Goal: Task Accomplishment & Management: Complete application form

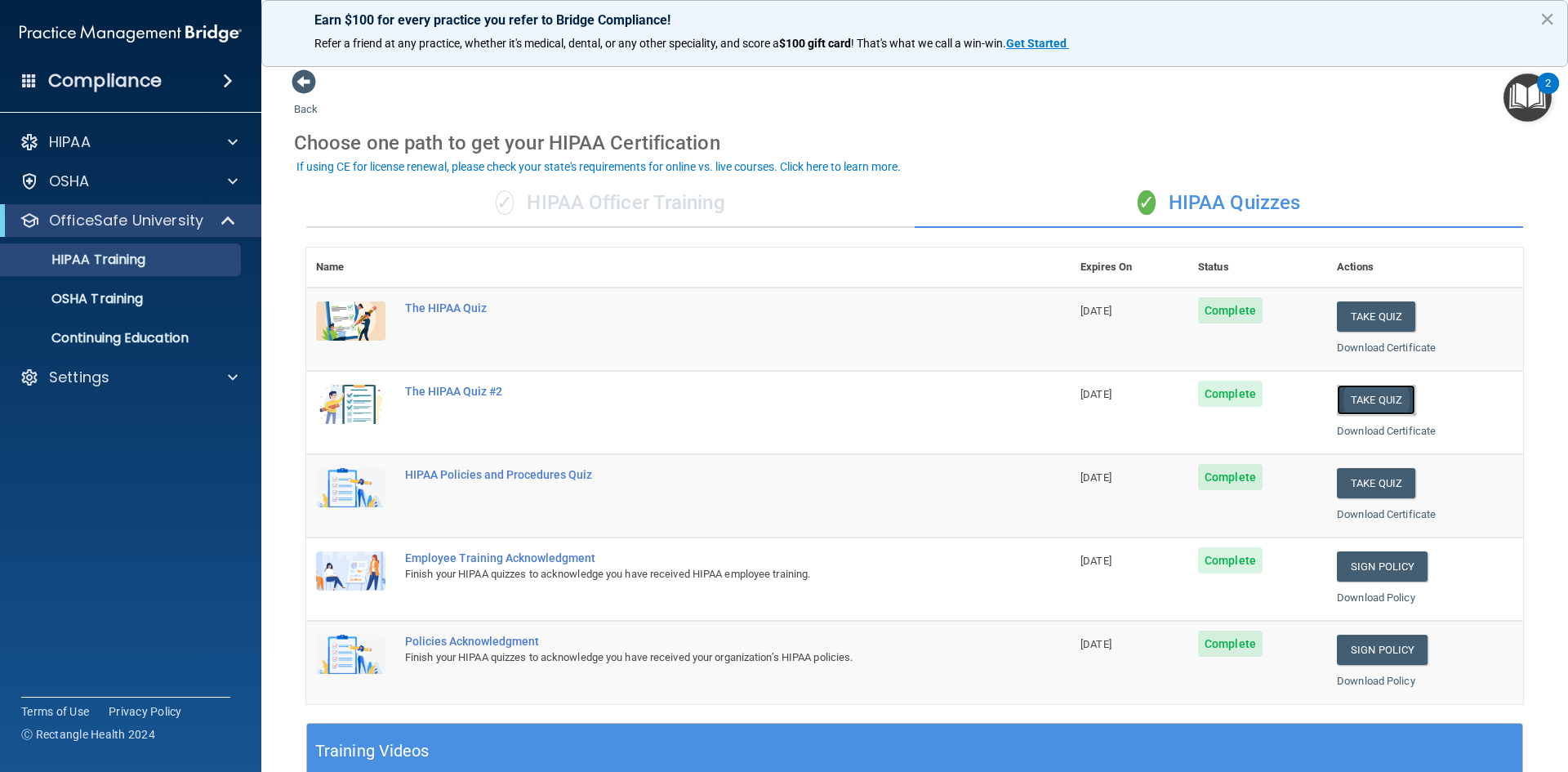
click at [1350, 398] on button "Take Quiz" at bounding box center [1376, 399] width 78 height 31
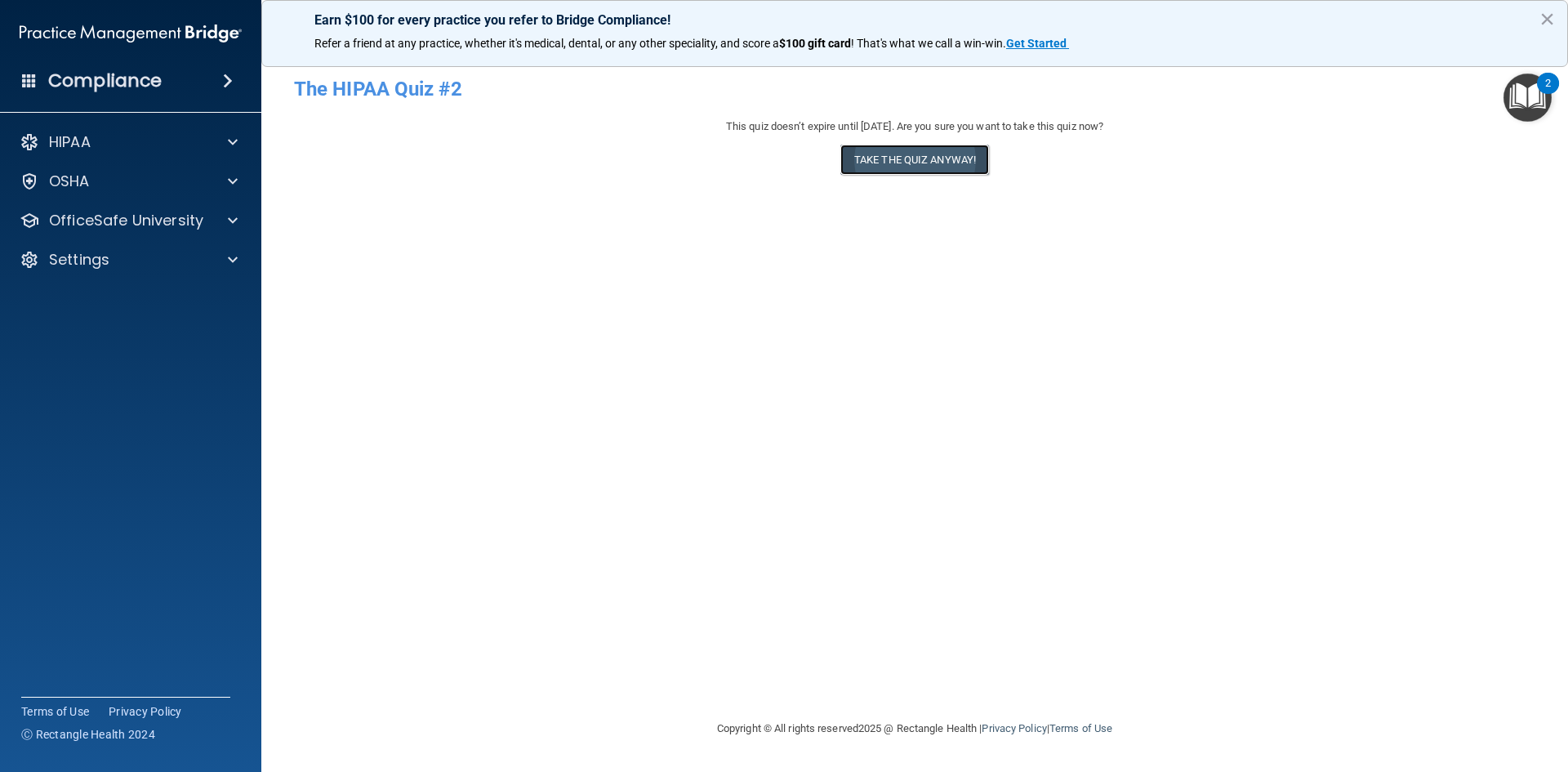
click at [905, 159] on button "Take the quiz anyway!" at bounding box center [915, 160] width 148 height 31
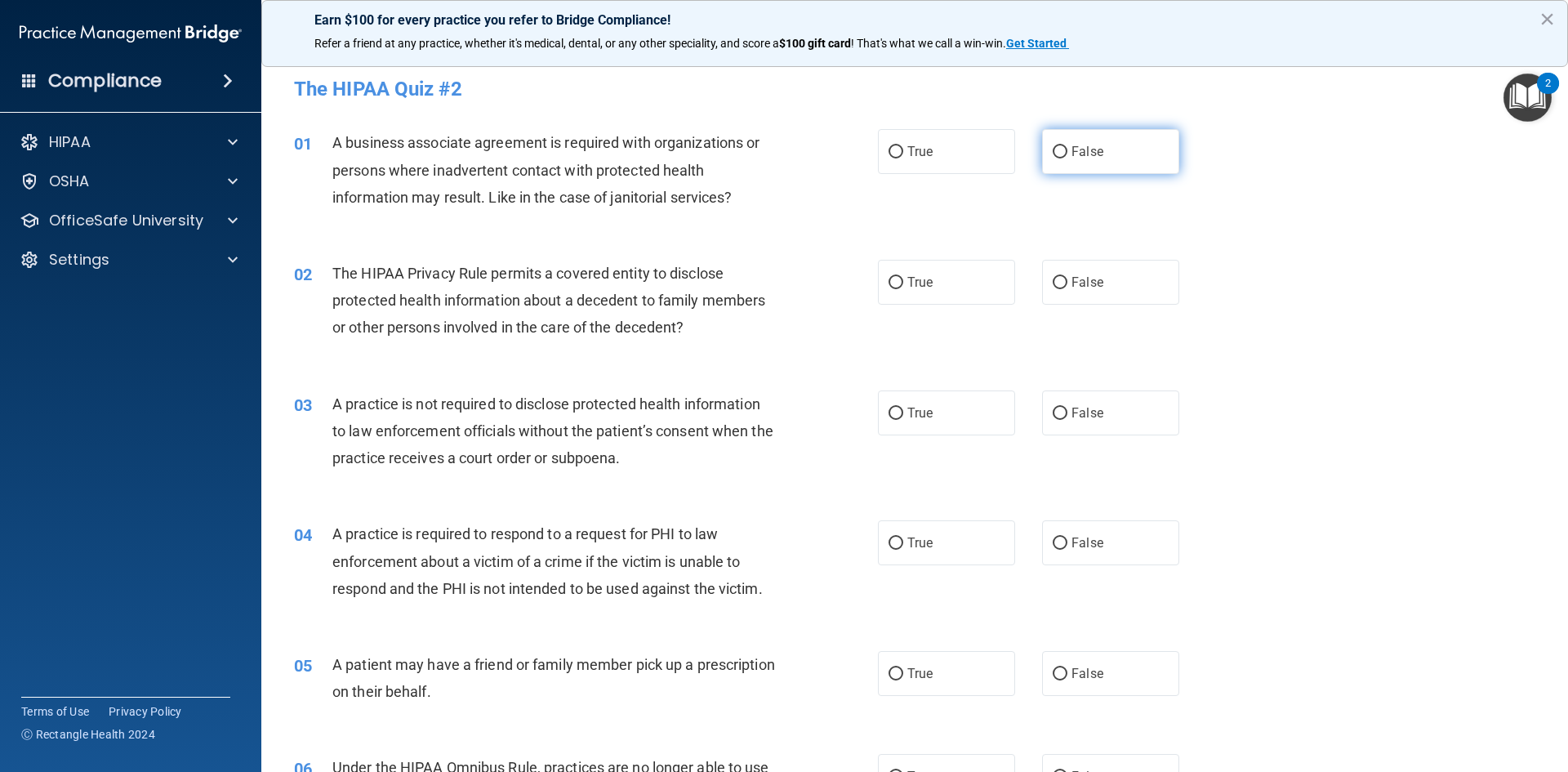
click at [1052, 149] on input "False" at bounding box center [1060, 152] width 15 height 12
radio input "true"
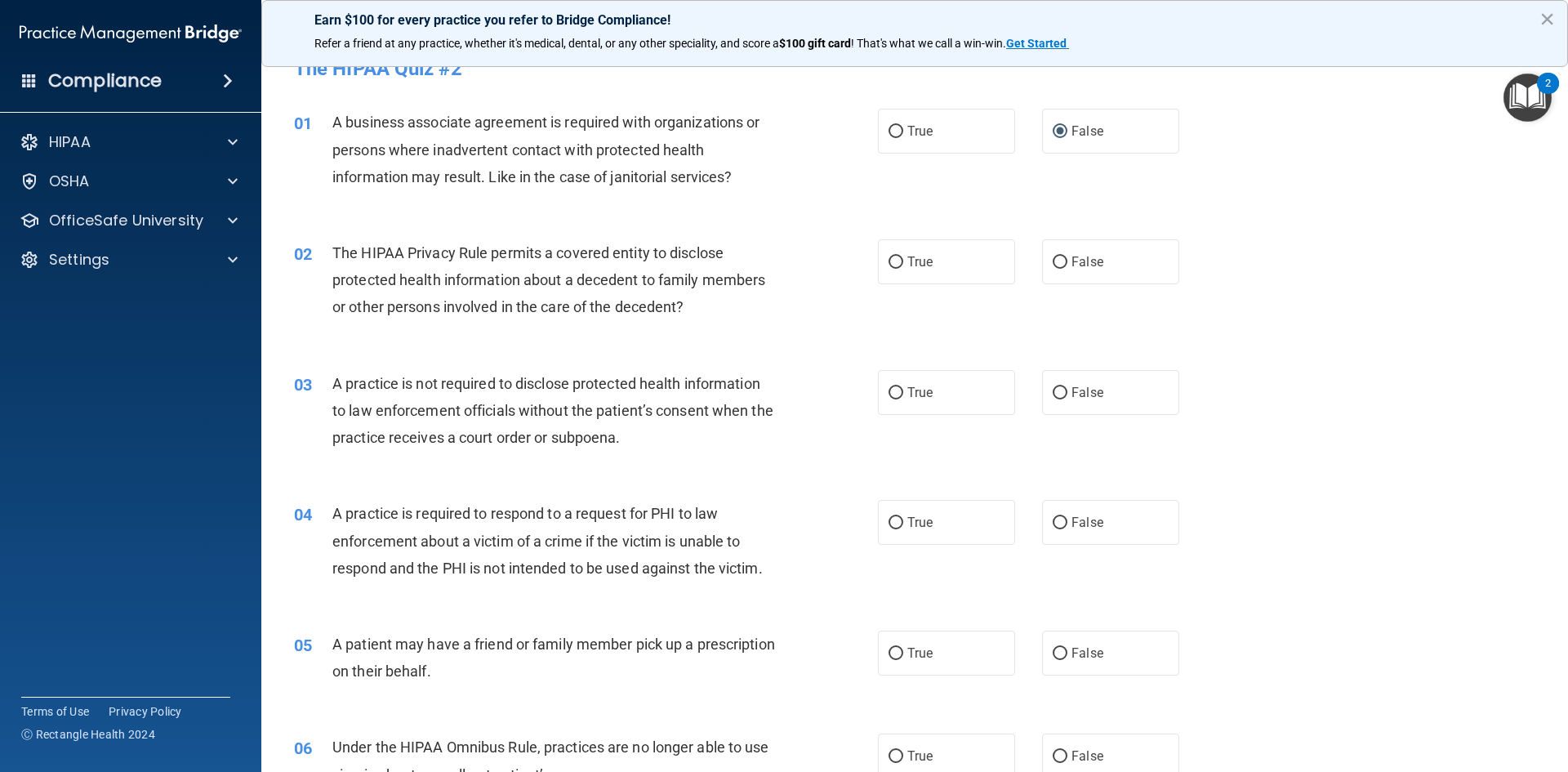
scroll to position [82, 0]
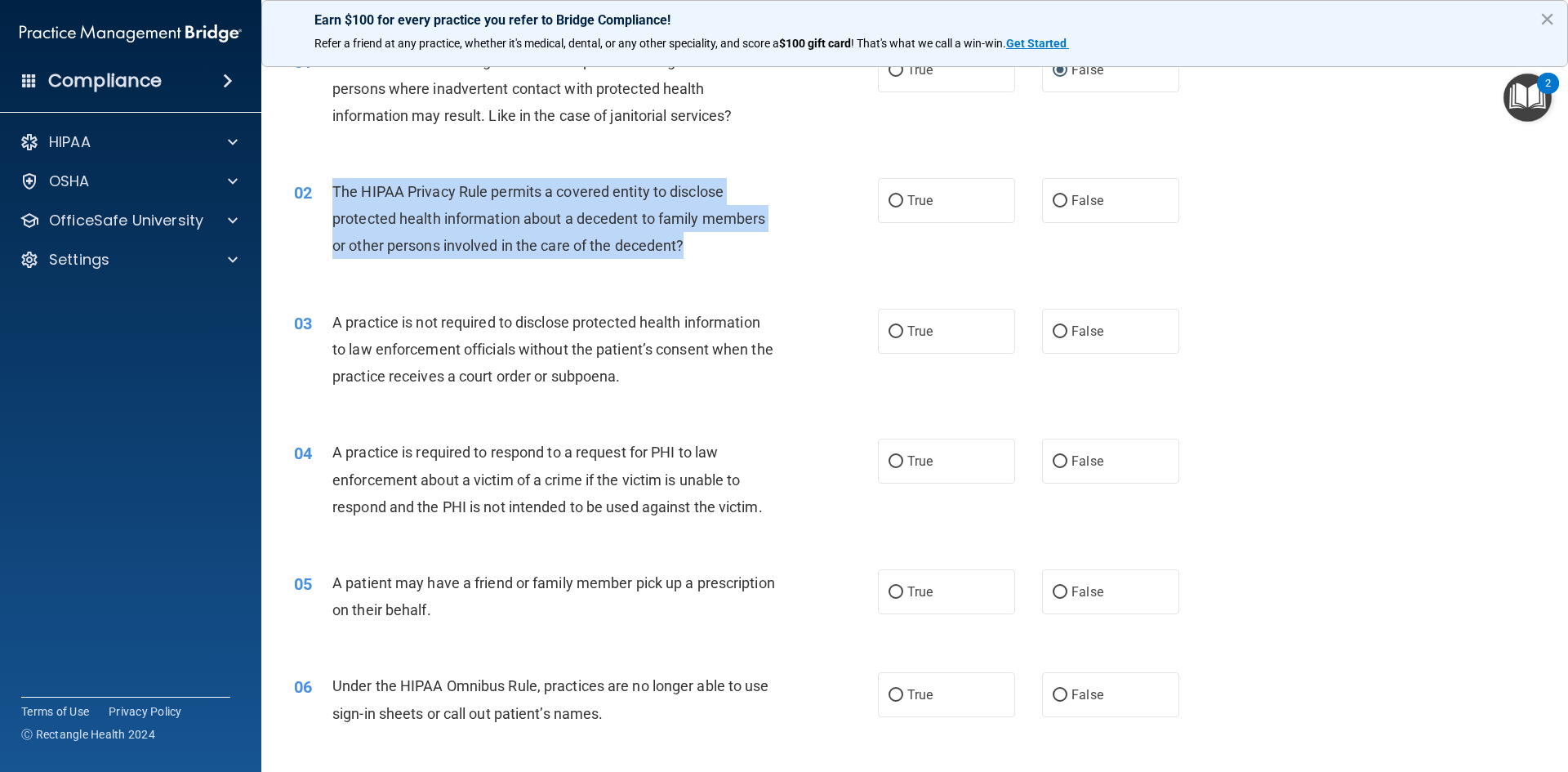
drag, startPoint x: 691, startPoint y: 241, endPoint x: 330, endPoint y: 203, distance: 363.0
click at [330, 203] on div "02 The HIPAA Privacy Rule permits a covered entity to disclose protected health…" at bounding box center [585, 223] width 633 height 90
copy div "The HIPAA Privacy Rule permits a covered entity to disclose protected health in…"
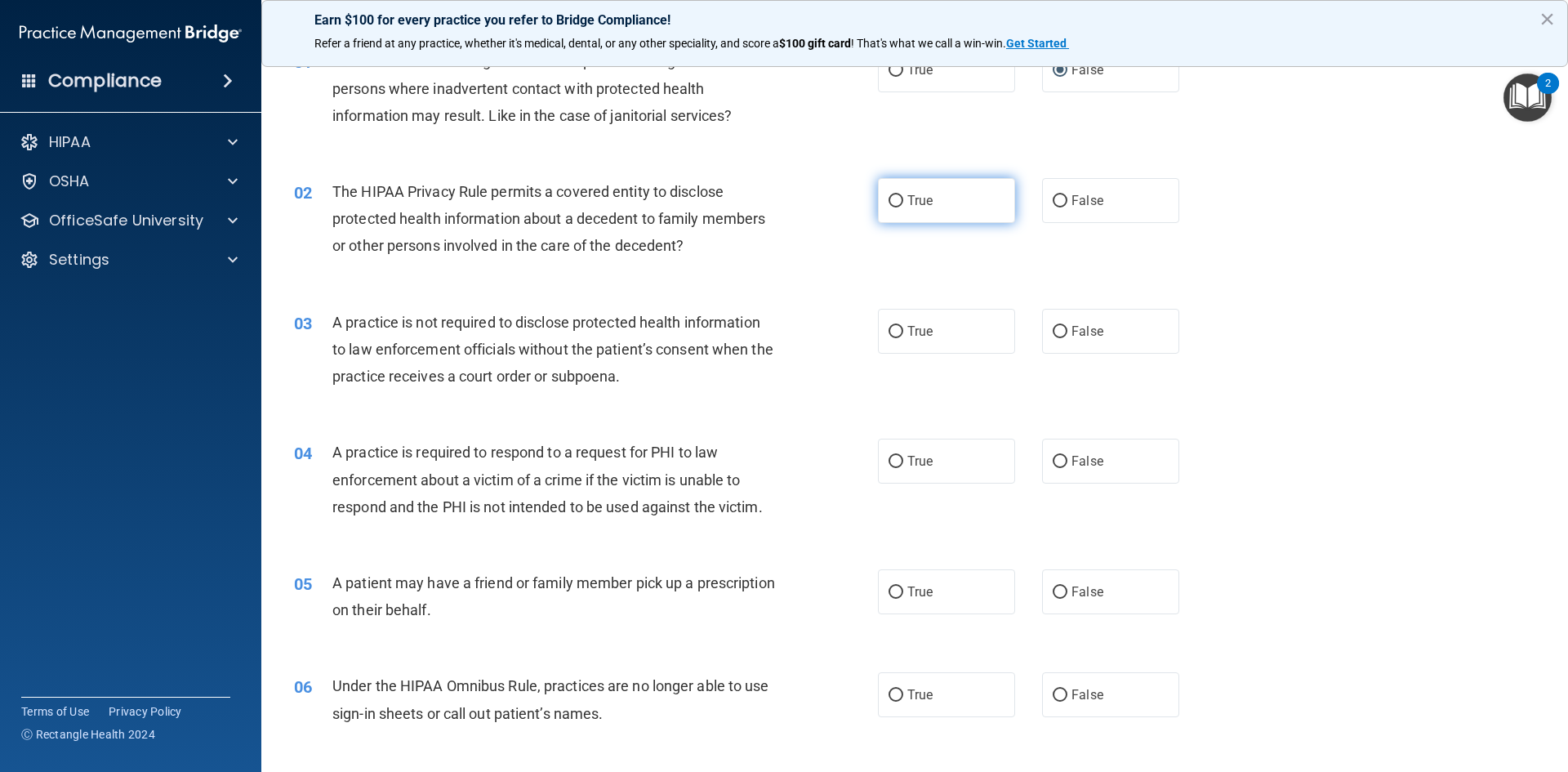
click at [881, 202] on label "True" at bounding box center [946, 200] width 137 height 45
click at [888, 202] on input "True" at bounding box center [895, 200] width 15 height 12
radio input "true"
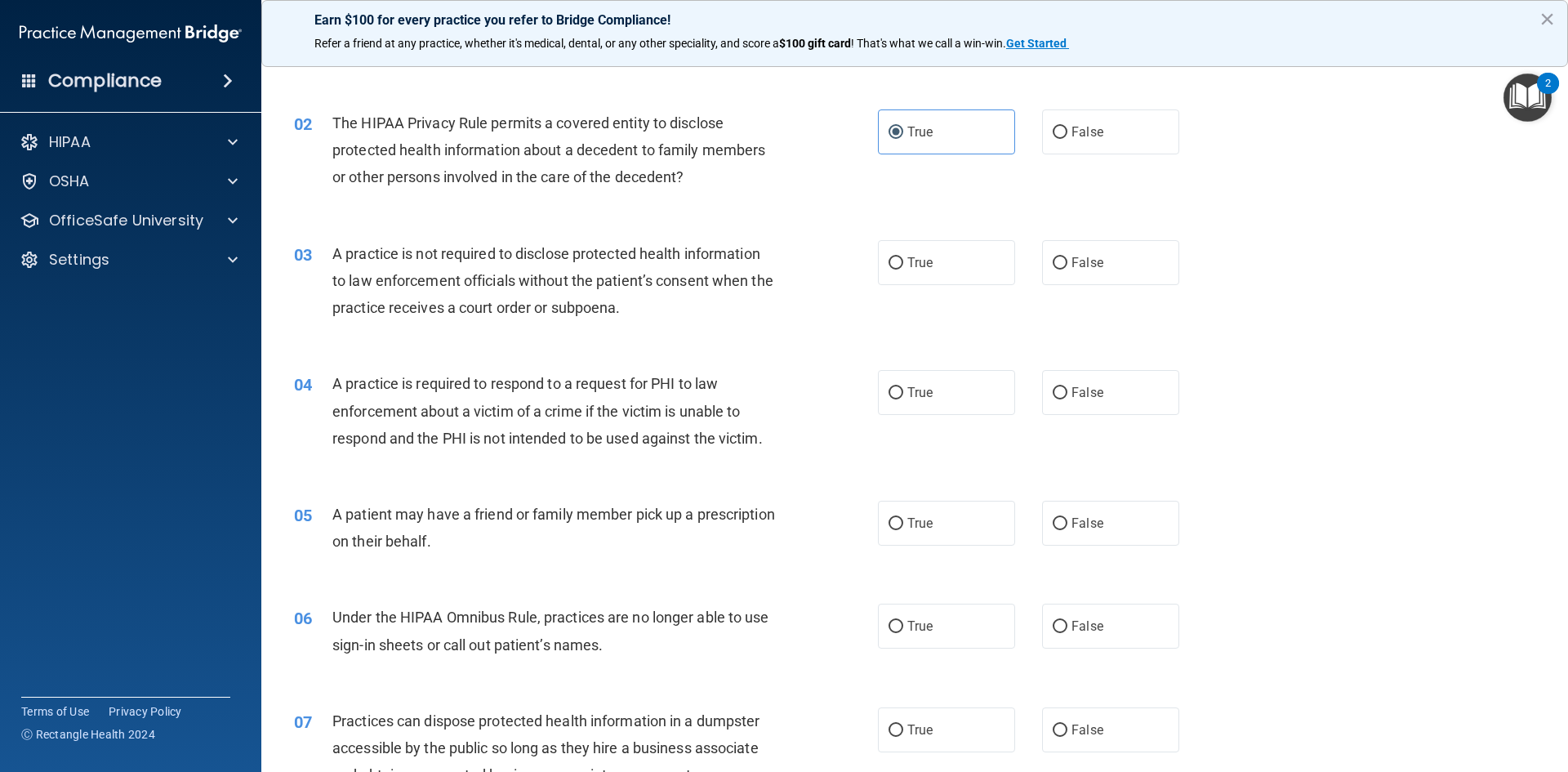
scroll to position [163, 0]
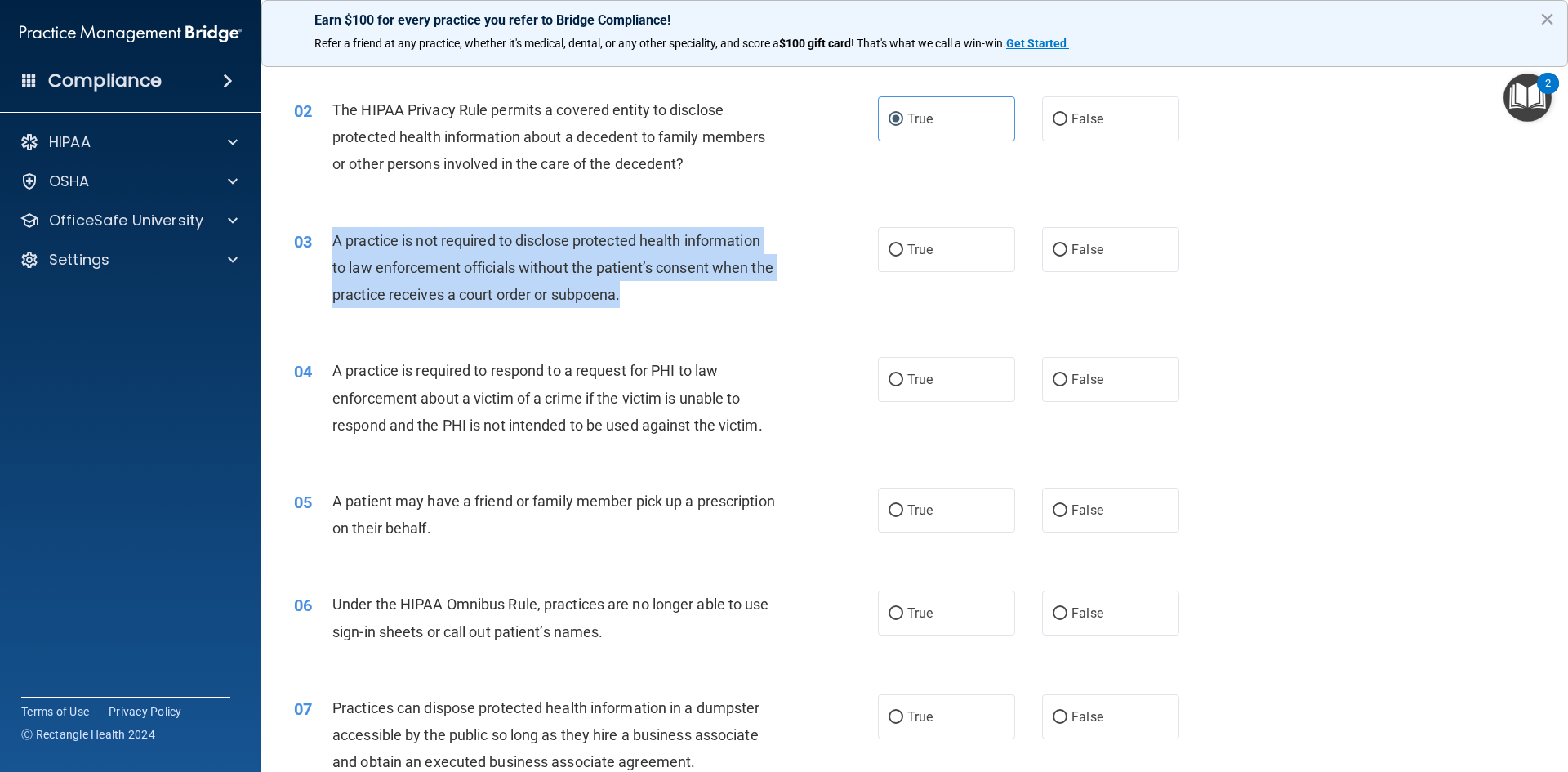
drag, startPoint x: 615, startPoint y: 298, endPoint x: 323, endPoint y: 247, distance: 296.4
click at [323, 247] on div "03 A practice is not required to disclose protected health information to law e…" at bounding box center [585, 272] width 633 height 90
copy div "A practice is not required to disclose protected health information to law enfo…"
click at [888, 244] on input "True" at bounding box center [895, 250] width 15 height 12
radio input "true"
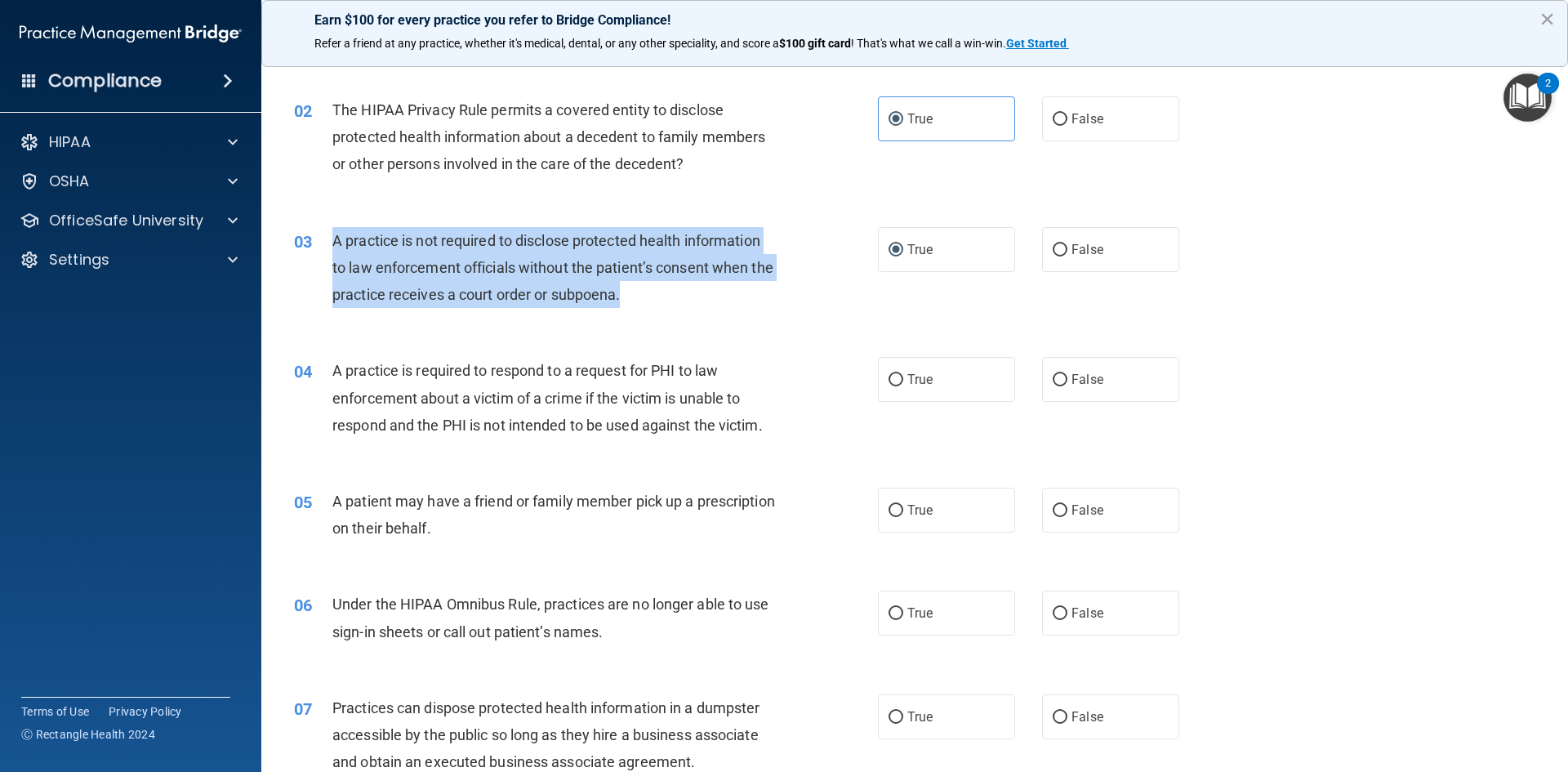
click at [720, 312] on div "03 A practice is not required to disclose protected health information to law e…" at bounding box center [585, 272] width 633 height 90
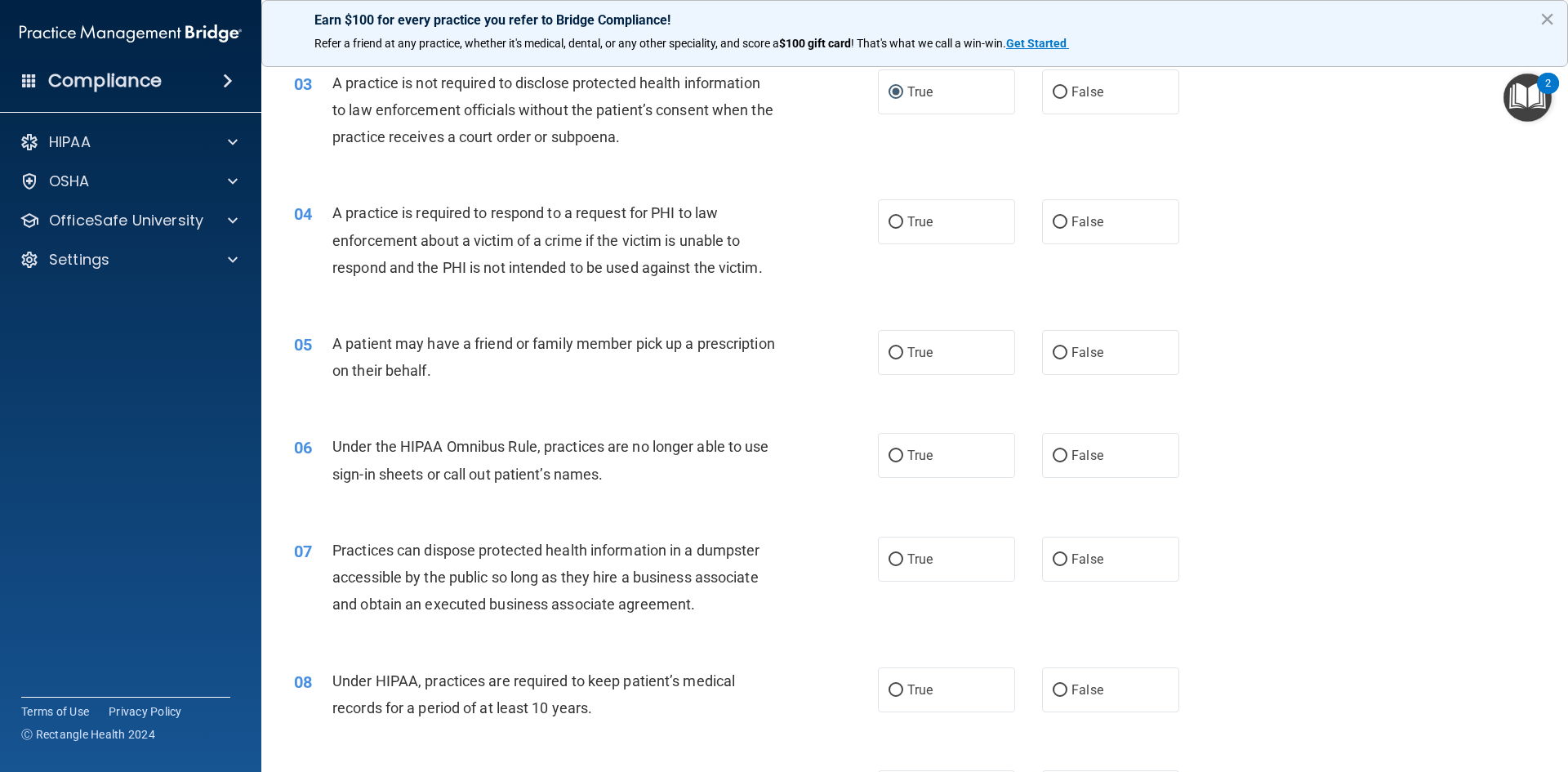
scroll to position [327, 0]
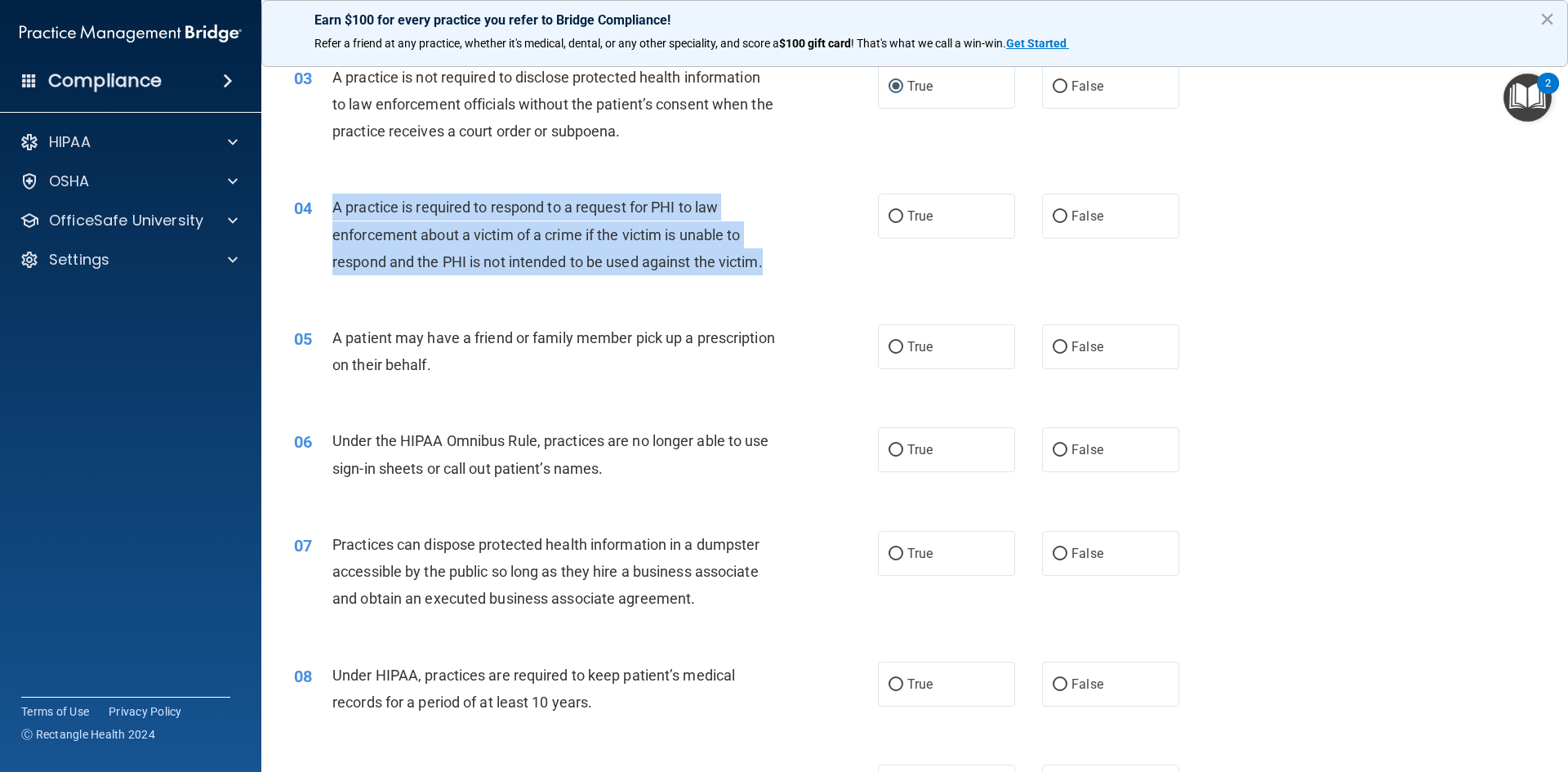
drag, startPoint x: 782, startPoint y: 264, endPoint x: 333, endPoint y: 211, distance: 452.1
click at [333, 211] on div "A practice is required to respond to a request for PHI to law enforcement about…" at bounding box center [560, 235] width 456 height 82
copy span "A practice is required to respond to a request for PHI to law enforcement about…"
click at [889, 211] on input "True" at bounding box center [895, 216] width 15 height 12
radio input "true"
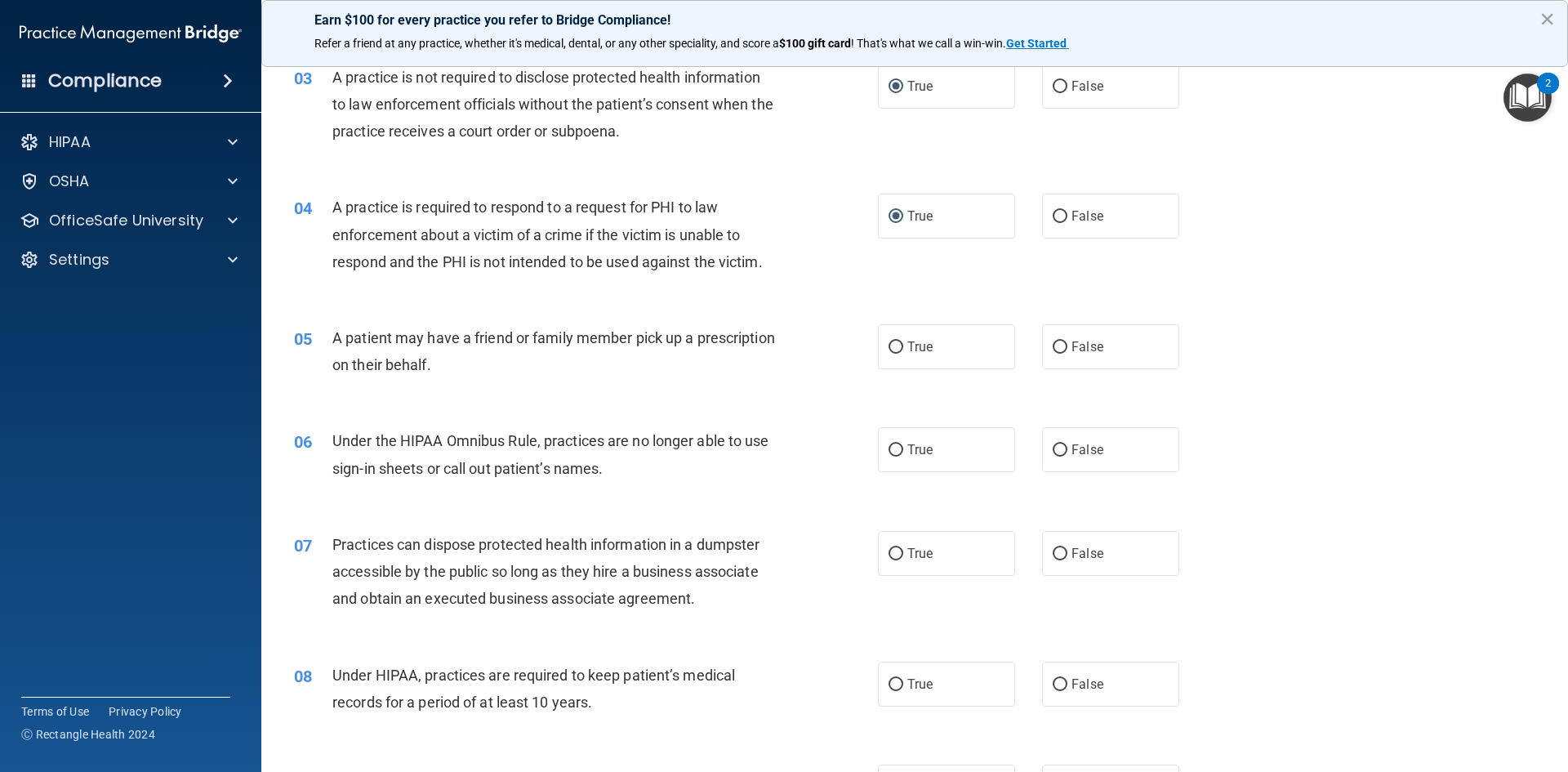
click at [501, 345] on span "A patient may have a friend or family member pick up a prescription on their be…" at bounding box center [553, 352] width 443 height 45
drag, startPoint x: 521, startPoint y: 368, endPoint x: 534, endPoint y: 365, distance: 13.3
click at [534, 365] on div "A patient may have a friend or family member pick up a prescription on their be…" at bounding box center [560, 351] width 456 height 54
click at [883, 337] on label "True" at bounding box center [946, 346] width 137 height 45
click at [888, 341] on input "True" at bounding box center [895, 347] width 15 height 12
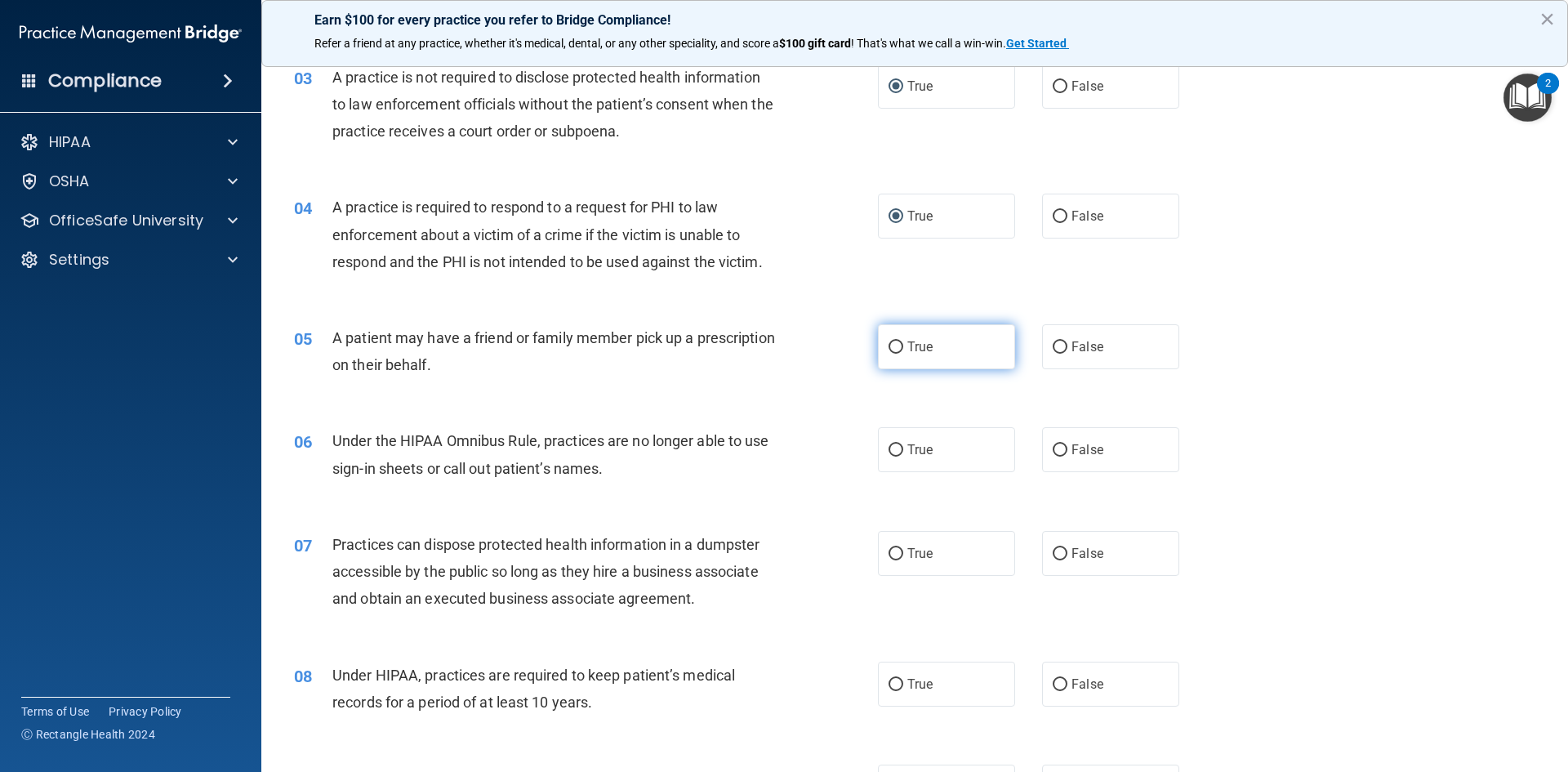
radio input "true"
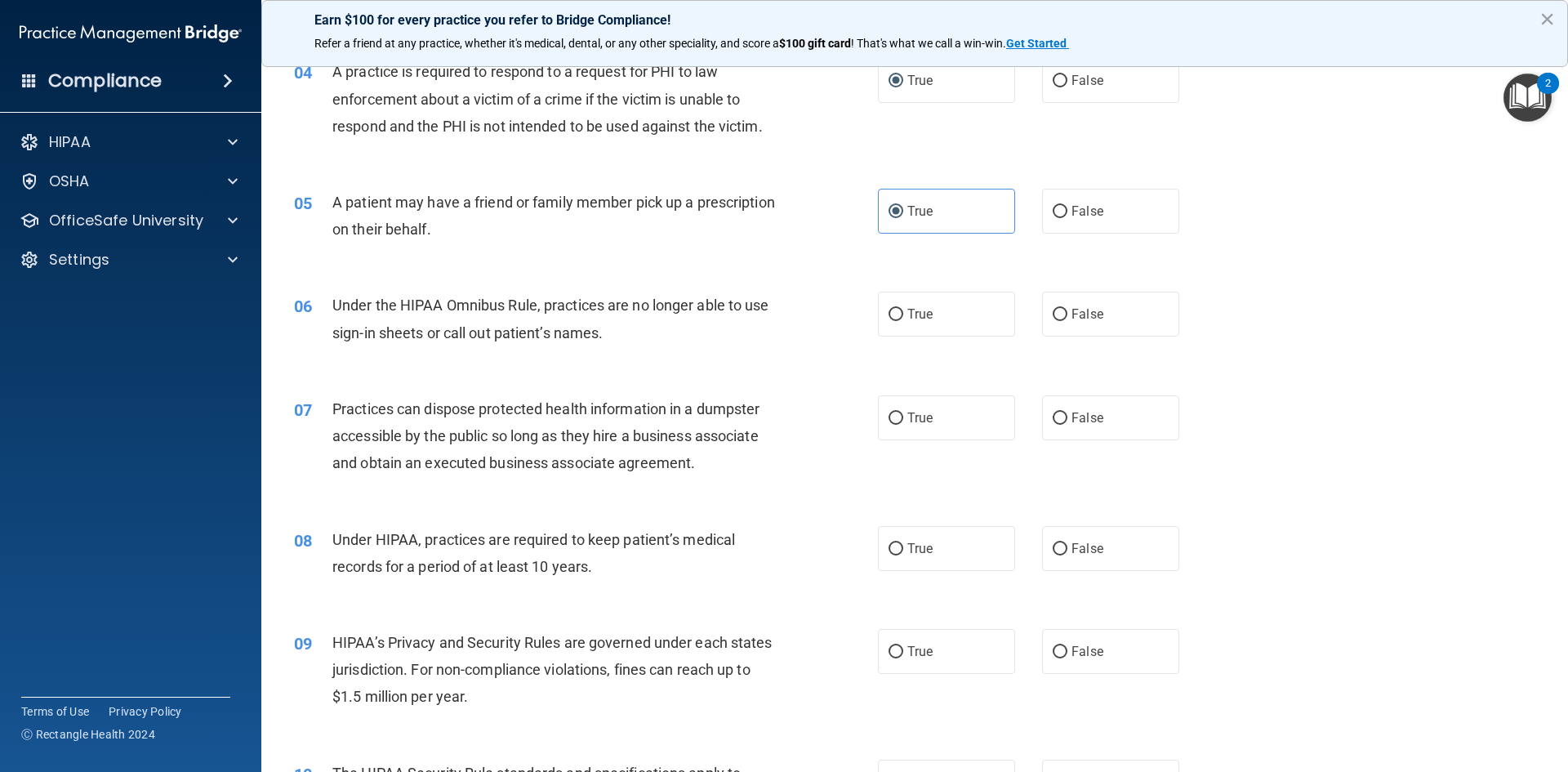
scroll to position [490, 0]
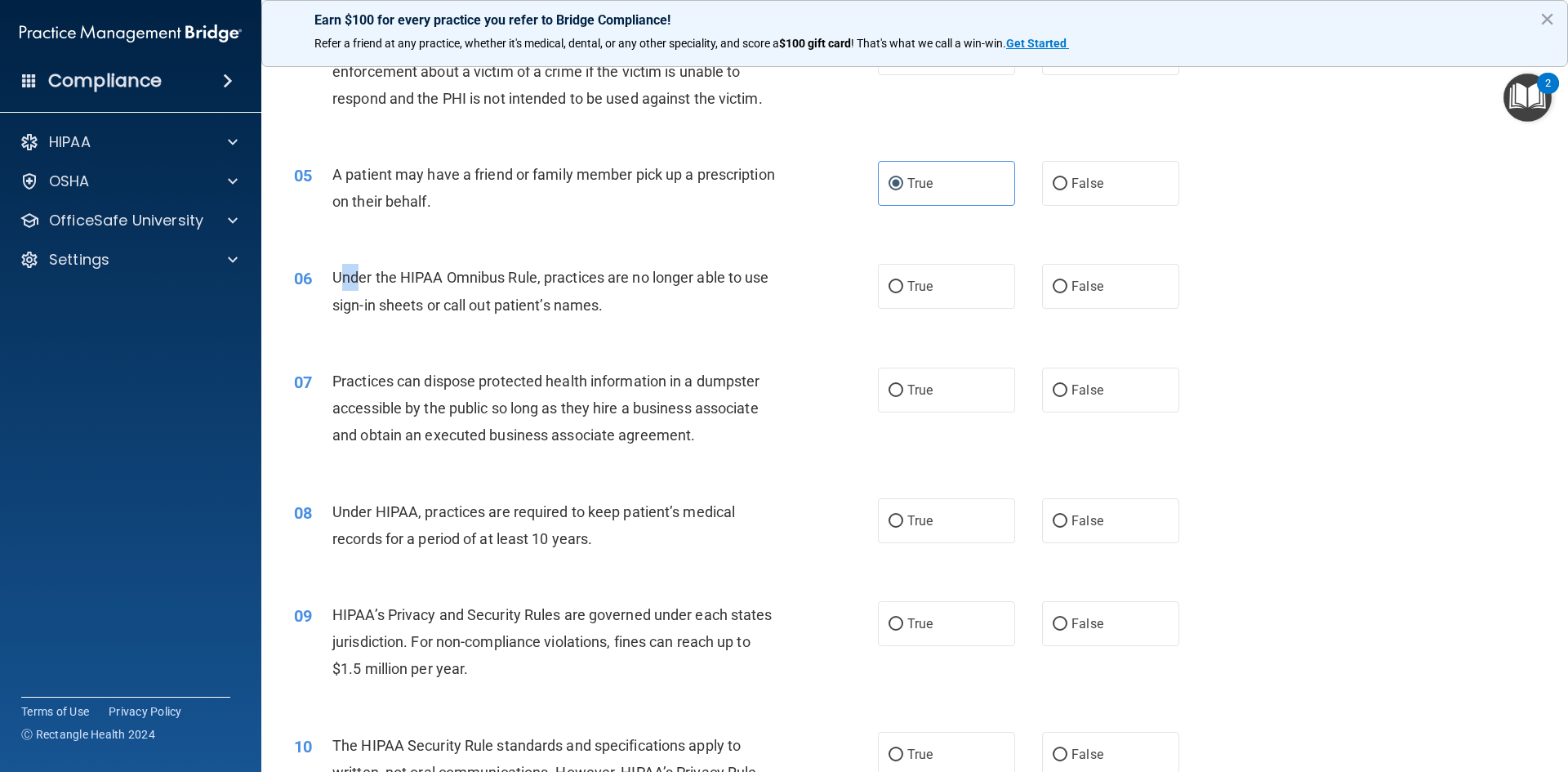
drag, startPoint x: 341, startPoint y: 279, endPoint x: 360, endPoint y: 278, distance: 19.0
click at [360, 278] on span "Under the HIPAA Omnibus Rule, practices are no longer able to use sign-in sheet…" at bounding box center [550, 291] width 437 height 45
click at [315, 276] on div "06" at bounding box center [307, 278] width 51 height 31
click at [1072, 282] on span "False" at bounding box center [1087, 286] width 32 height 16
click at [1067, 282] on input "False" at bounding box center [1060, 287] width 15 height 12
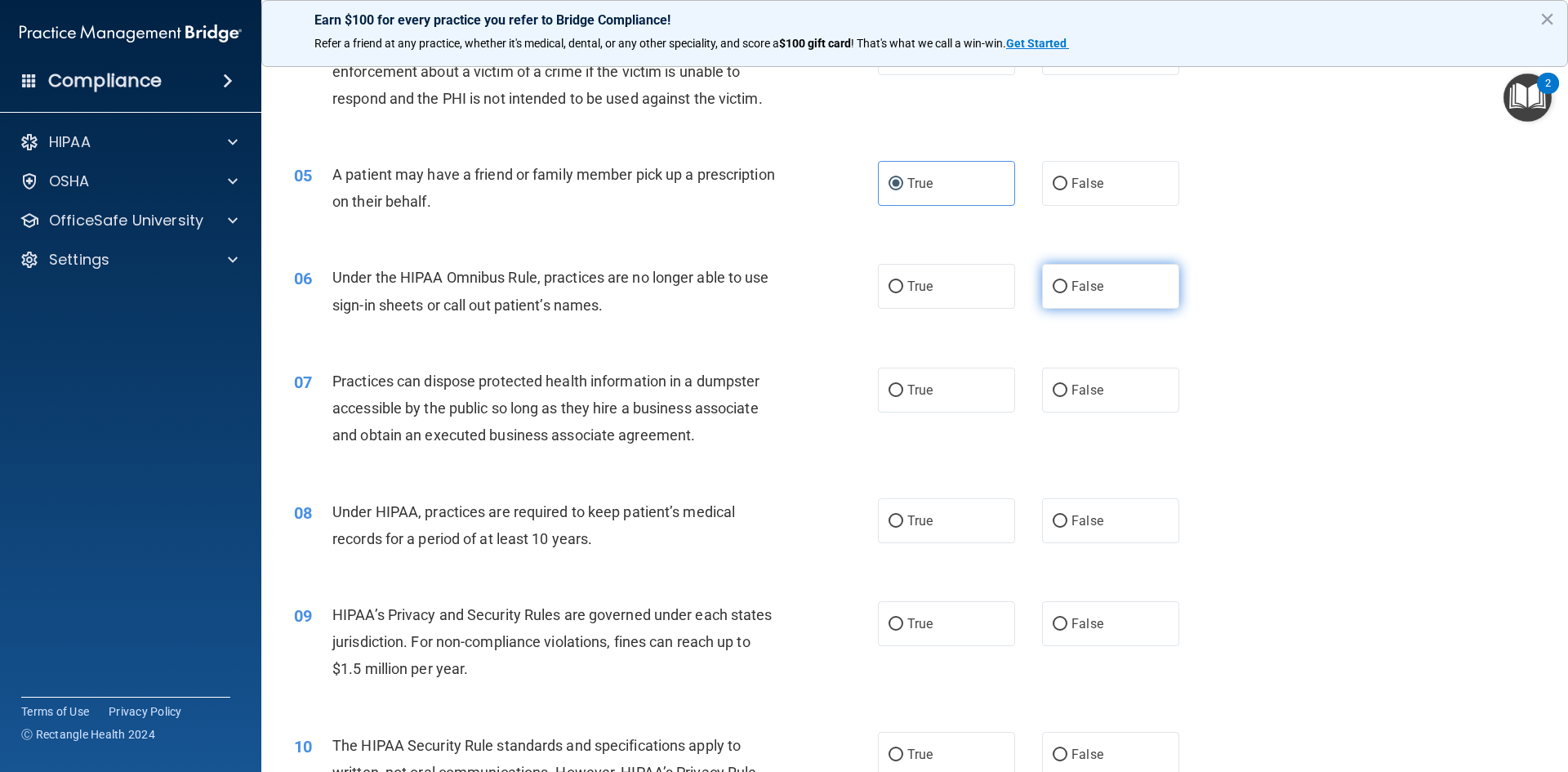
radio input "true"
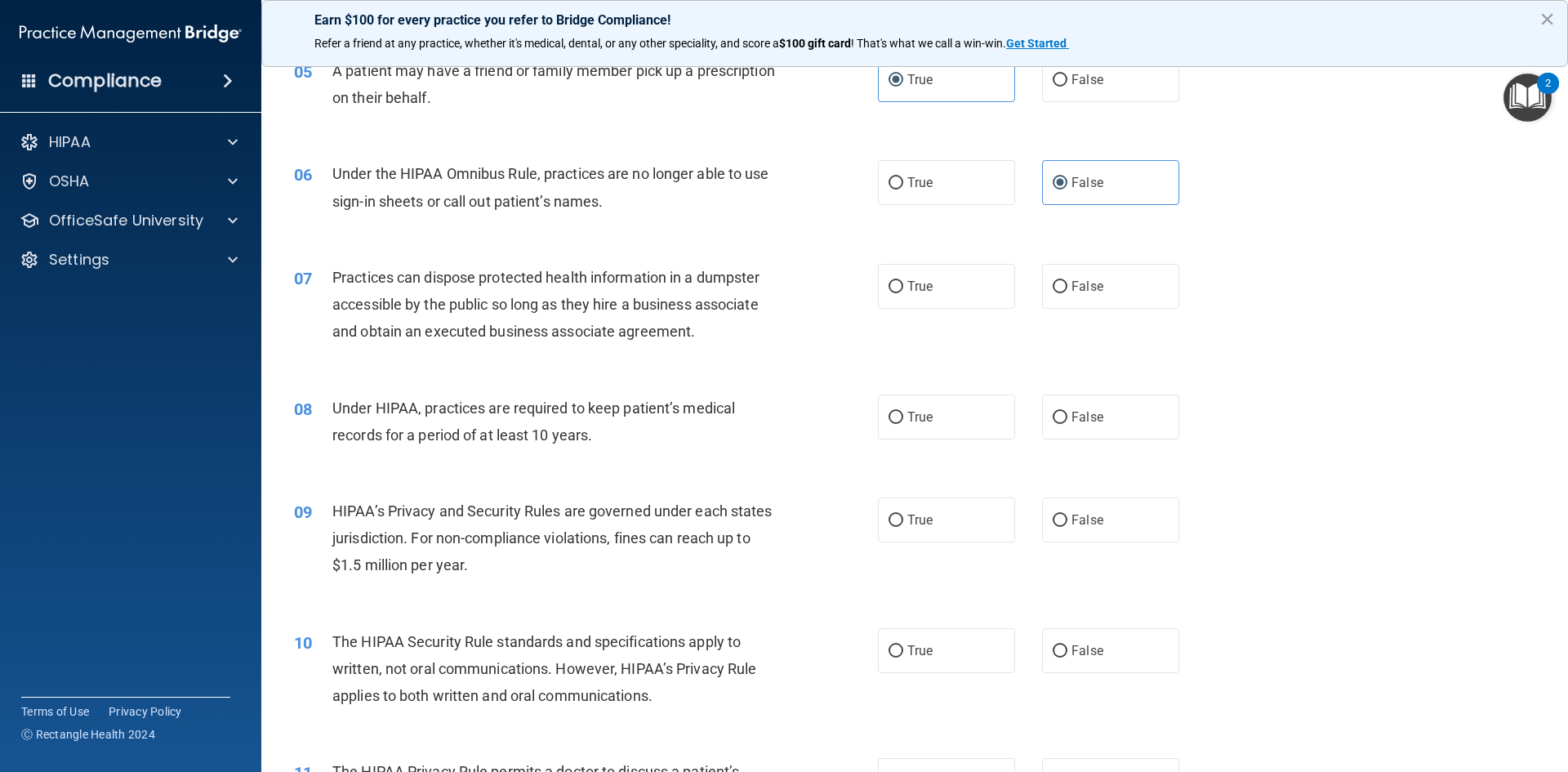
scroll to position [653, 0]
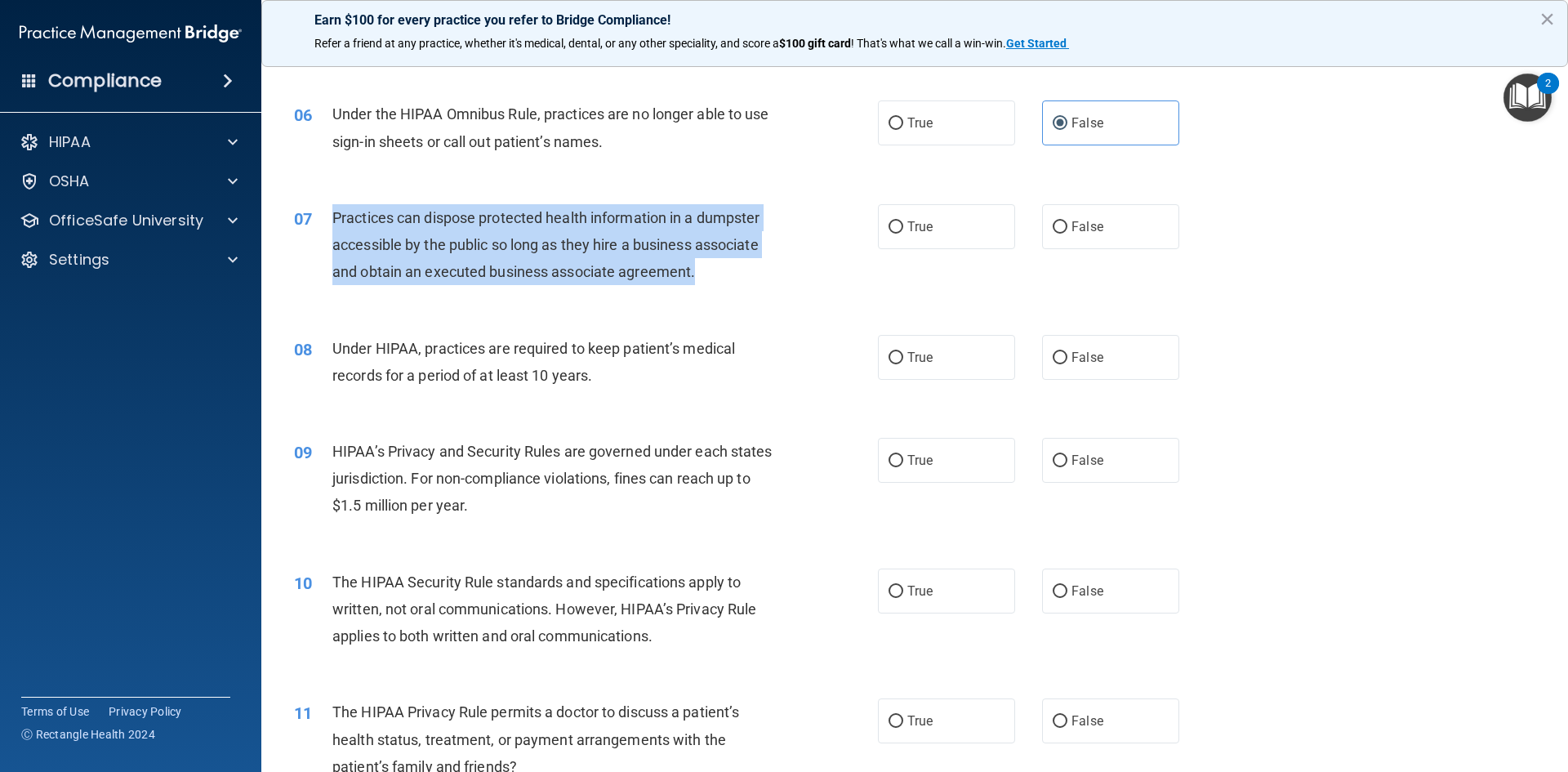
drag, startPoint x: 703, startPoint y: 264, endPoint x: 323, endPoint y: 225, distance: 382.0
click at [323, 225] on div "07 Practices can dispose protected health information in a dumpster accessible …" at bounding box center [585, 249] width 633 height 90
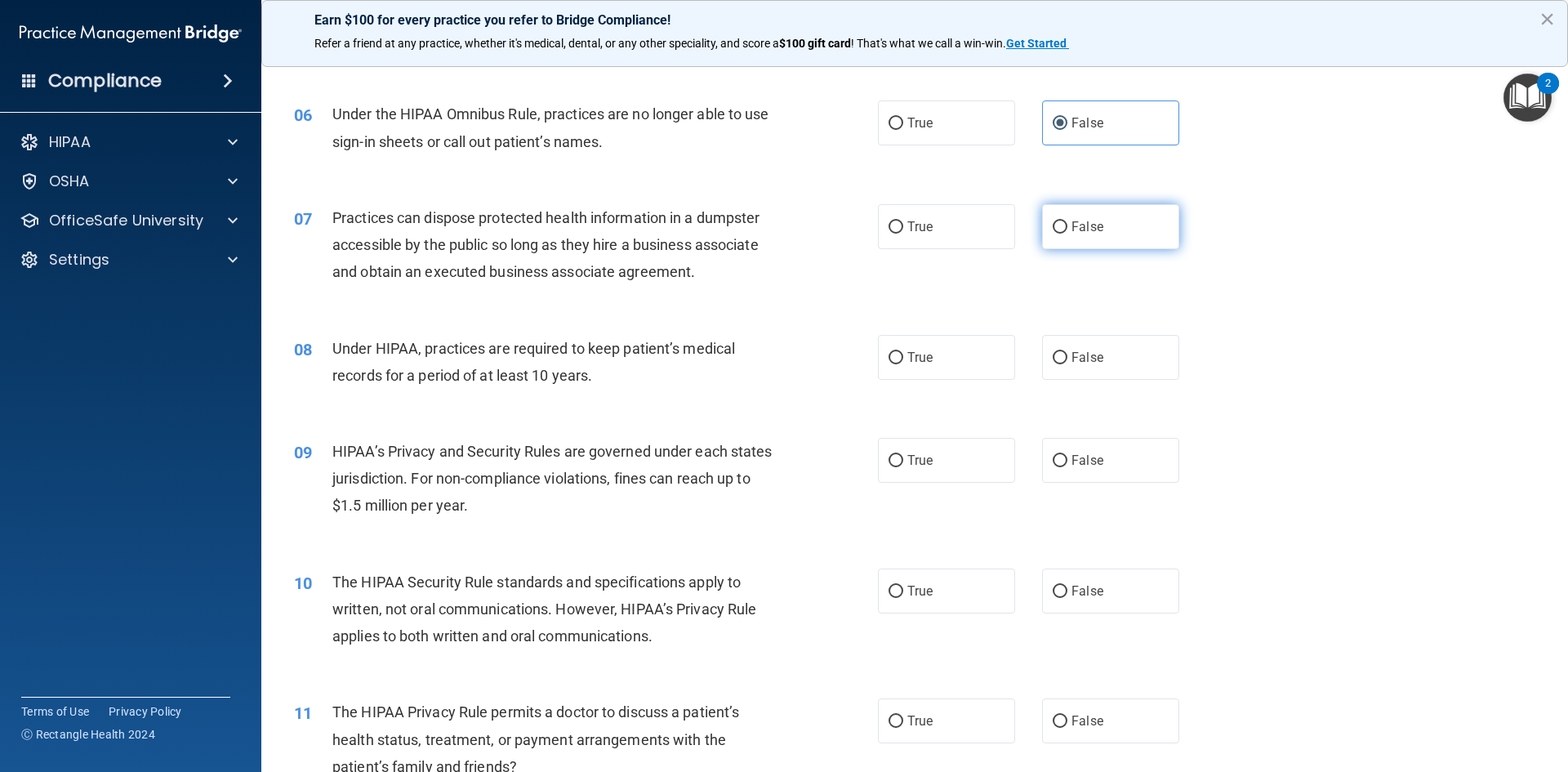
click at [1051, 218] on label "False" at bounding box center [1111, 226] width 137 height 45
click at [1052, 221] on input "False" at bounding box center [1060, 226] width 15 height 12
radio input "true"
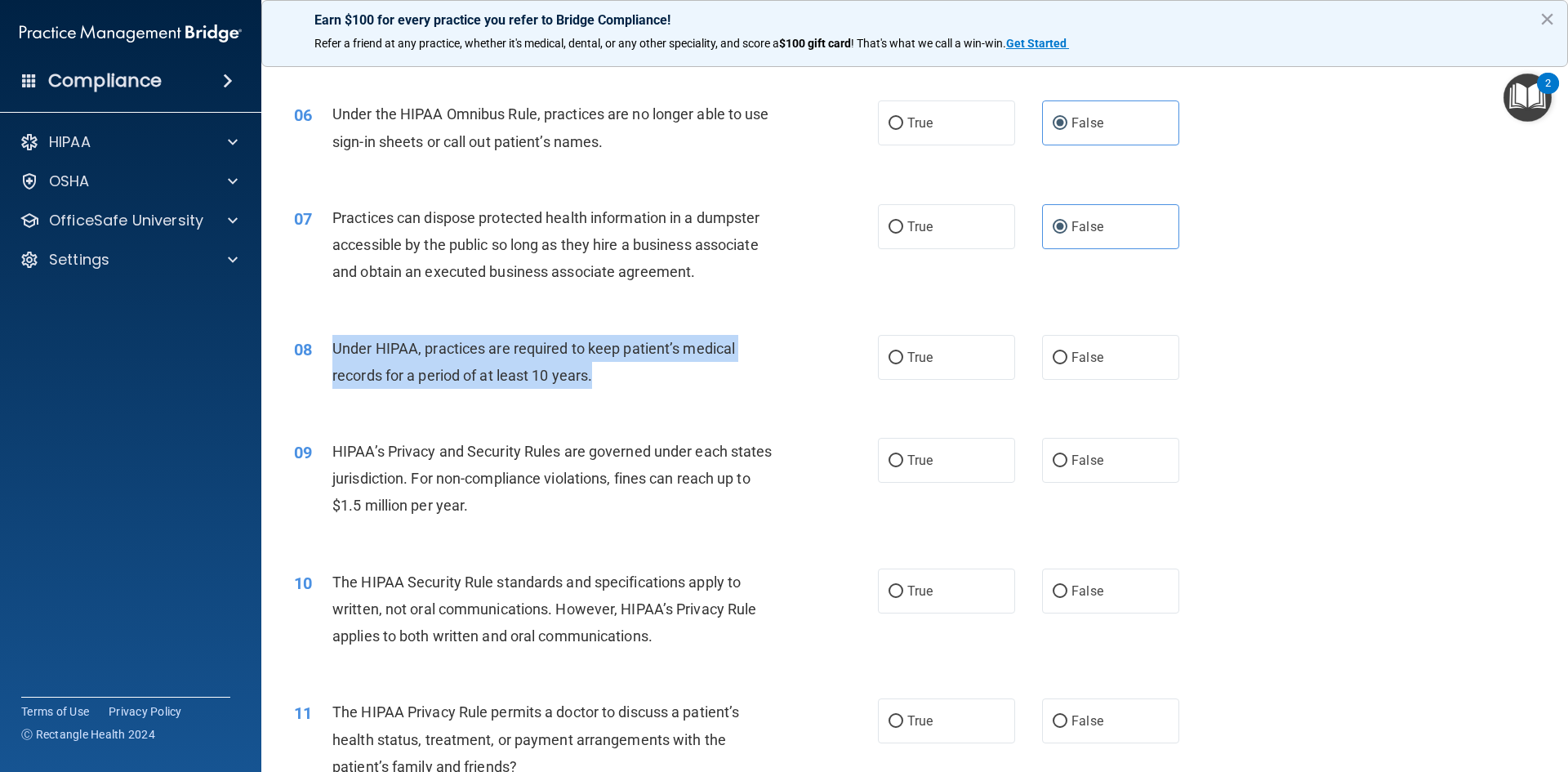
drag, startPoint x: 619, startPoint y: 376, endPoint x: 329, endPoint y: 354, distance: 290.8
click at [329, 354] on div "08 Under HIPAA, practices are required to keep patient’s medical records for a …" at bounding box center [585, 366] width 633 height 62
copy div "Under HIPAA, practices are required to keep patient’s medical records for a per…"
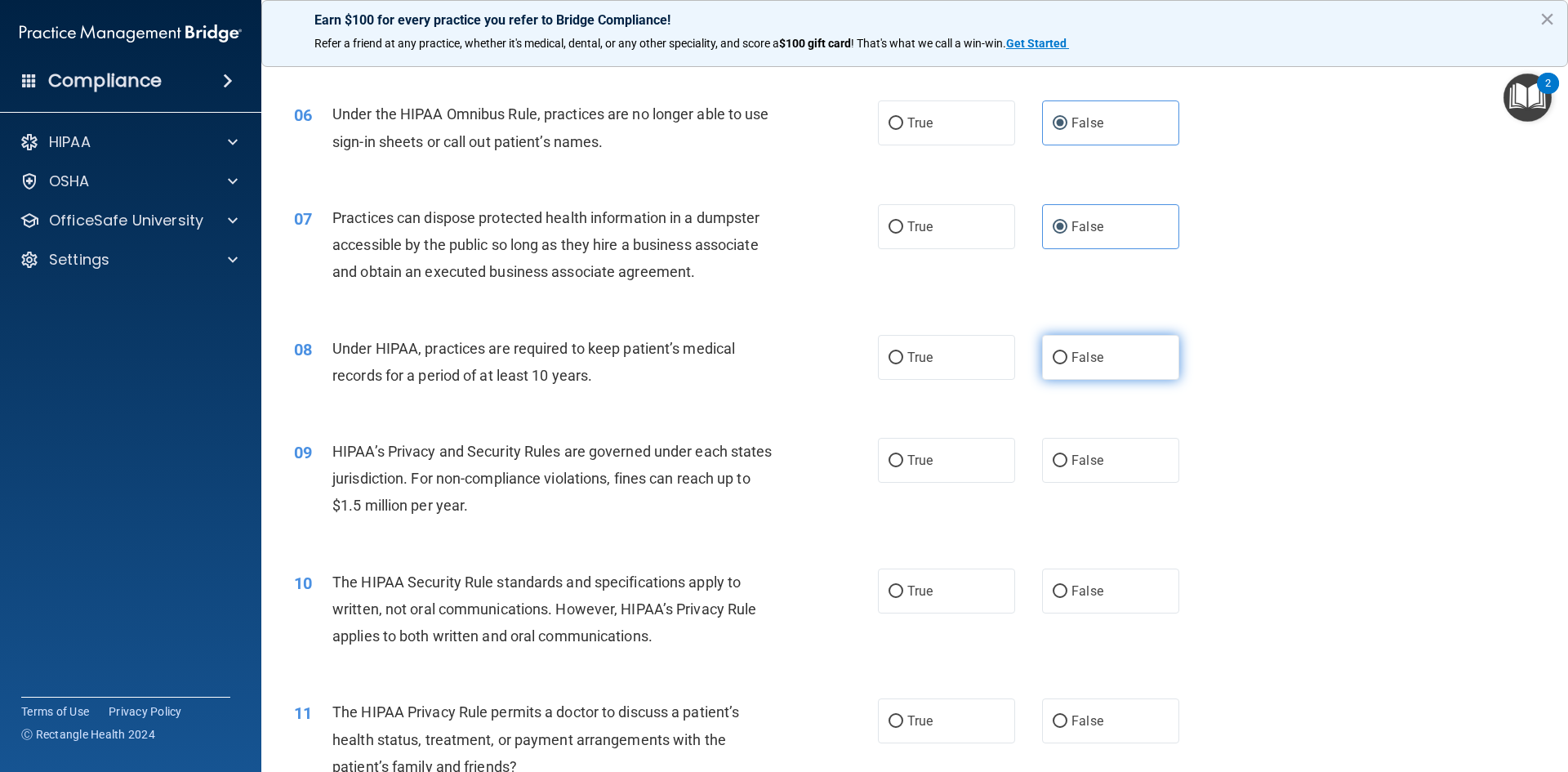
click at [1058, 348] on label "False" at bounding box center [1111, 357] width 137 height 45
click at [1058, 352] on input "False" at bounding box center [1060, 357] width 15 height 12
radio input "true"
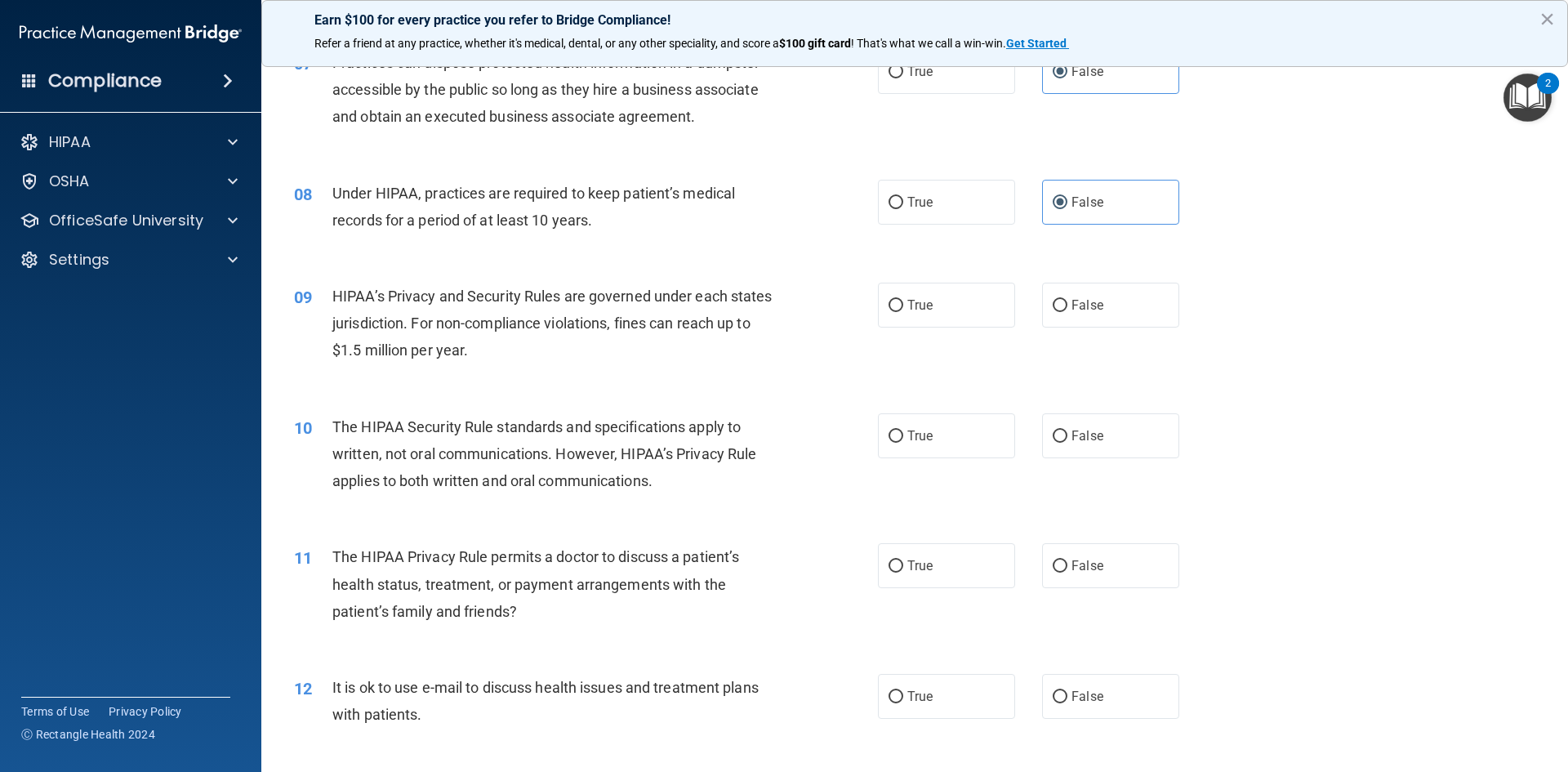
scroll to position [898, 0]
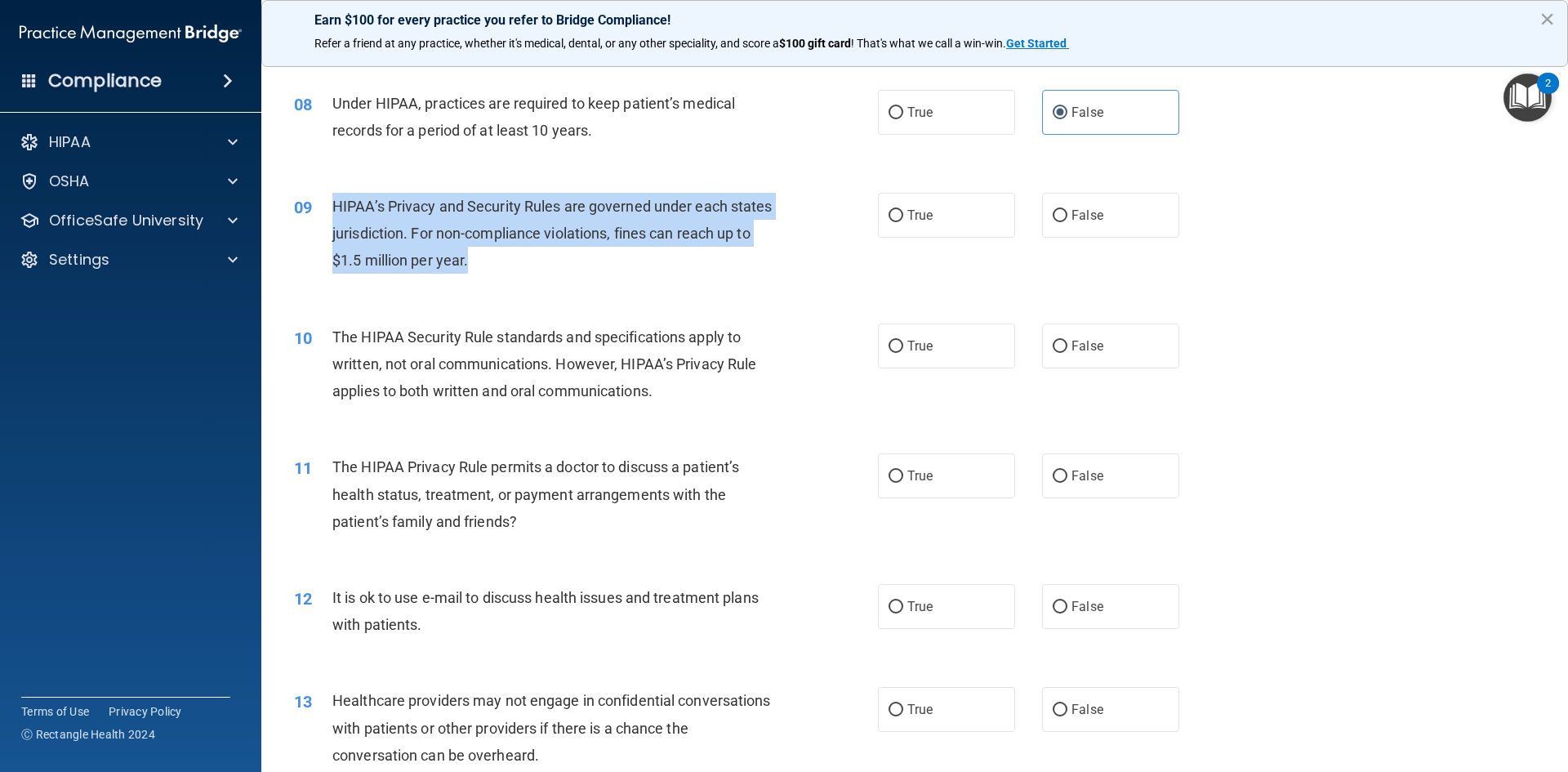
drag, startPoint x: 515, startPoint y: 255, endPoint x: 317, endPoint y: 207, distance: 203.7
click at [317, 207] on div "09 HIPAA’s Privacy and Security Rules are governed under each states jurisdicti…" at bounding box center [585, 238] width 633 height 90
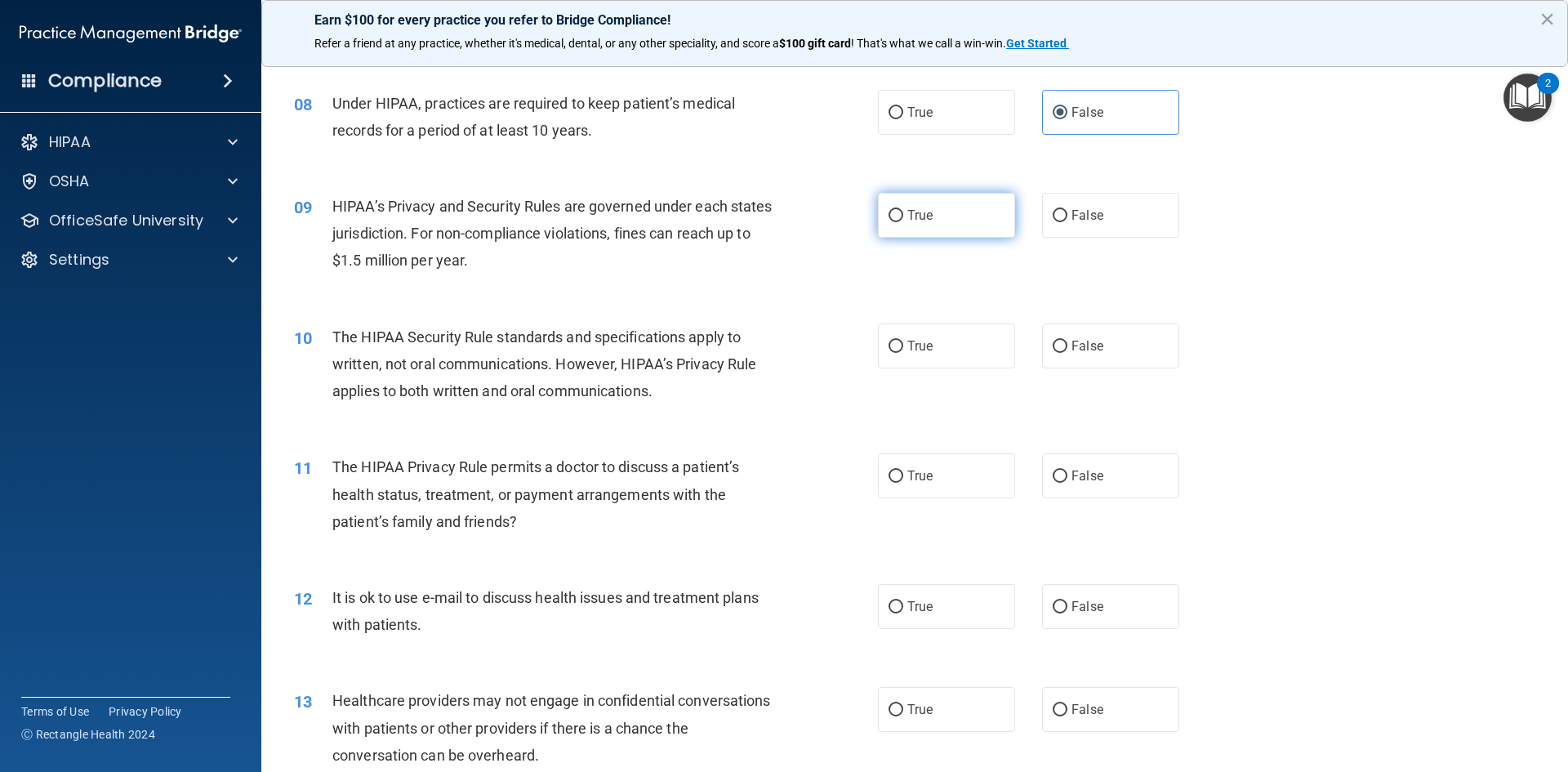
click at [907, 215] on span "True" at bounding box center [919, 215] width 25 height 16
click at [902, 215] on input "True" at bounding box center [895, 215] width 15 height 12
radio input "true"
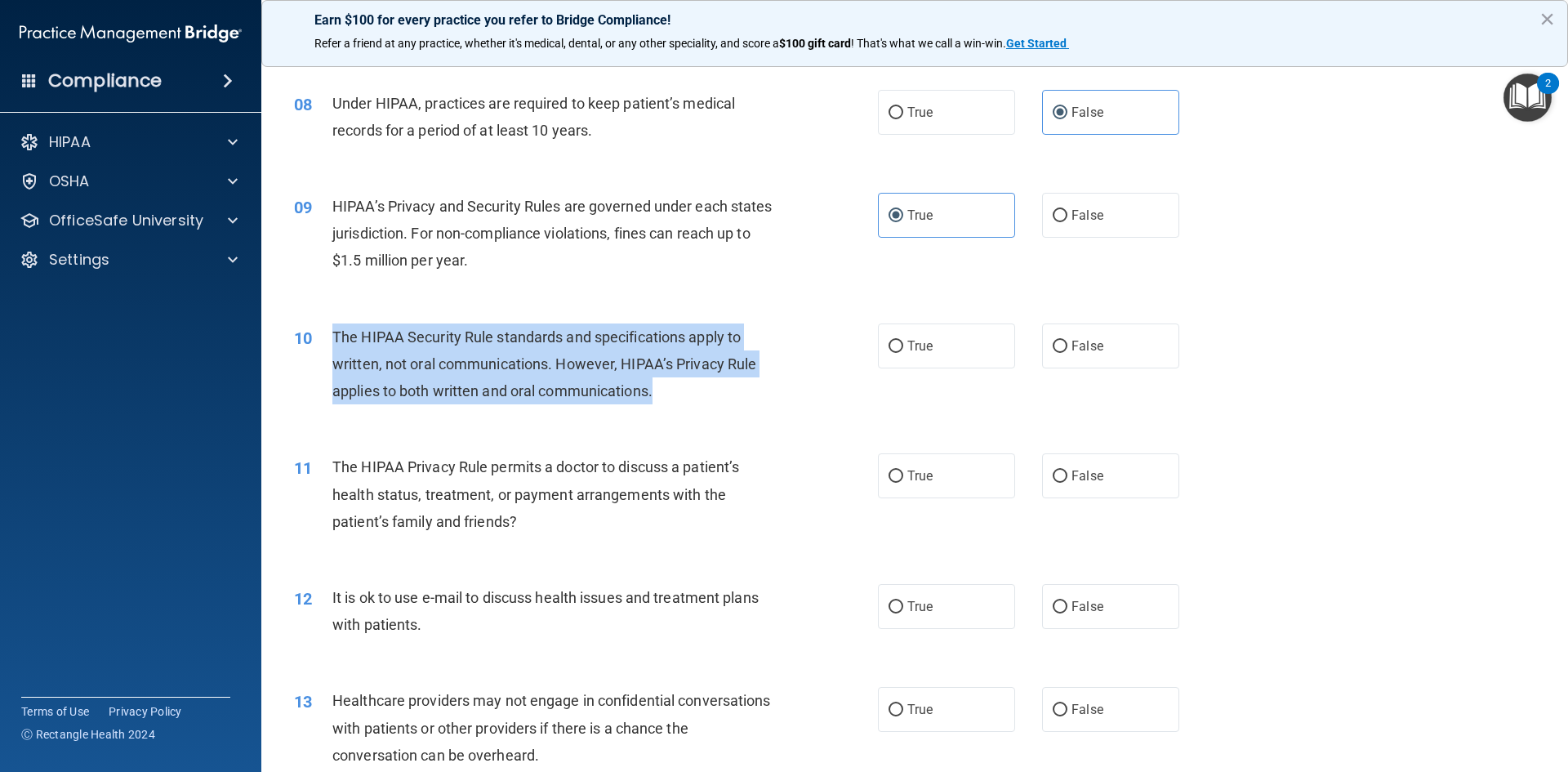
drag, startPoint x: 638, startPoint y: 392, endPoint x: 331, endPoint y: 343, distance: 310.9
click at [332, 343] on div "The HIPAA Security Rule standards and specifications apply to written, not oral…" at bounding box center [560, 364] width 456 height 82
copy span "The HIPAA Security Rule standards and specifications apply to written, not oral…"
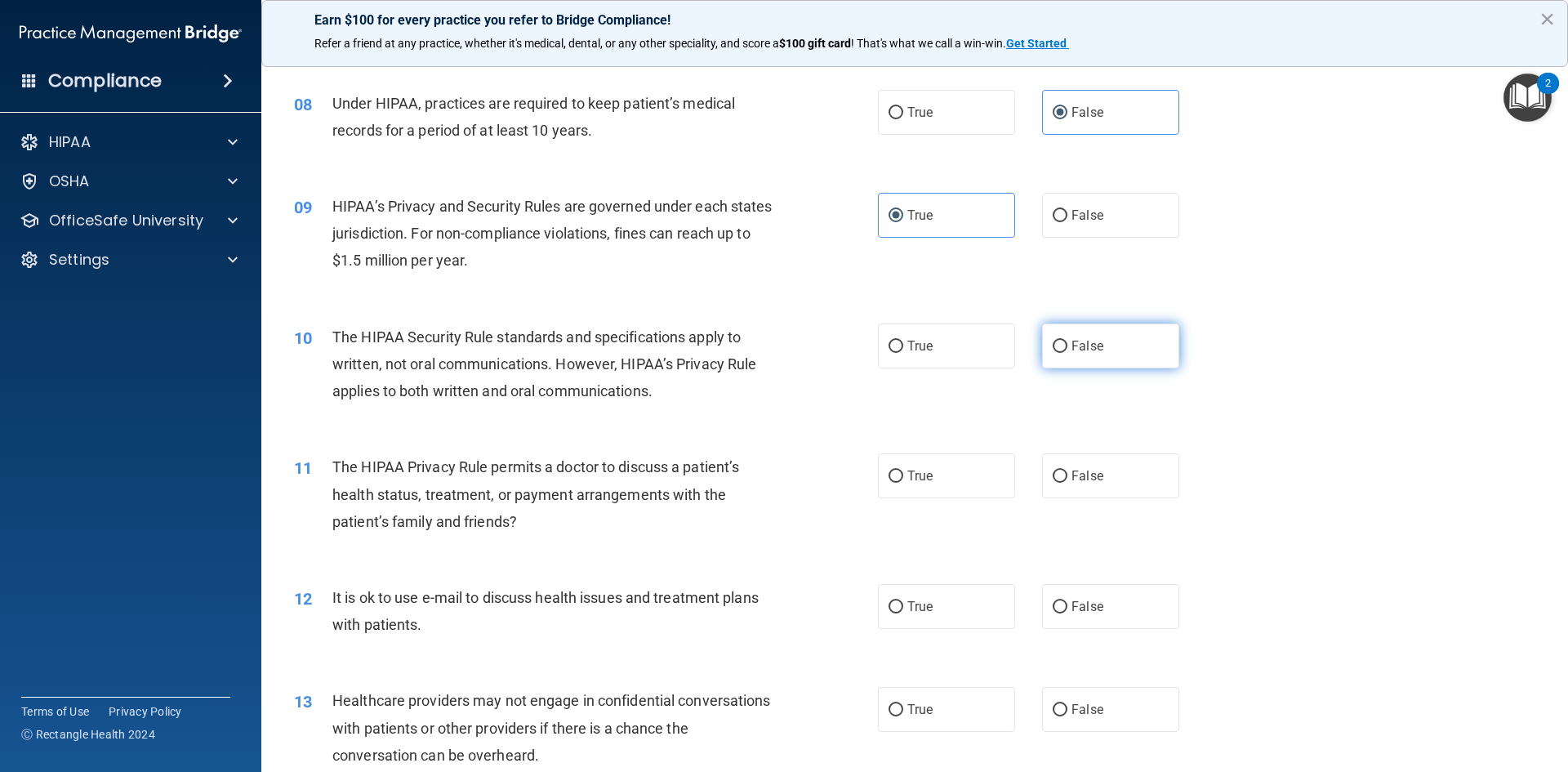
click at [1054, 337] on label "False" at bounding box center [1111, 345] width 137 height 45
click at [1054, 341] on input "False" at bounding box center [1060, 346] width 15 height 12
radio input "true"
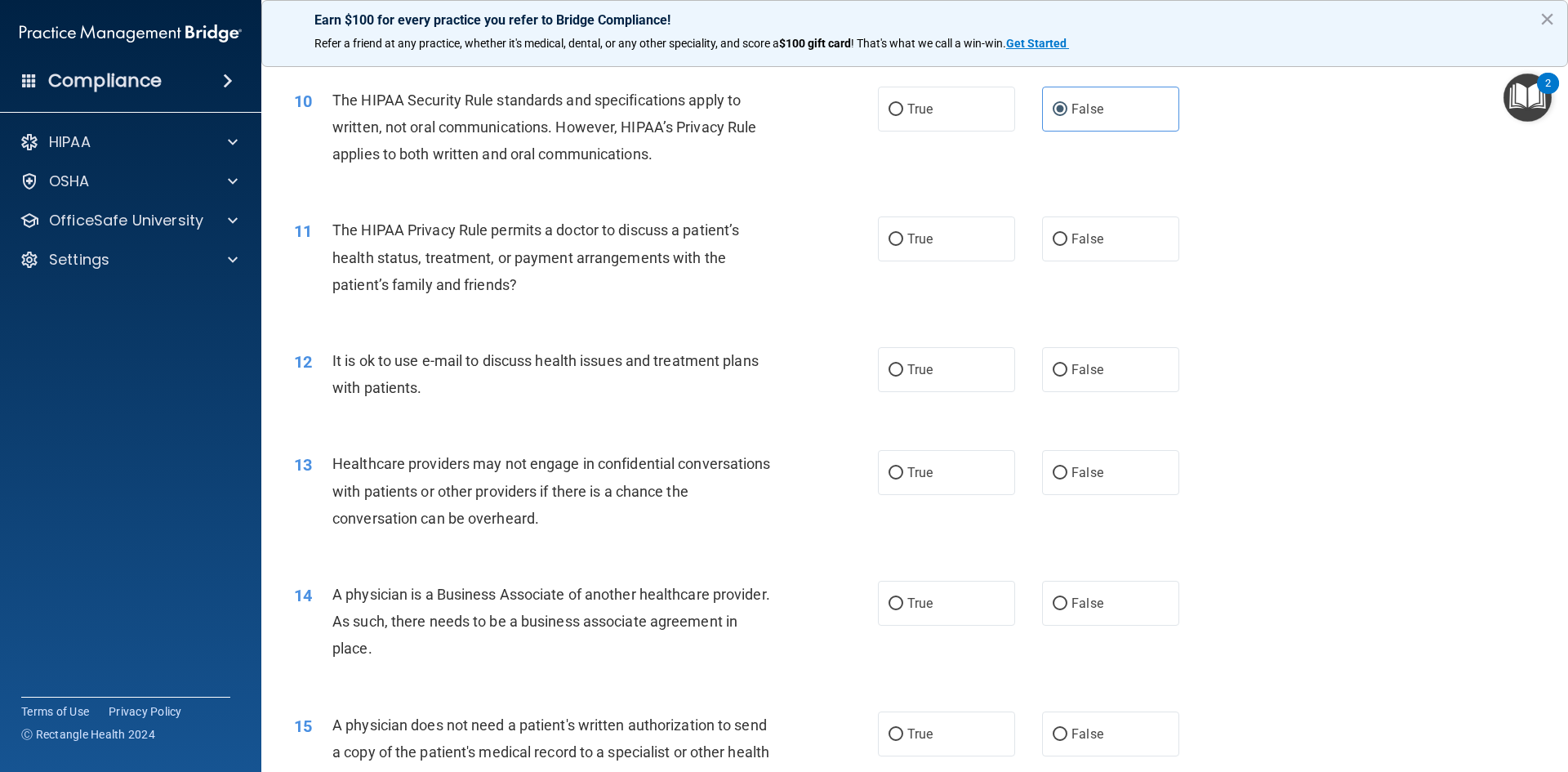
scroll to position [1143, 0]
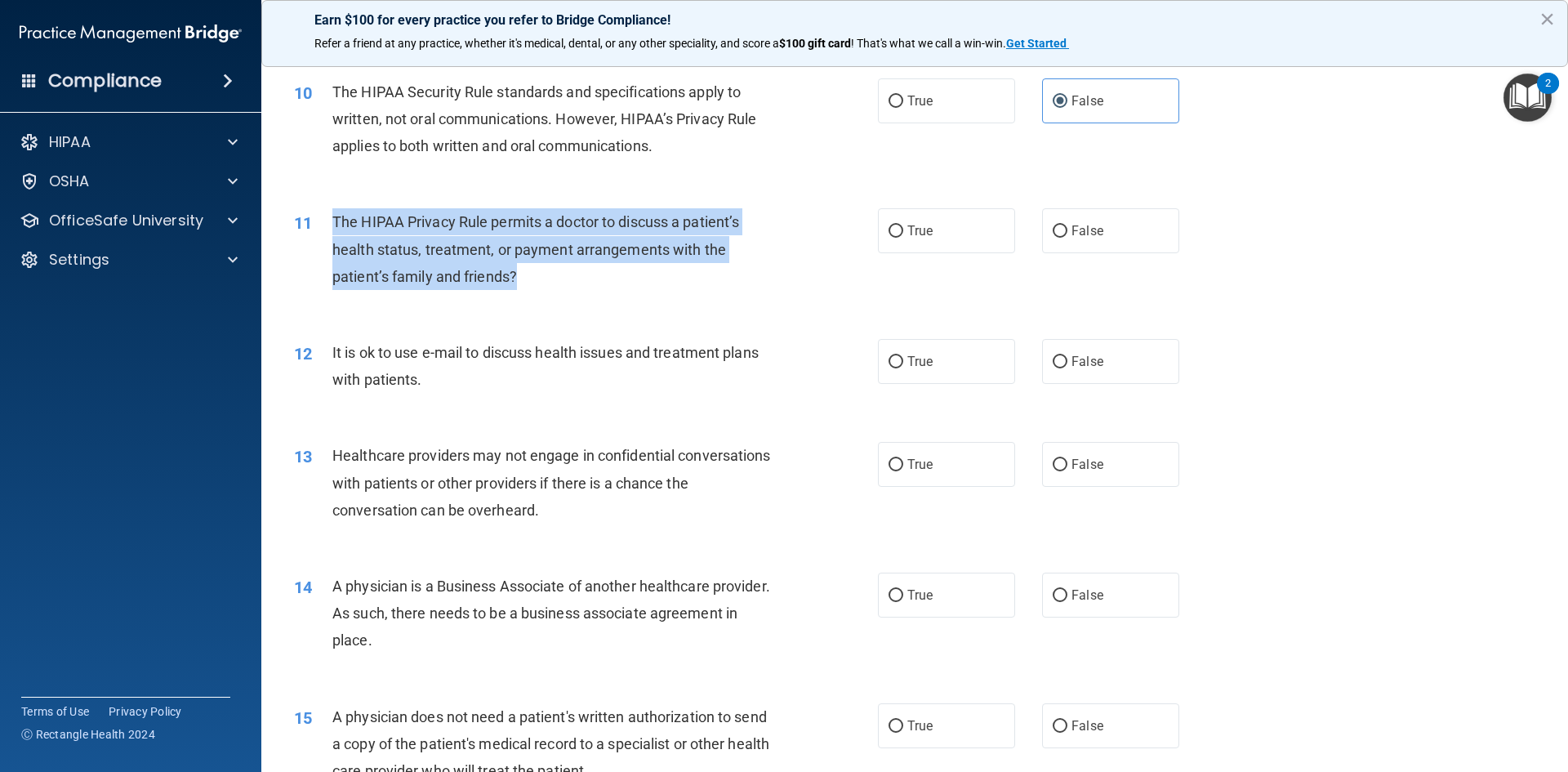
drag, startPoint x: 535, startPoint y: 271, endPoint x: 330, endPoint y: 228, distance: 209.5
click at [330, 228] on div "11 The HIPAA Privacy Rule permits a doctor to discuss a patient’s health status…" at bounding box center [585, 252] width 633 height 90
copy div "The HIPAA Privacy Rule permits a doctor to discuss a patient’s health status, t…"
click at [572, 287] on div "The HIPAA Privacy Rule permits a doctor to discuss a patient’s health status, t…" at bounding box center [560, 249] width 456 height 82
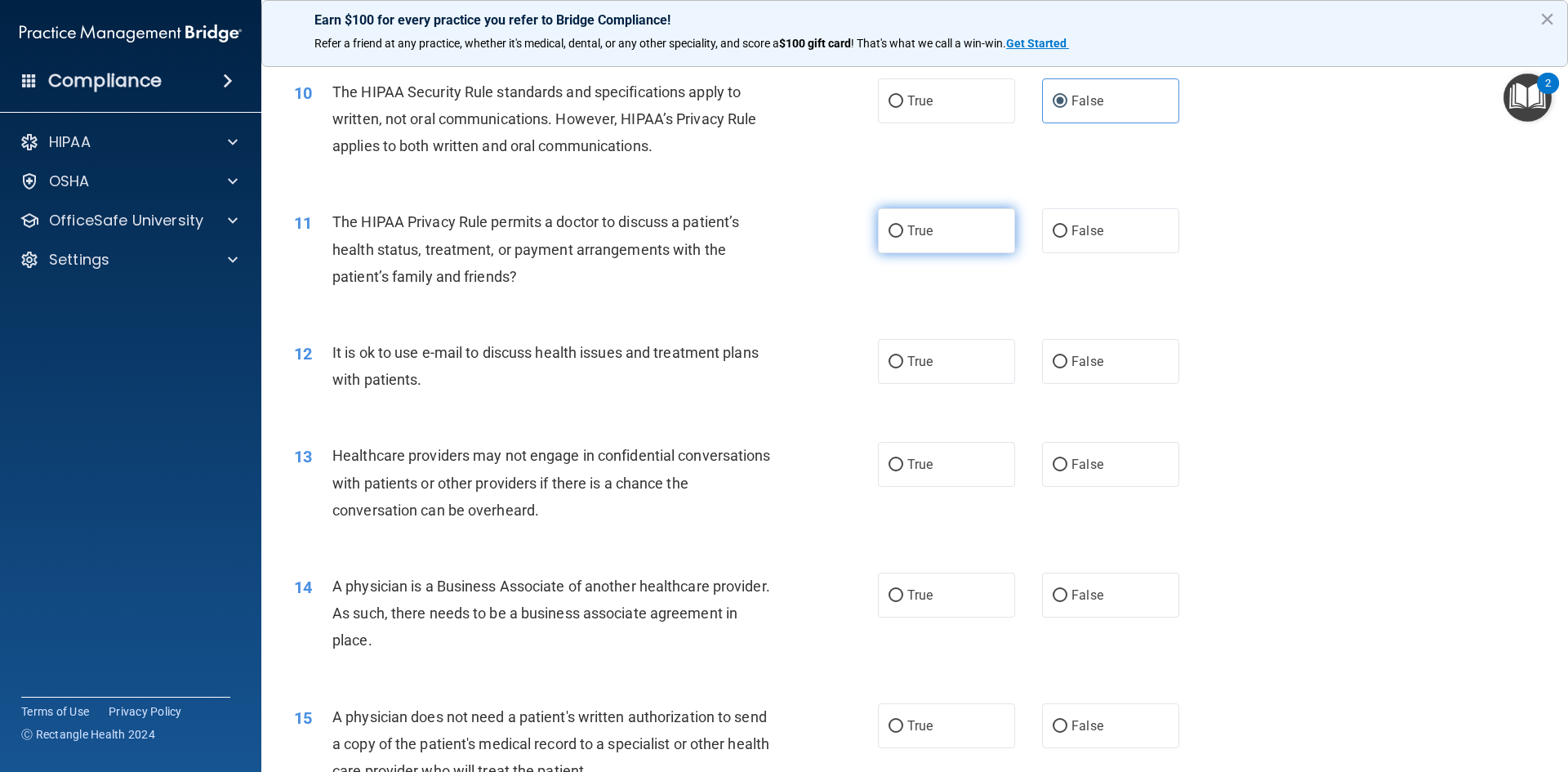
click at [938, 233] on label "True" at bounding box center [946, 230] width 137 height 45
click at [903, 233] on input "True" at bounding box center [895, 231] width 15 height 12
radio input "true"
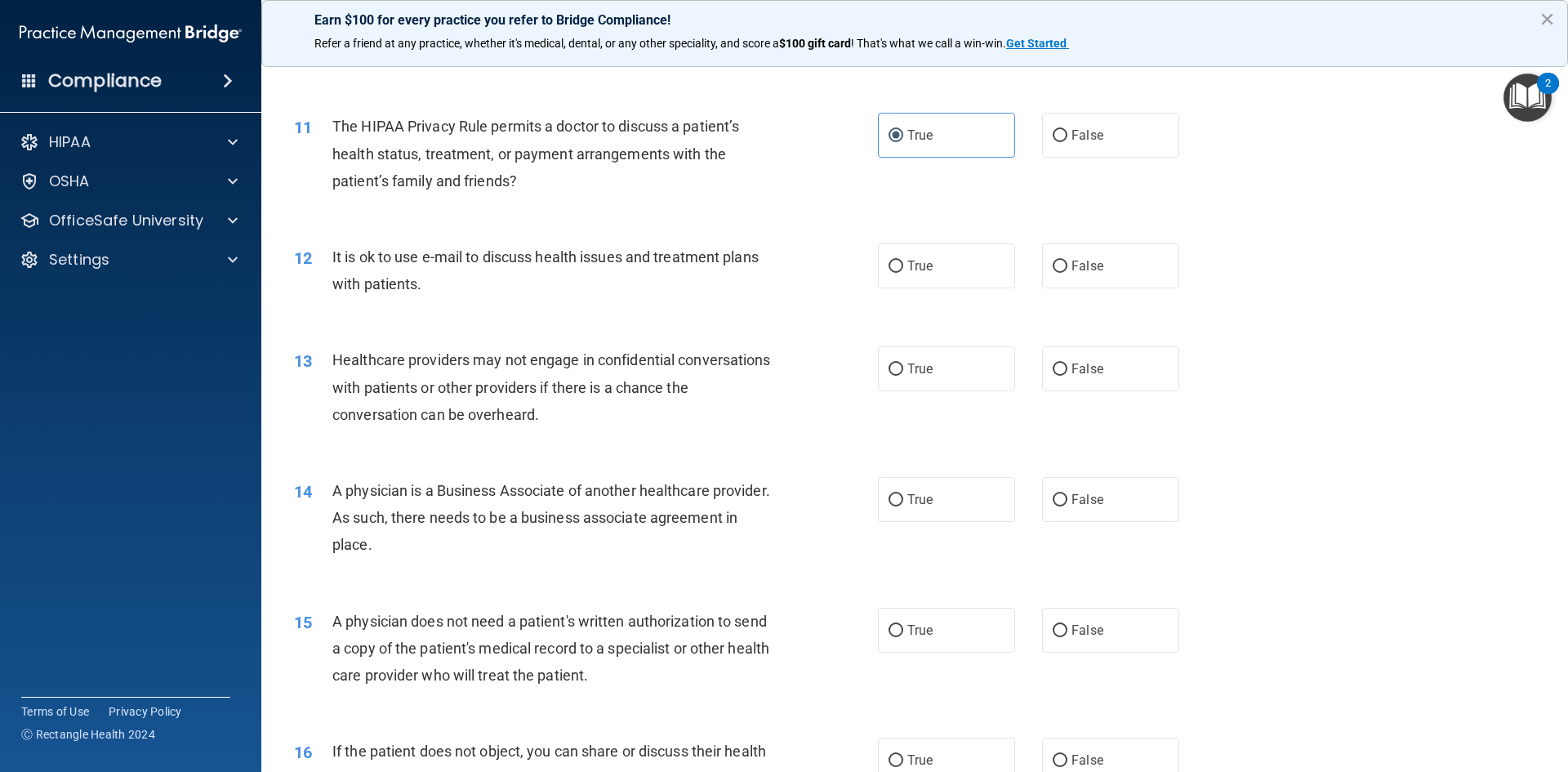
scroll to position [1306, 0]
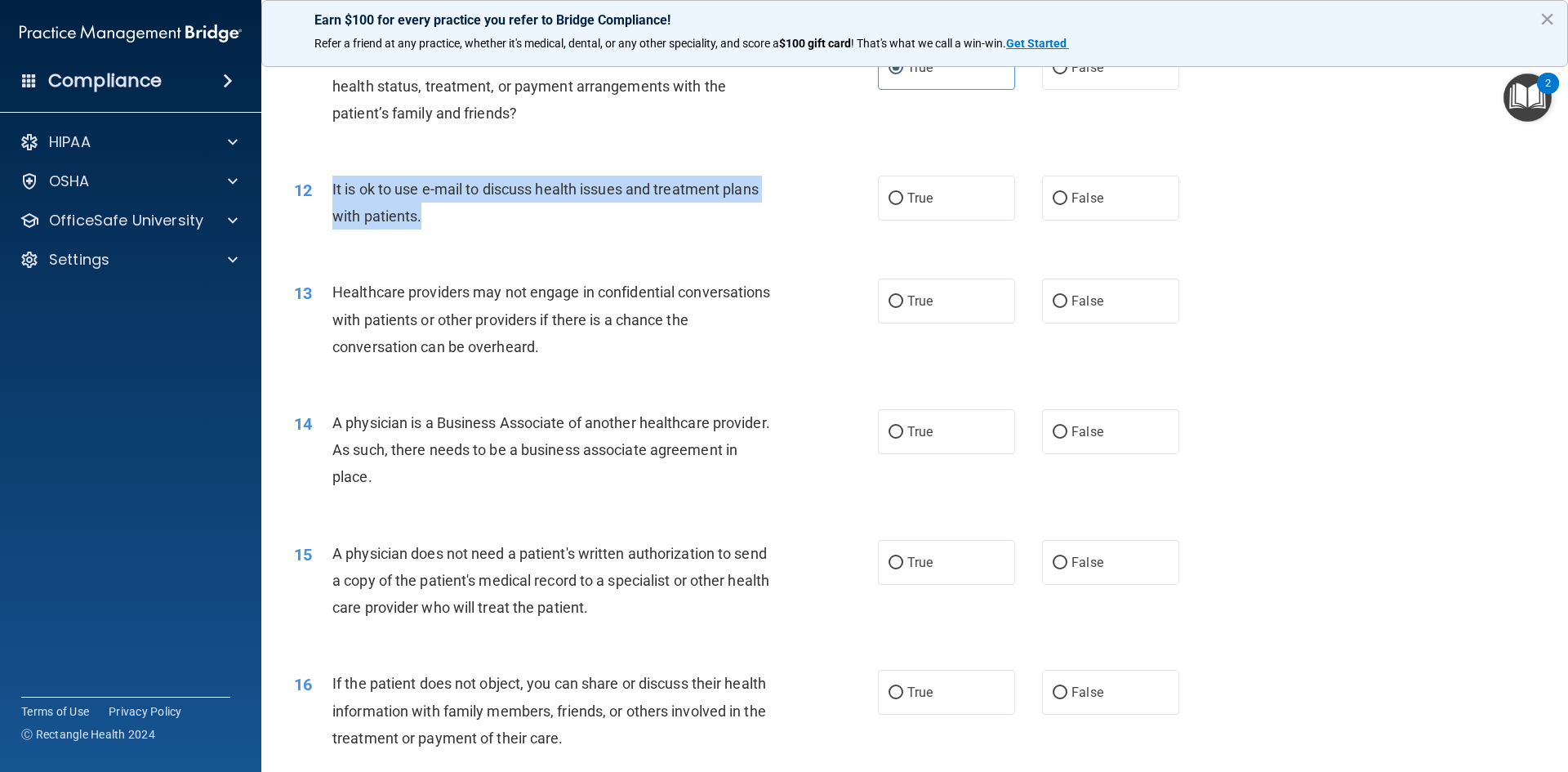
drag, startPoint x: 432, startPoint y: 212, endPoint x: 325, endPoint y: 190, distance: 109.2
click at [325, 190] on div "12 It is ok to use e-mail to discuss health issues and treatment plans with pat…" at bounding box center [585, 206] width 633 height 62
copy div "It is ok to use e-mail to discuss health issues and treatment plans with patien…"
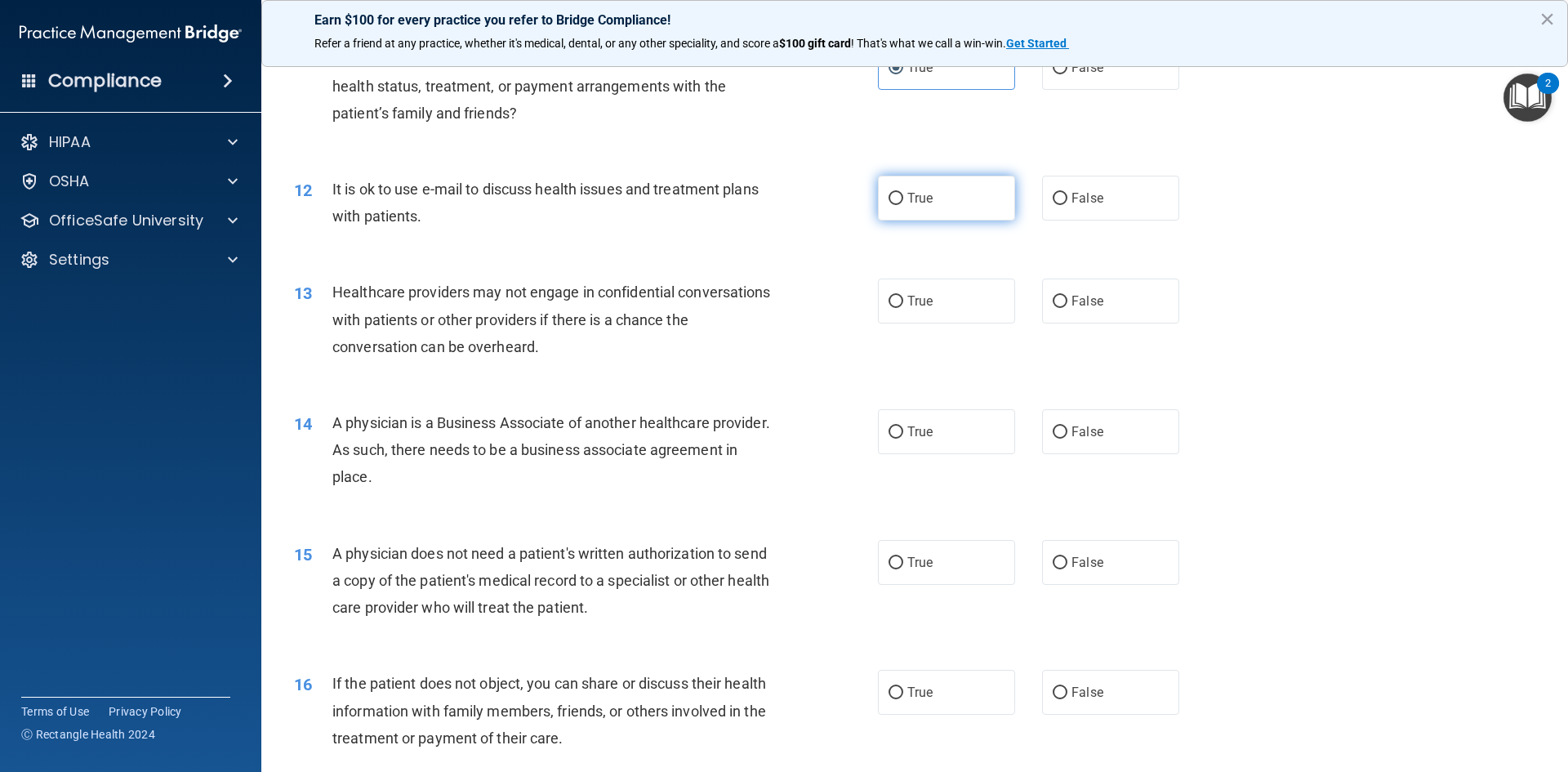
click at [922, 194] on span "True" at bounding box center [919, 198] width 25 height 16
click at [903, 194] on input "True" at bounding box center [895, 199] width 15 height 12
radio input "true"
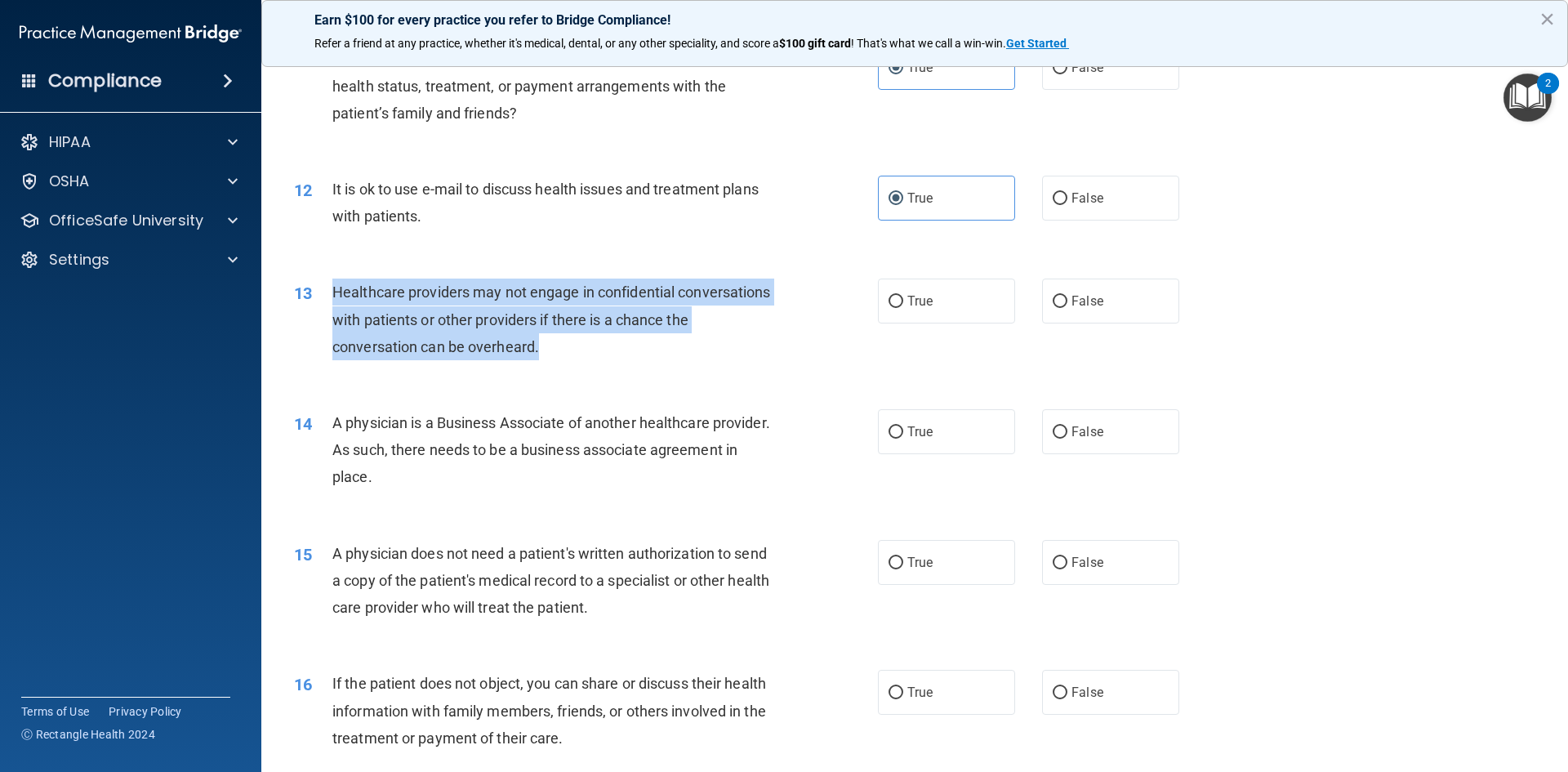
drag, startPoint x: 561, startPoint y: 338, endPoint x: 331, endPoint y: 296, distance: 233.8
click at [332, 296] on div "Healthcare providers may not engage in confidential conversations with patients…" at bounding box center [560, 319] width 456 height 82
copy span "Healthcare providers may not engage in confidential conversations with patients…"
click at [888, 302] on input "True" at bounding box center [895, 302] width 15 height 12
radio input "true"
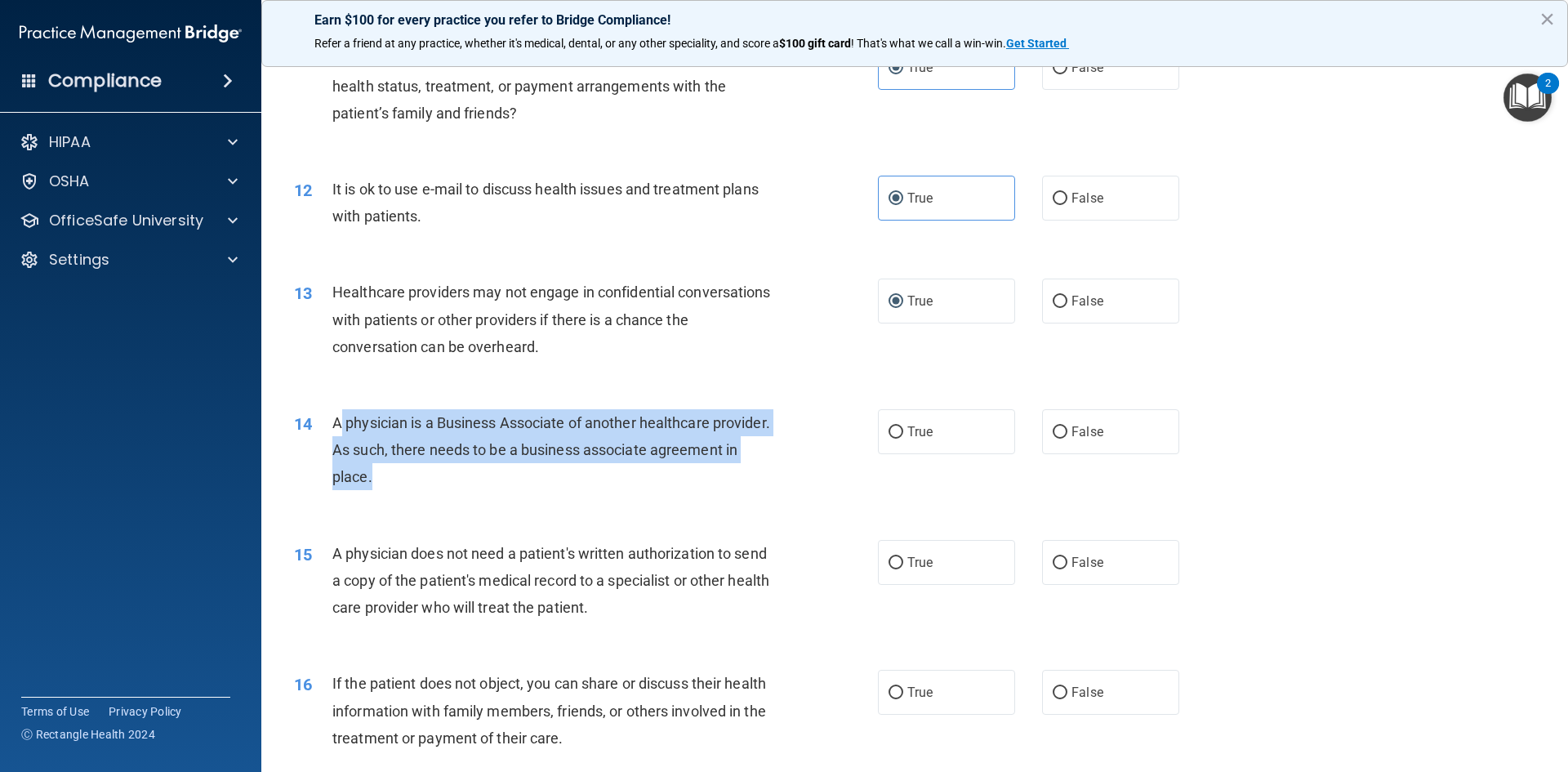
drag, startPoint x: 456, startPoint y: 479, endPoint x: 331, endPoint y: 418, distance: 139.1
click at [332, 418] on span "A physician is a Business Associate of another healthcare provider. As such, th…" at bounding box center [551, 449] width 438 height 71
copy span "A physician is a Business Associate of another healthcare provider. As such, th…"
click at [1052, 436] on input "False" at bounding box center [1060, 431] width 15 height 12
radio input "true"
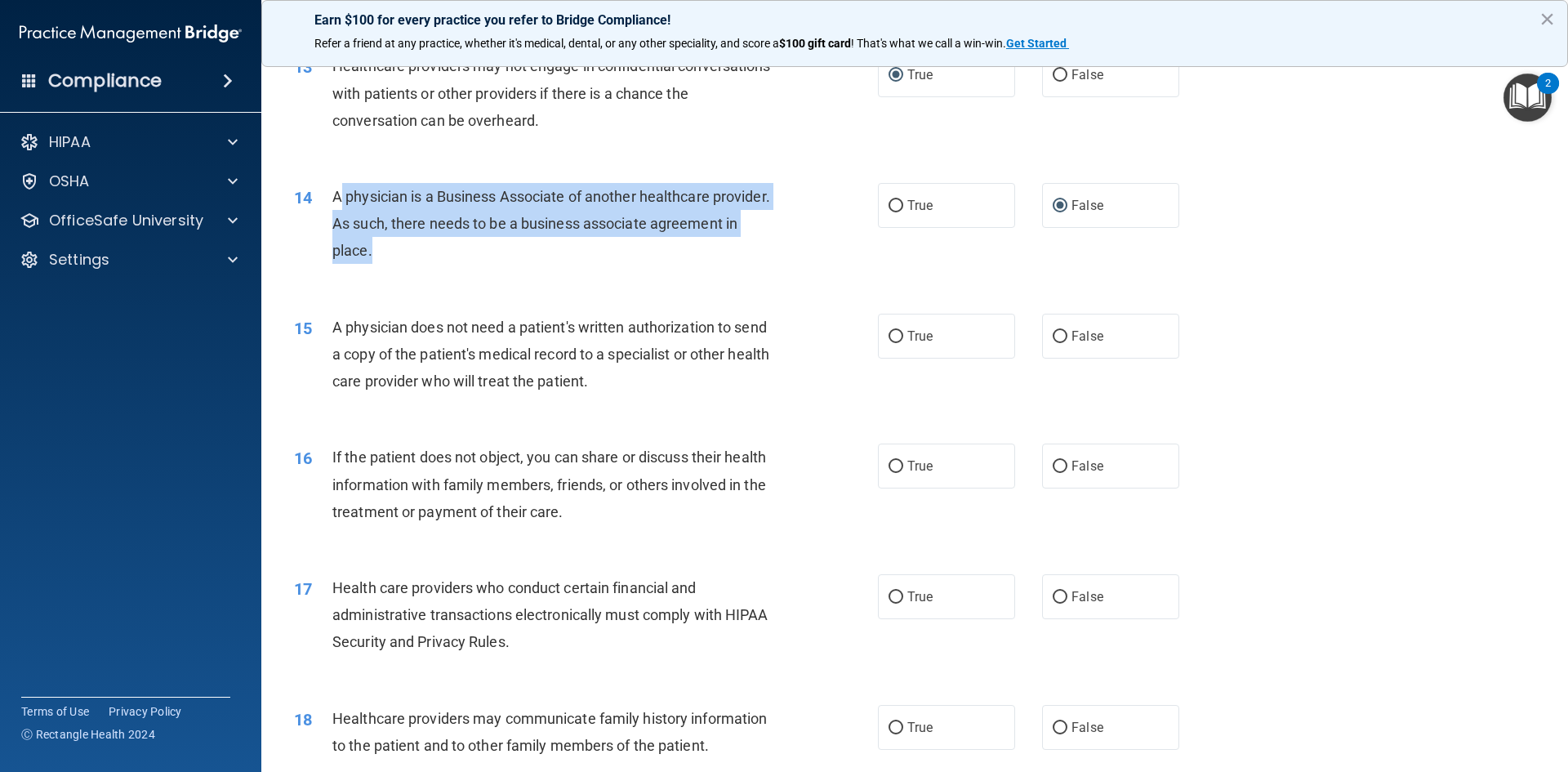
scroll to position [1551, 0]
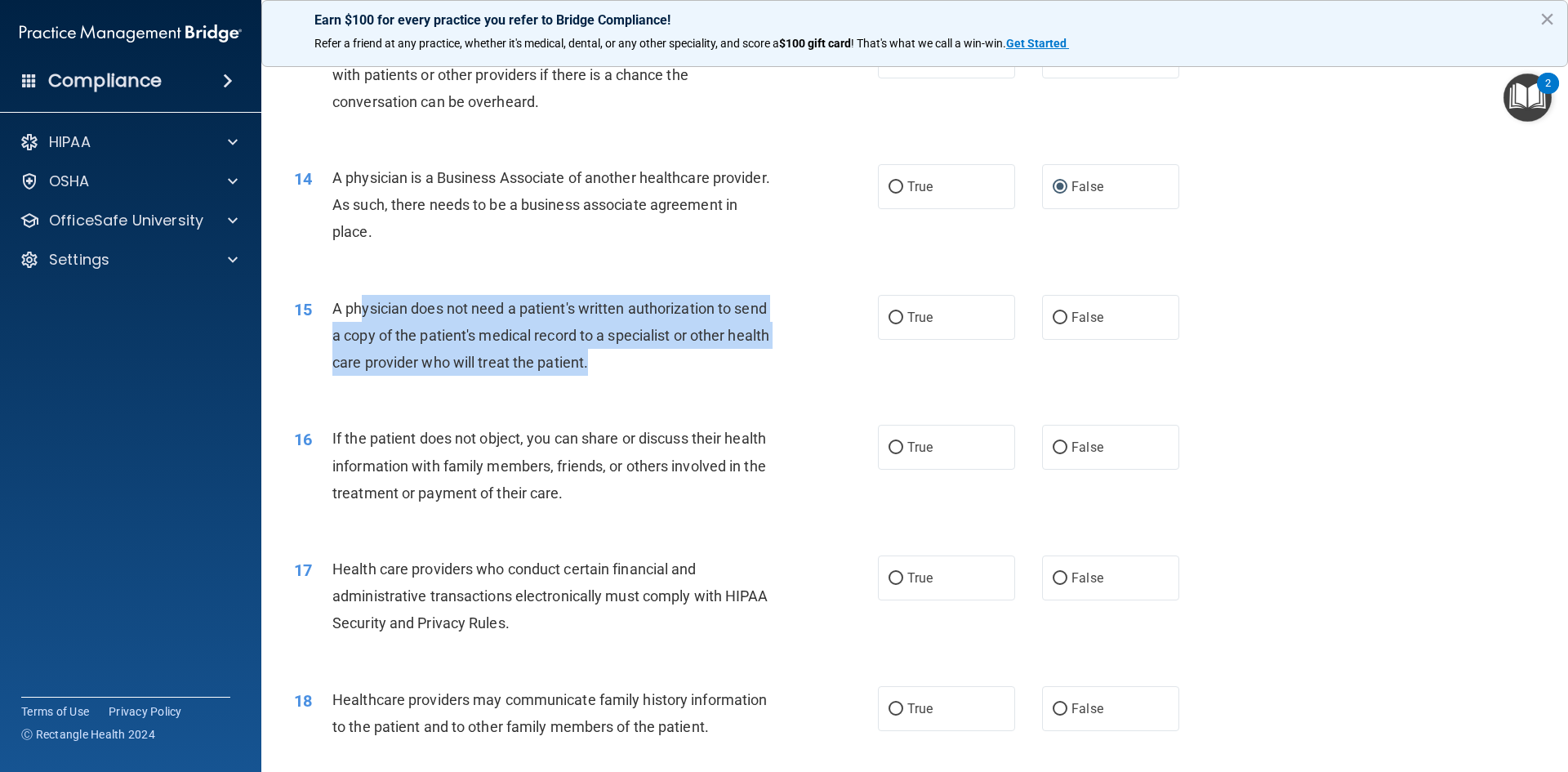
drag, startPoint x: 657, startPoint y: 357, endPoint x: 365, endPoint y: 315, distance: 295.0
click at [365, 315] on div "A physician does not need a patient's written authorization to send a copy of t…" at bounding box center [560, 336] width 456 height 82
click at [628, 374] on div "A physician does not need a patient's written authorization to send a copy of t…" at bounding box center [560, 336] width 456 height 82
drag, startPoint x: 650, startPoint y: 364, endPoint x: 321, endPoint y: 323, distance: 331.5
click at [321, 323] on div "15 A physician does not need a patient's written authorization to send a copy o…" at bounding box center [585, 340] width 633 height 90
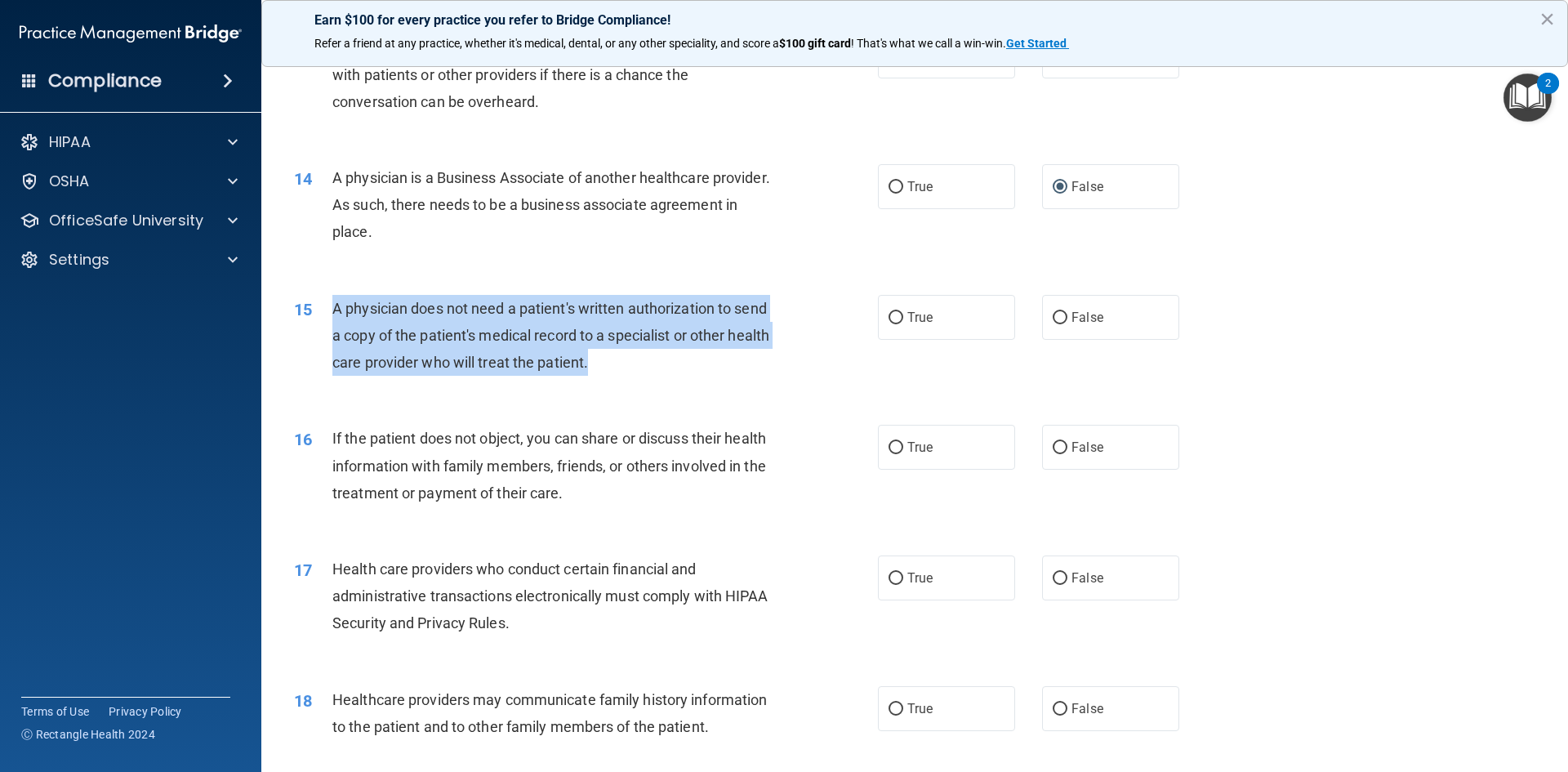
copy div "A physician does not need a patient's written authorization to send a copy of t…"
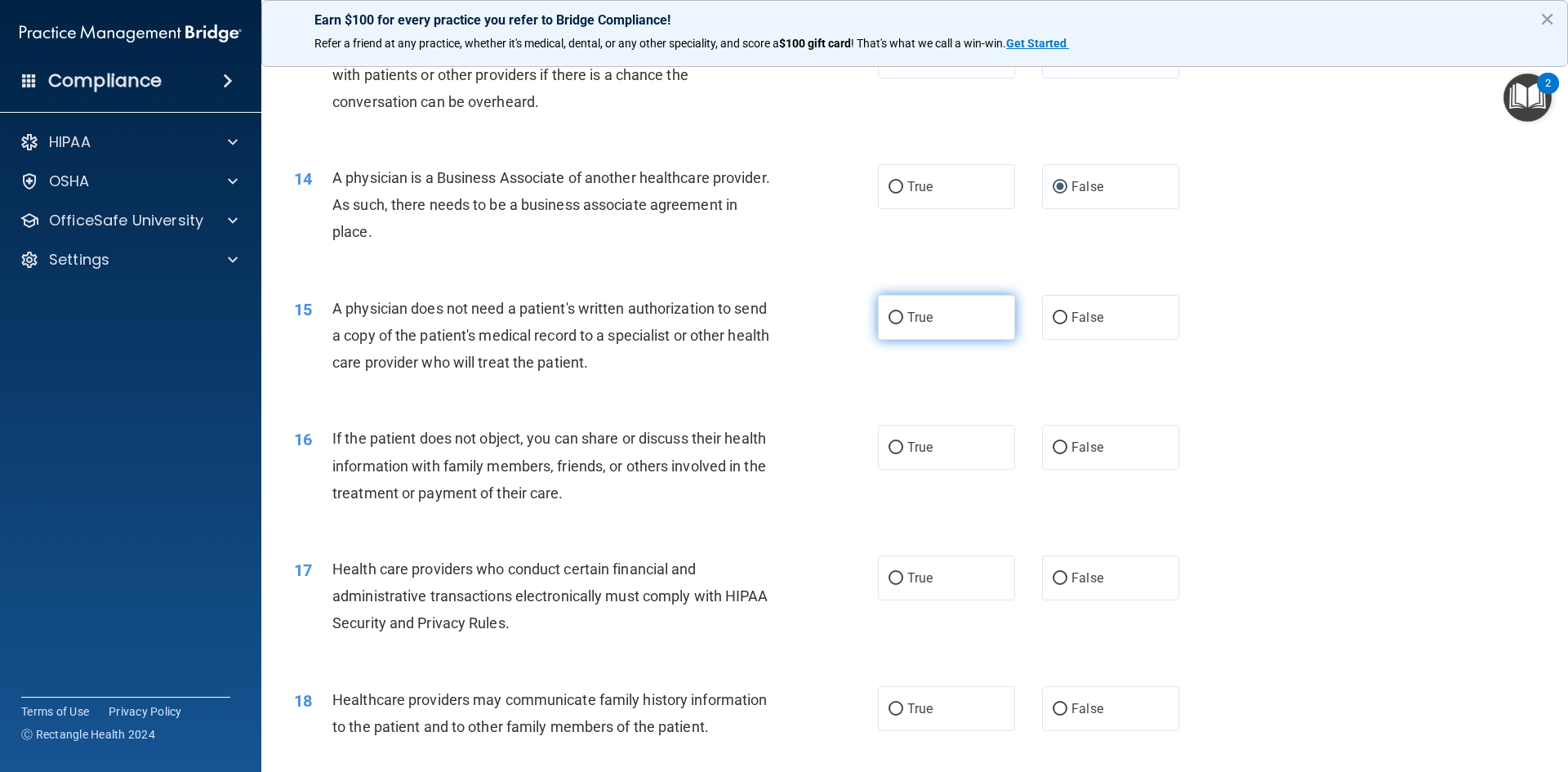
click at [882, 310] on label "True" at bounding box center [946, 317] width 137 height 45
click at [888, 312] on input "True" at bounding box center [895, 317] width 15 height 12
radio input "true"
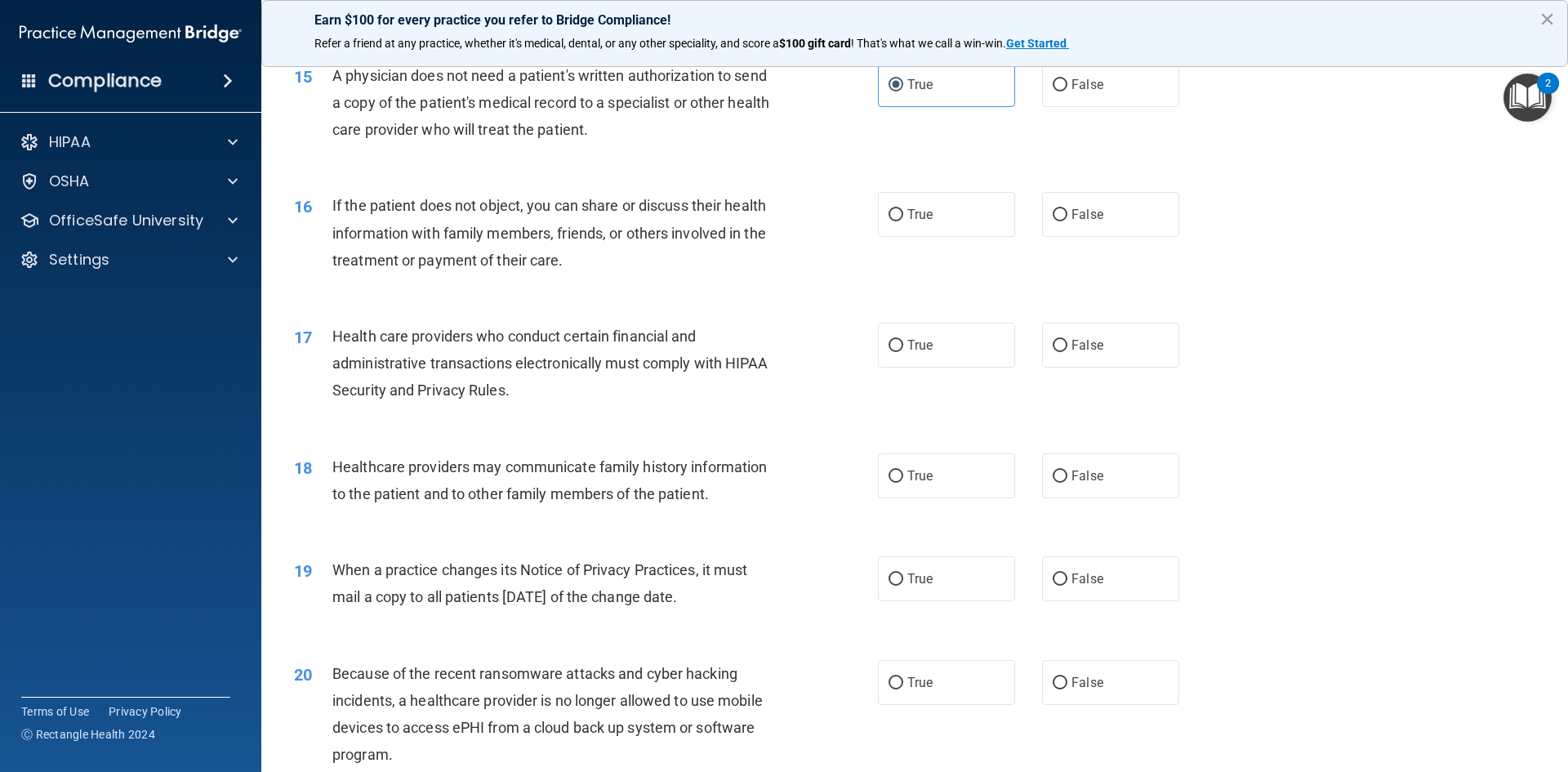
scroll to position [1796, 0]
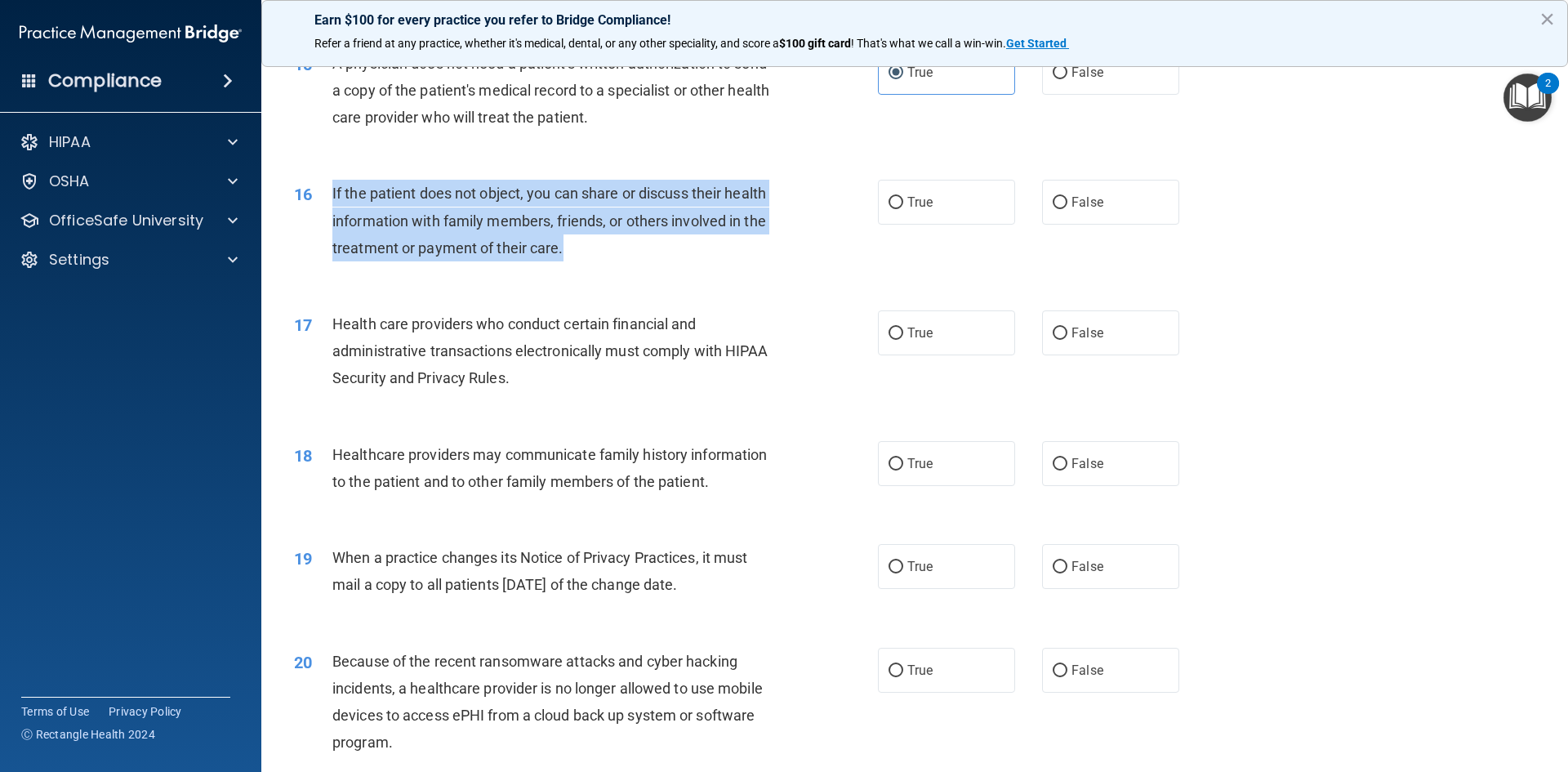
drag, startPoint x: 573, startPoint y: 251, endPoint x: 331, endPoint y: 207, distance: 246.0
click at [332, 207] on div "If the patient does not object, you can share or discuss their health informati…" at bounding box center [560, 221] width 456 height 82
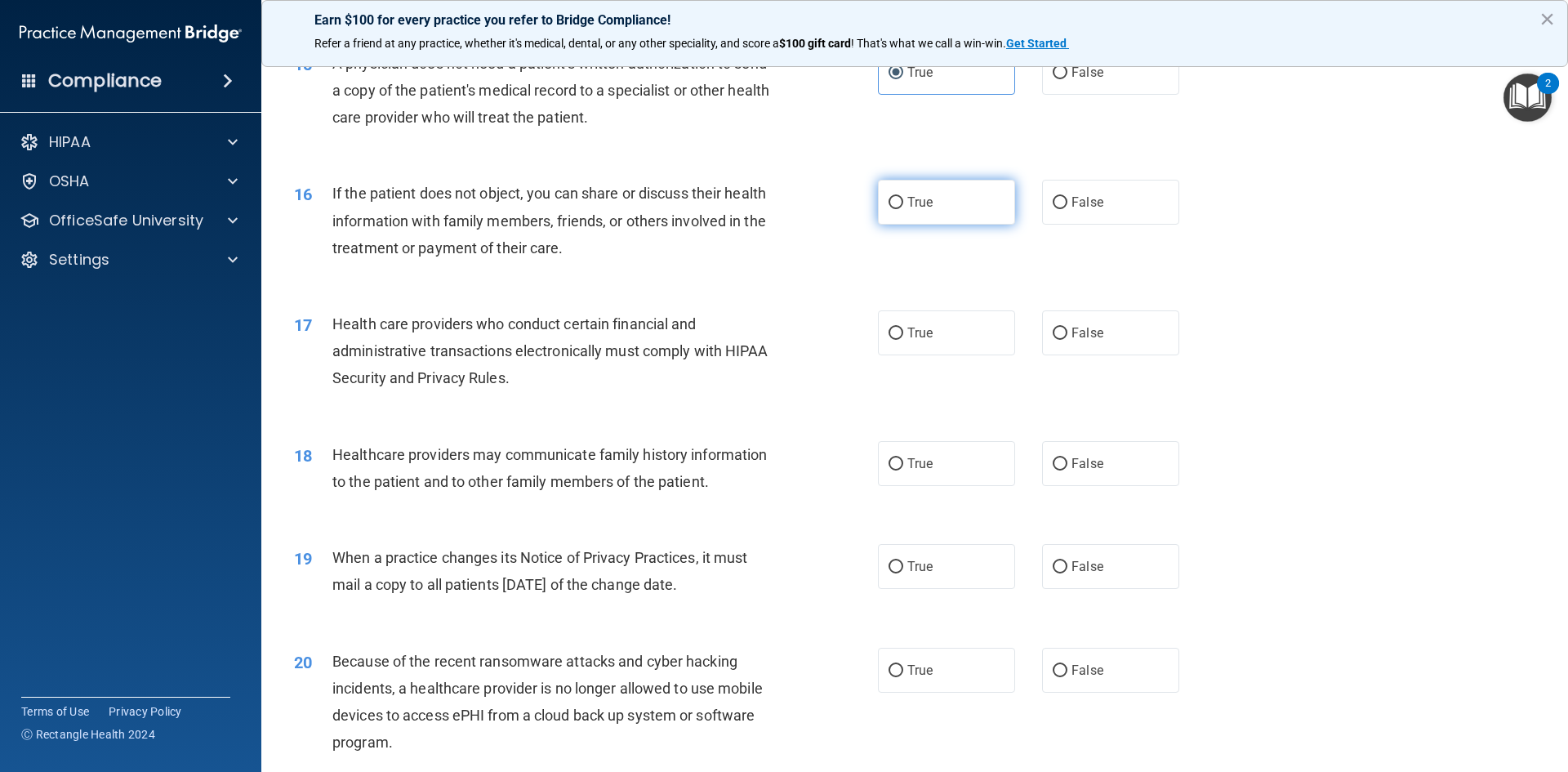
click at [906, 212] on label "True" at bounding box center [946, 202] width 137 height 45
click at [903, 209] on input "True" at bounding box center [895, 202] width 15 height 12
radio input "true"
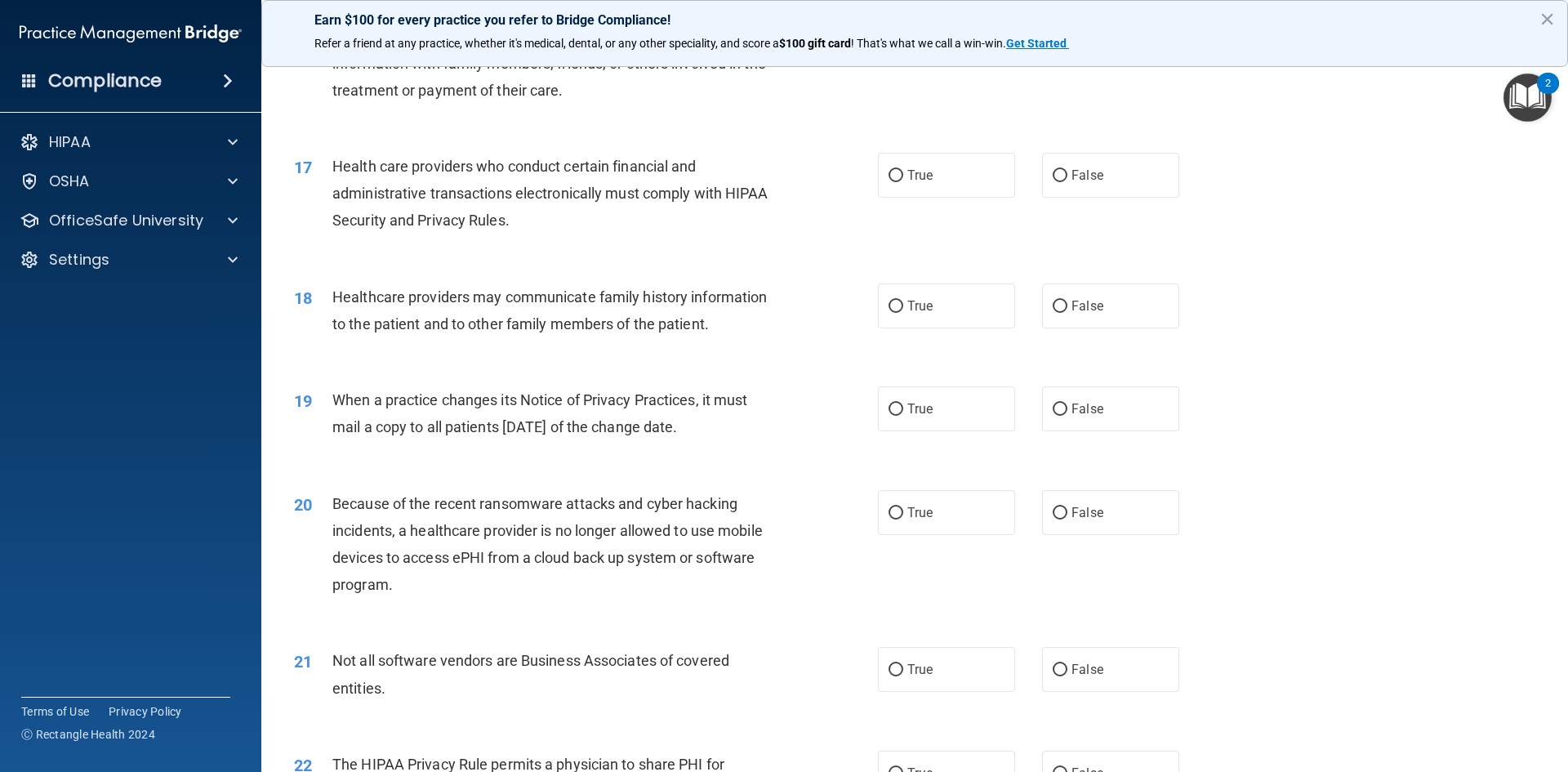
scroll to position [1960, 0]
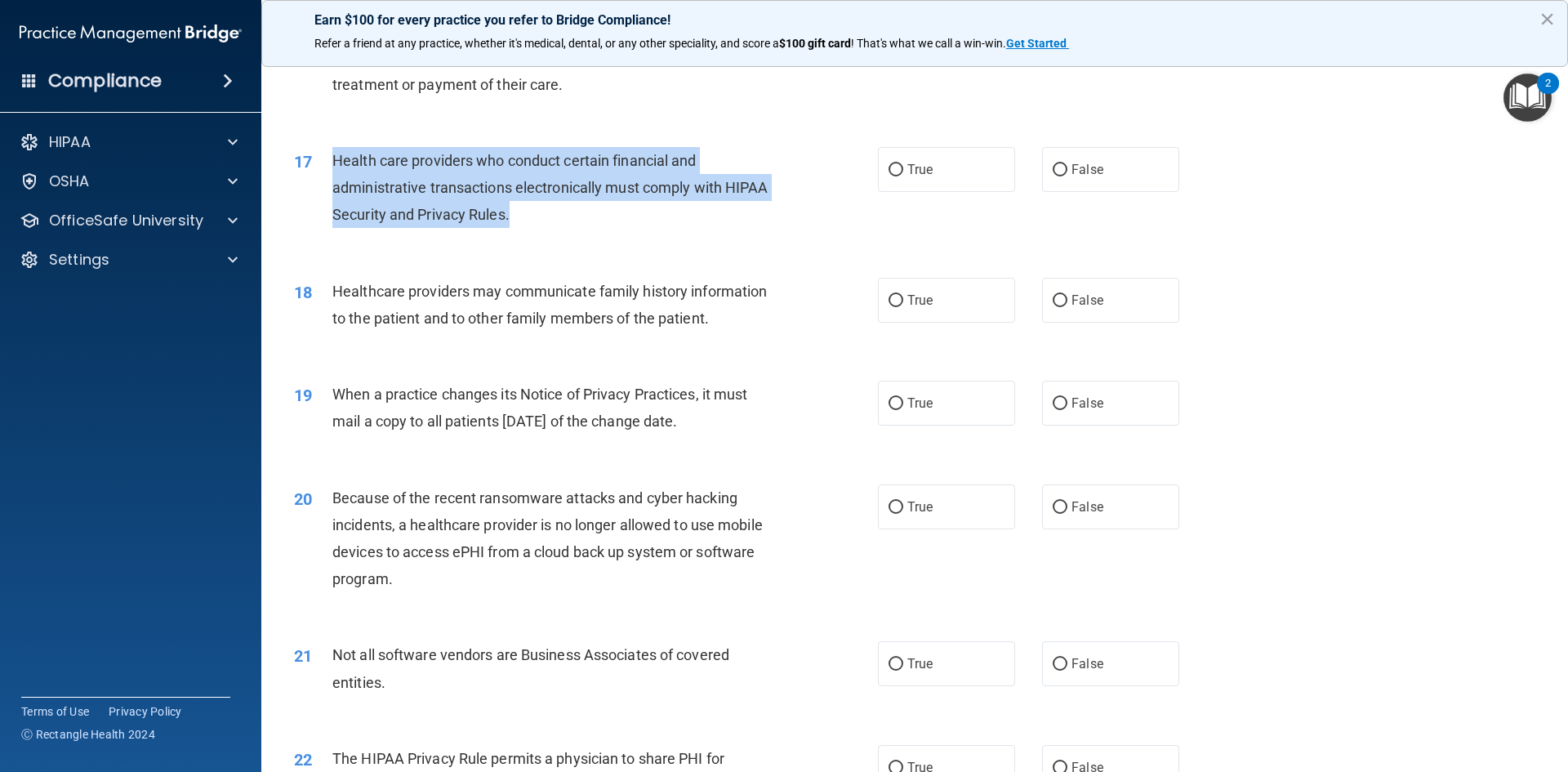
drag, startPoint x: 524, startPoint y: 212, endPoint x: 325, endPoint y: 167, distance: 204.0
click at [325, 167] on div "17 Health care providers who conduct certain financial and administrative trans…" at bounding box center [585, 191] width 633 height 90
click at [892, 174] on input "True" at bounding box center [895, 170] width 15 height 12
radio input "true"
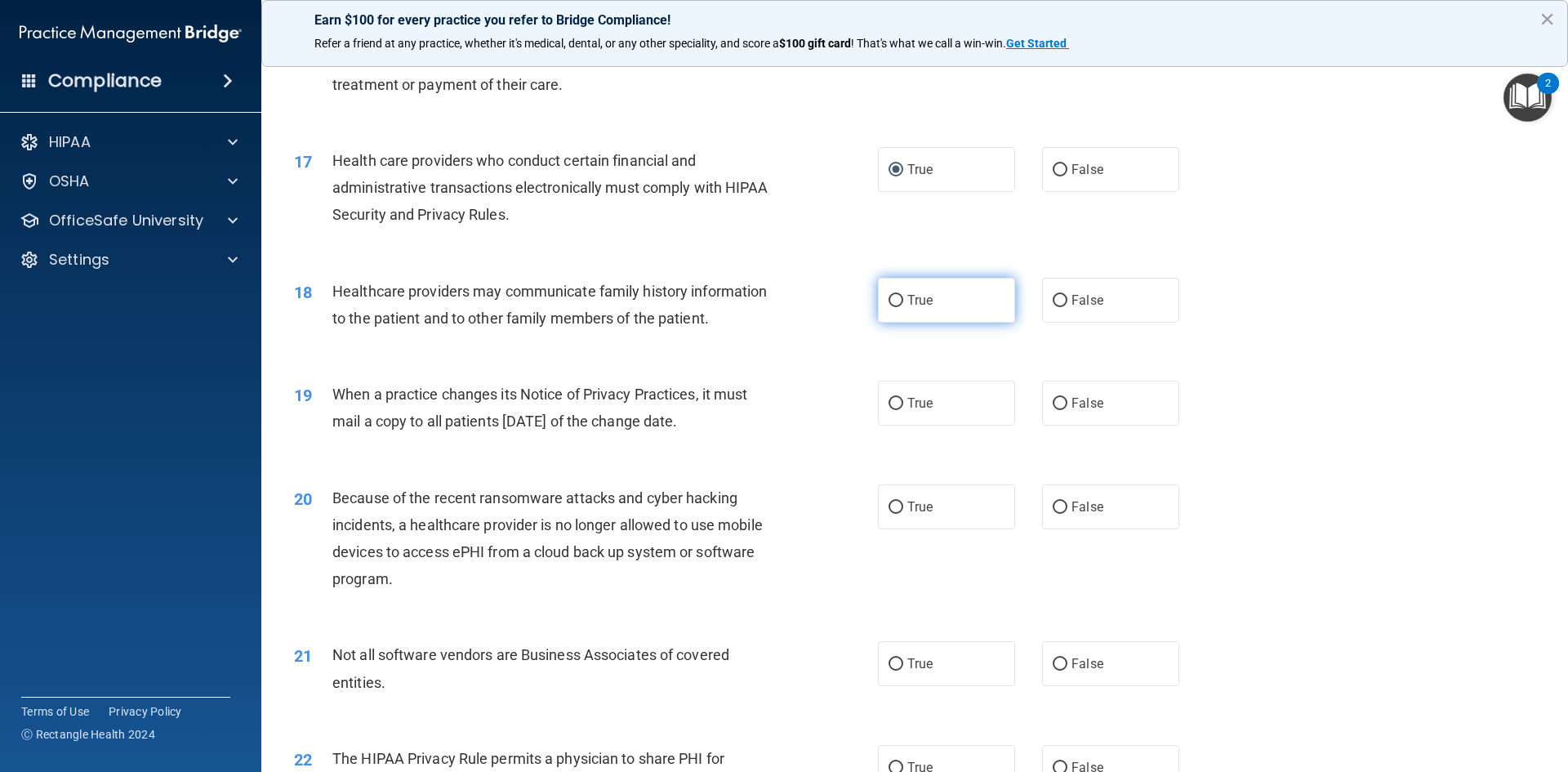
click at [907, 294] on span "True" at bounding box center [919, 300] width 25 height 16
click at [903, 295] on input "True" at bounding box center [895, 301] width 15 height 12
radio input "true"
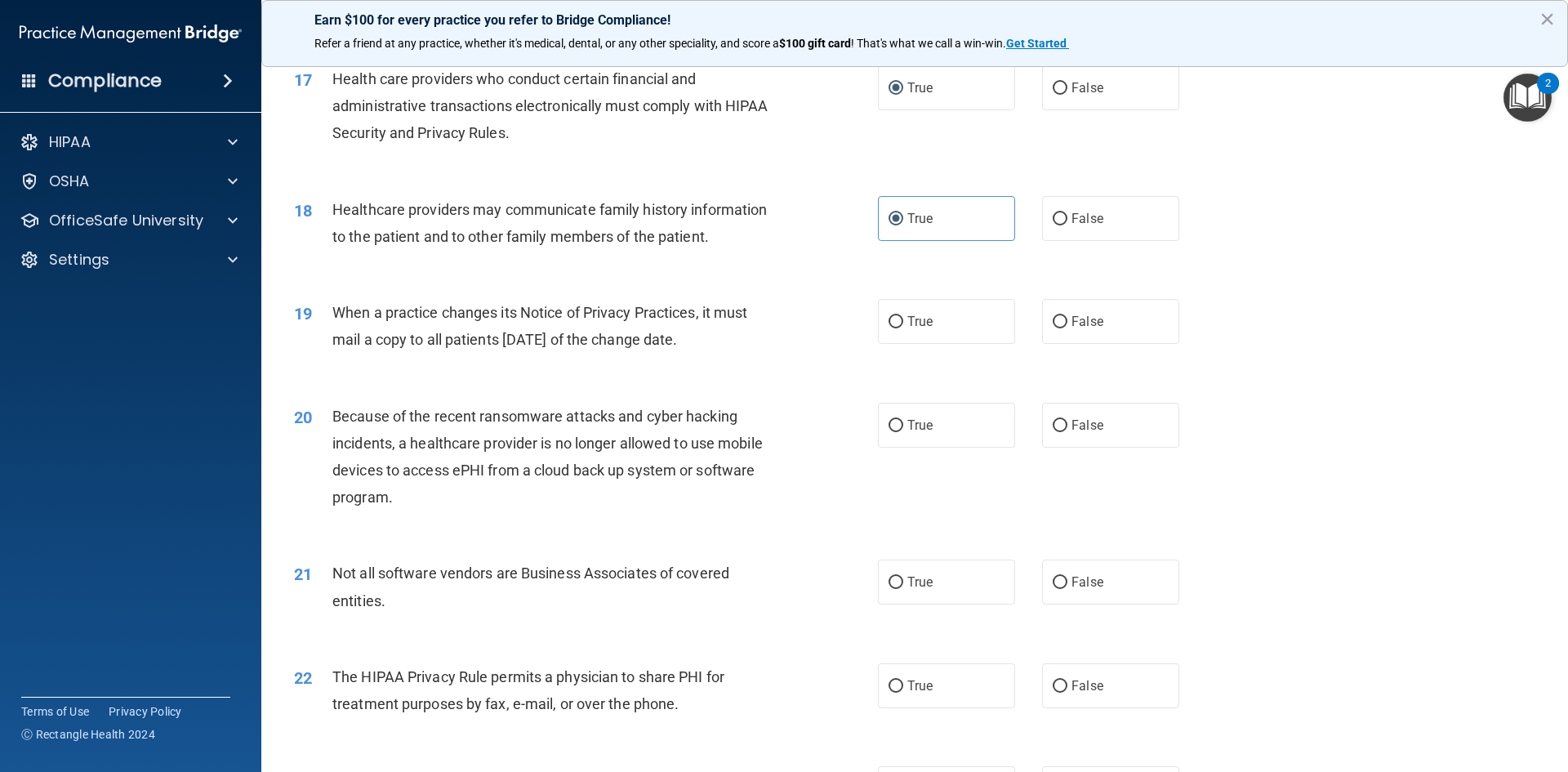
scroll to position [2123, 0]
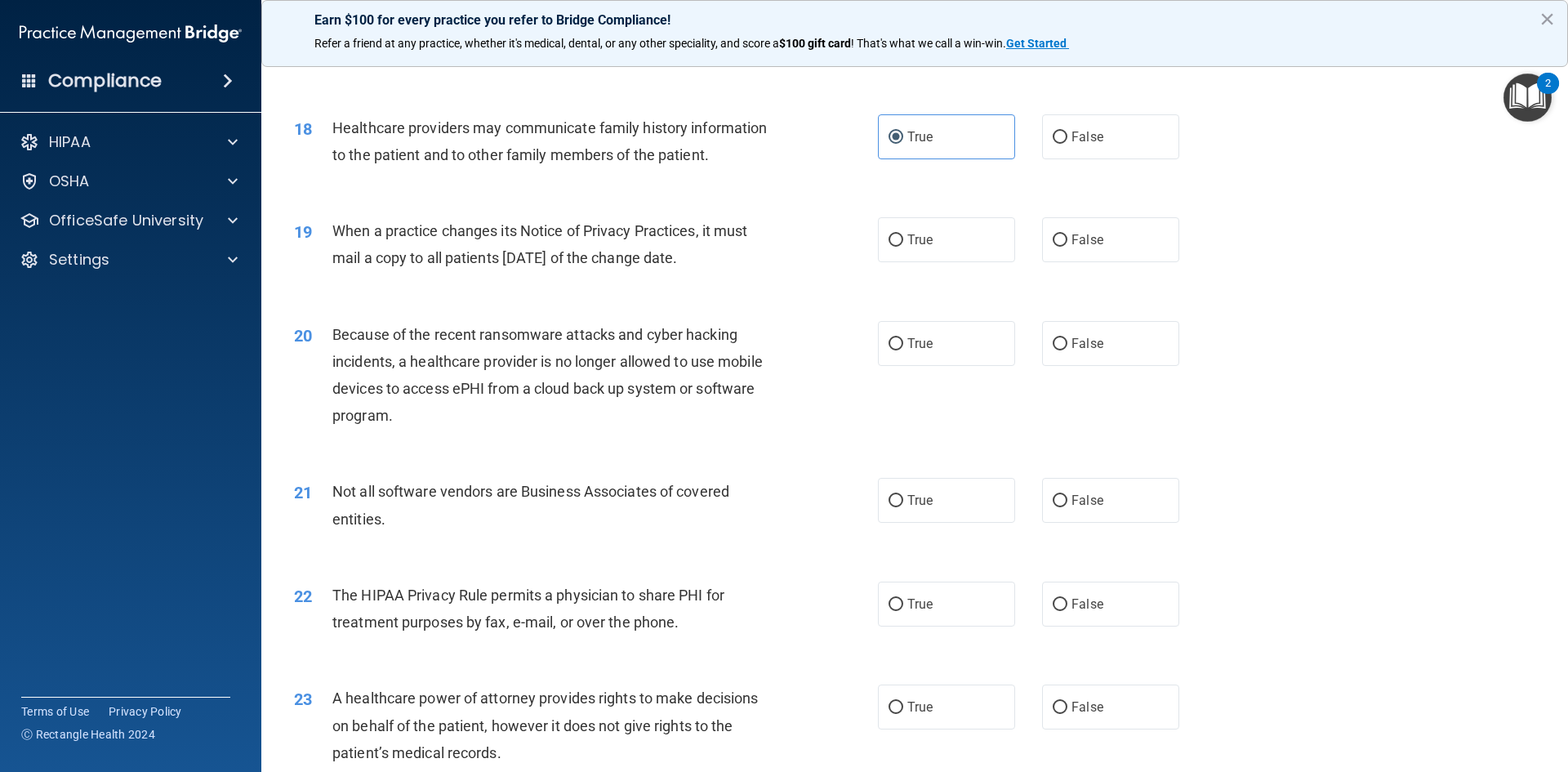
drag, startPoint x: 730, startPoint y: 255, endPoint x: 337, endPoint y: 235, distance: 393.5
click at [337, 235] on span "When a practice changes its Notice of Privacy Practices, it must mail a copy to…" at bounding box center [539, 244] width 415 height 45
click at [1065, 250] on label "False" at bounding box center [1111, 239] width 137 height 45
click at [1059, 236] on input "False" at bounding box center [1060, 240] width 15 height 12
radio input "true"
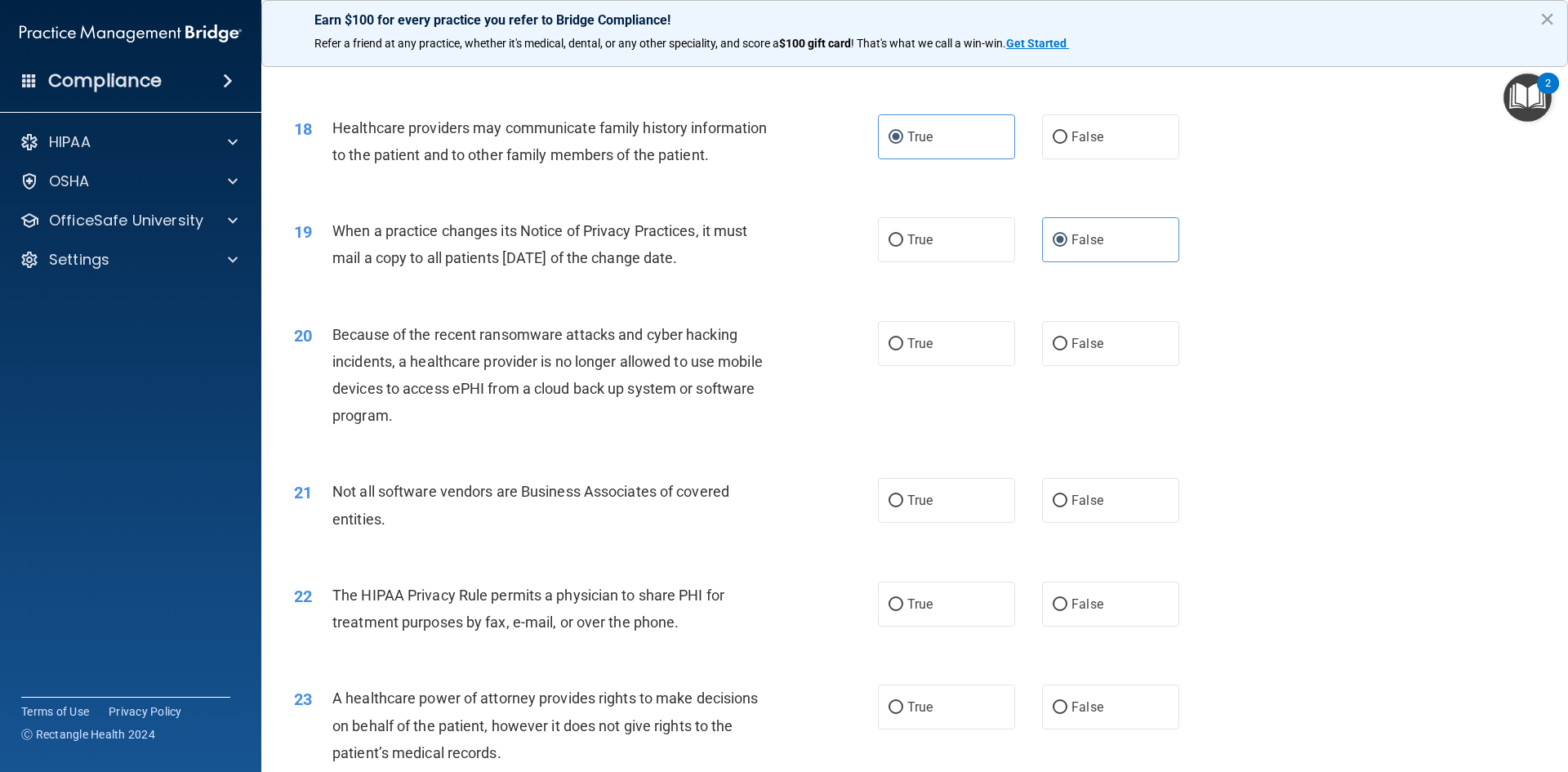
click at [414, 379] on span "Because of the recent ransomware attacks and cyber hacking incidents, a healthc…" at bounding box center [547, 375] width 431 height 98
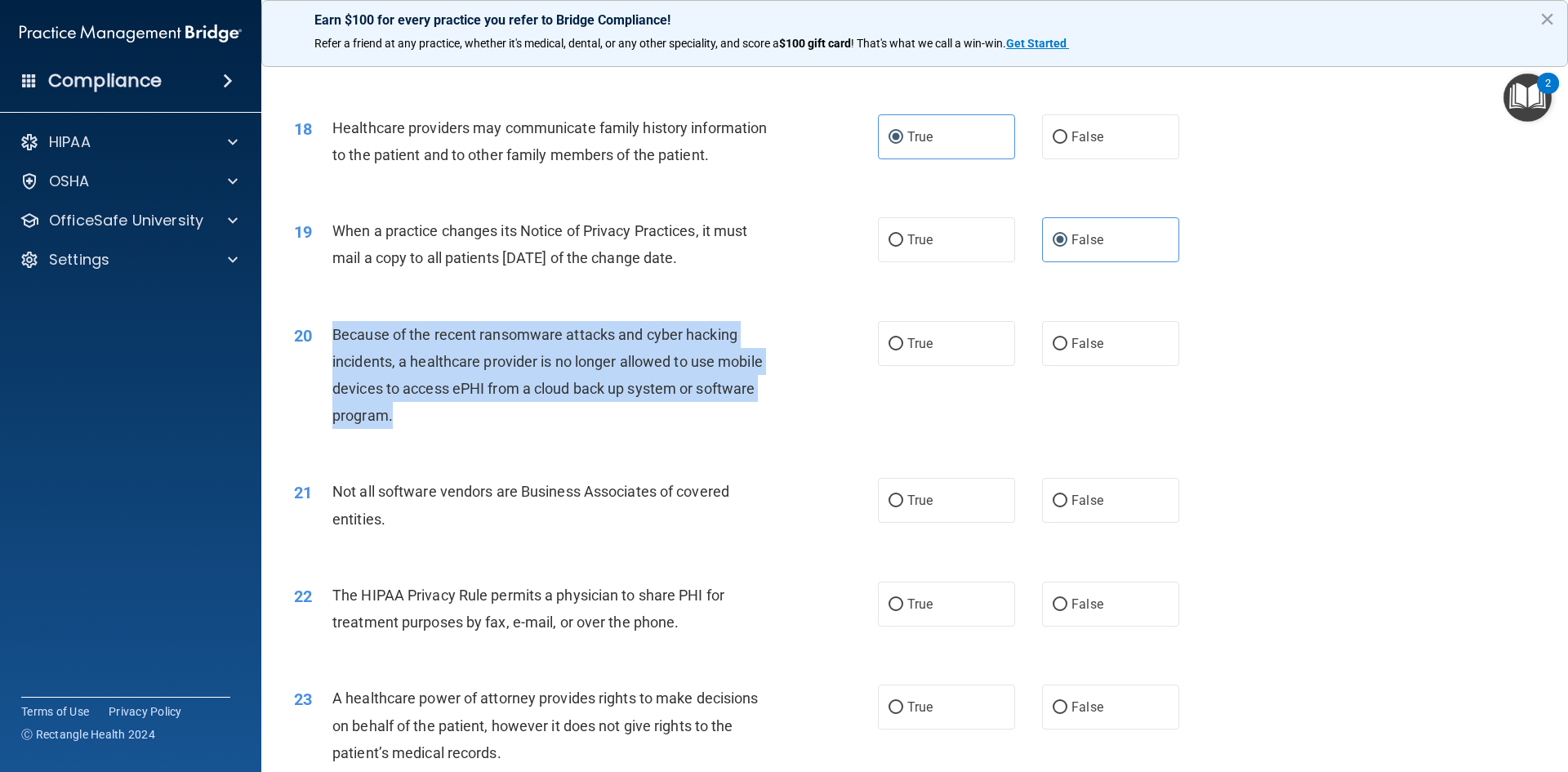
drag, startPoint x: 405, startPoint y: 419, endPoint x: 314, endPoint y: 351, distance: 113.6
click at [314, 351] on div "20 Because of the recent ransomware attacks and cyber hacking incidents, a heal…" at bounding box center [585, 380] width 633 height 117
click at [1052, 342] on input "False" at bounding box center [1060, 343] width 15 height 12
radio input "true"
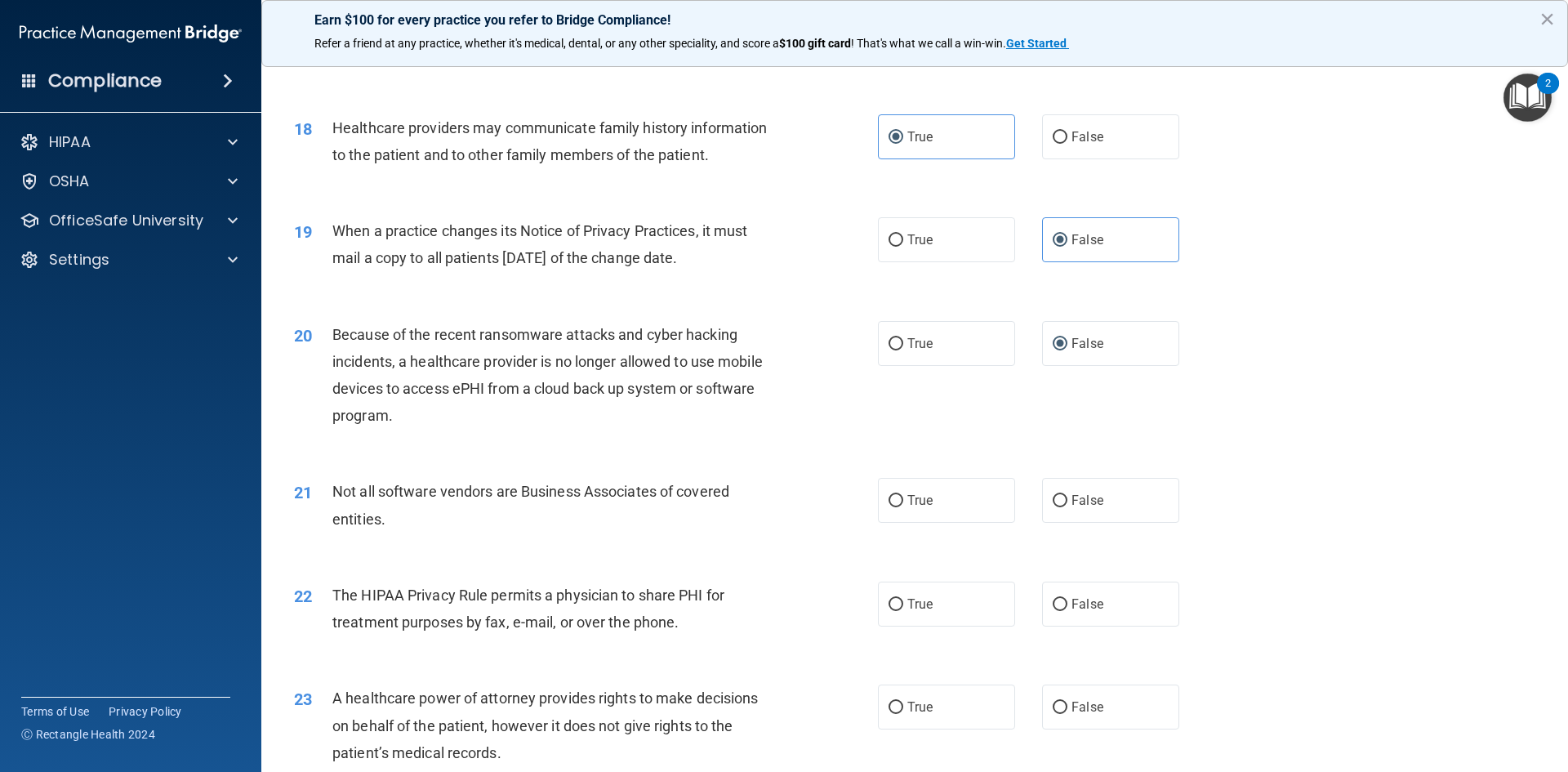
click at [528, 453] on div "20 Because of the recent ransomware attacks and cyber hacking incidents, a heal…" at bounding box center [915, 380] width 1266 height 158
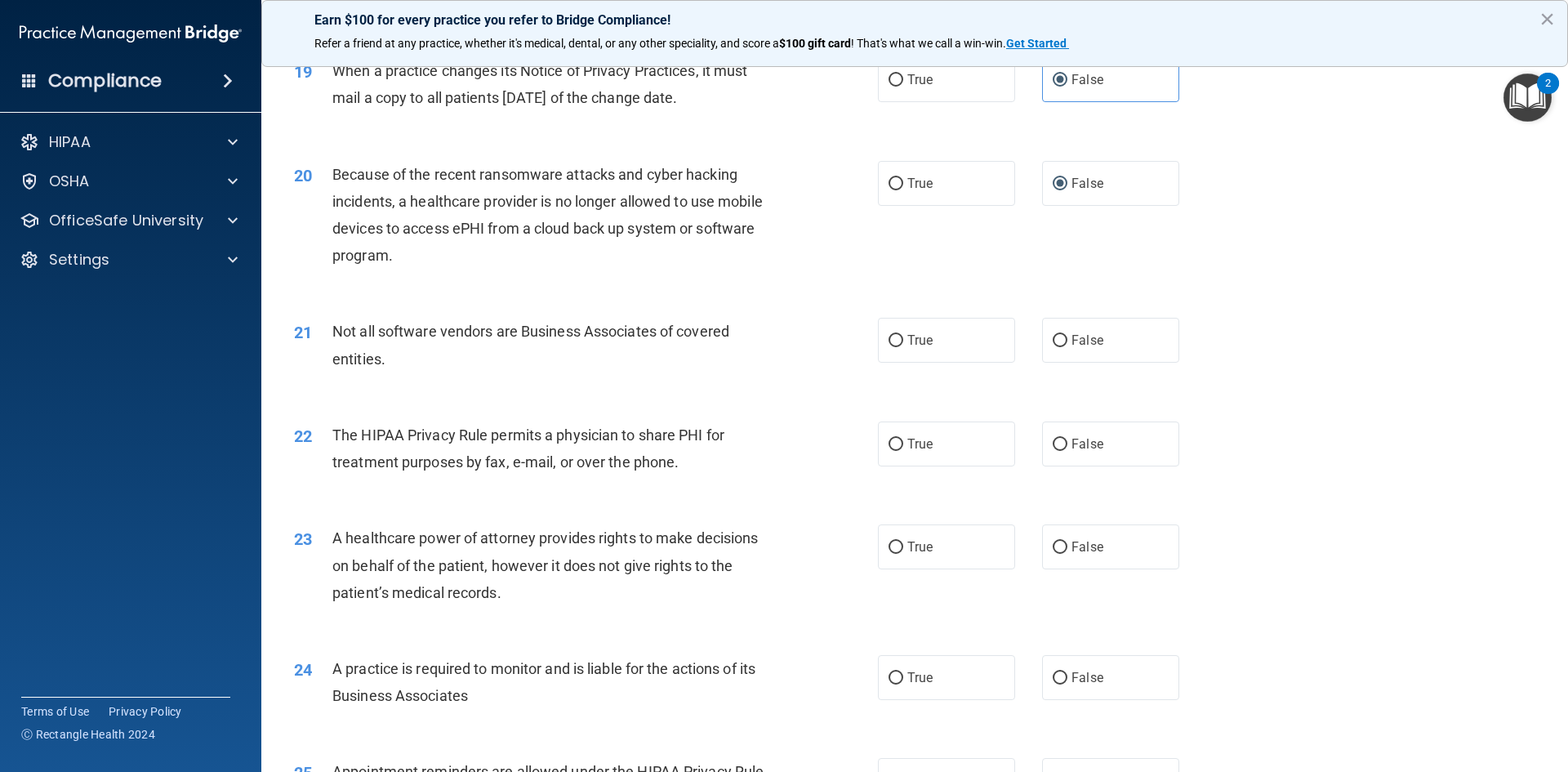
scroll to position [2286, 0]
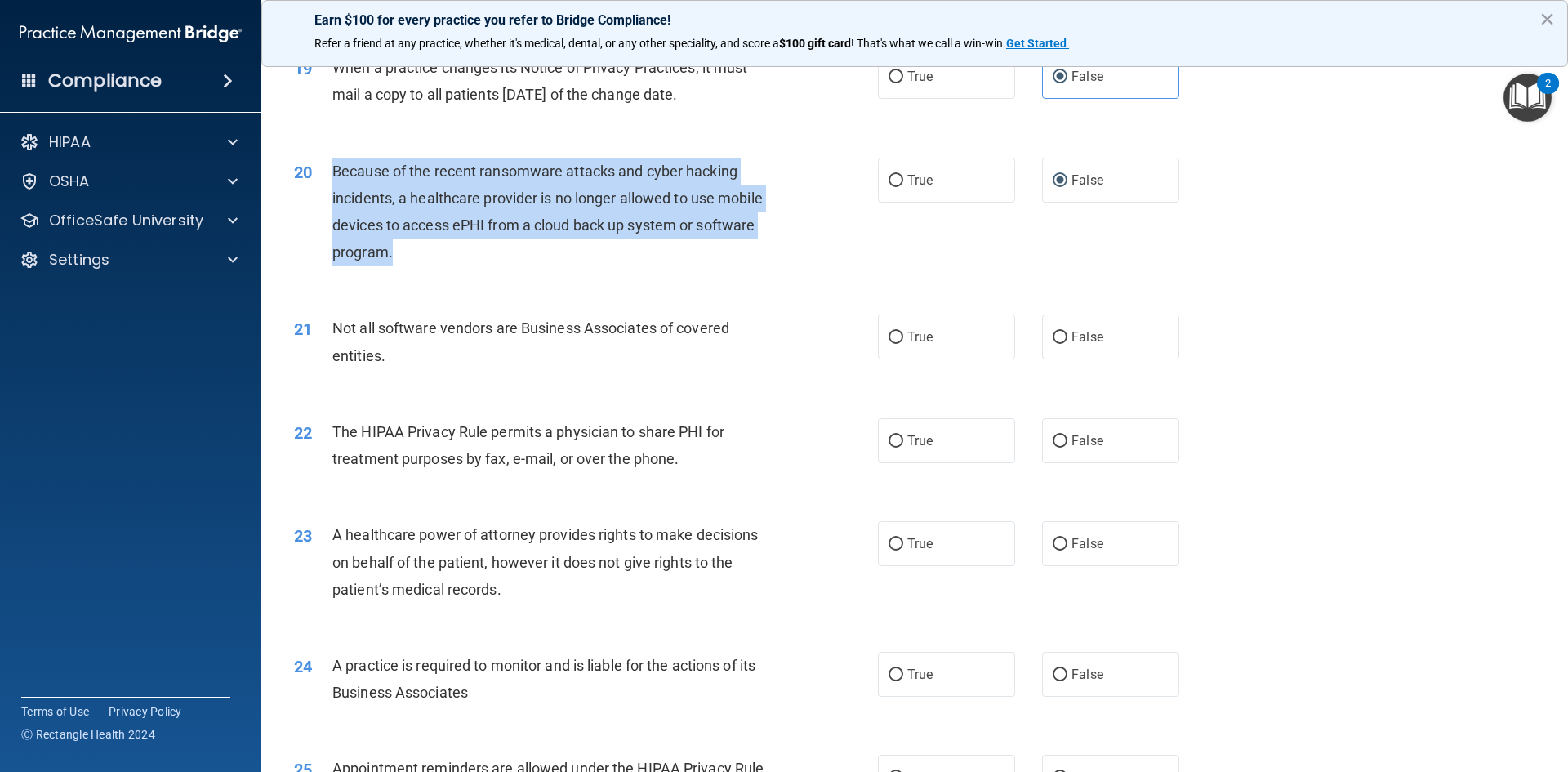
drag, startPoint x: 398, startPoint y: 252, endPoint x: 315, endPoint y: 187, distance: 105.4
click at [315, 187] on div "20 Because of the recent ransomware attacks and cyber hacking incidents, a heal…" at bounding box center [585, 216] width 633 height 117
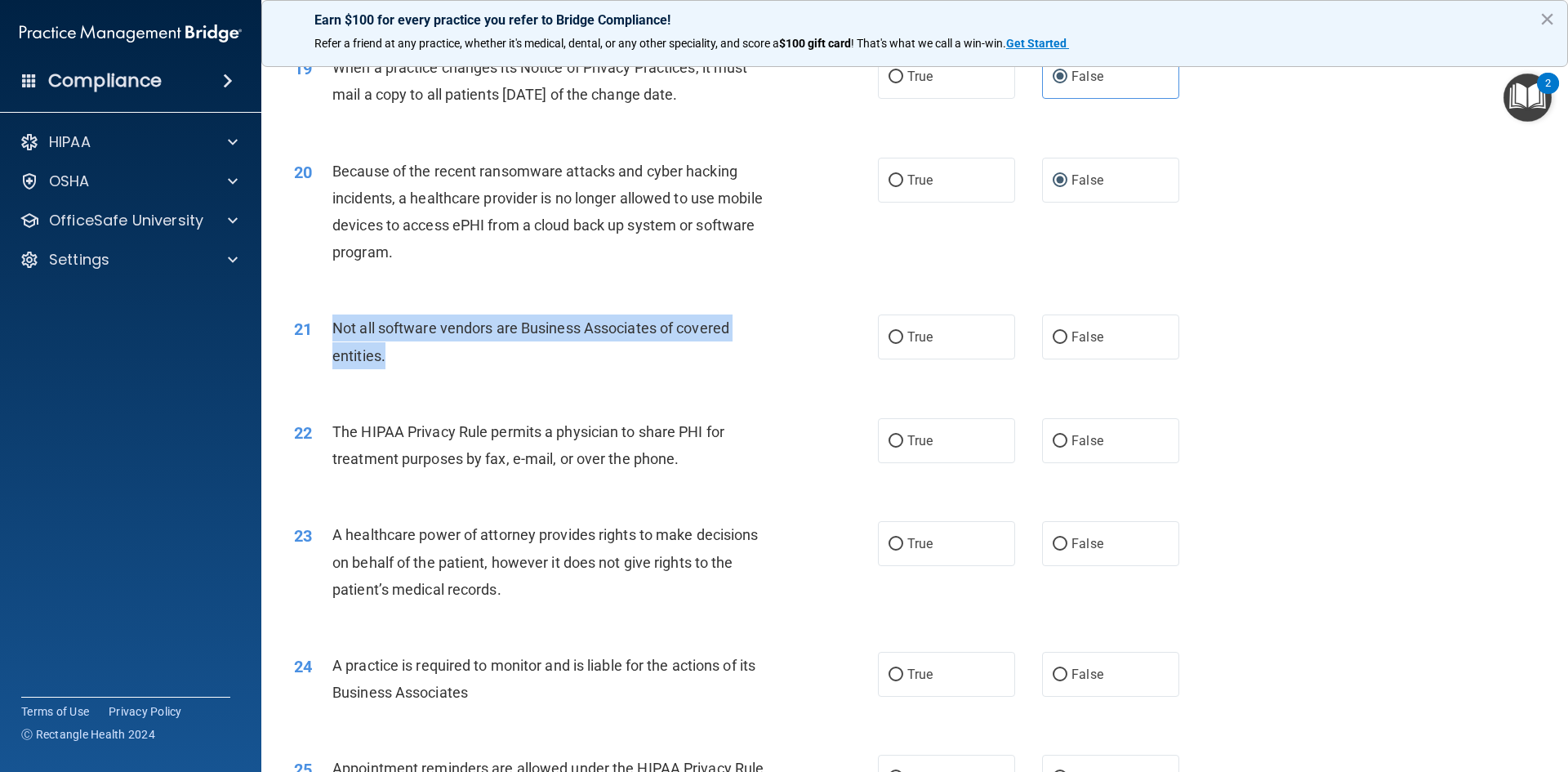
drag, startPoint x: 420, startPoint y: 348, endPoint x: 324, endPoint y: 332, distance: 97.3
click at [324, 332] on div "21 Not all software vendors are Business Associates of covered entities." at bounding box center [585, 345] width 633 height 62
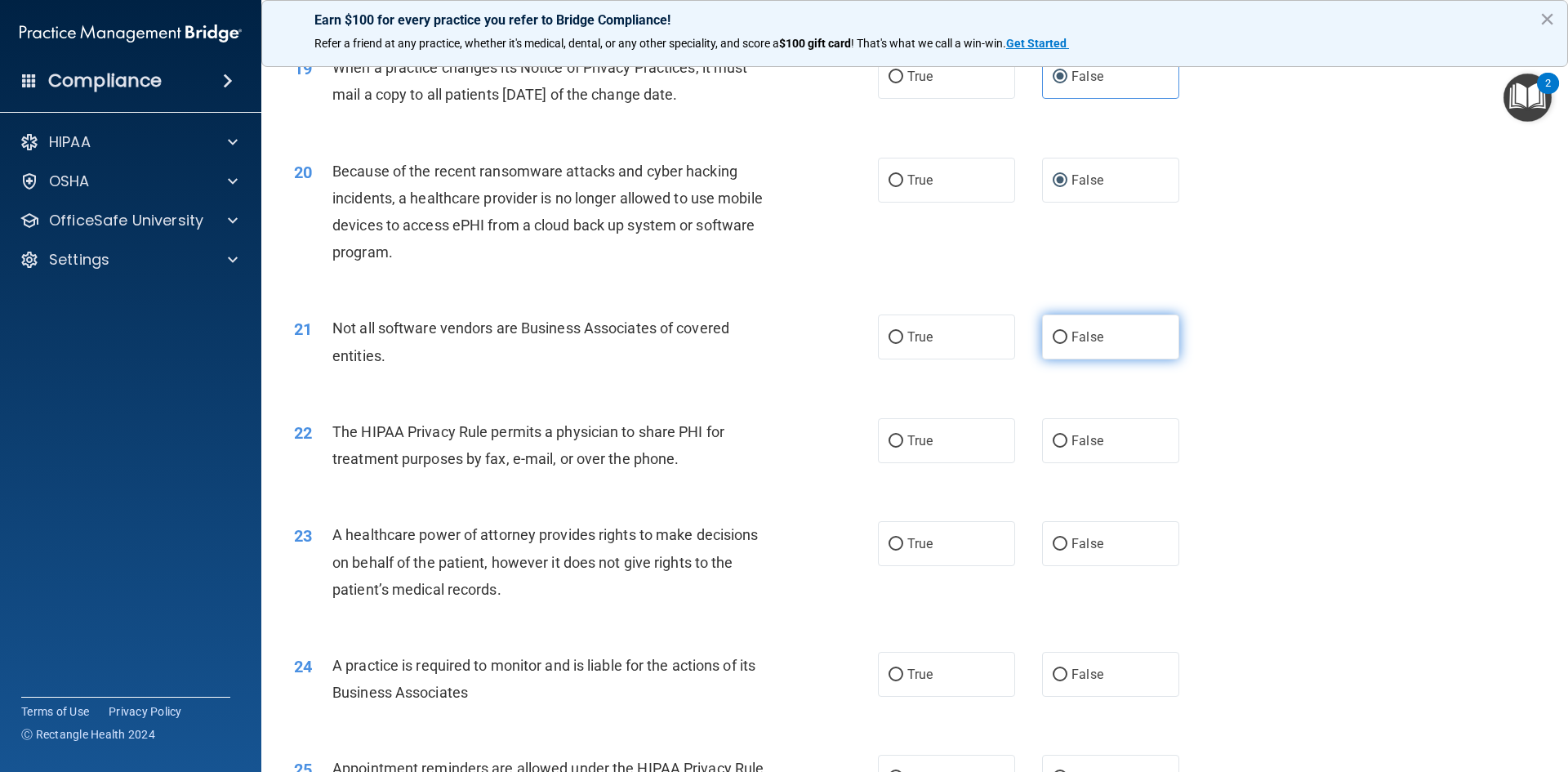
click at [1092, 330] on span "False" at bounding box center [1087, 337] width 32 height 16
click at [1067, 331] on input "False" at bounding box center [1060, 337] width 15 height 12
radio input "true"
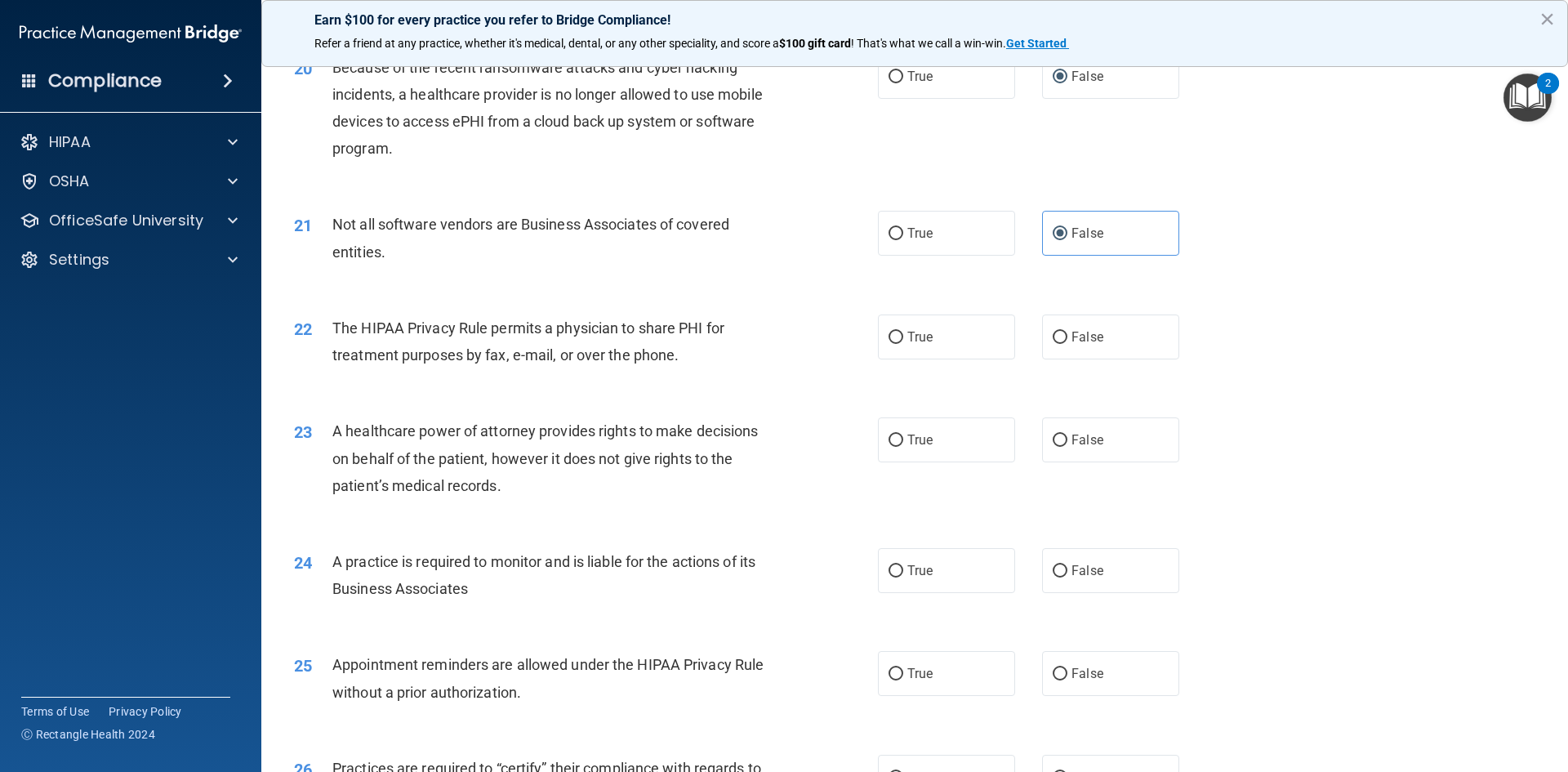
scroll to position [2450, 0]
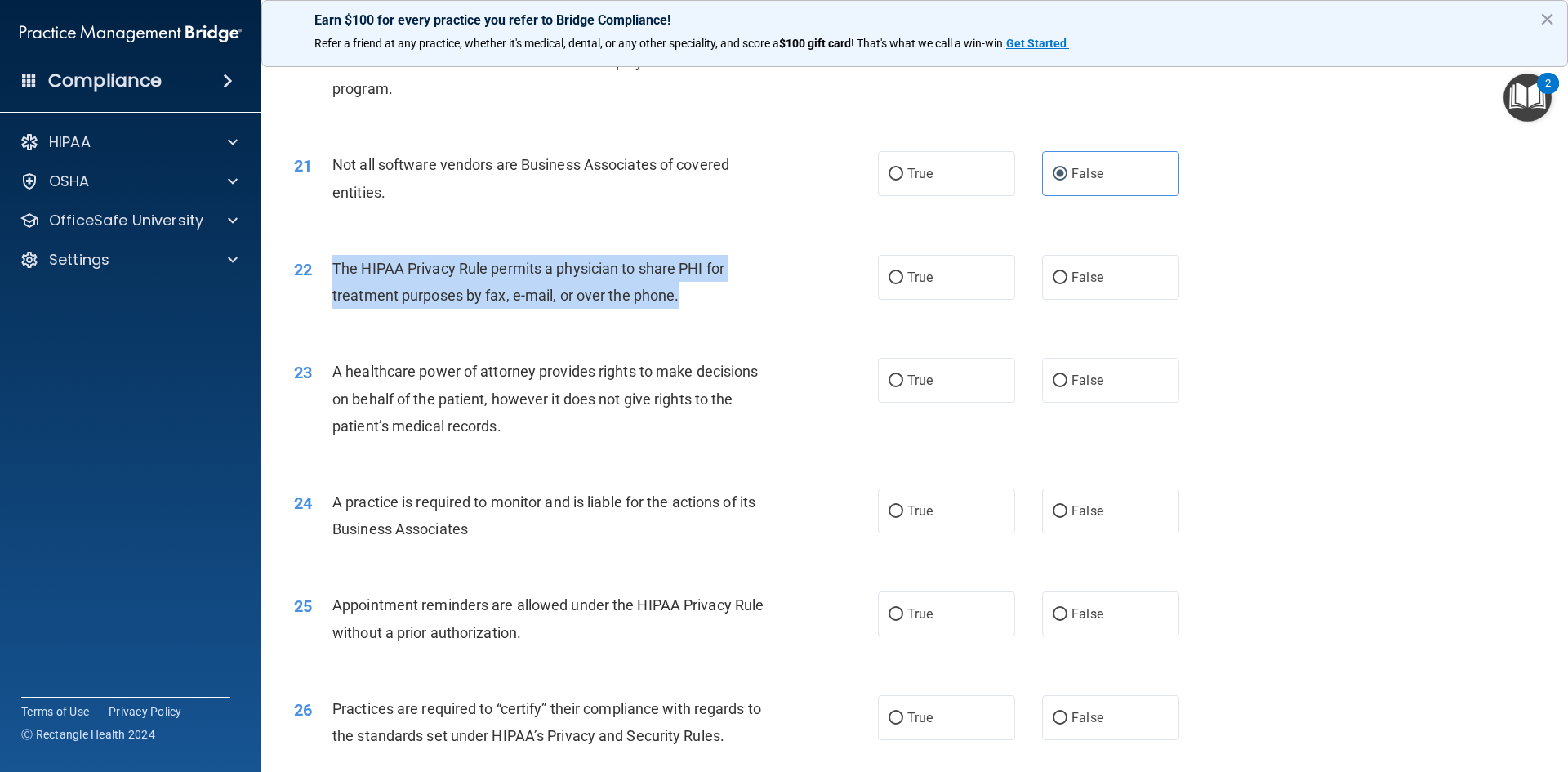
drag, startPoint x: 698, startPoint y: 293, endPoint x: 323, endPoint y: 275, distance: 375.4
click at [323, 275] on div "22 The HIPAA Privacy Rule permits a physician to share PHI for treatment purpos…" at bounding box center [585, 286] width 633 height 62
click at [888, 281] on input "True" at bounding box center [895, 277] width 15 height 12
radio input "true"
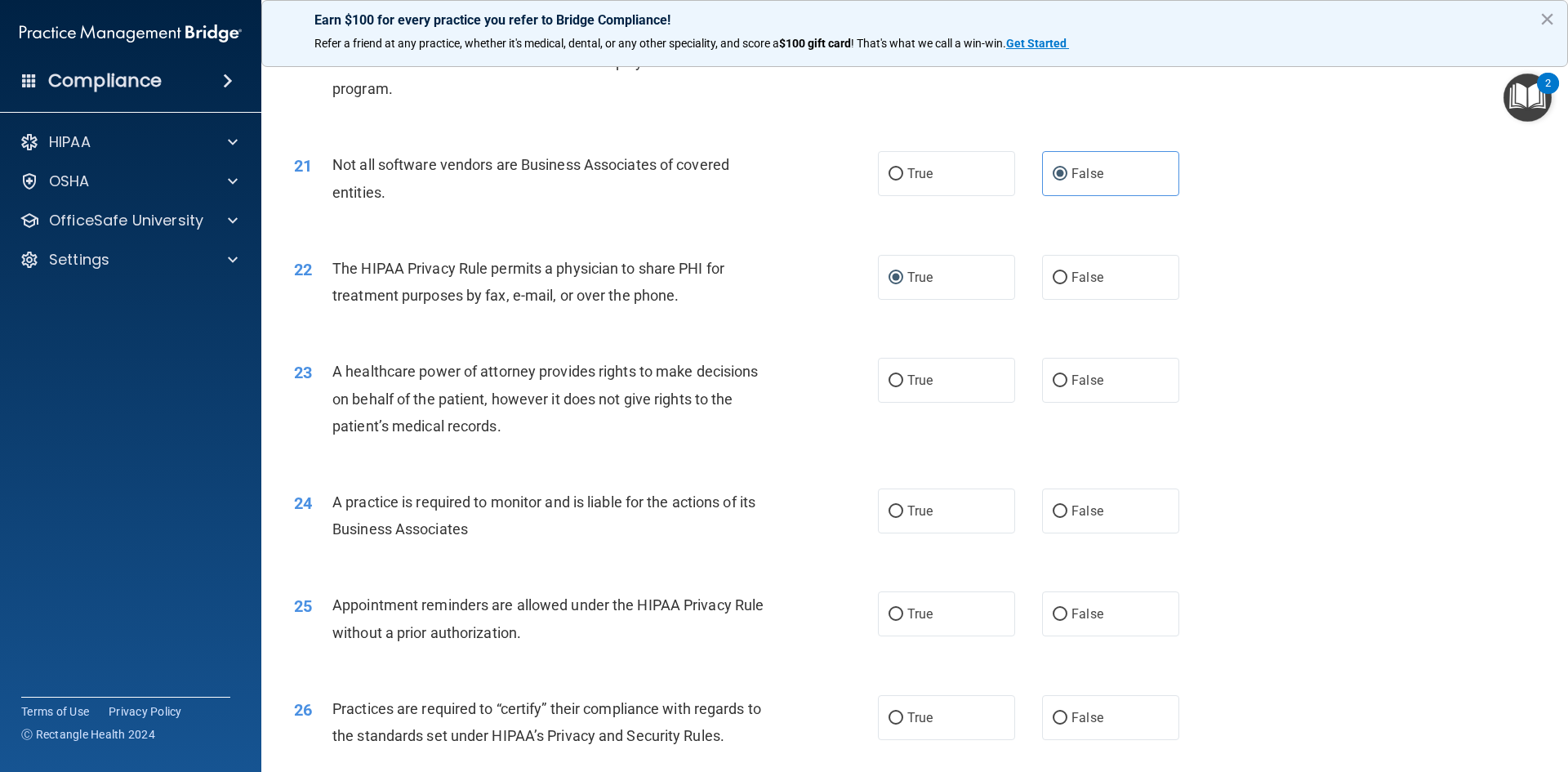
click at [542, 363] on span "A healthcare power of attorney provides rights to make decisions on behalf of t…" at bounding box center [545, 398] width 425 height 71
click at [493, 419] on span "A healthcare power of attorney provides rights to make decisions on behalf of t…" at bounding box center [545, 398] width 425 height 71
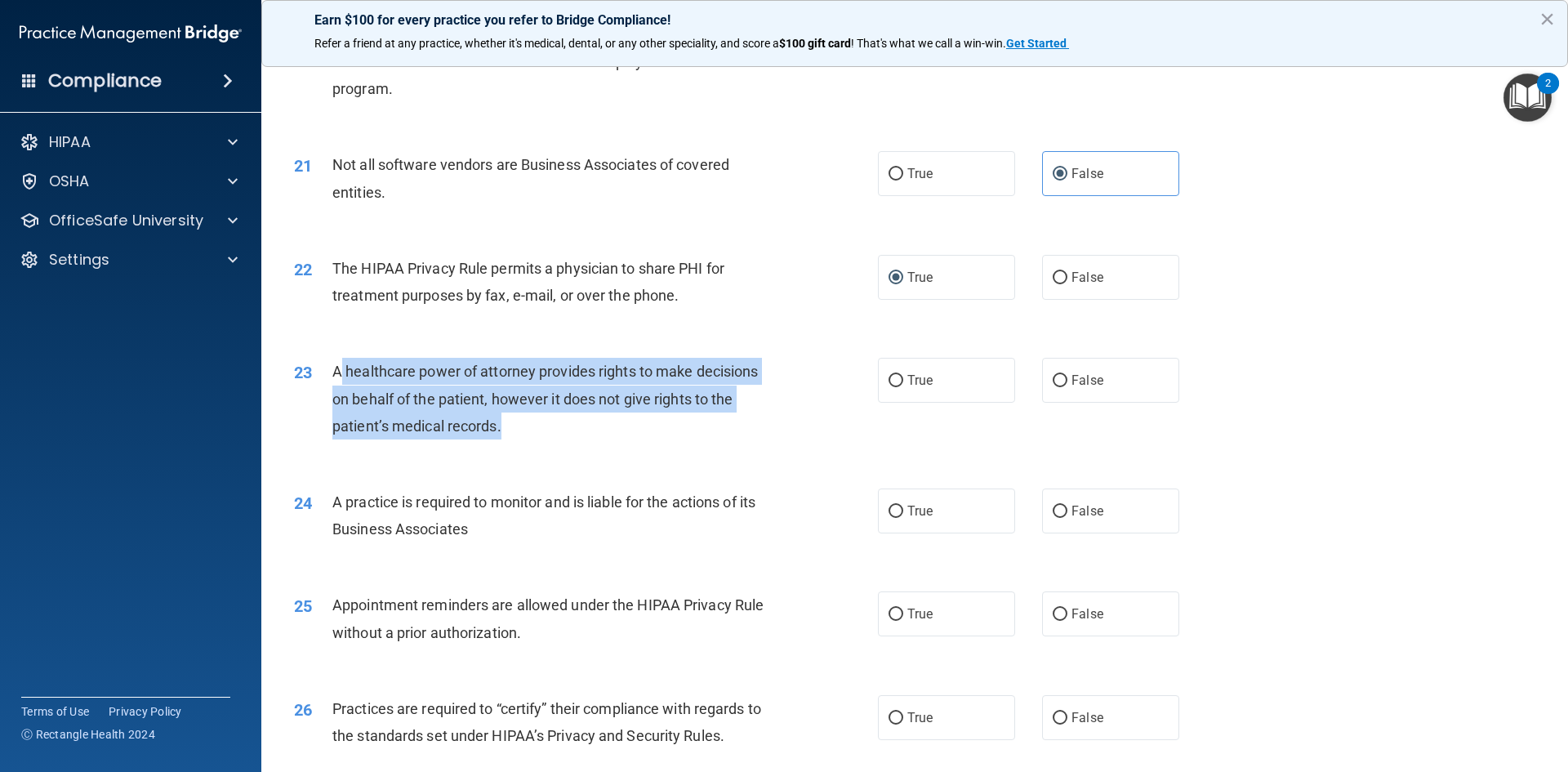
drag, startPoint x: 524, startPoint y: 428, endPoint x: 339, endPoint y: 378, distance: 191.6
click at [340, 378] on div "A healthcare power of attorney provides rights to make decisions on behalf of t…" at bounding box center [560, 398] width 456 height 82
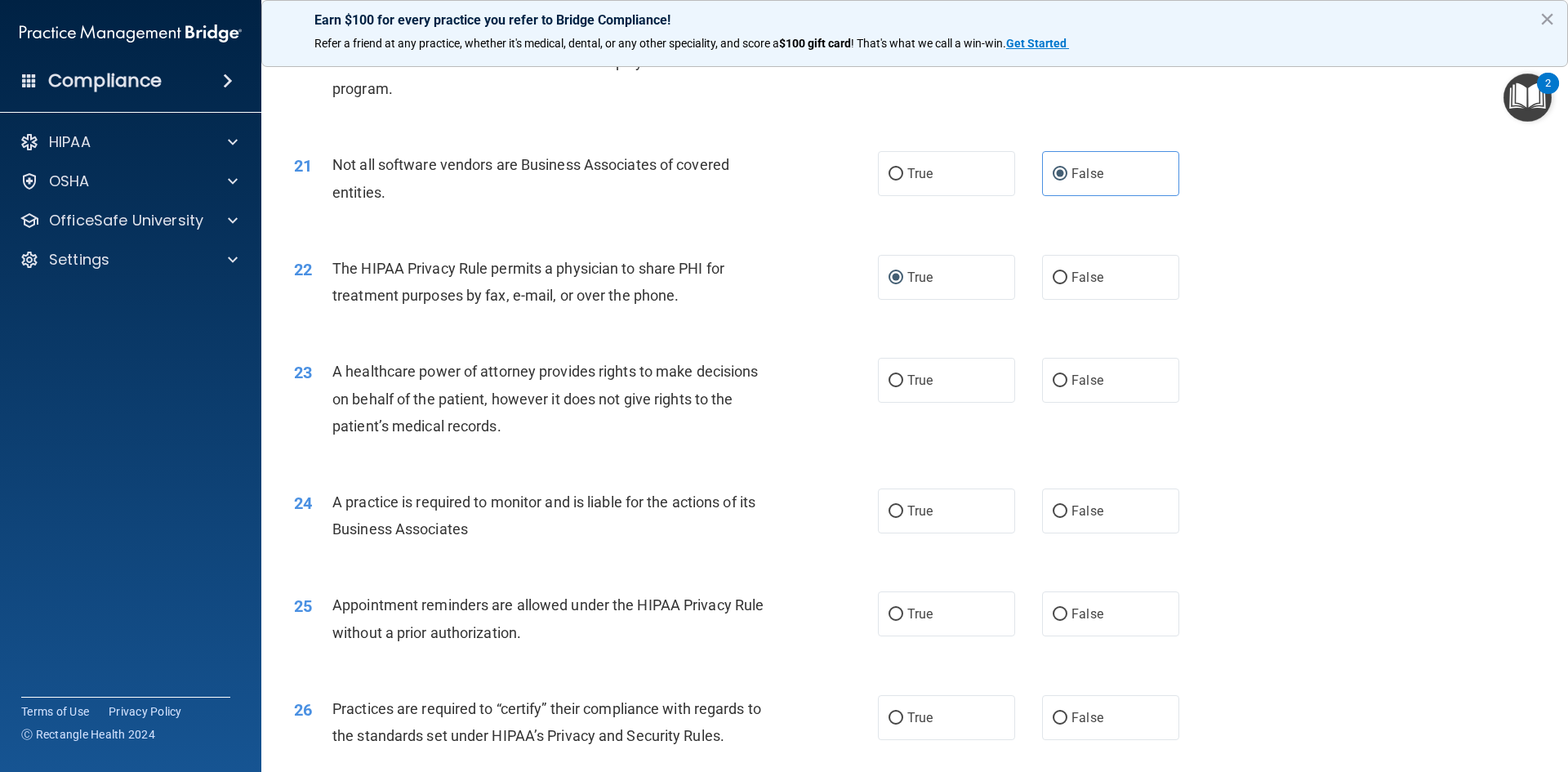
click at [332, 372] on span "A healthcare power of attorney provides rights to make decisions on behalf of t…" at bounding box center [545, 398] width 425 height 71
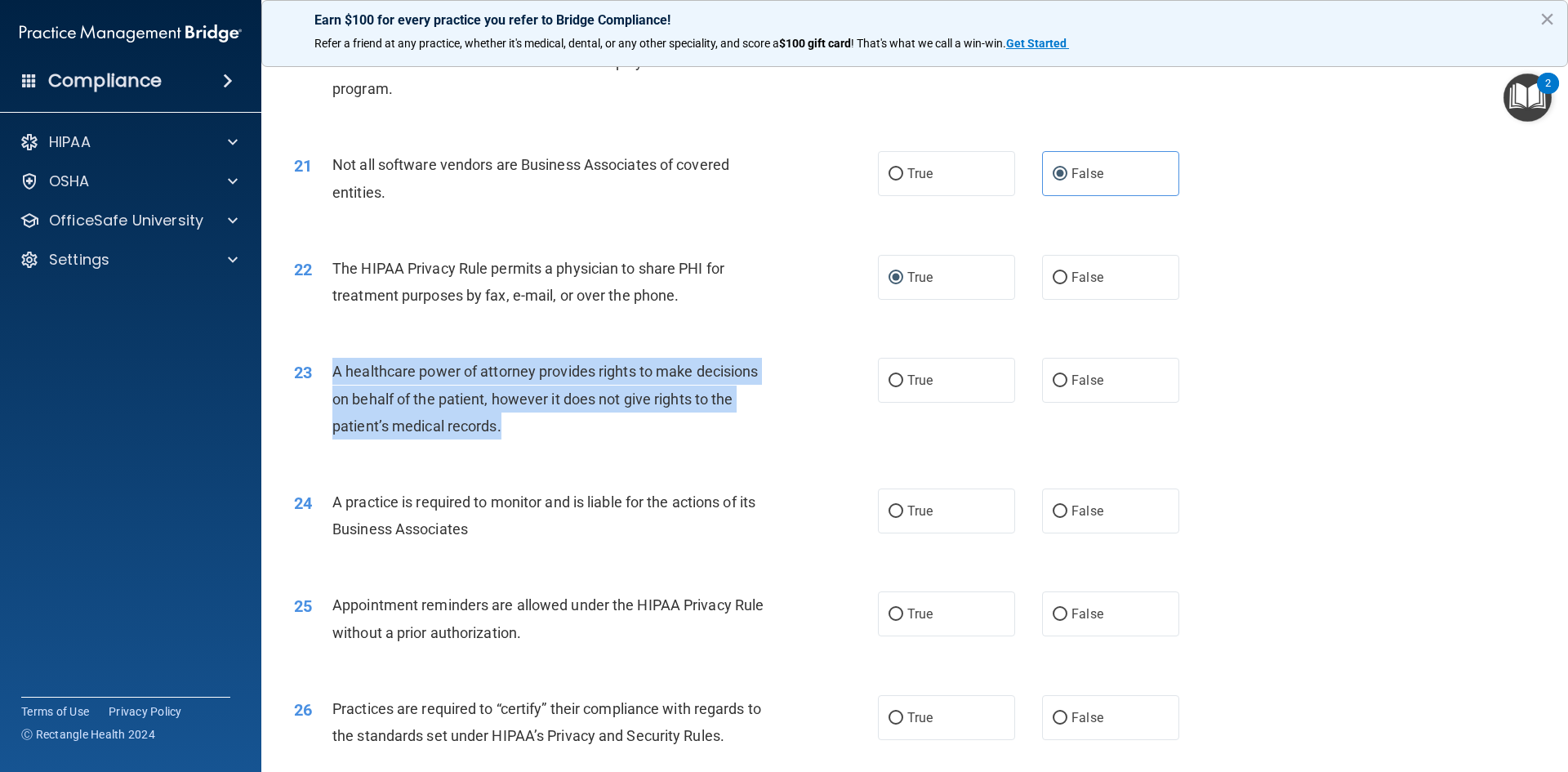
drag, startPoint x: 331, startPoint y: 367, endPoint x: 527, endPoint y: 415, distance: 201.8
click at [527, 415] on div "A healthcare power of attorney provides rights to make decisions on behalf of t…" at bounding box center [560, 398] width 456 height 82
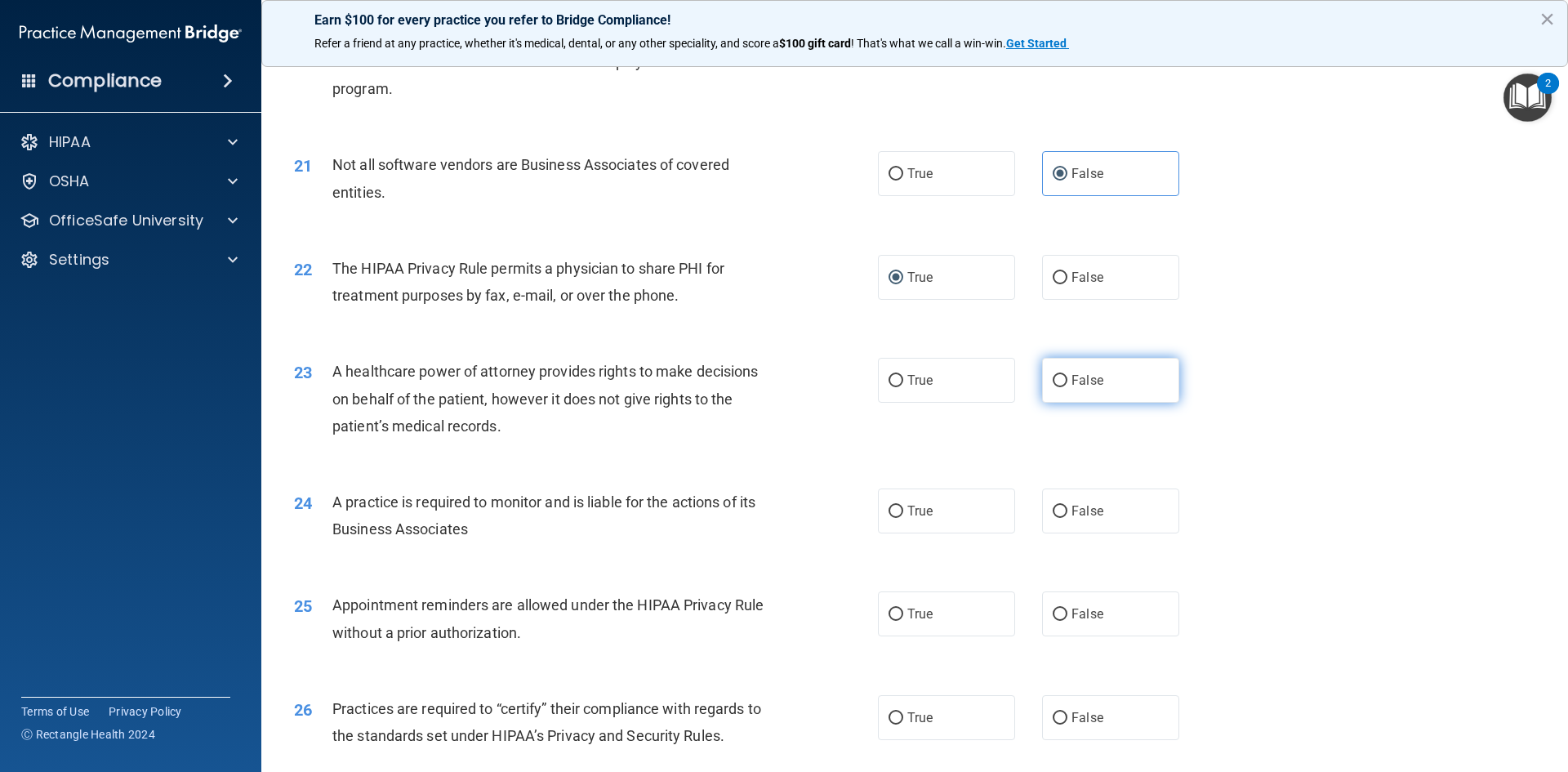
click at [1072, 384] on span "False" at bounding box center [1087, 380] width 32 height 16
click at [1066, 384] on input "False" at bounding box center [1060, 380] width 15 height 12
radio input "true"
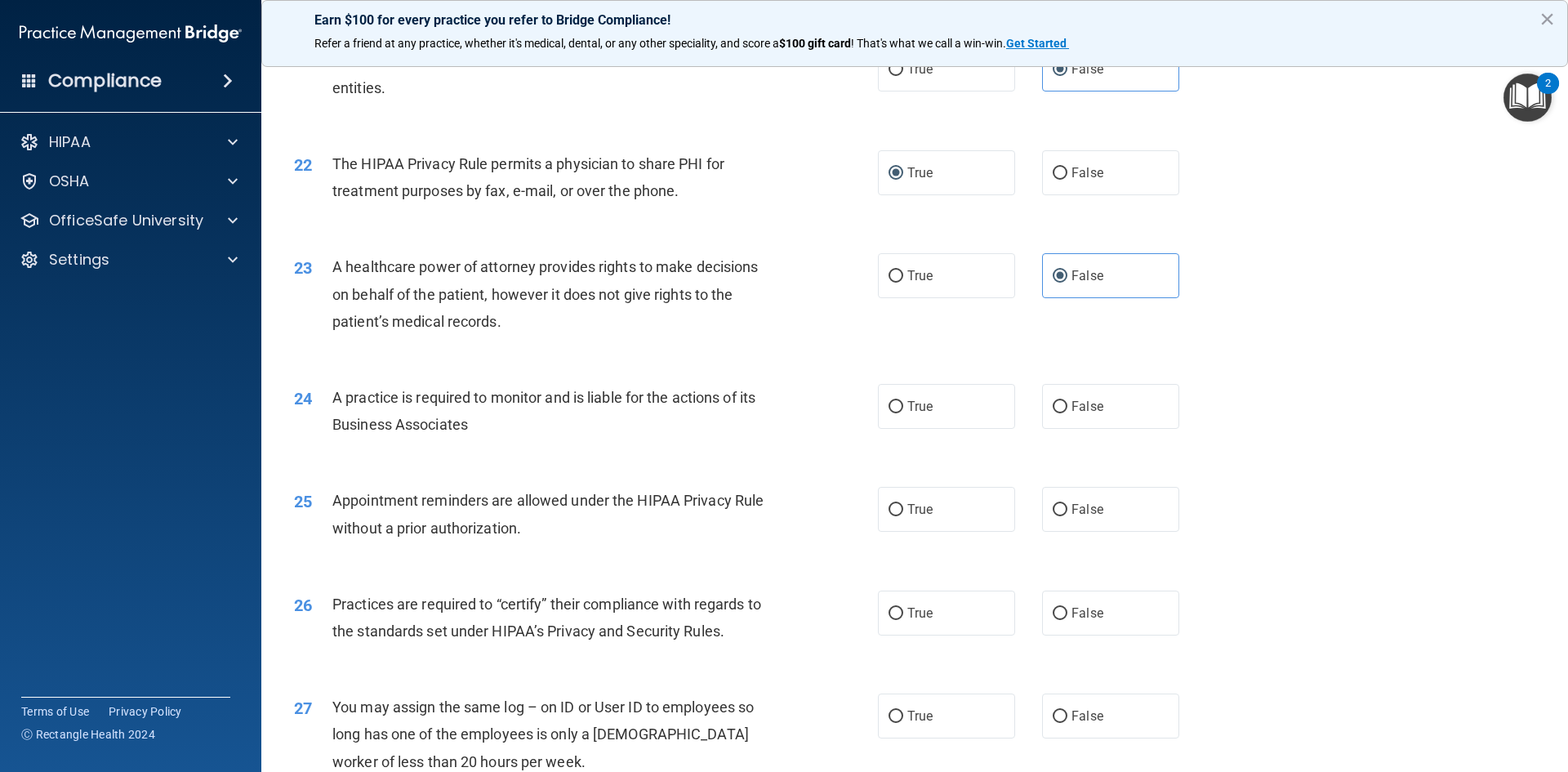
scroll to position [2613, 0]
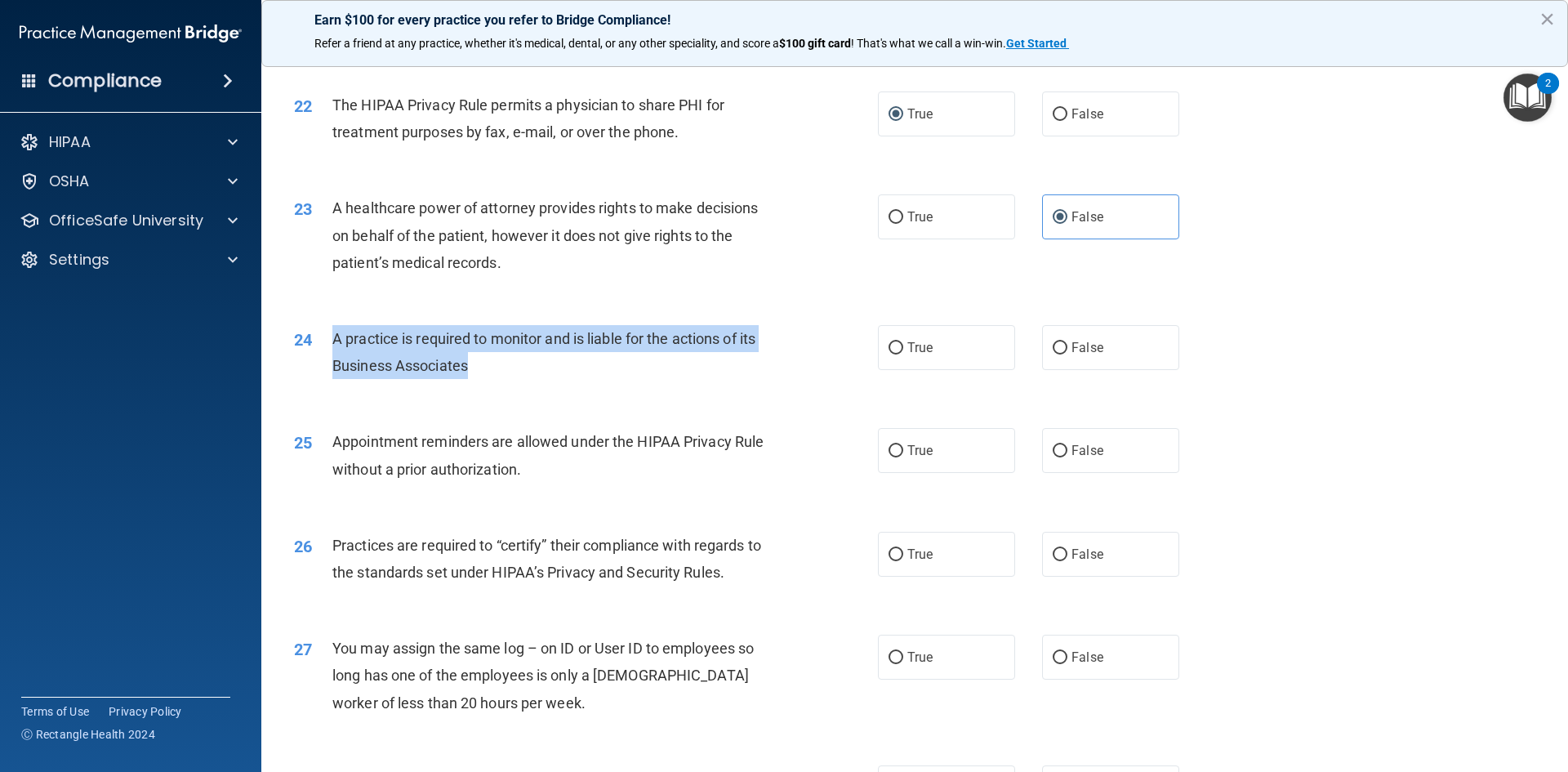
drag, startPoint x: 487, startPoint y: 361, endPoint x: 332, endPoint y: 345, distance: 155.8
click at [332, 345] on div "A practice is required to monitor and is liable for the actions of its Business…" at bounding box center [560, 352] width 456 height 54
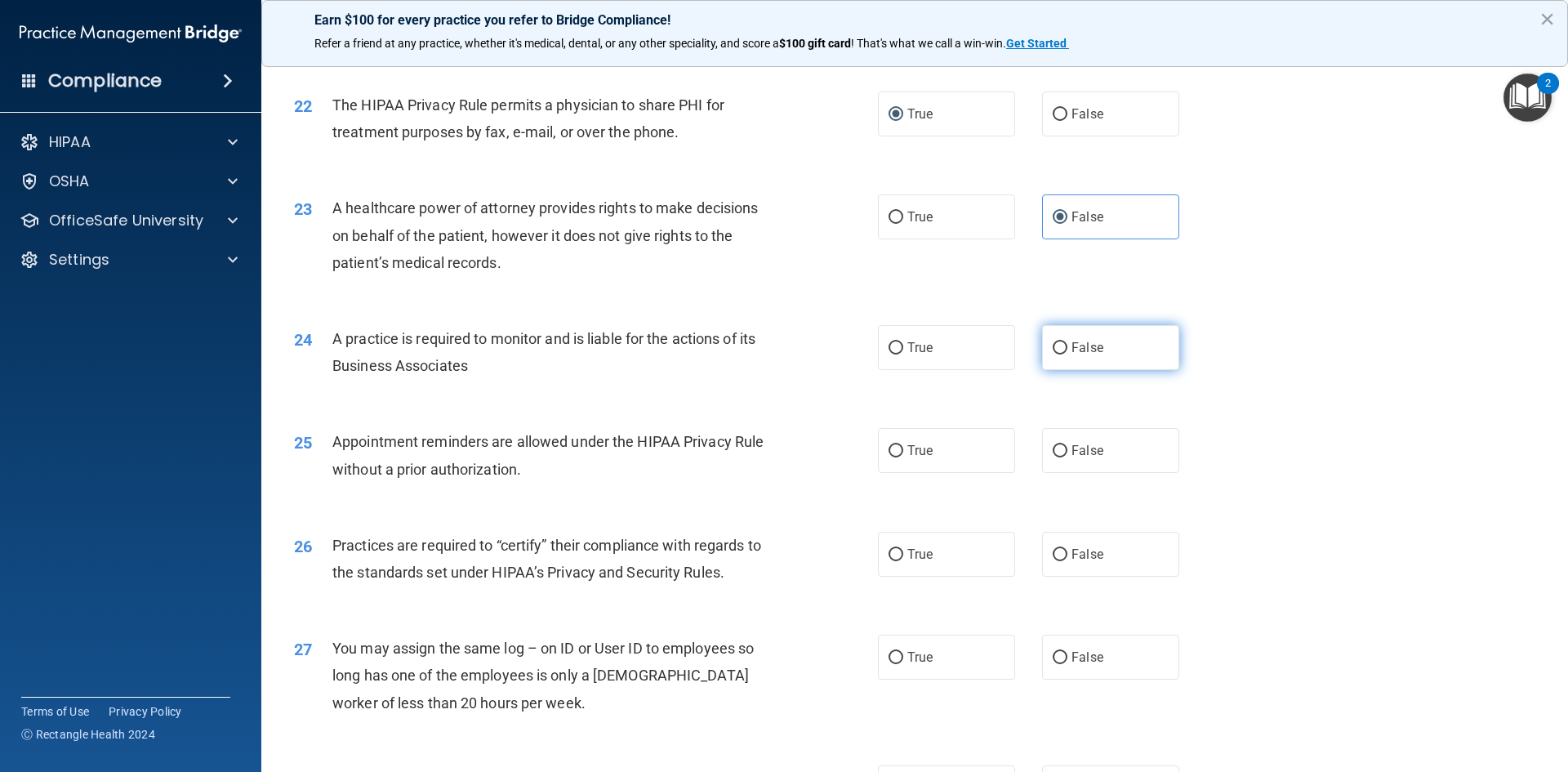
click at [1082, 344] on span "False" at bounding box center [1087, 347] width 32 height 16
click at [1067, 344] on input "False" at bounding box center [1060, 348] width 15 height 12
radio input "true"
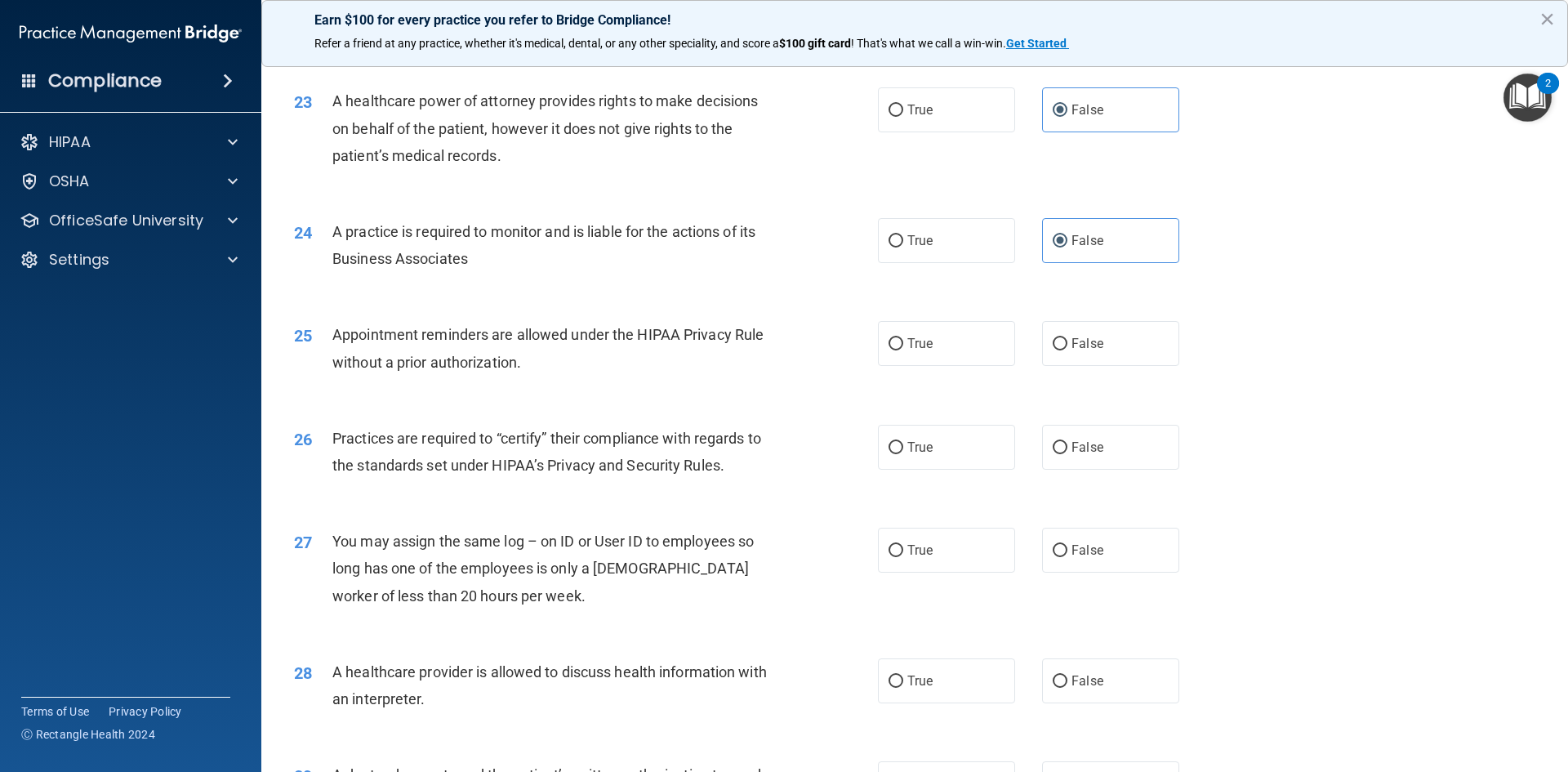
scroll to position [2858, 0]
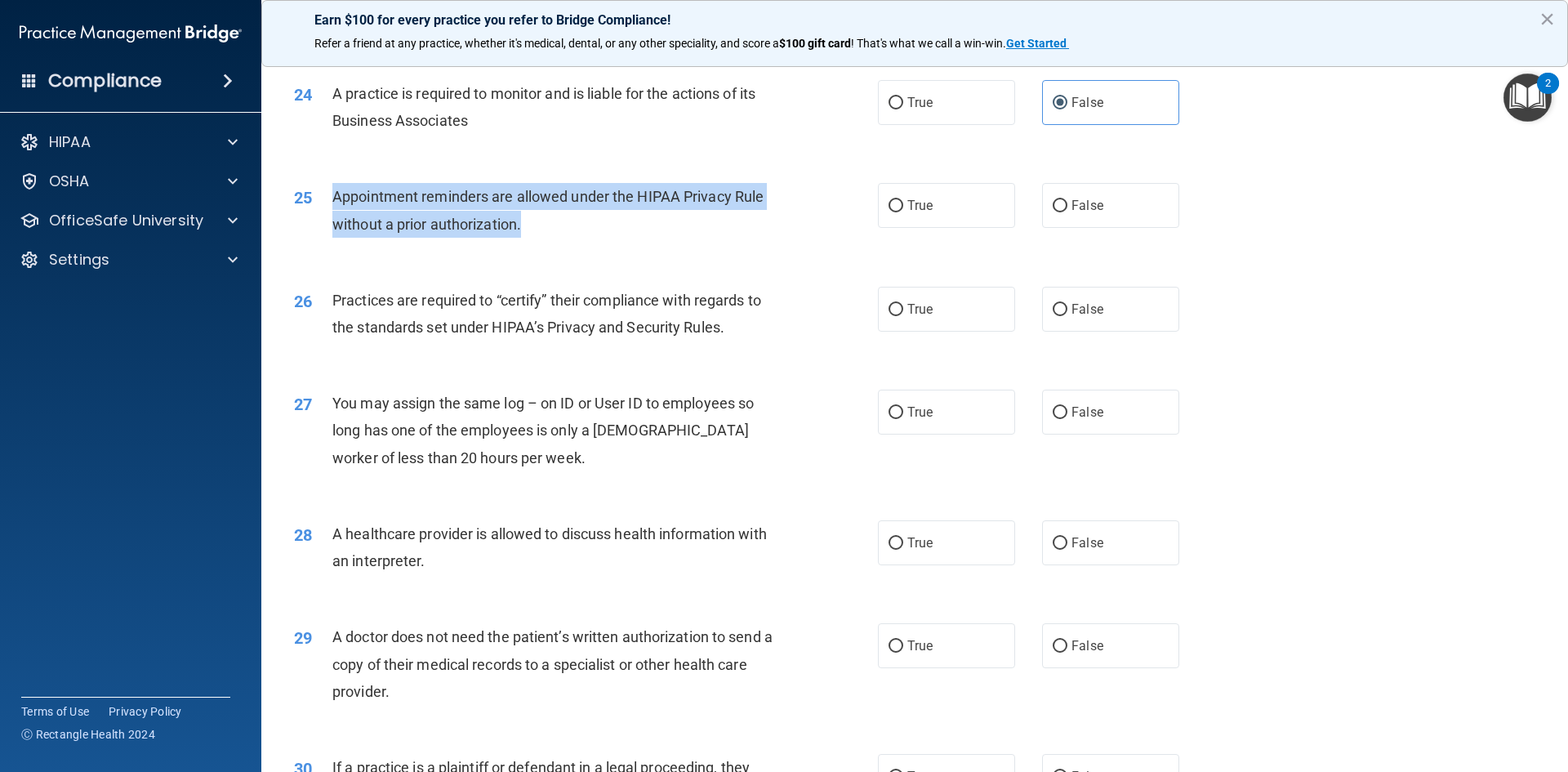
drag, startPoint x: 546, startPoint y: 223, endPoint x: 323, endPoint y: 199, distance: 224.3
click at [323, 199] on div "25 Appointment reminders are allowed under the HIPAA Privacy Rule without a pri…" at bounding box center [585, 213] width 633 height 62
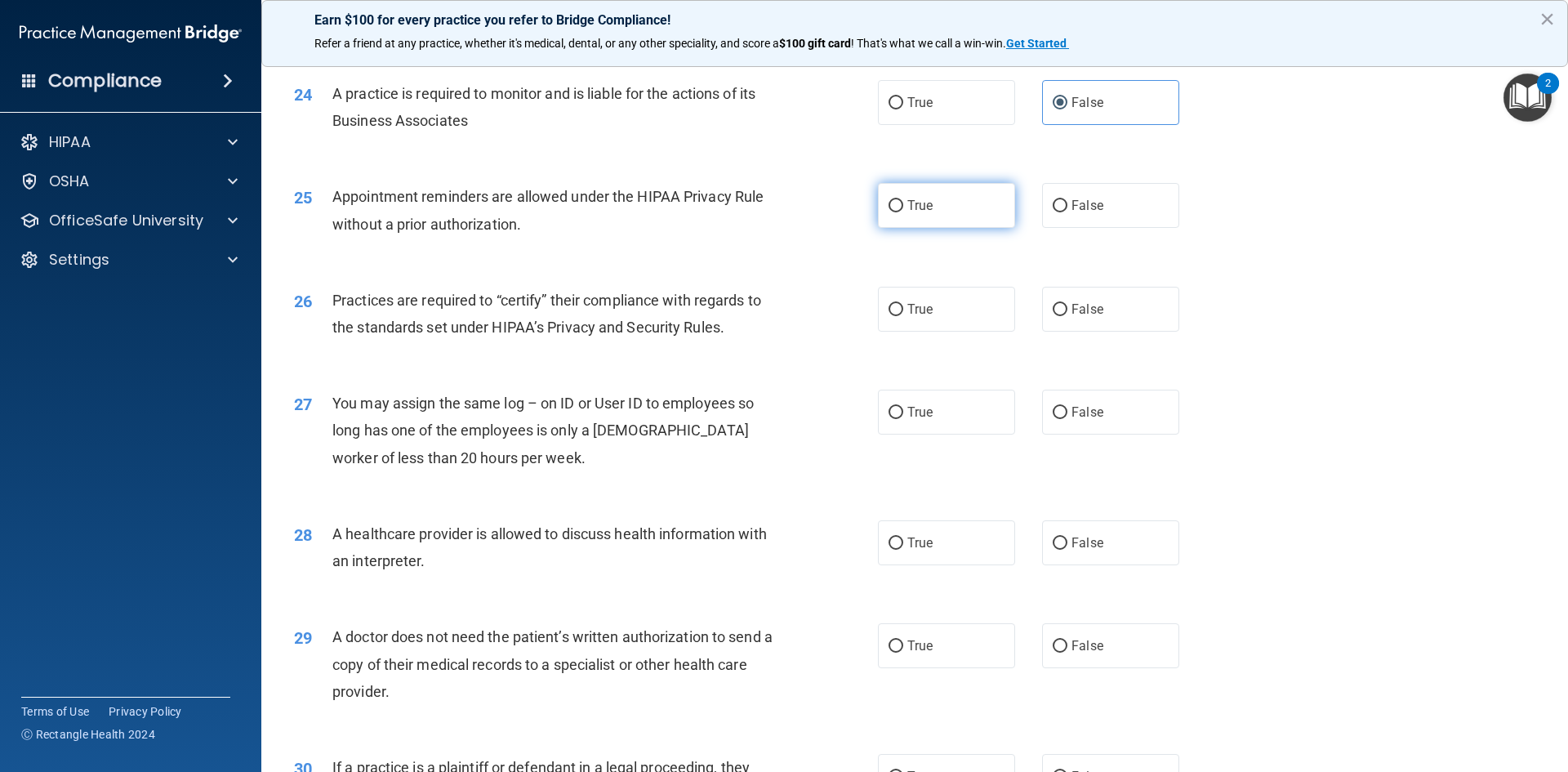
click at [900, 198] on label "True" at bounding box center [946, 205] width 137 height 45
click at [900, 200] on input "True" at bounding box center [895, 206] width 15 height 12
radio input "true"
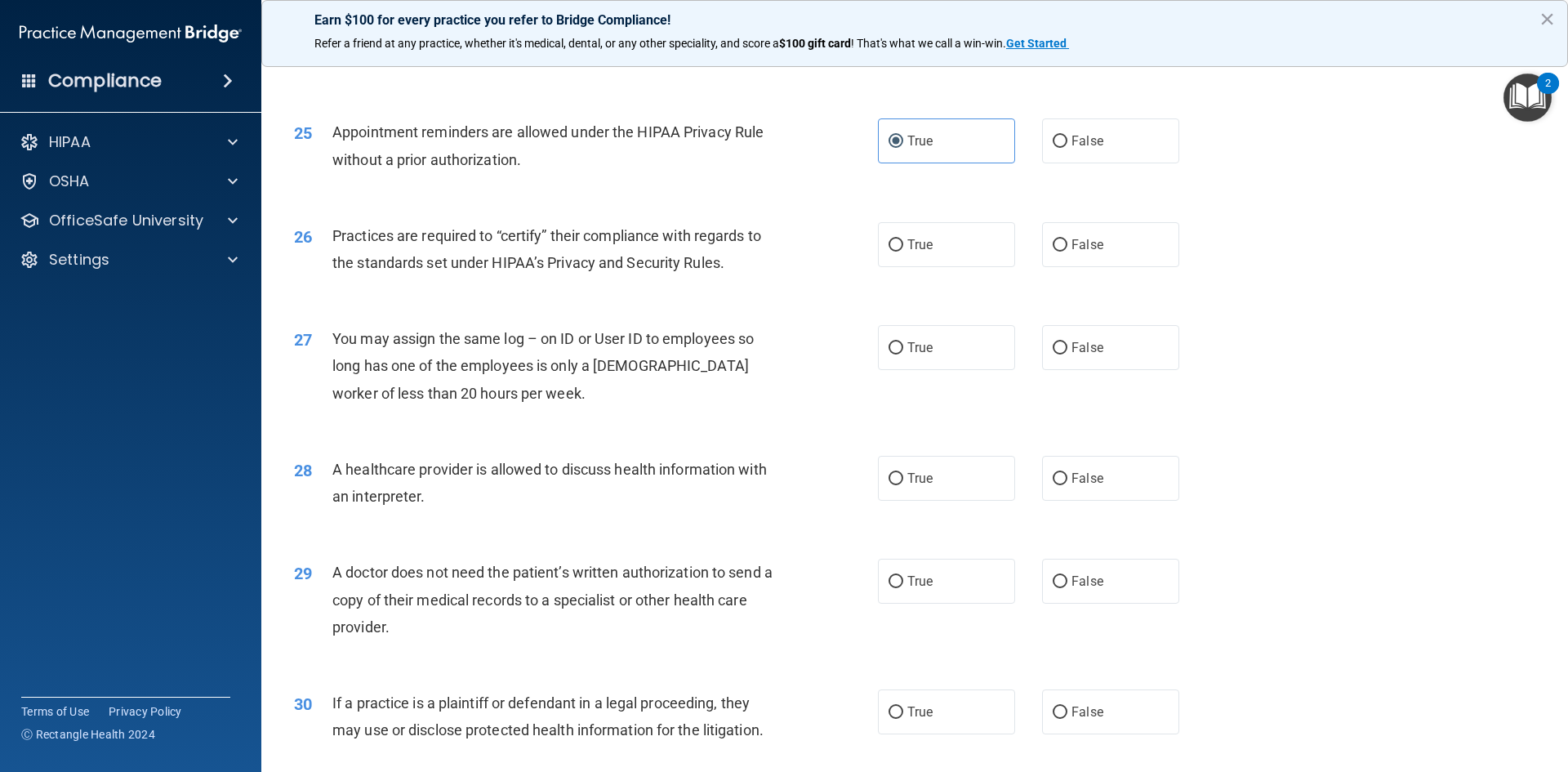
scroll to position [2940, 0]
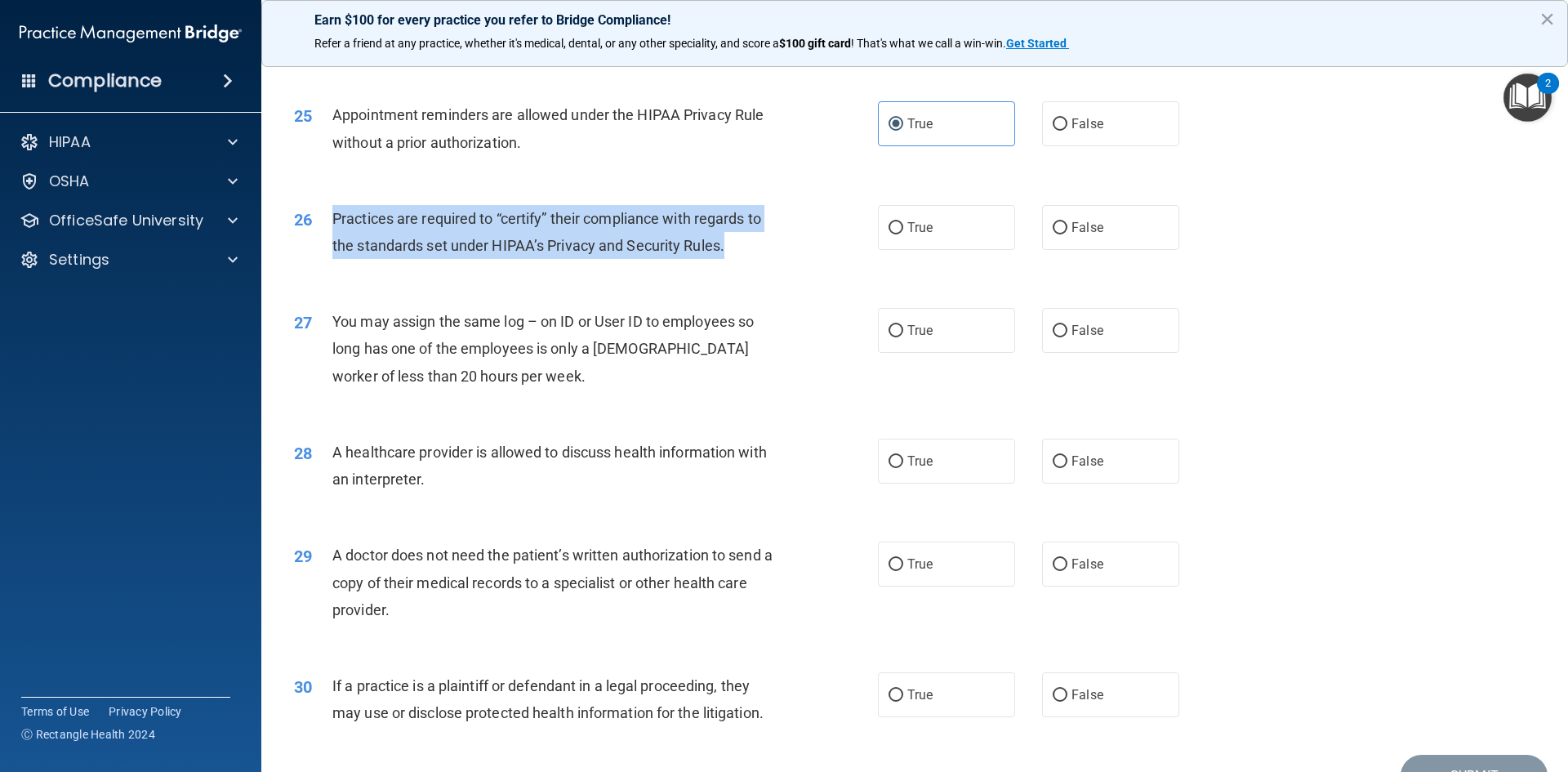
drag, startPoint x: 727, startPoint y: 244, endPoint x: 336, endPoint y: 208, distance: 392.7
click at [336, 208] on div "Practices are required to “certify” their compliance with regards to the standa…" at bounding box center [560, 232] width 456 height 54
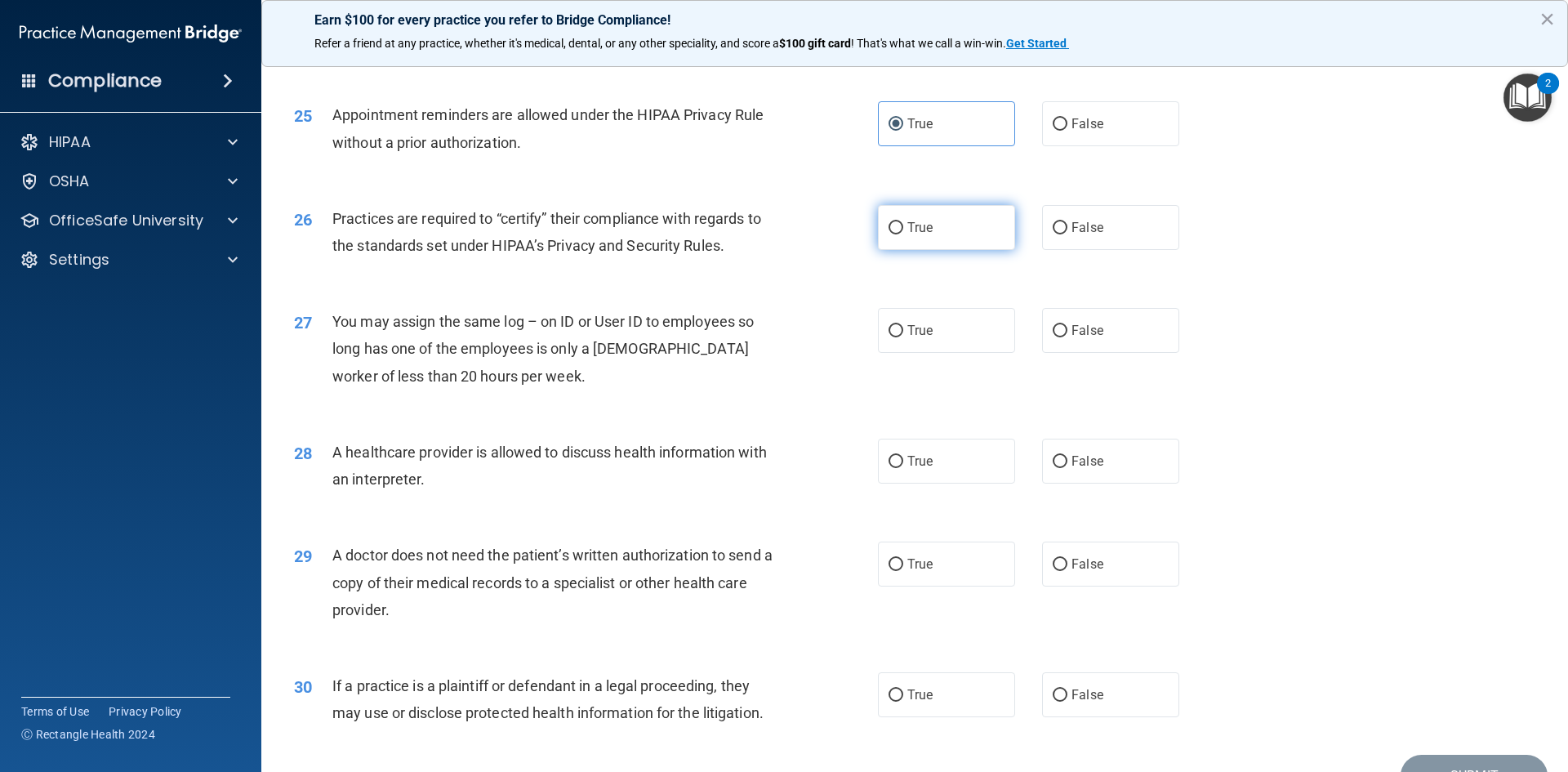
click at [899, 220] on label "True" at bounding box center [946, 227] width 137 height 45
click at [899, 222] on input "True" at bounding box center [895, 227] width 15 height 12
radio input "true"
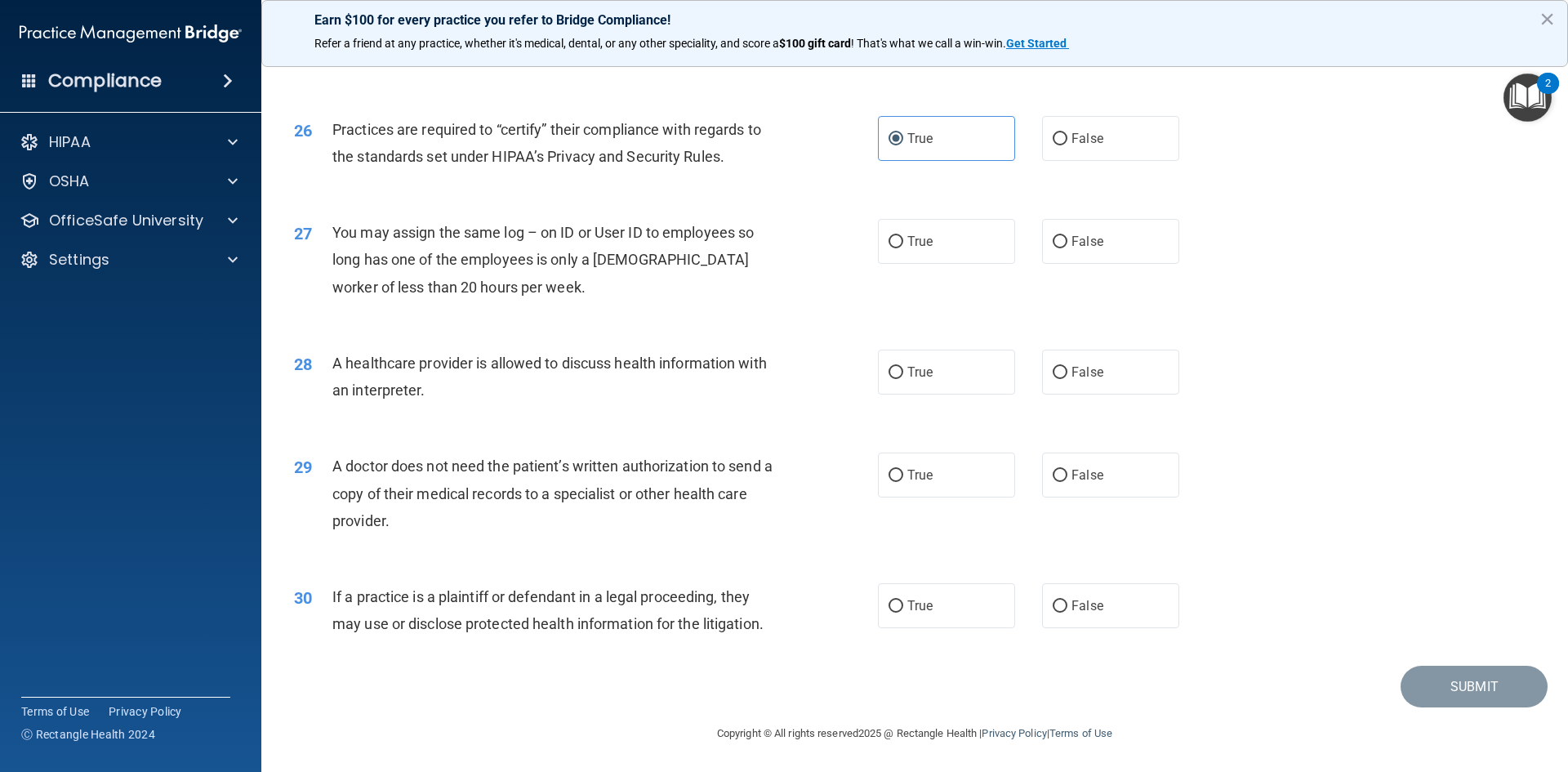
scroll to position [3030, 0]
click at [1044, 229] on label "False" at bounding box center [1111, 240] width 137 height 45
click at [1052, 235] on input "False" at bounding box center [1060, 240] width 15 height 12
radio input "true"
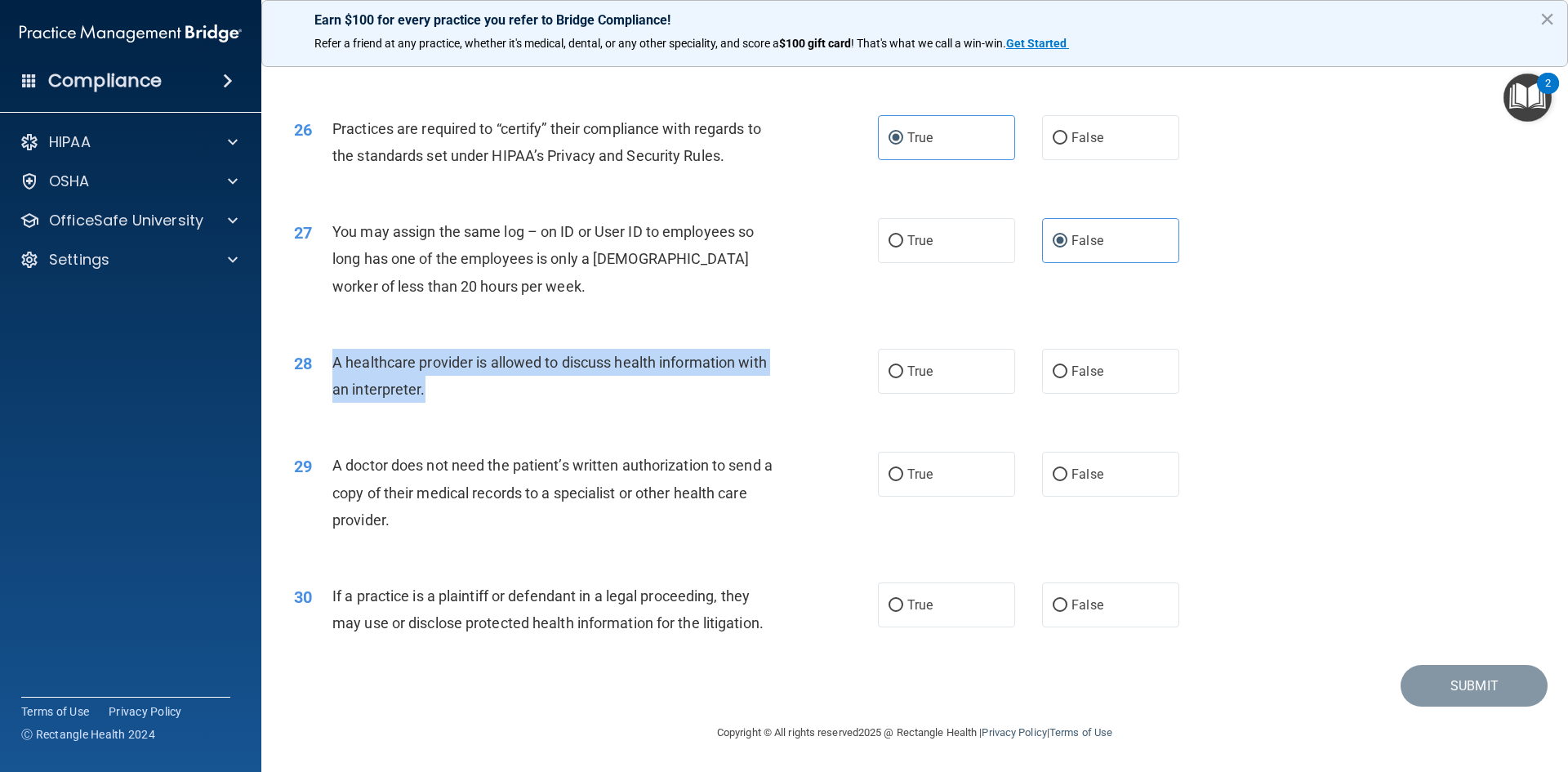
drag, startPoint x: 434, startPoint y: 384, endPoint x: 331, endPoint y: 369, distance: 104.1
click at [332, 369] on div "A healthcare provider is allowed to discuss health information with an interpre…" at bounding box center [560, 376] width 456 height 54
click at [895, 373] on input "True" at bounding box center [895, 371] width 15 height 12
radio input "true"
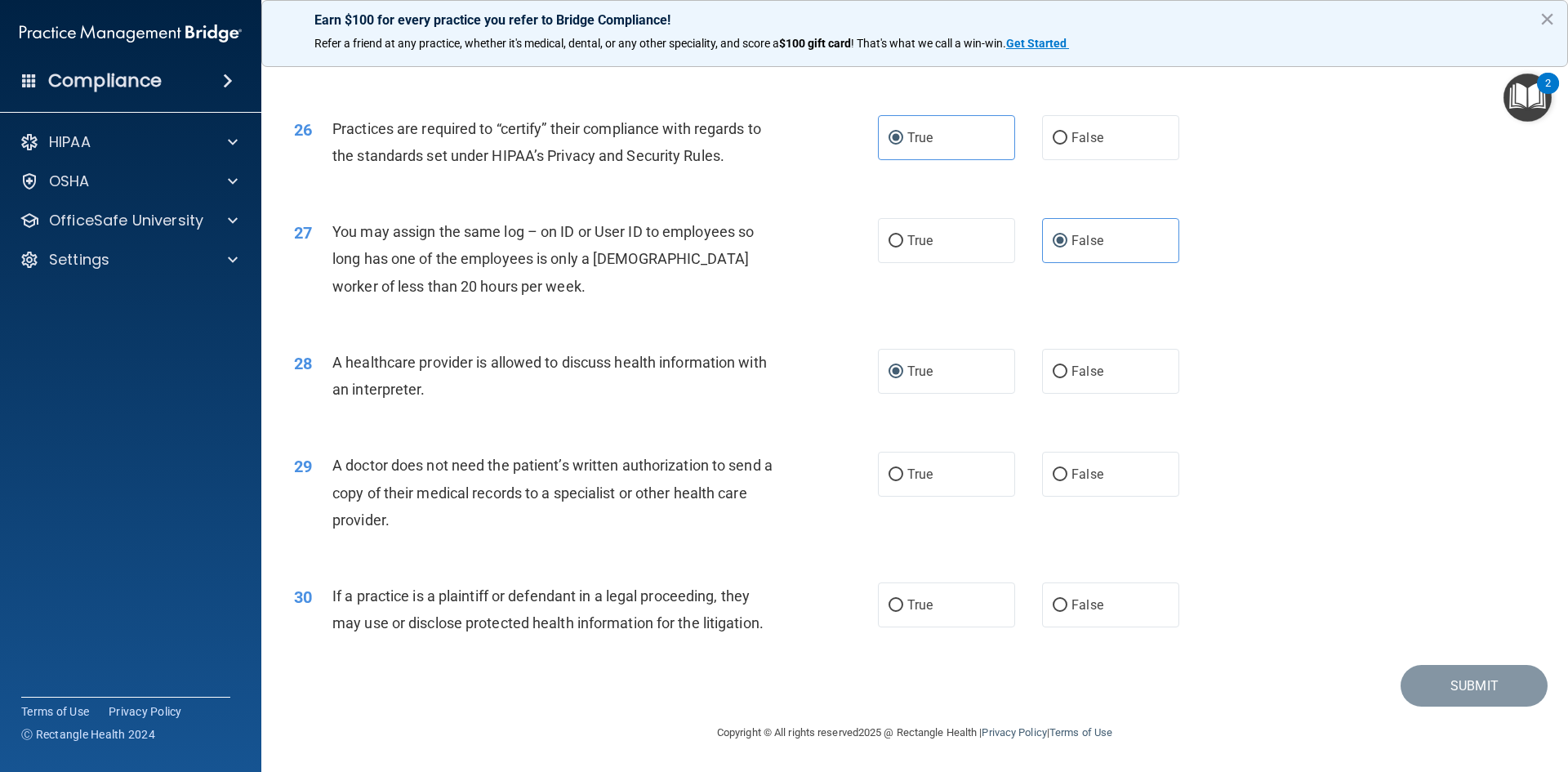
drag, startPoint x: 419, startPoint y: 521, endPoint x: 423, endPoint y: 532, distance: 11.7
click at [423, 532] on div "A doctor does not need the patient’s written authorization to send a copy of th…" at bounding box center [560, 493] width 456 height 82
click at [894, 467] on label "True" at bounding box center [946, 474] width 137 height 45
click at [907, 476] on span "True" at bounding box center [919, 473] width 25 height 16
click at [903, 476] on input "True" at bounding box center [895, 474] width 15 height 12
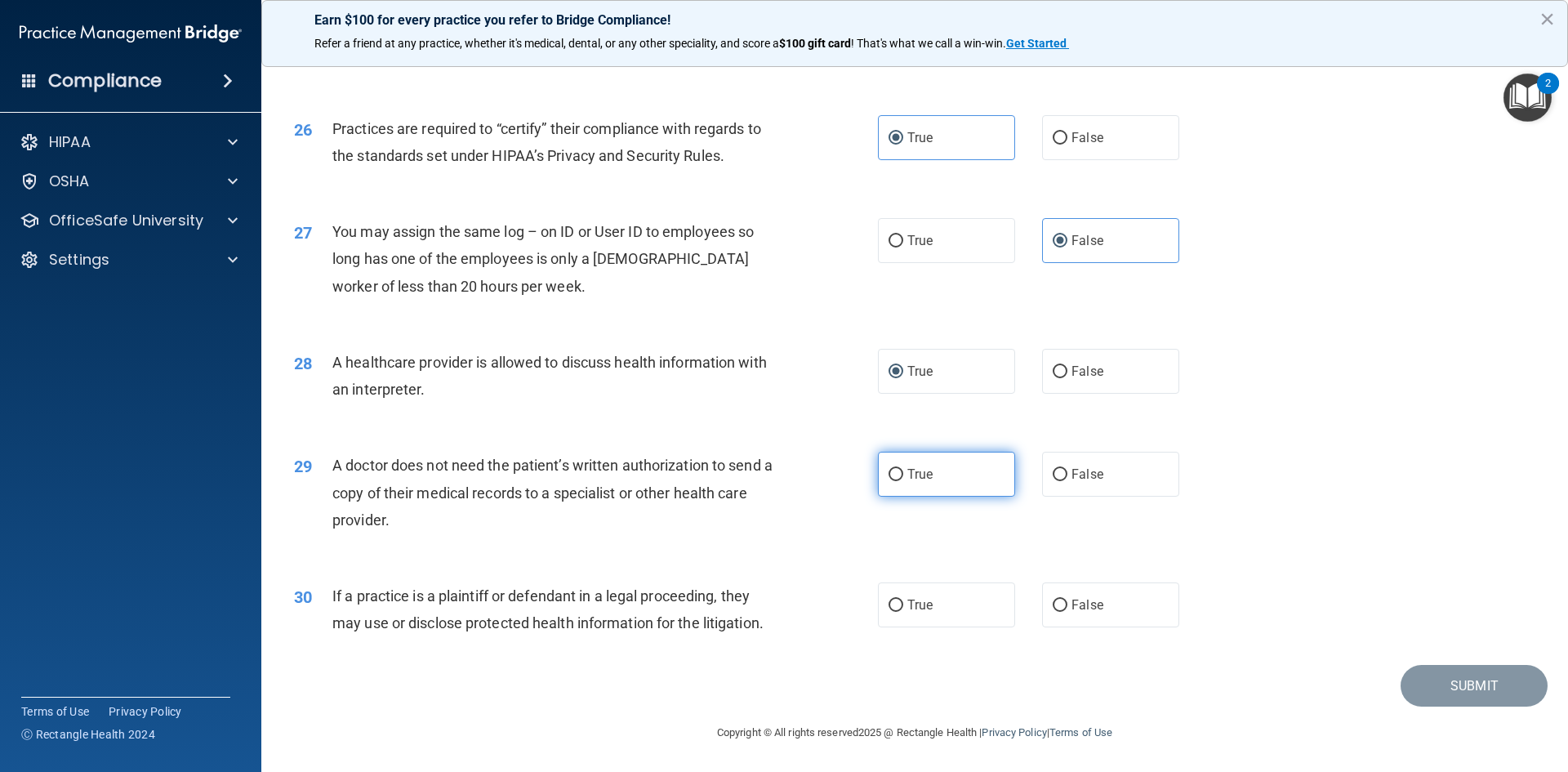
radio input "true"
drag, startPoint x: 891, startPoint y: 607, endPoint x: 940, endPoint y: 631, distance: 54.6
click at [891, 606] on input "True" at bounding box center [895, 605] width 15 height 12
radio input "true"
click at [1435, 684] on button "Submit" at bounding box center [1473, 685] width 147 height 42
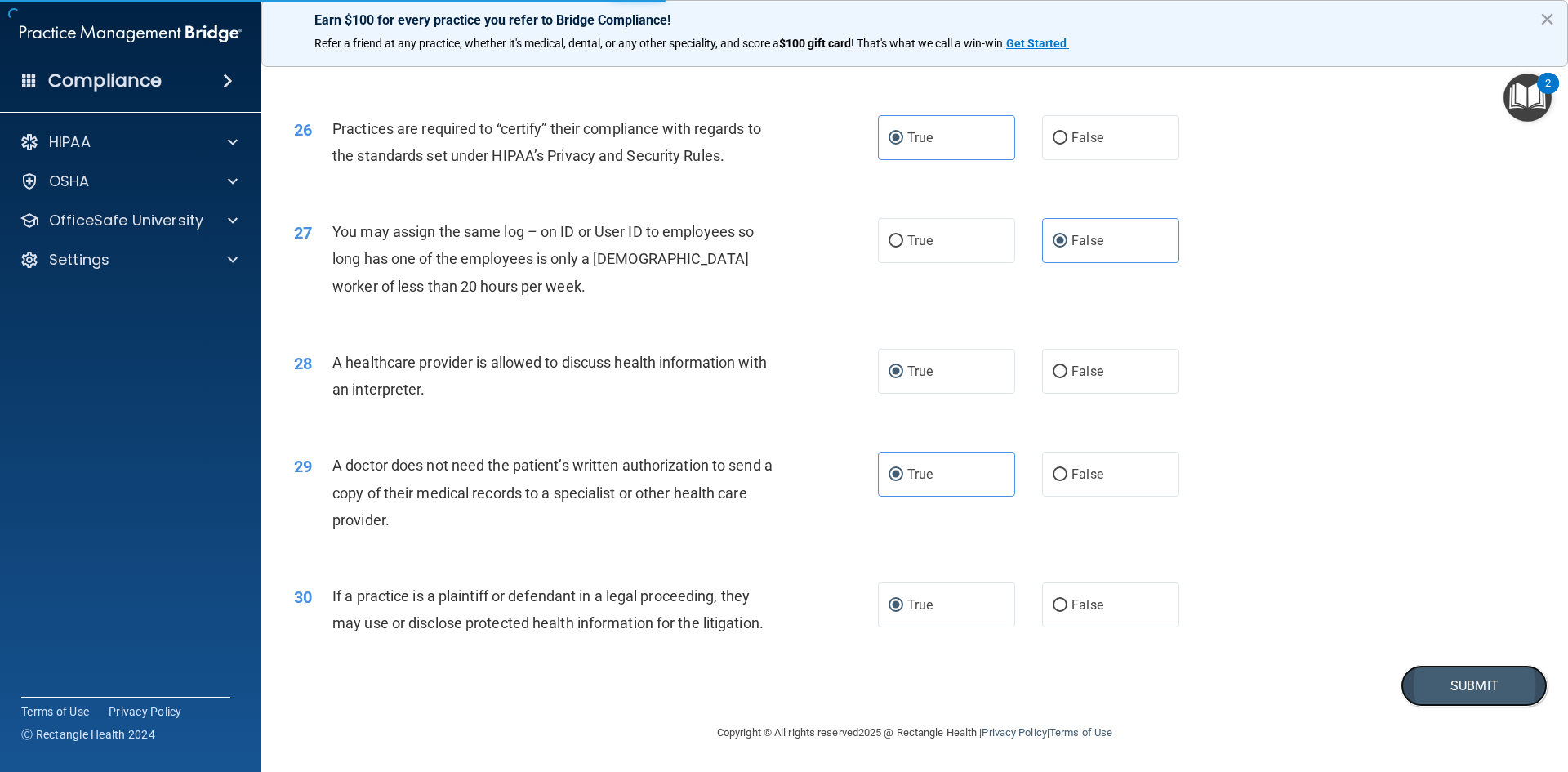
click at [1473, 689] on button "Submit" at bounding box center [1473, 685] width 147 height 42
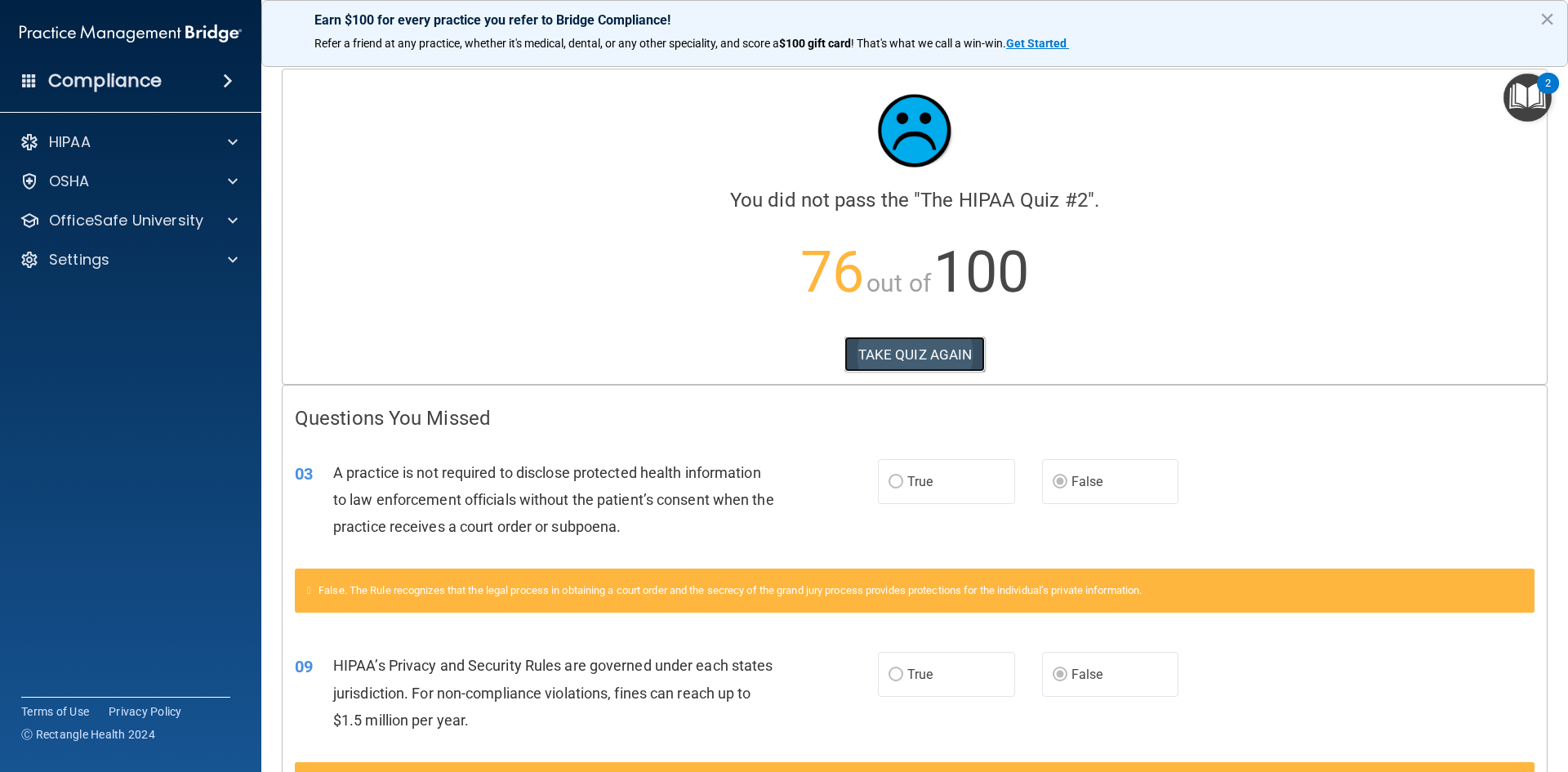
click at [918, 358] on button "TAKE QUIZ AGAIN" at bounding box center [915, 354] width 141 height 36
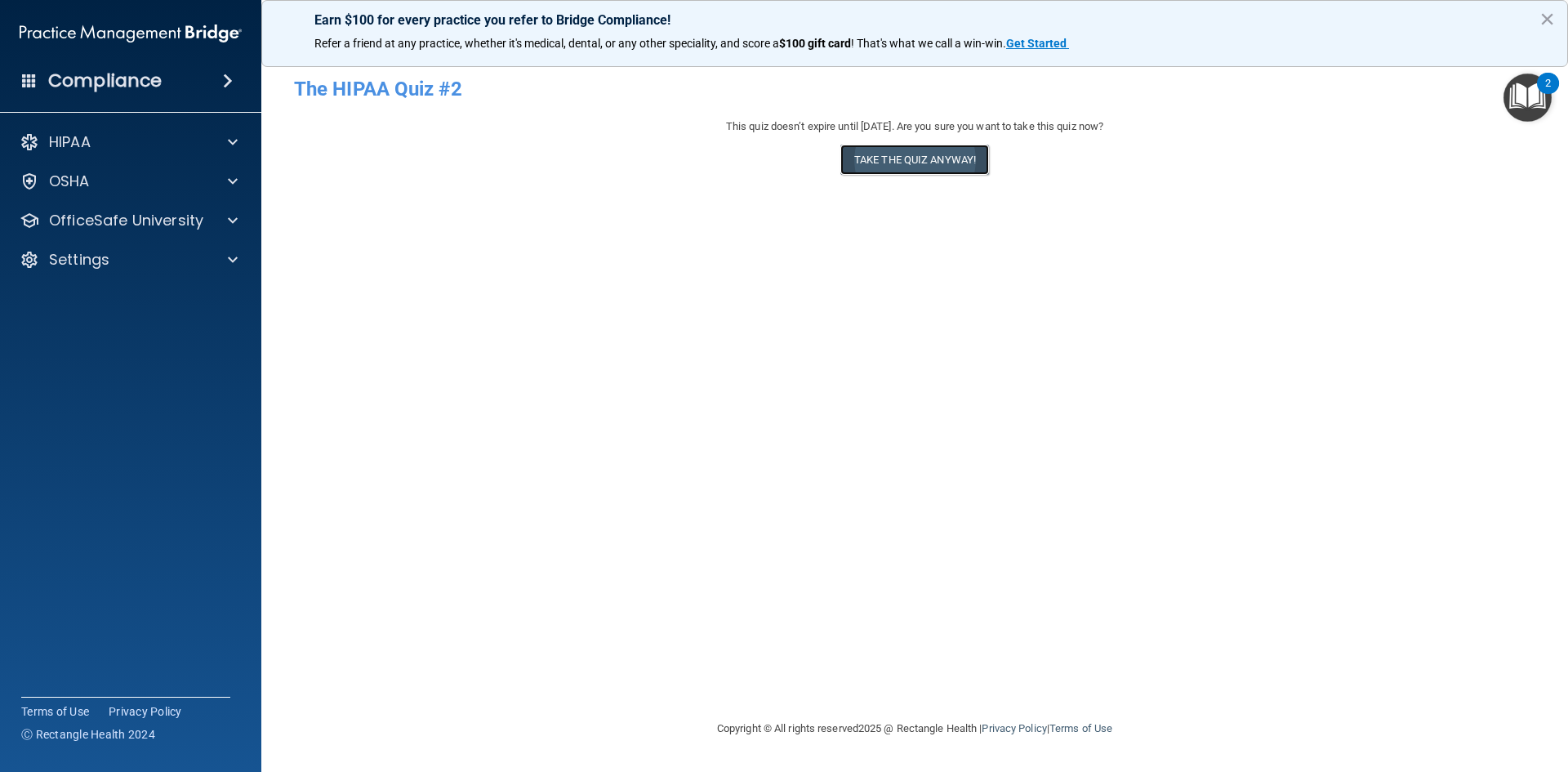
click at [936, 168] on button "Take the quiz anyway!" at bounding box center [915, 160] width 148 height 31
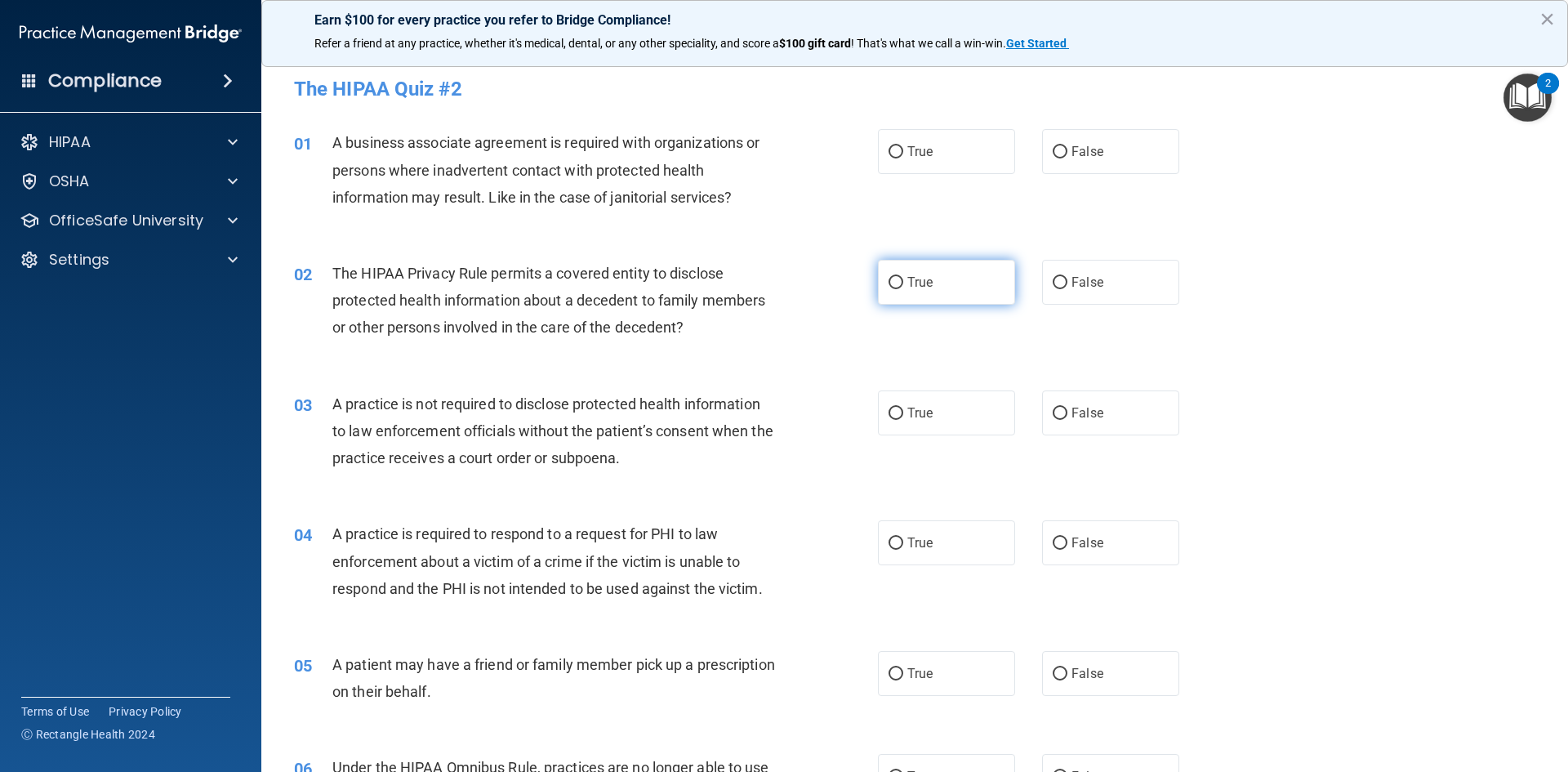
click at [889, 286] on input "True" at bounding box center [895, 282] width 15 height 12
radio input "true"
click at [1102, 154] on label "False" at bounding box center [1111, 151] width 137 height 45
click at [1067, 154] on input "False" at bounding box center [1060, 152] width 15 height 12
radio input "true"
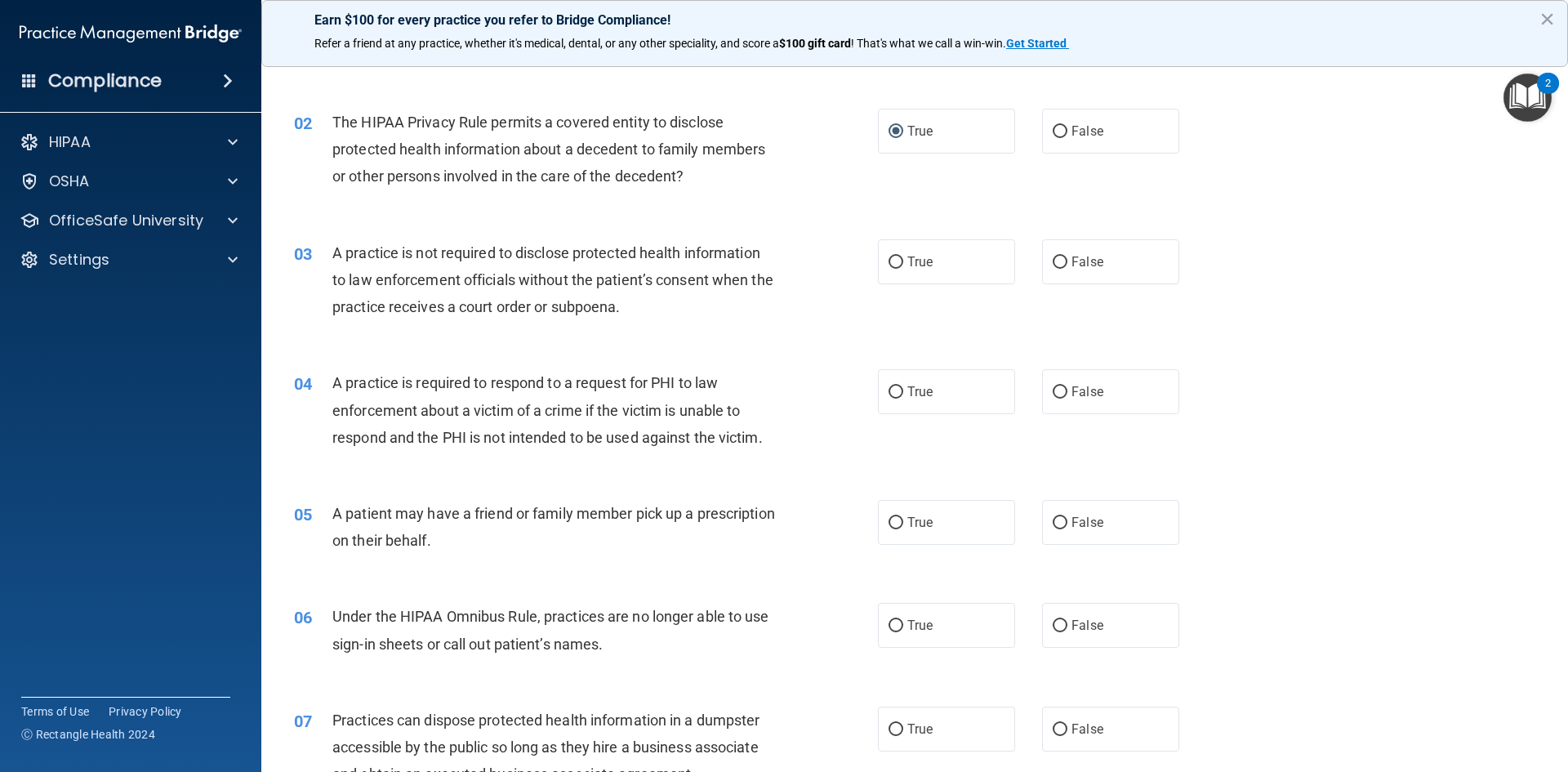
scroll to position [163, 0]
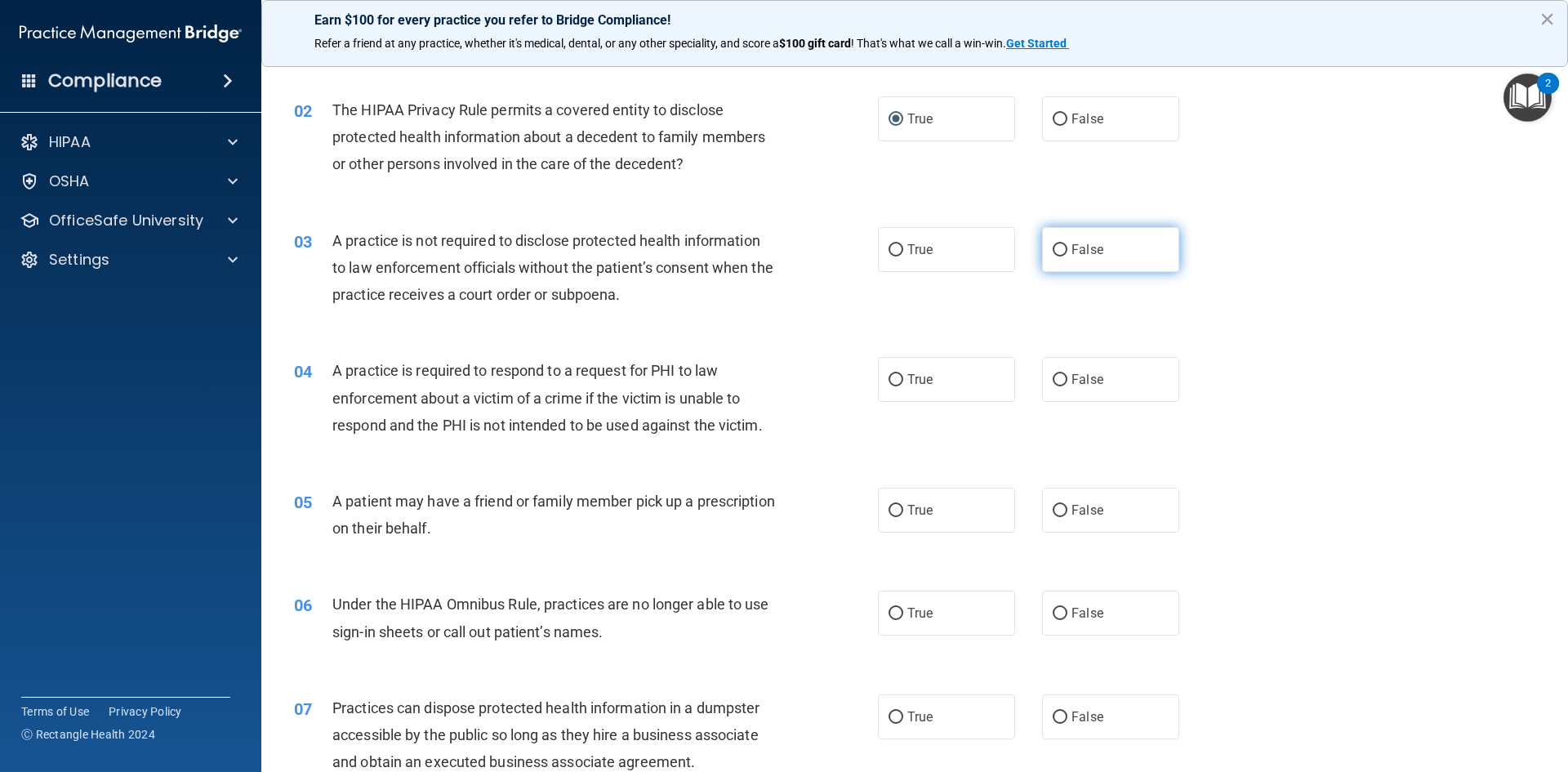
click at [1059, 241] on label "False" at bounding box center [1111, 250] width 137 height 45
click at [1059, 244] on input "False" at bounding box center [1060, 250] width 15 height 12
radio input "true"
click at [907, 377] on span "True" at bounding box center [919, 379] width 25 height 16
click at [903, 377] on input "True" at bounding box center [895, 380] width 15 height 12
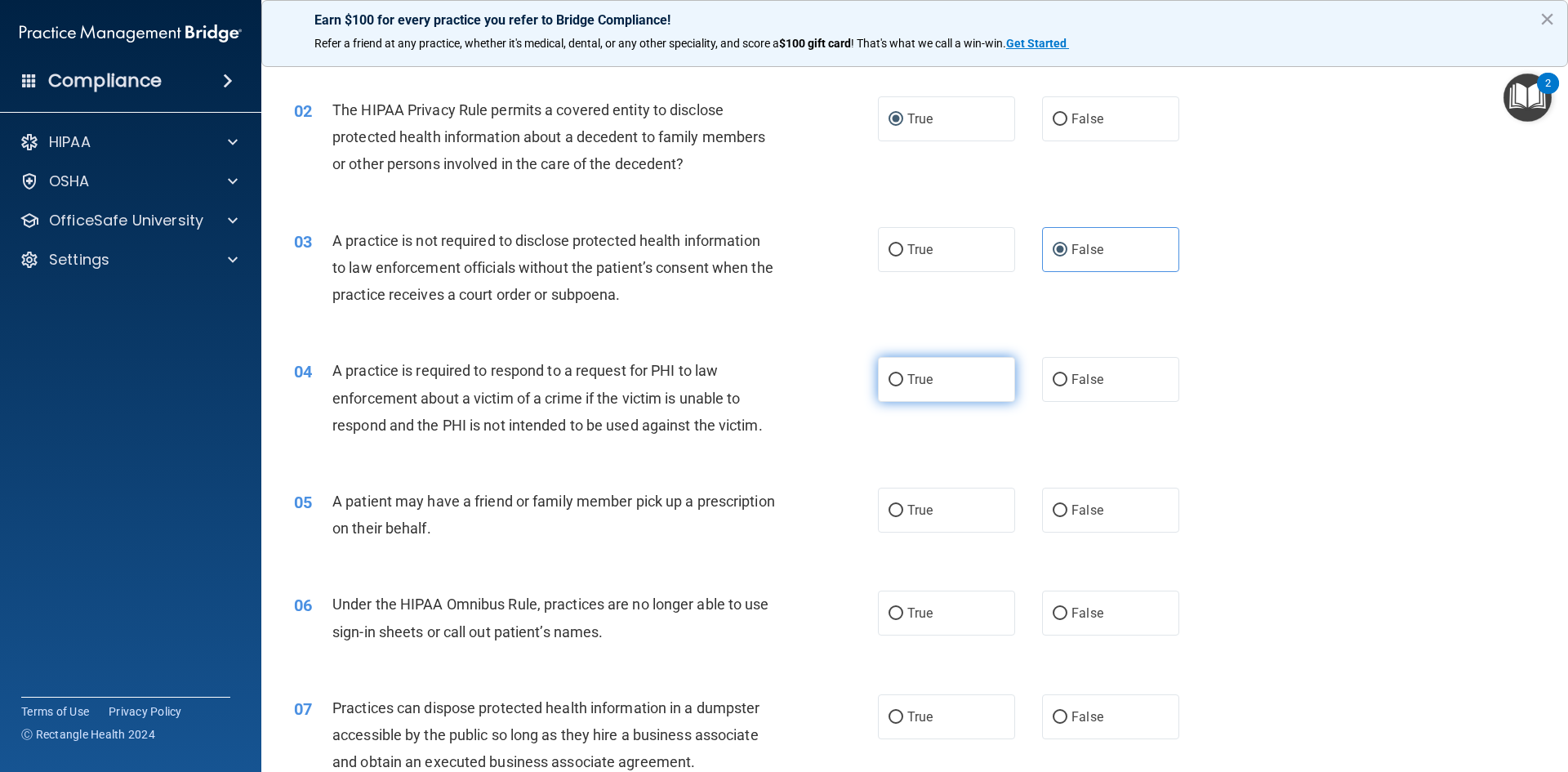
radio input "true"
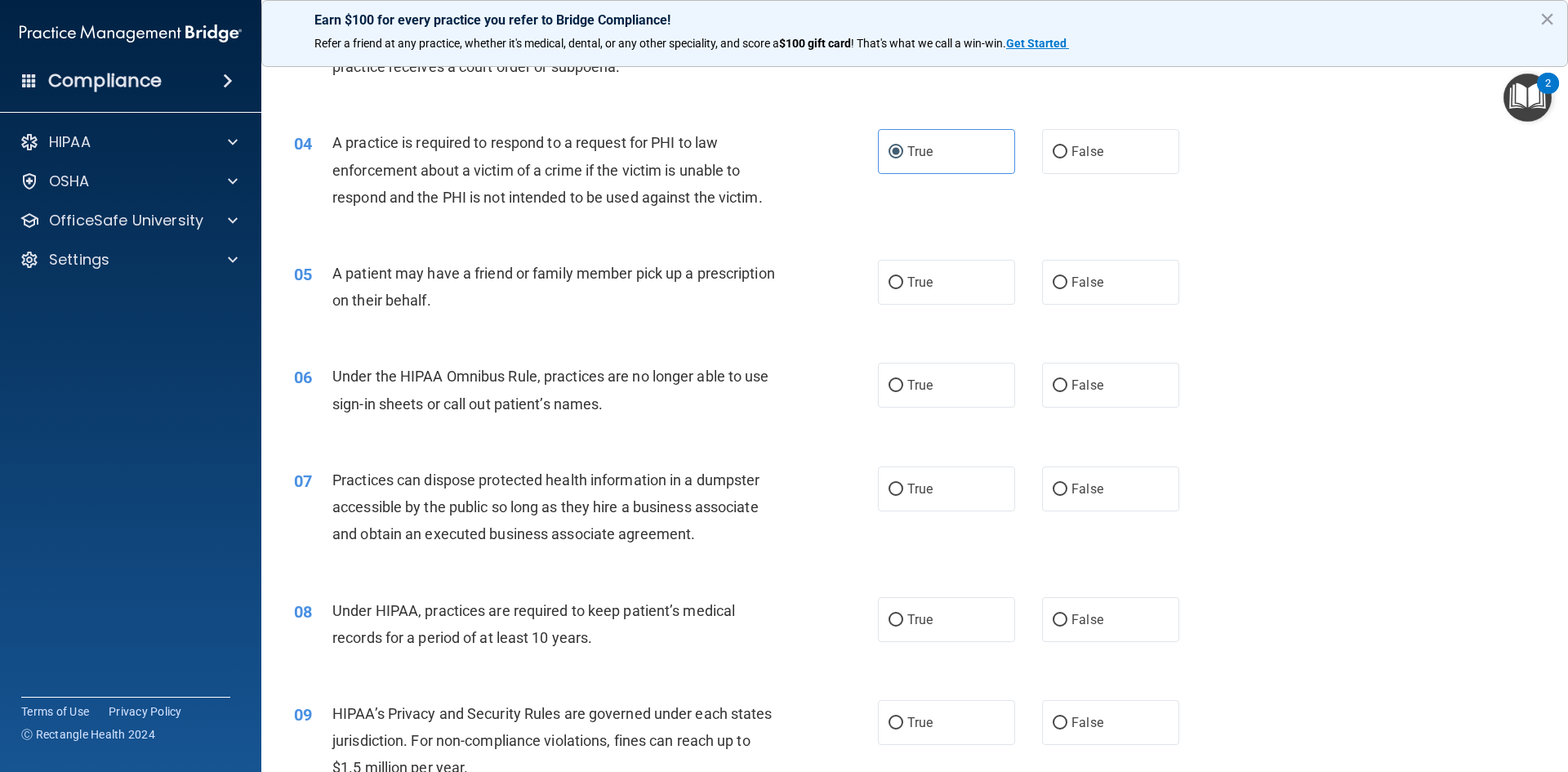
scroll to position [408, 0]
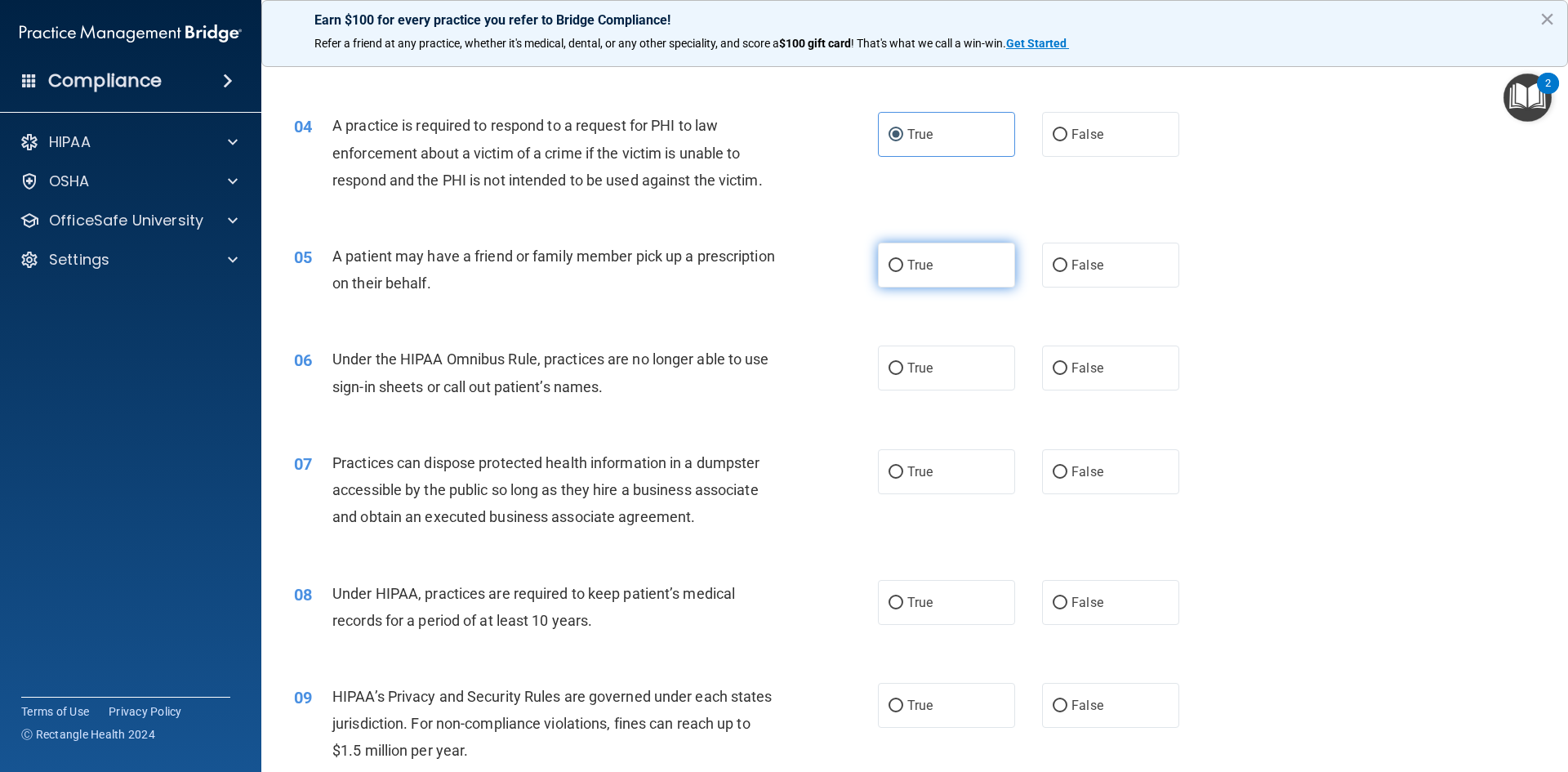
click at [890, 255] on label "True" at bounding box center [946, 264] width 137 height 45
click at [890, 260] on input "True" at bounding box center [895, 265] width 15 height 12
radio input "true"
click at [1072, 374] on span "False" at bounding box center [1087, 367] width 32 height 16
click at [1067, 374] on input "False" at bounding box center [1060, 368] width 15 height 12
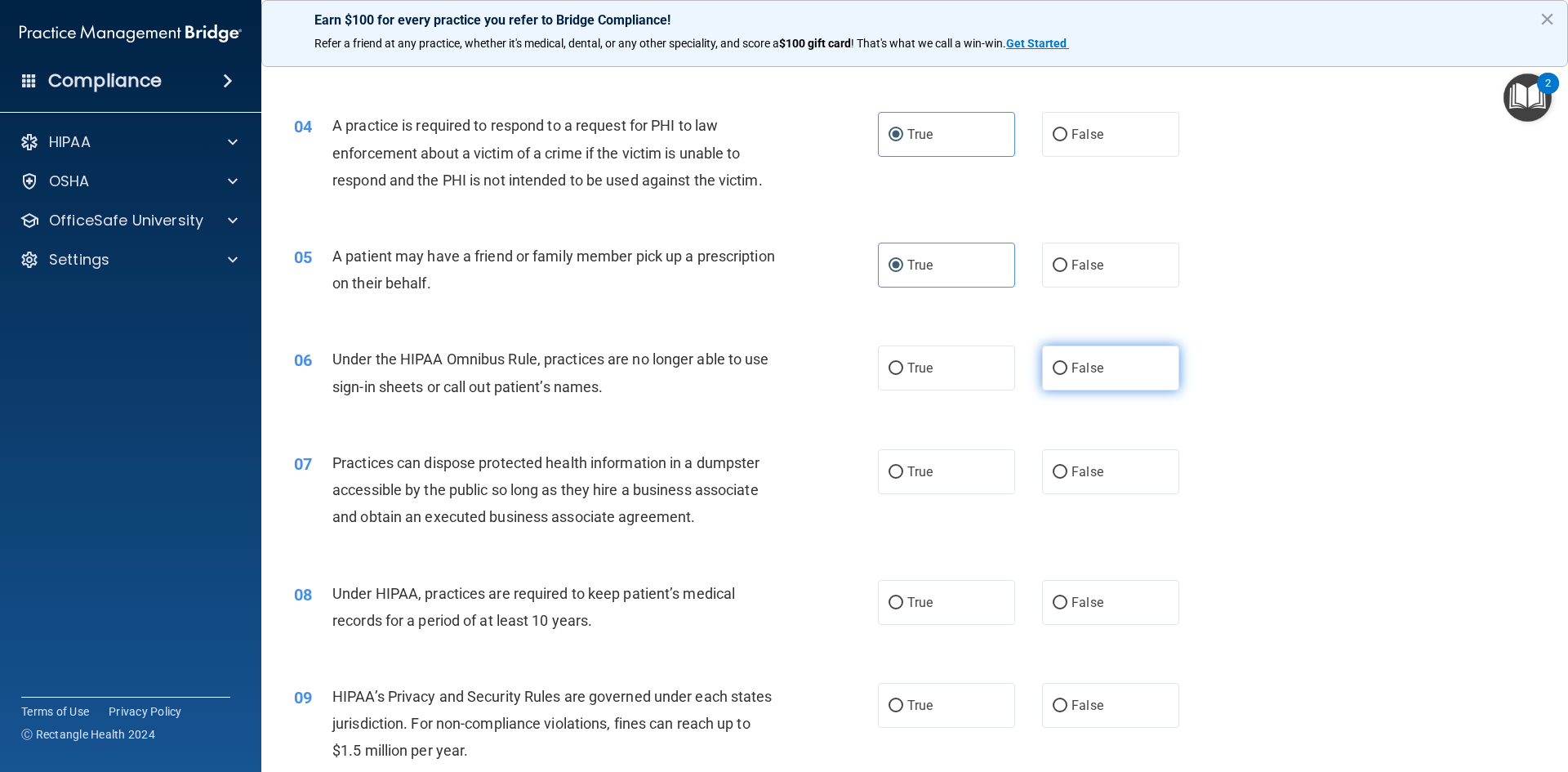
radio input "true"
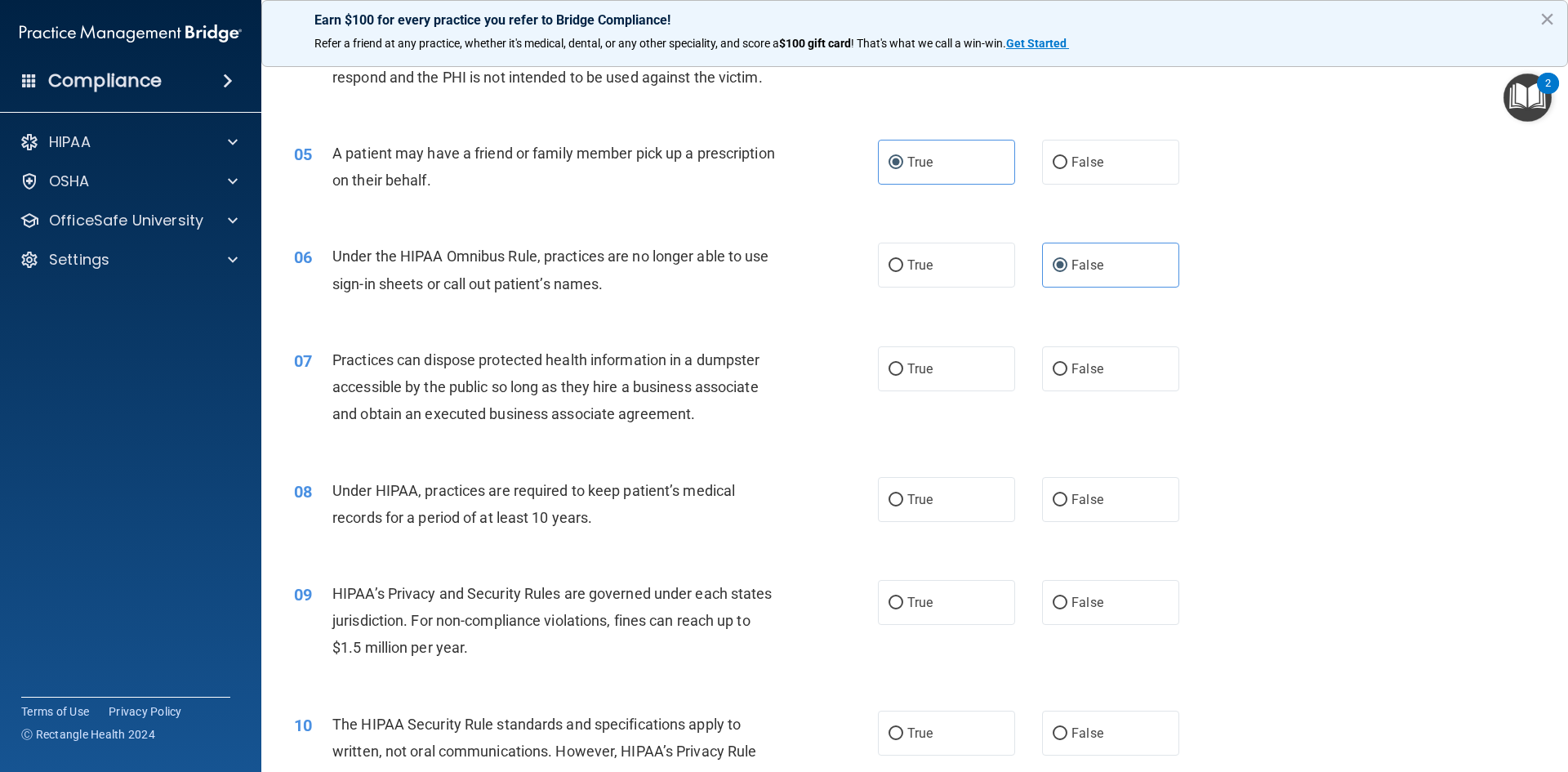
scroll to position [572, 0]
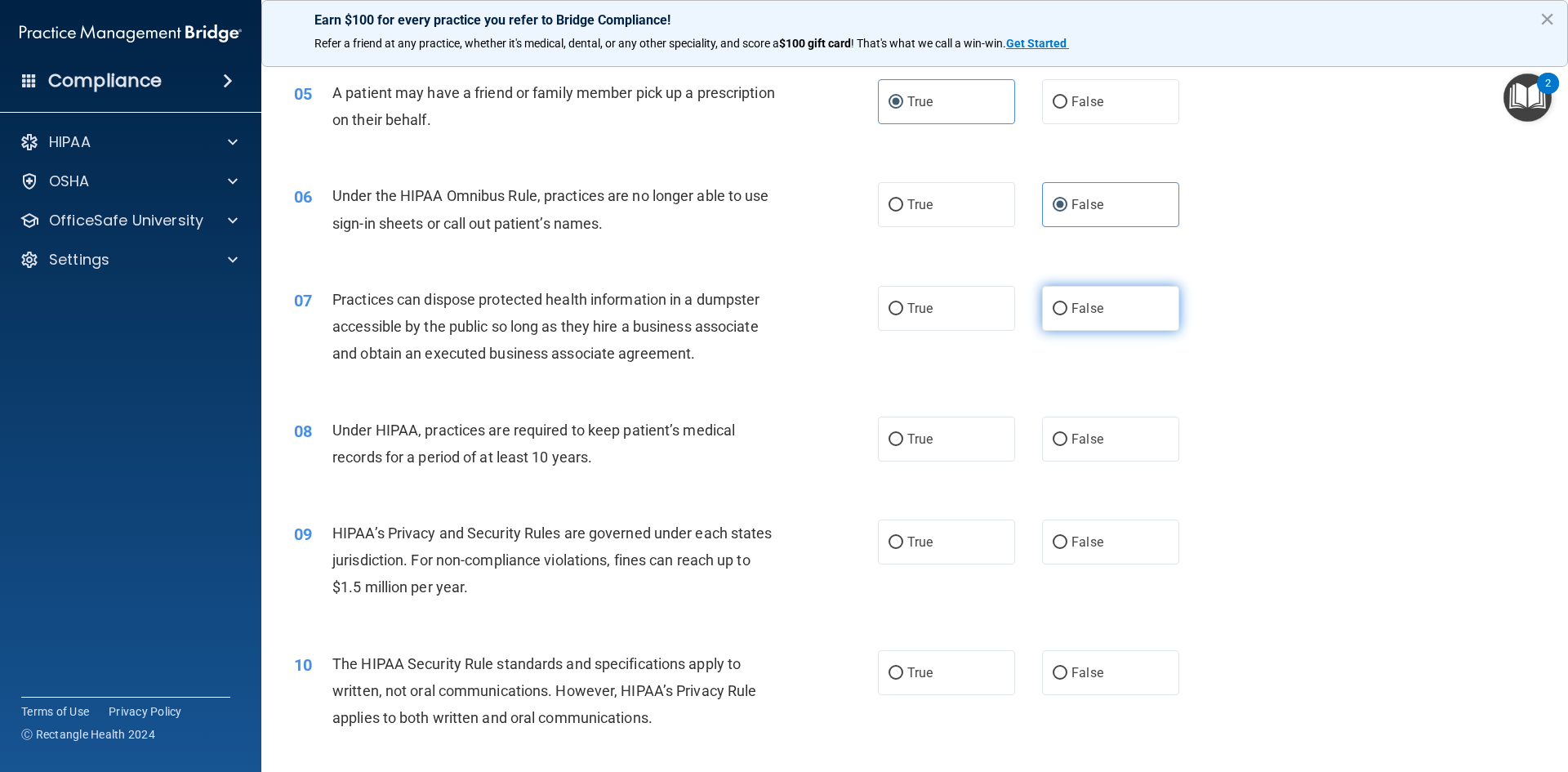
click at [1081, 310] on span "False" at bounding box center [1087, 308] width 32 height 16
click at [1067, 310] on input "False" at bounding box center [1060, 308] width 15 height 12
radio input "true"
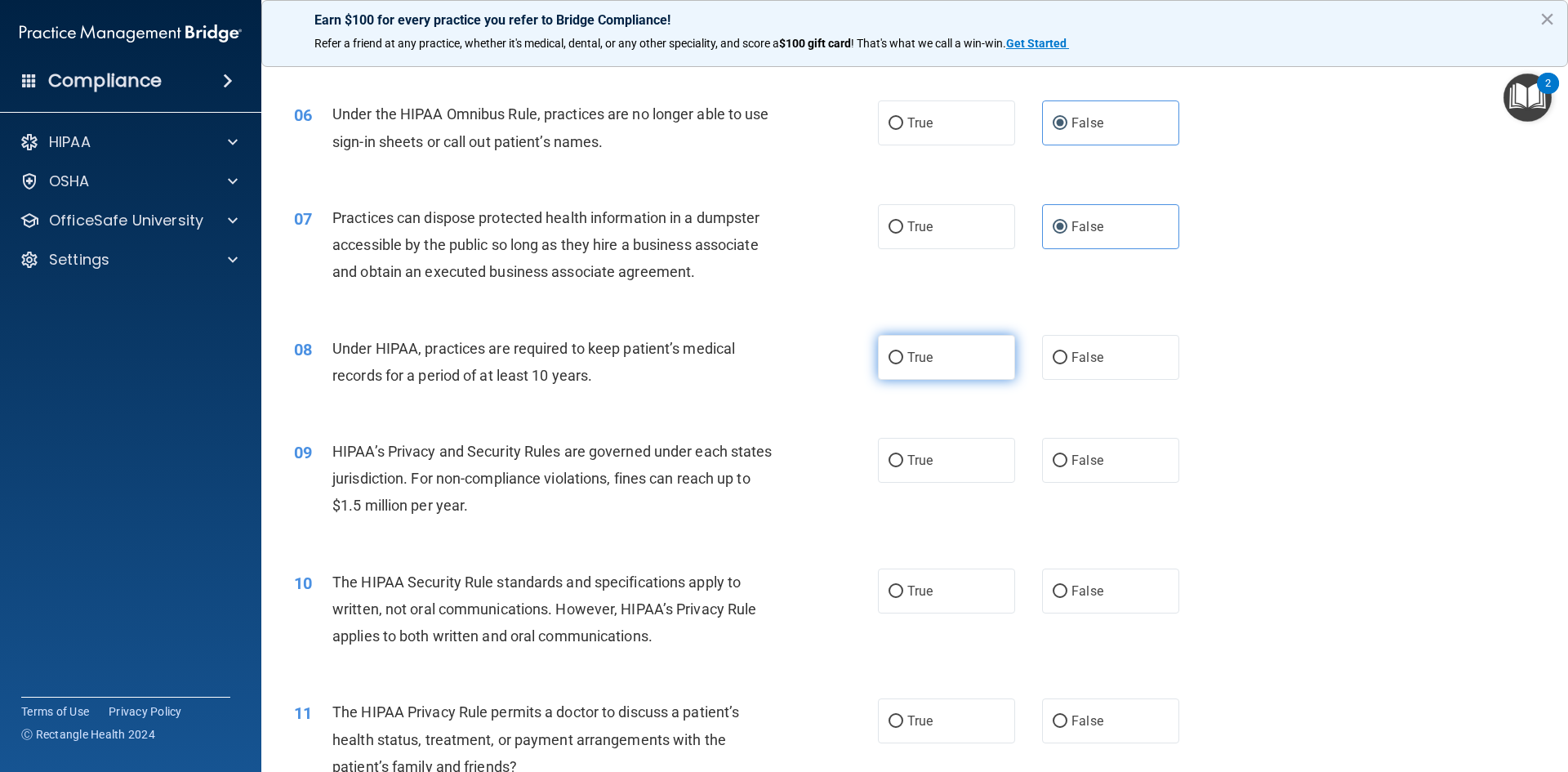
click at [892, 349] on label "True" at bounding box center [946, 357] width 137 height 45
click at [892, 352] on input "True" at bounding box center [895, 357] width 15 height 12
radio input "true"
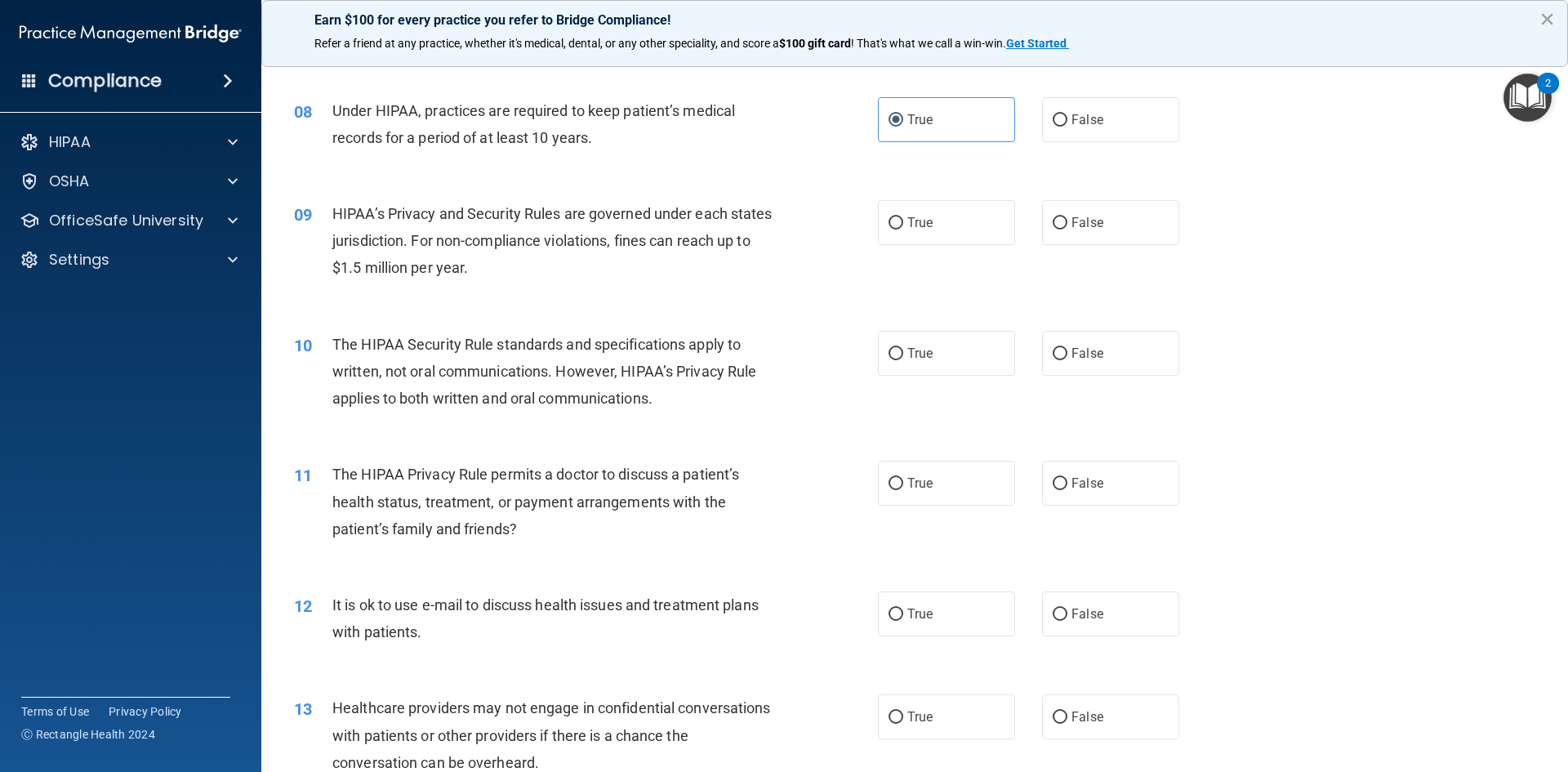
scroll to position [898, 0]
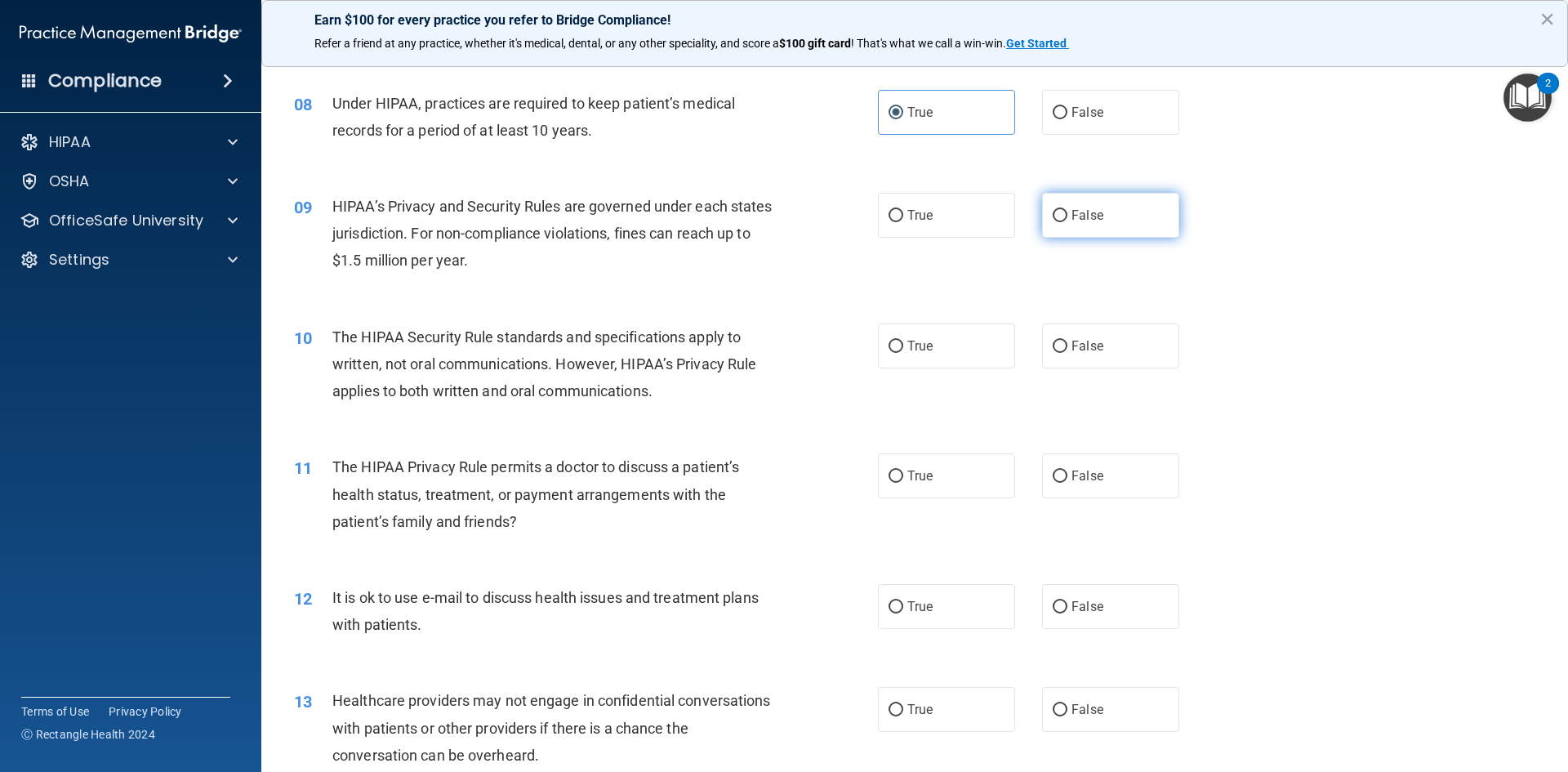
click at [1058, 218] on input "False" at bounding box center [1060, 215] width 15 height 12
radio input "true"
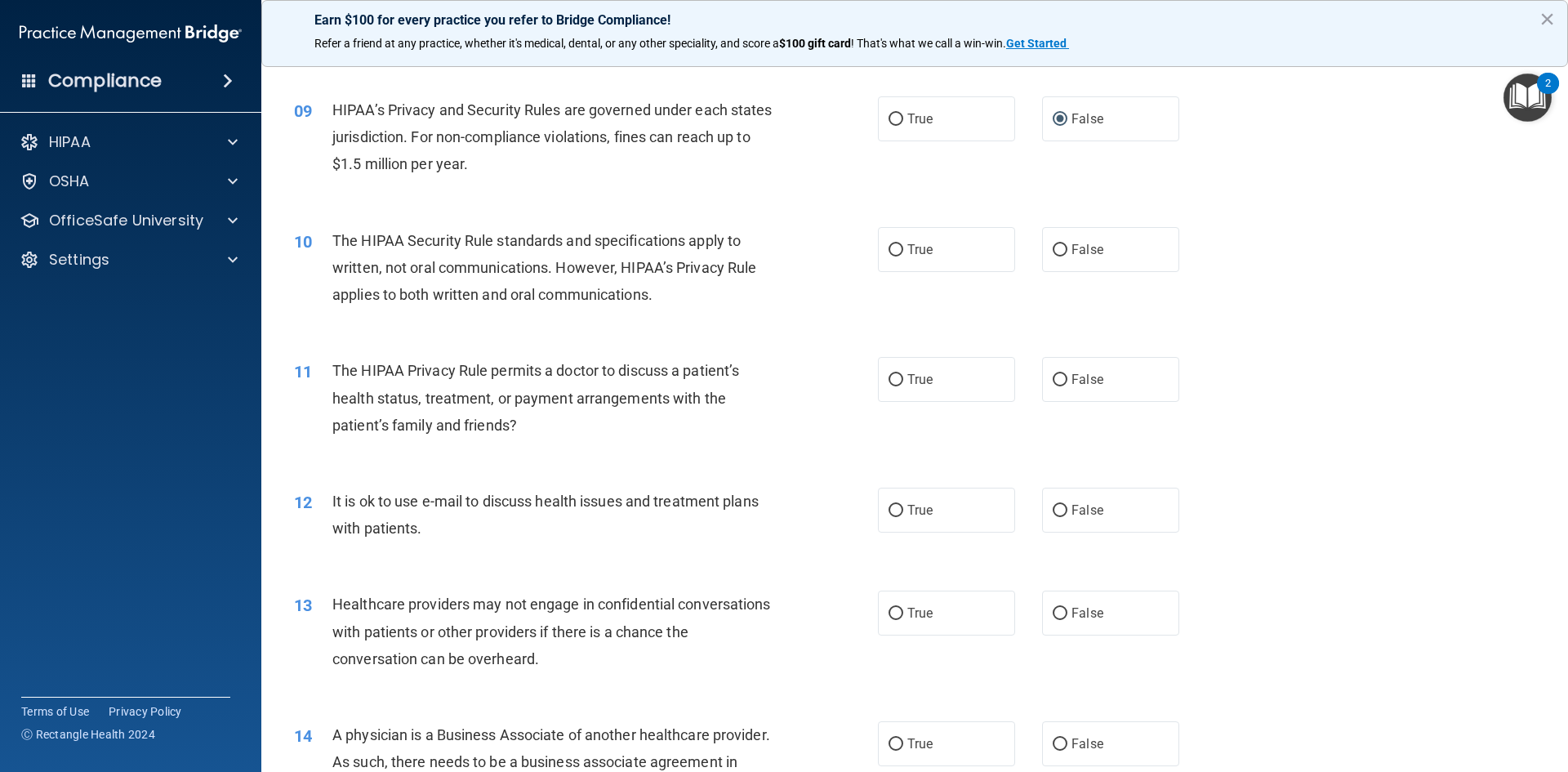
scroll to position [980, 0]
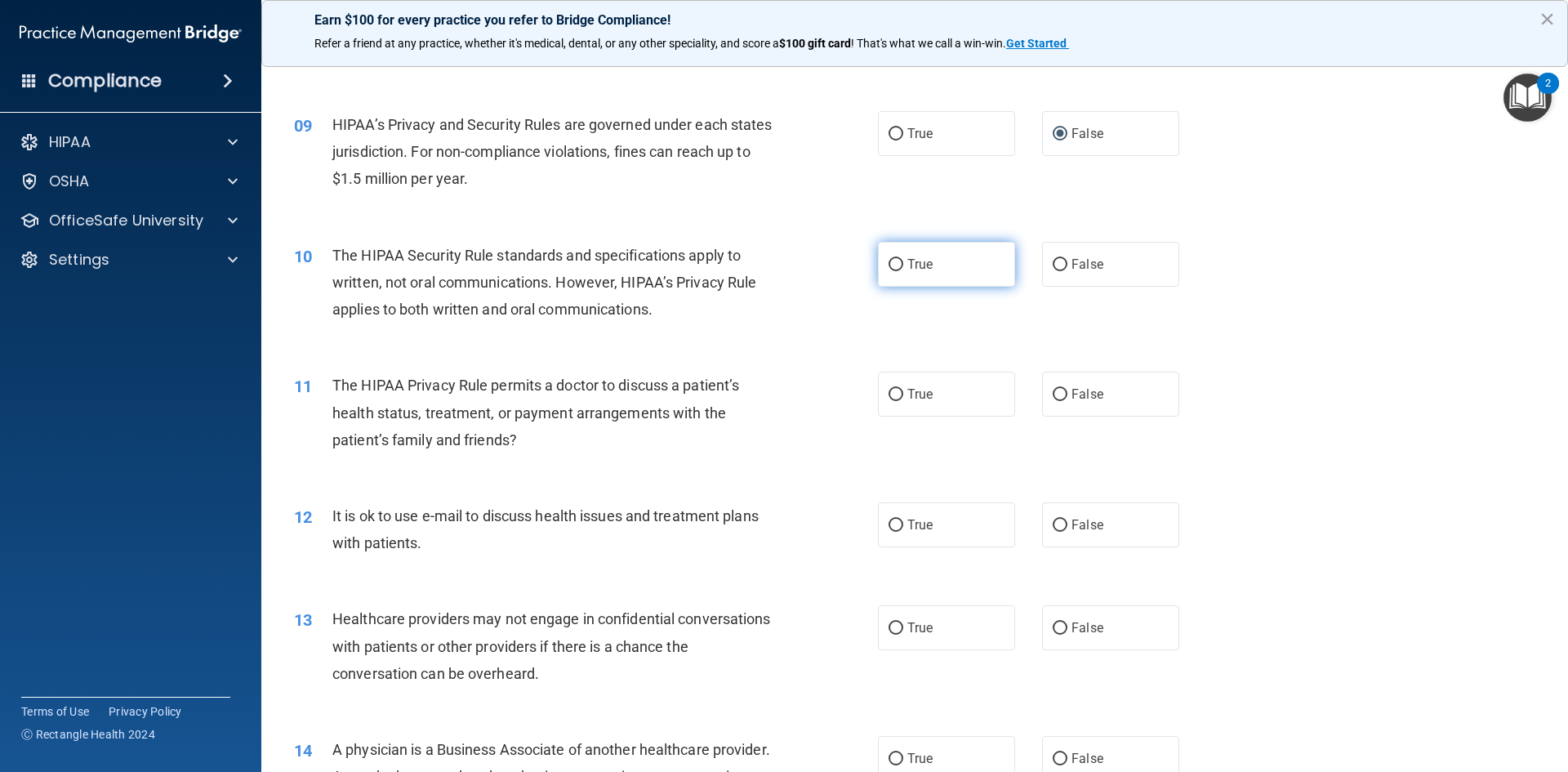
click at [891, 262] on input "True" at bounding box center [895, 264] width 15 height 12
radio input "true"
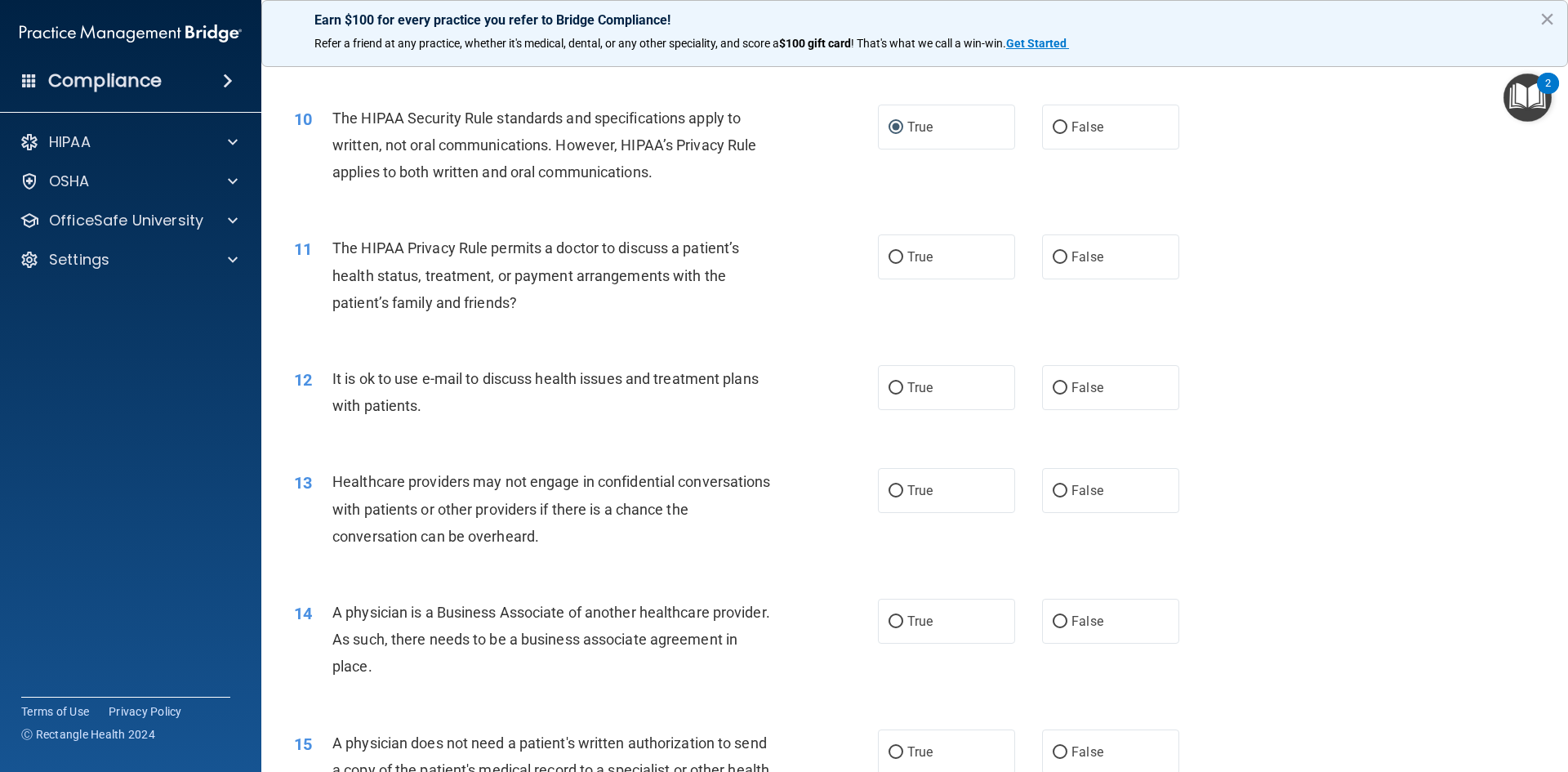
scroll to position [1143, 0]
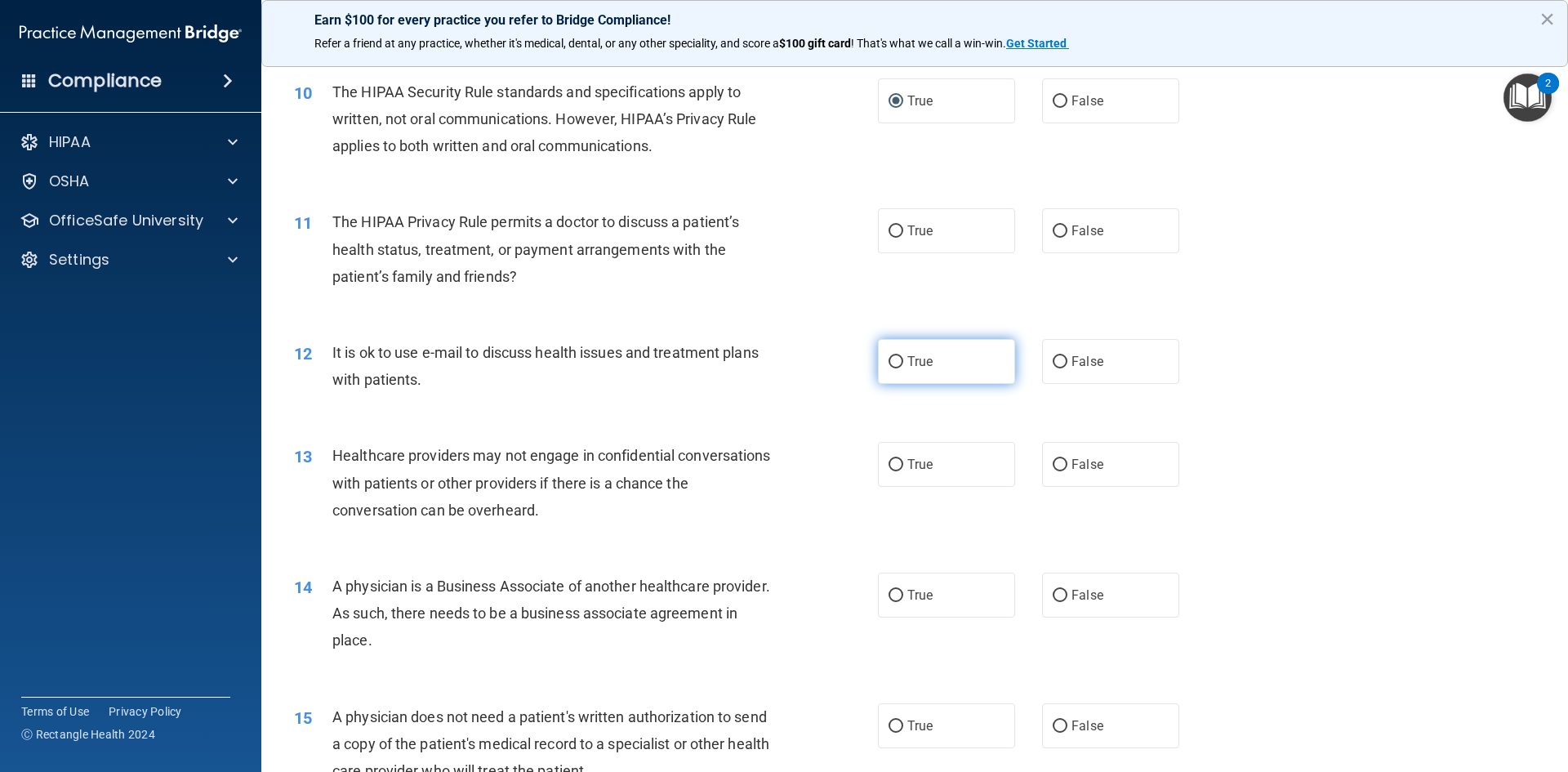
click at [914, 367] on span "True" at bounding box center [919, 361] width 25 height 16
click at [903, 367] on input "True" at bounding box center [895, 362] width 15 height 12
radio input "true"
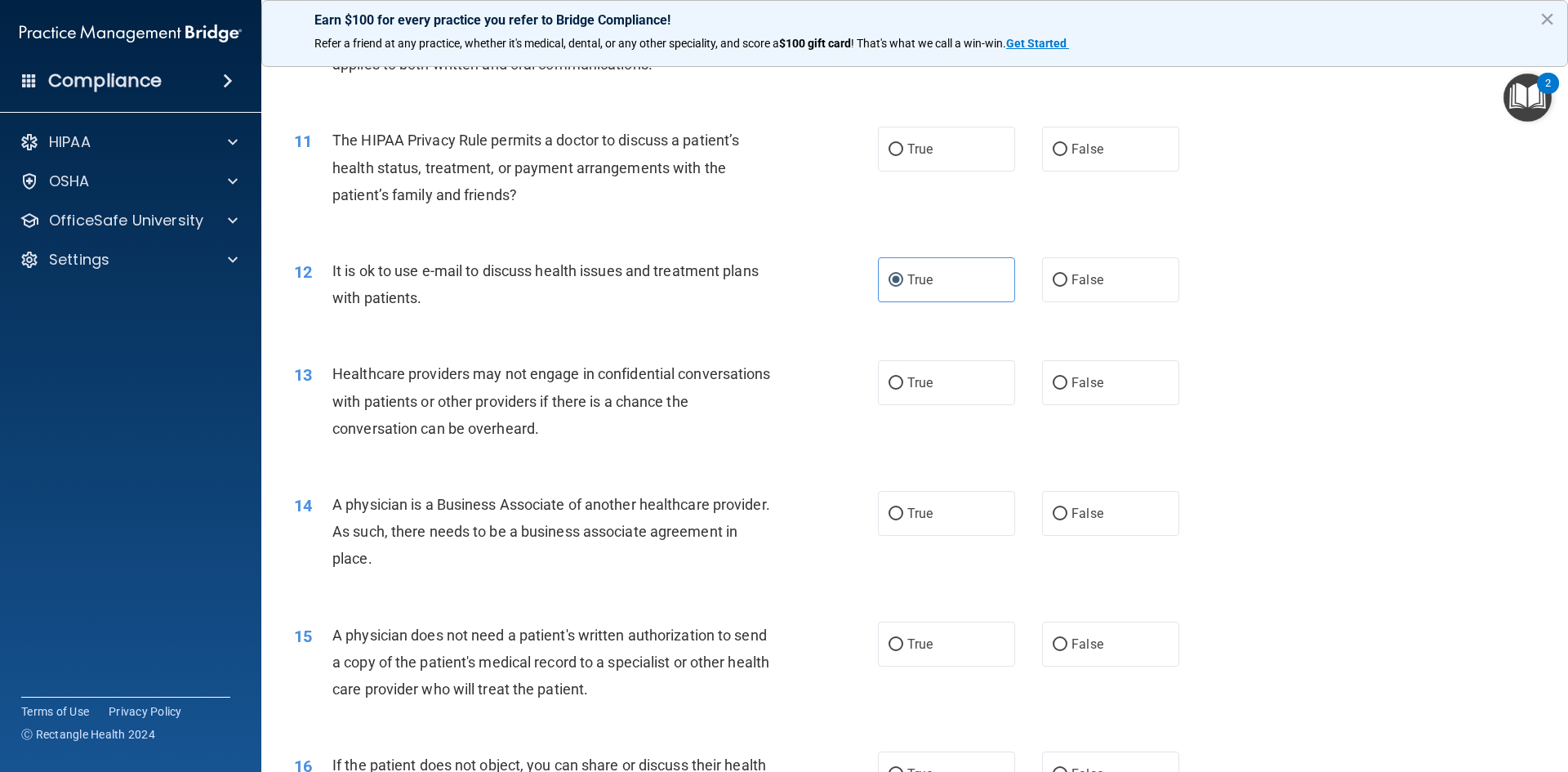
scroll to position [1306, 0]
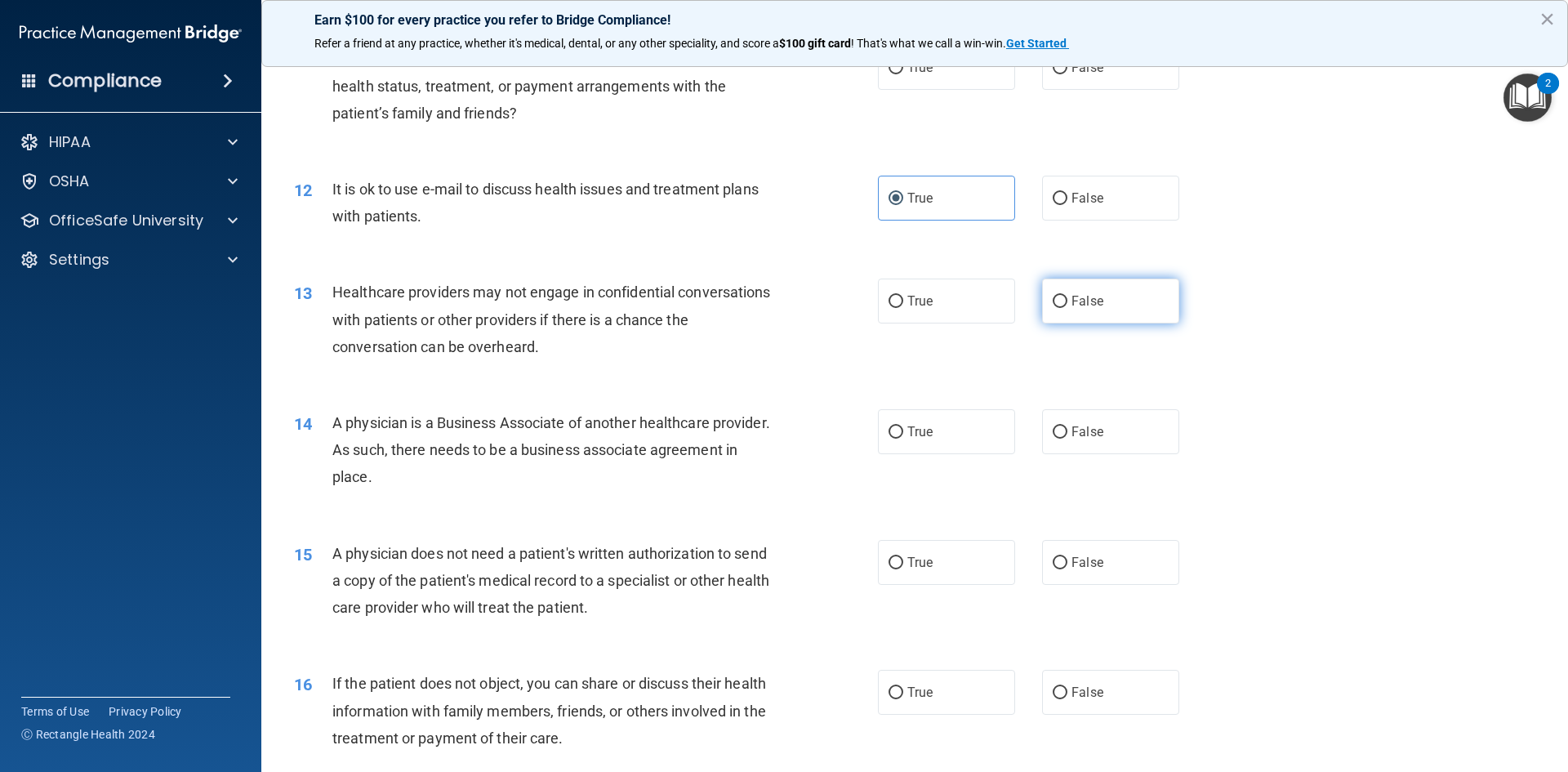
click at [1063, 296] on label "False" at bounding box center [1111, 301] width 137 height 45
click at [1063, 296] on input "False" at bounding box center [1060, 302] width 15 height 12
radio input "true"
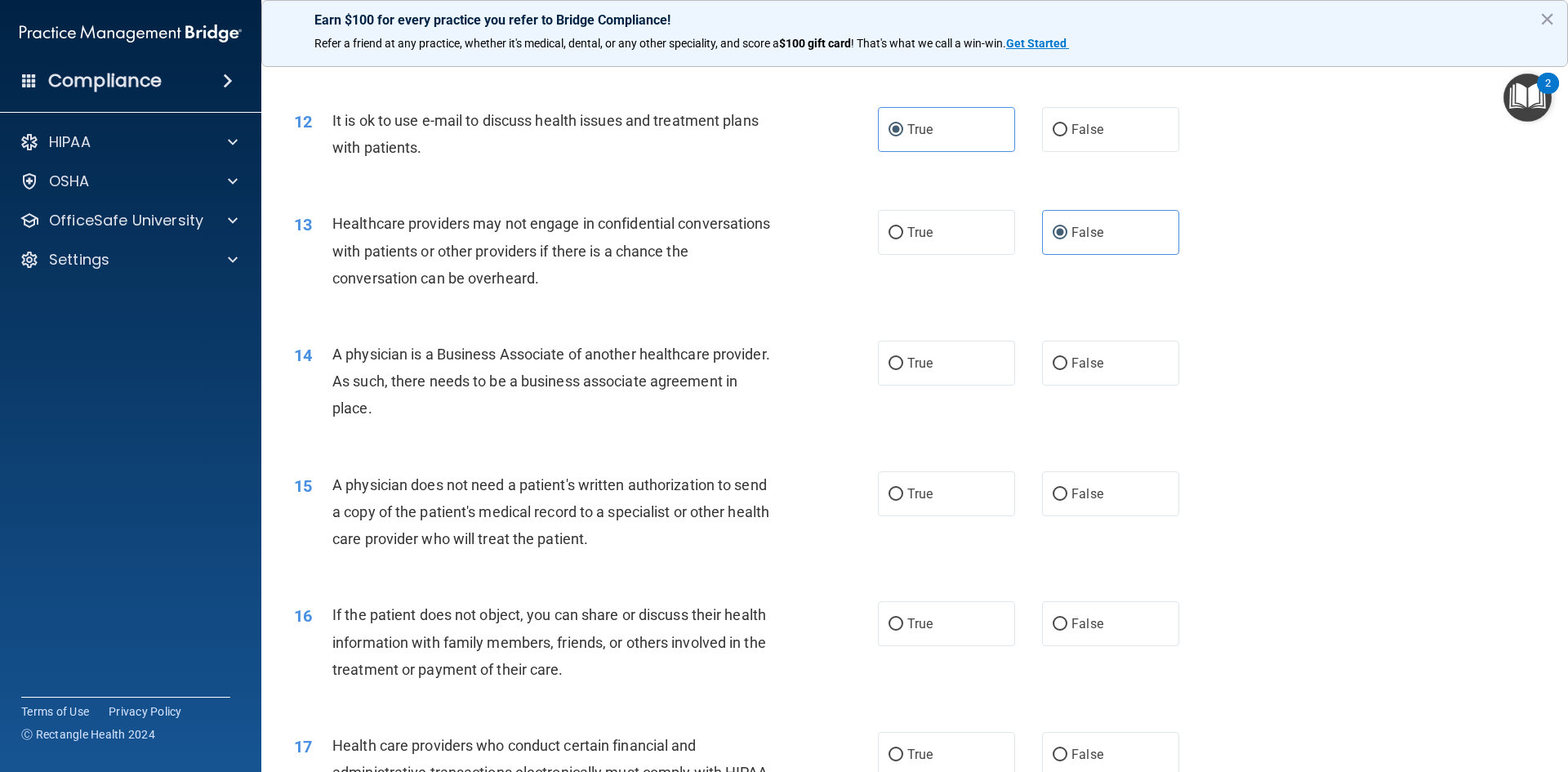
scroll to position [1388, 0]
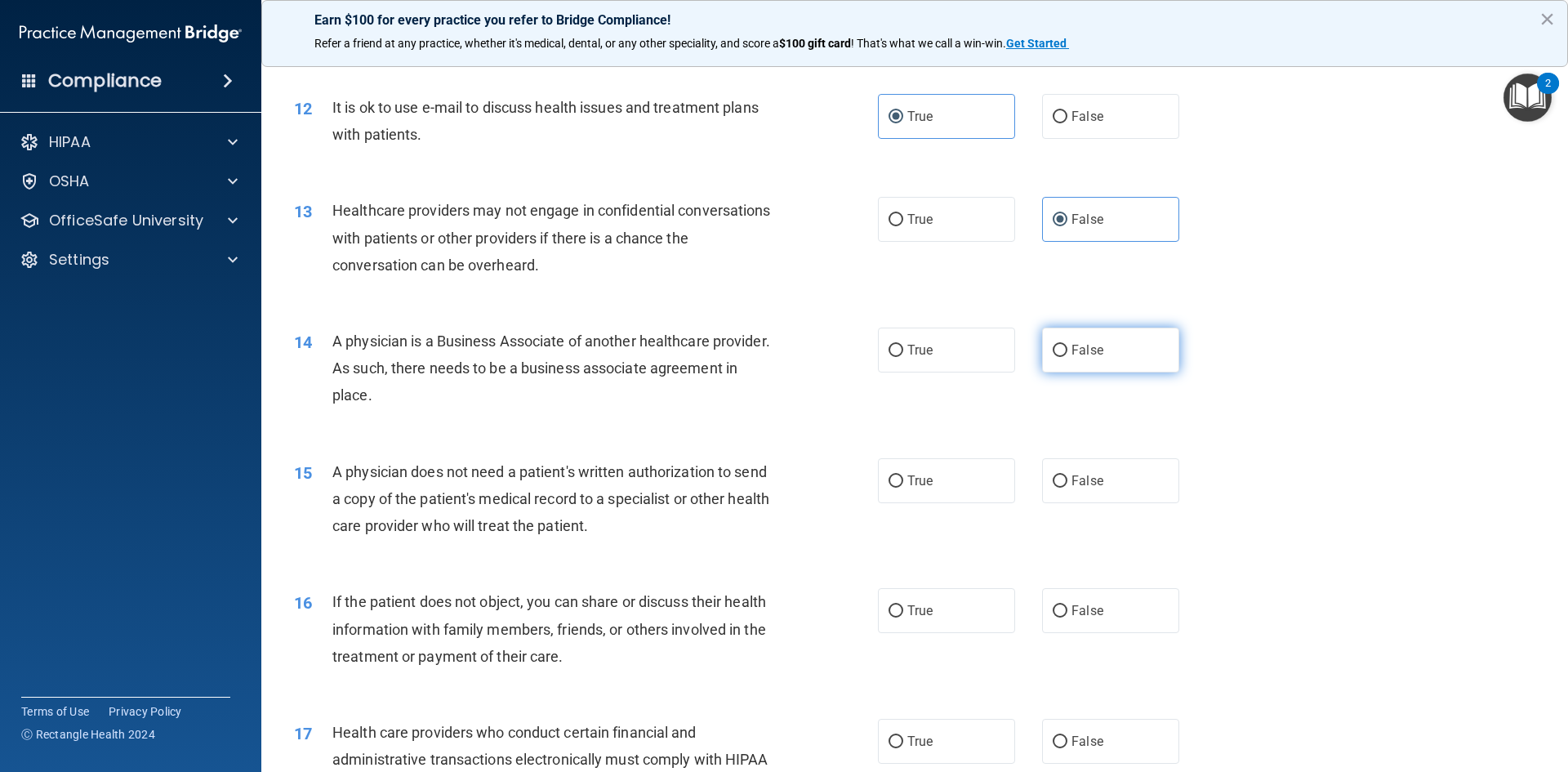
click at [1060, 357] on label "False" at bounding box center [1111, 350] width 137 height 45
click at [1060, 357] on input "False" at bounding box center [1060, 350] width 15 height 12
radio input "true"
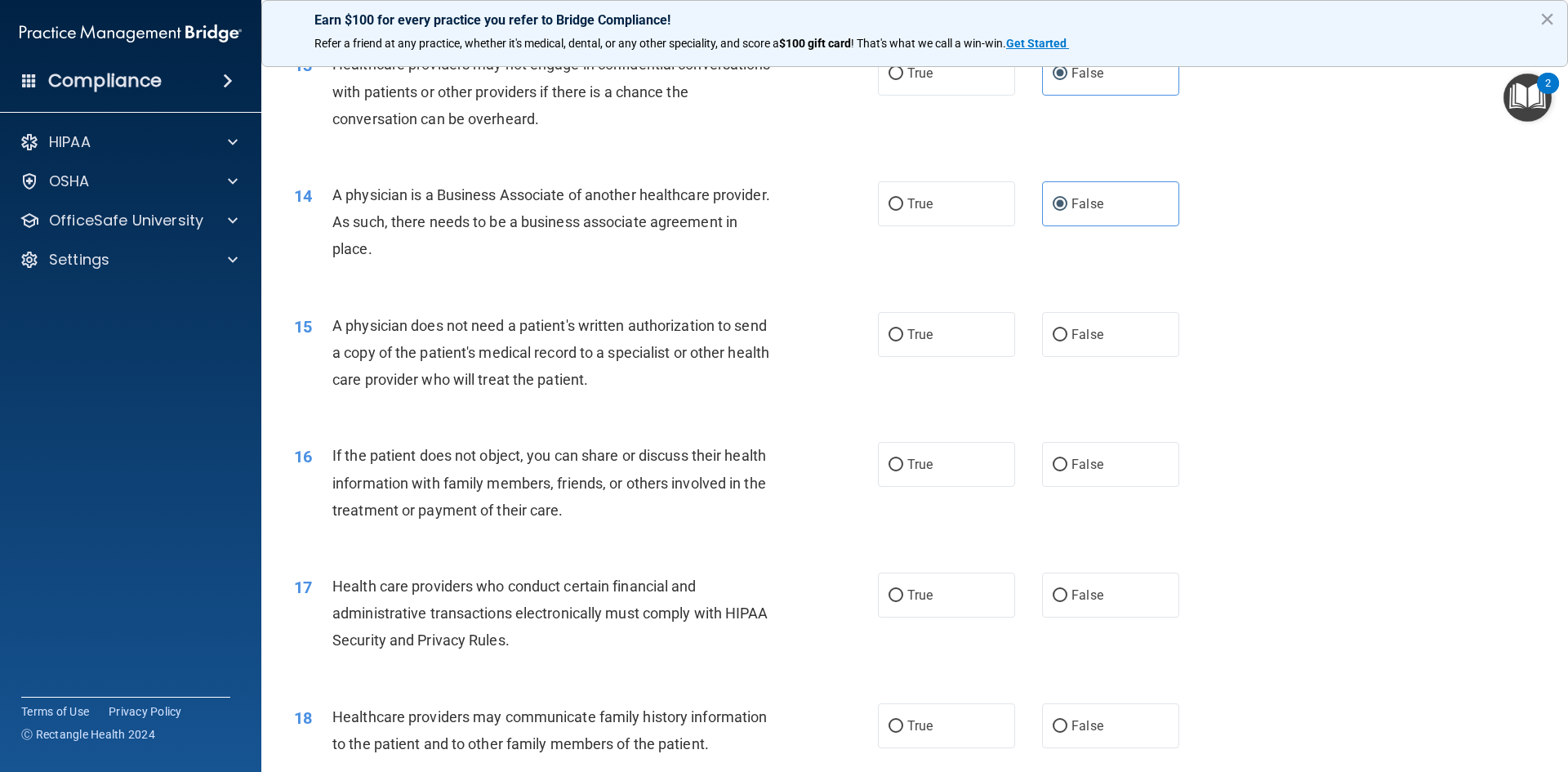
scroll to position [1551, 0]
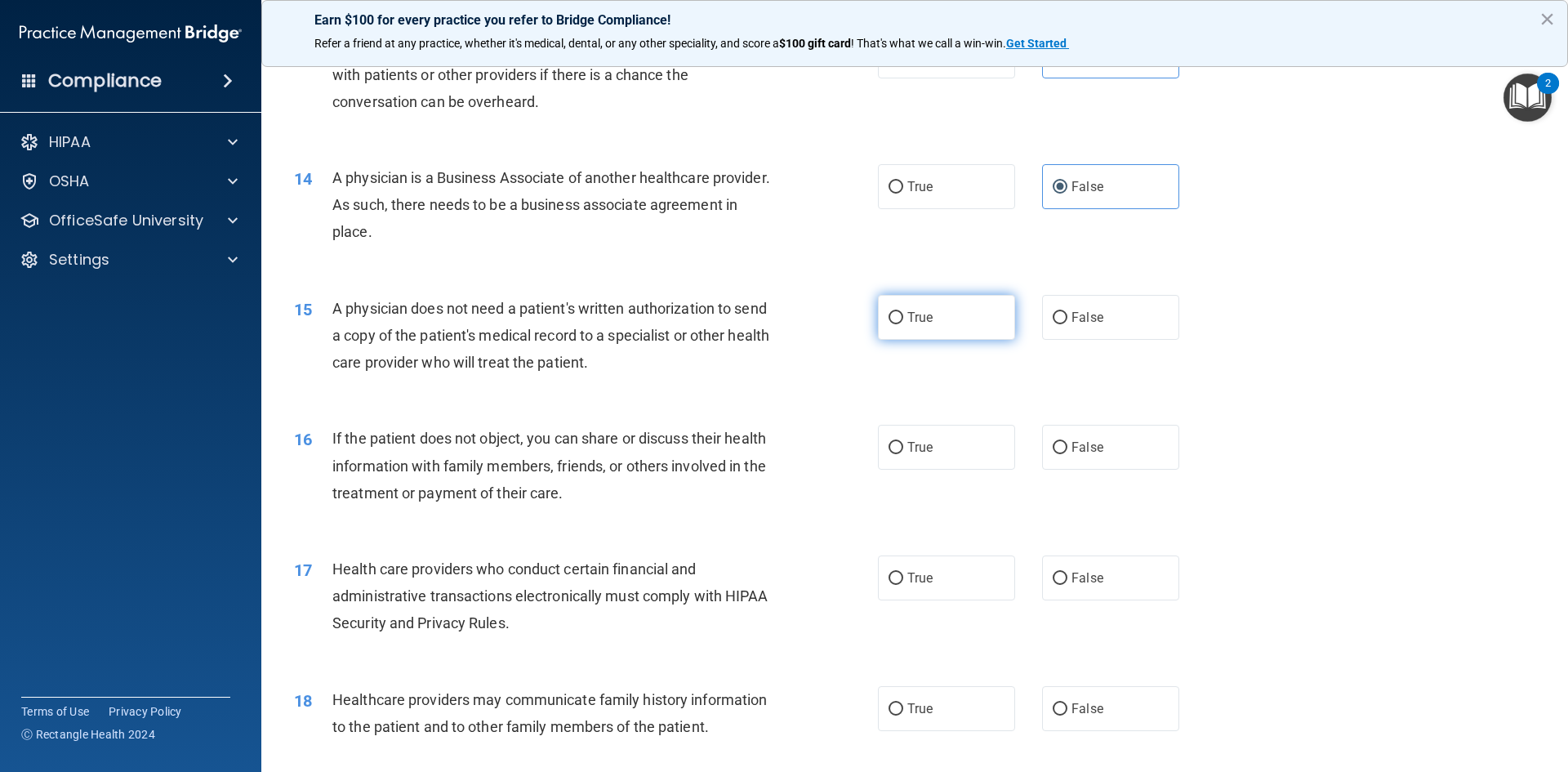
click at [894, 324] on label "True" at bounding box center [946, 317] width 137 height 45
click at [894, 324] on input "True" at bounding box center [895, 317] width 15 height 12
radio input "true"
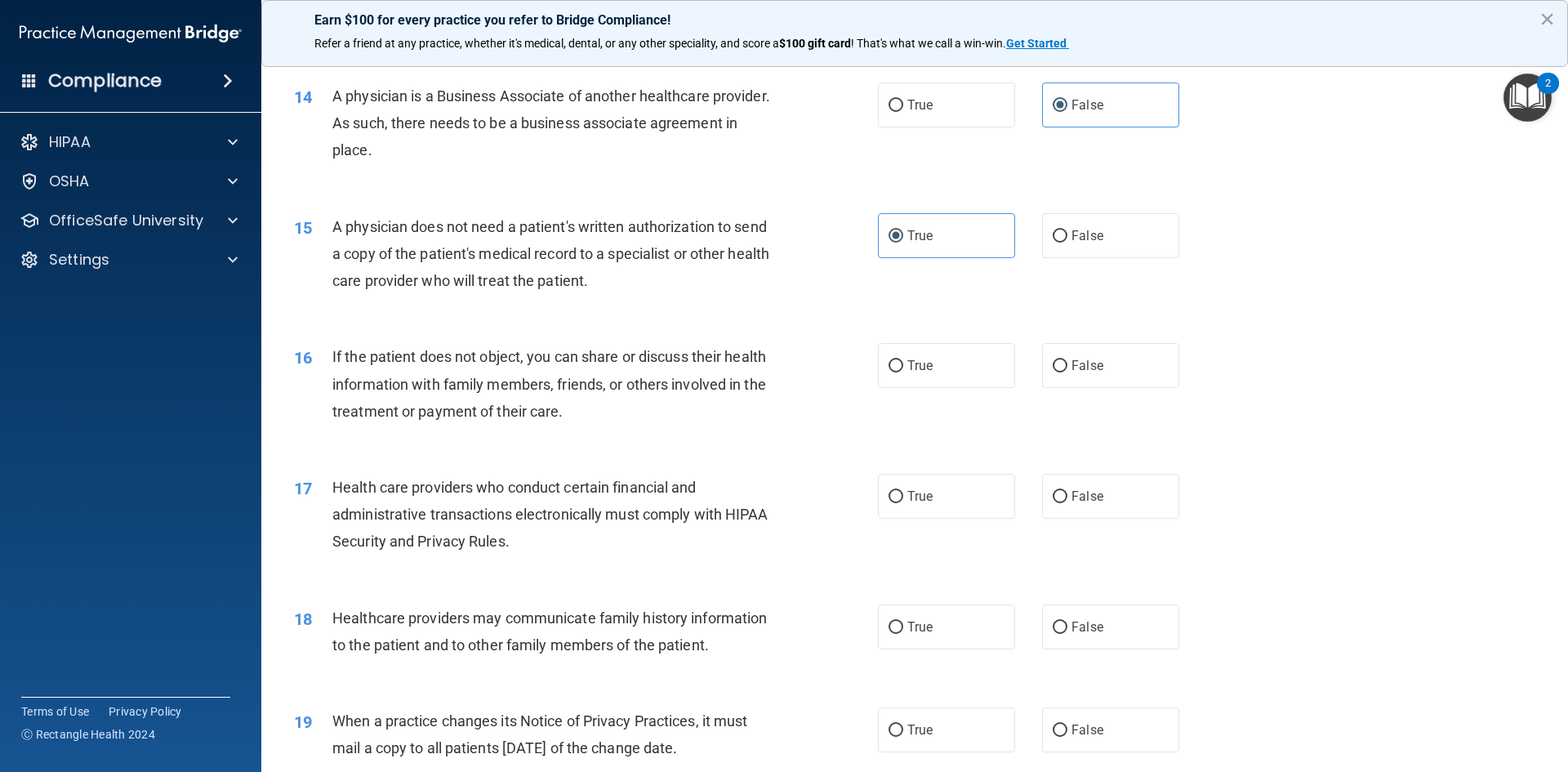
scroll to position [1715, 0]
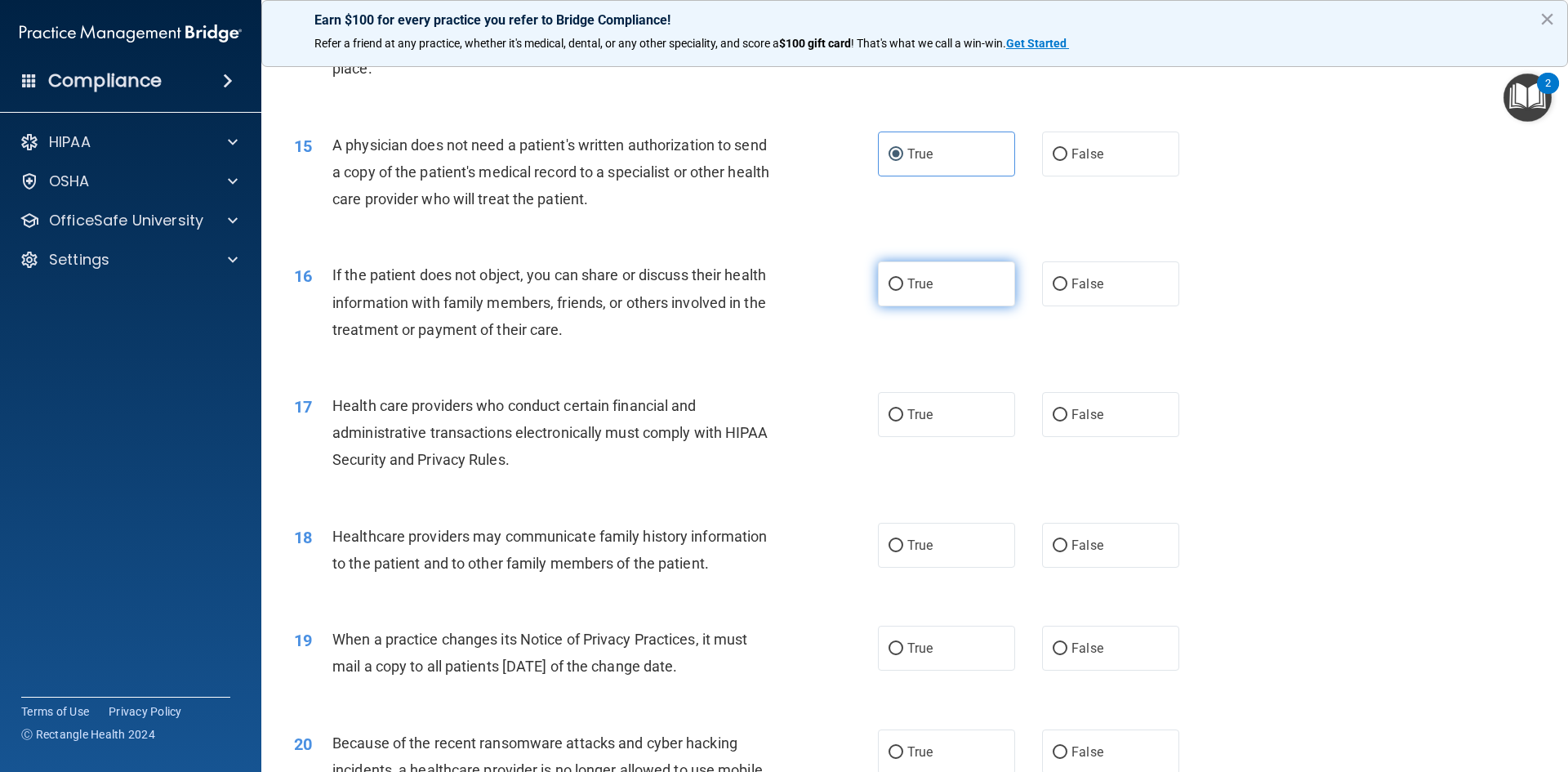
click at [908, 287] on span "True" at bounding box center [919, 283] width 25 height 16
click at [903, 287] on input "True" at bounding box center [895, 284] width 15 height 12
radio input "true"
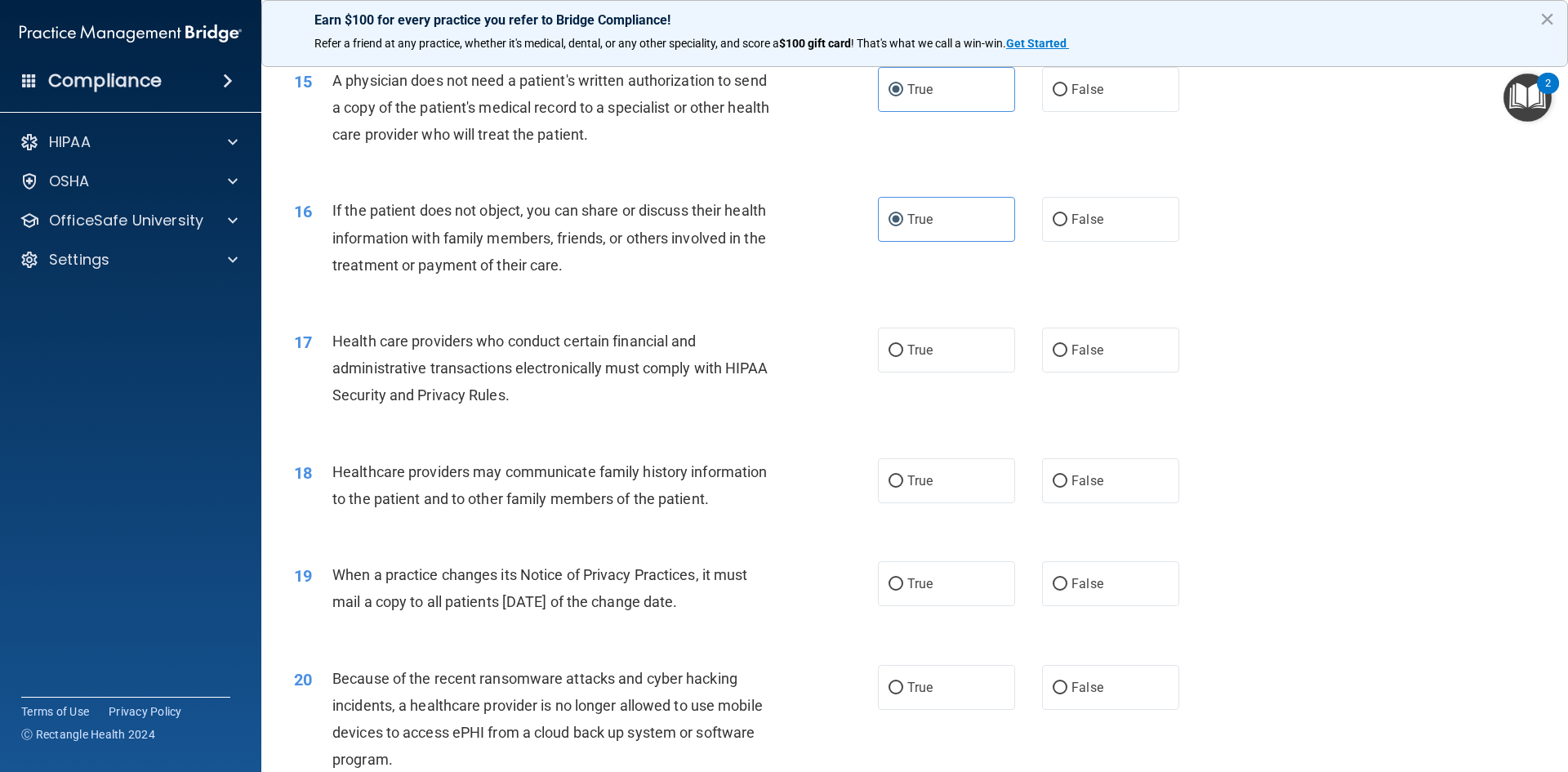
scroll to position [1796, 0]
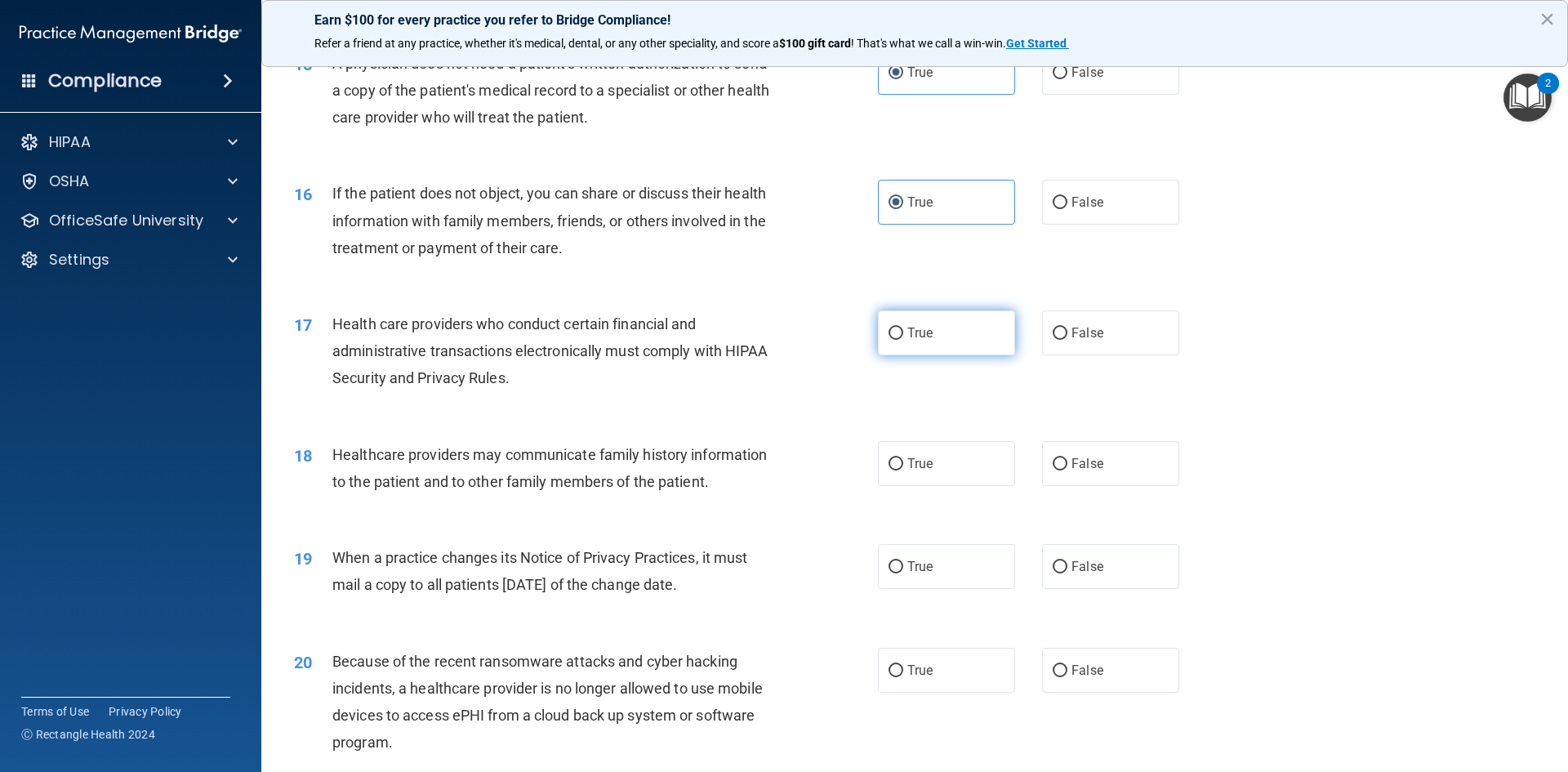
click at [893, 336] on input "True" at bounding box center [895, 333] width 15 height 12
radio input "true"
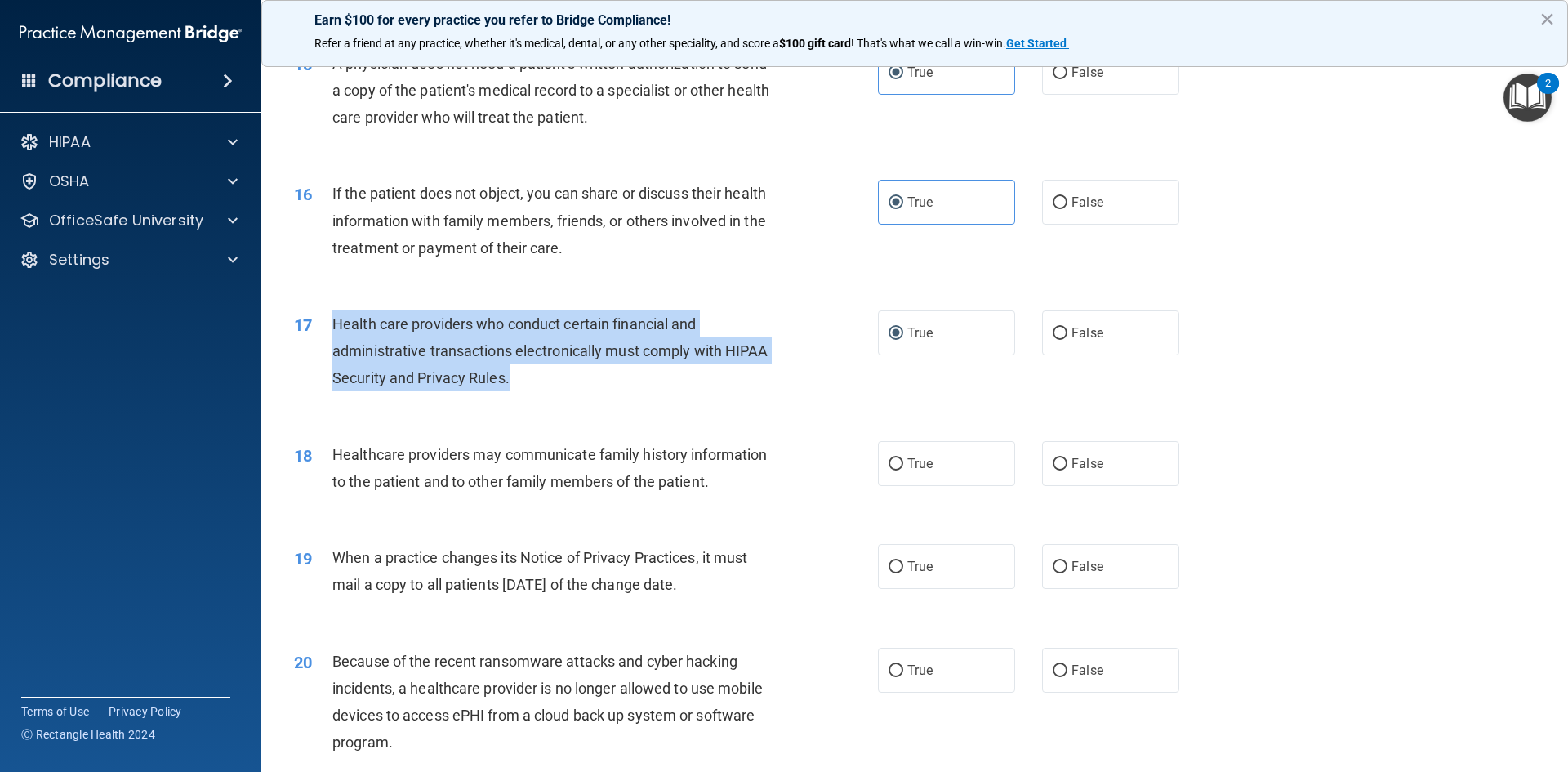
drag, startPoint x: 517, startPoint y: 380, endPoint x: 319, endPoint y: 329, distance: 204.5
click at [319, 329] on div "17 Health care providers who conduct certain financial and administrative trans…" at bounding box center [585, 354] width 633 height 90
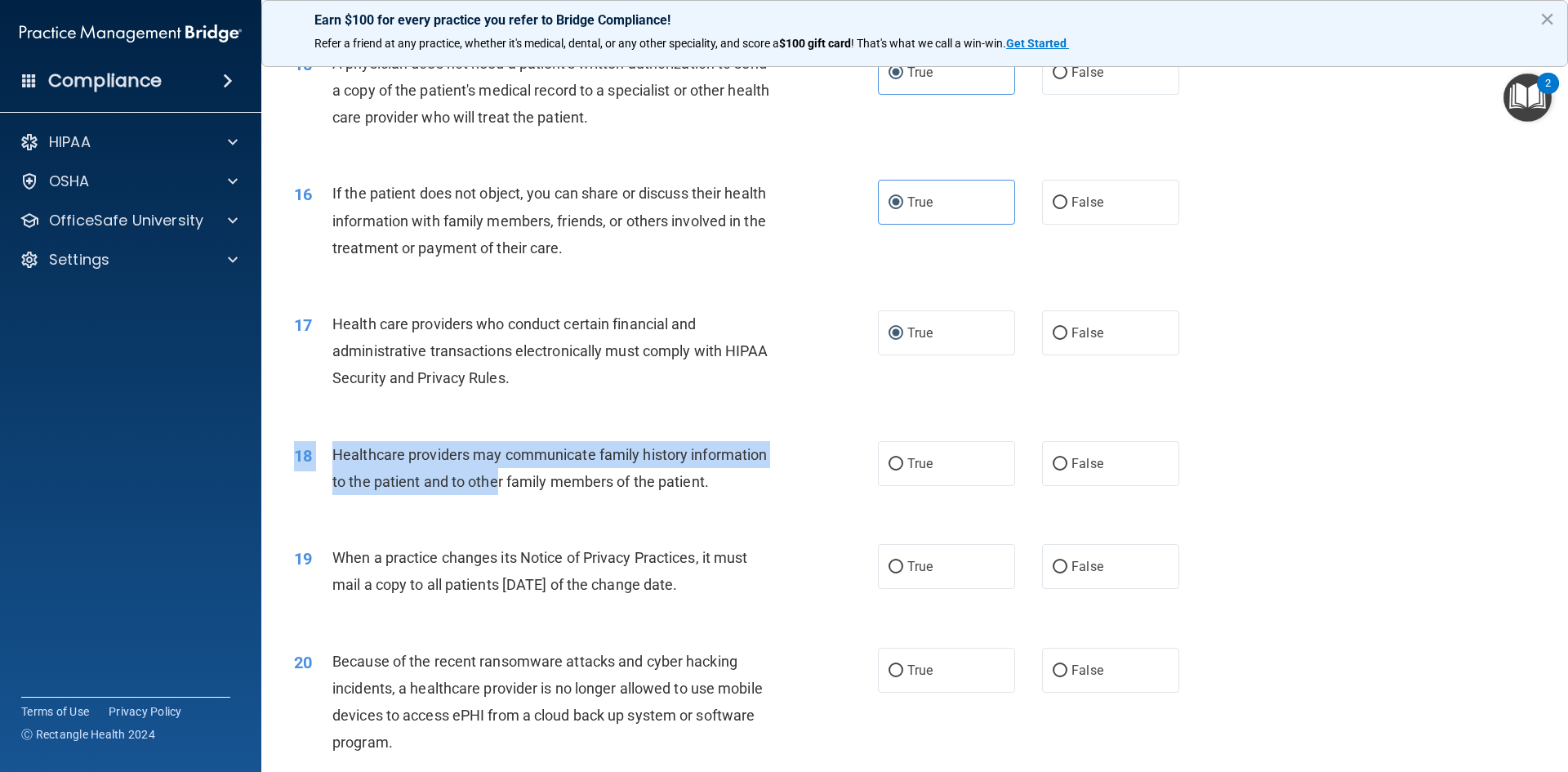
click at [498, 498] on div "18 Healthcare providers may communicate family history information to the patie…" at bounding box center [915, 471] width 1266 height 103
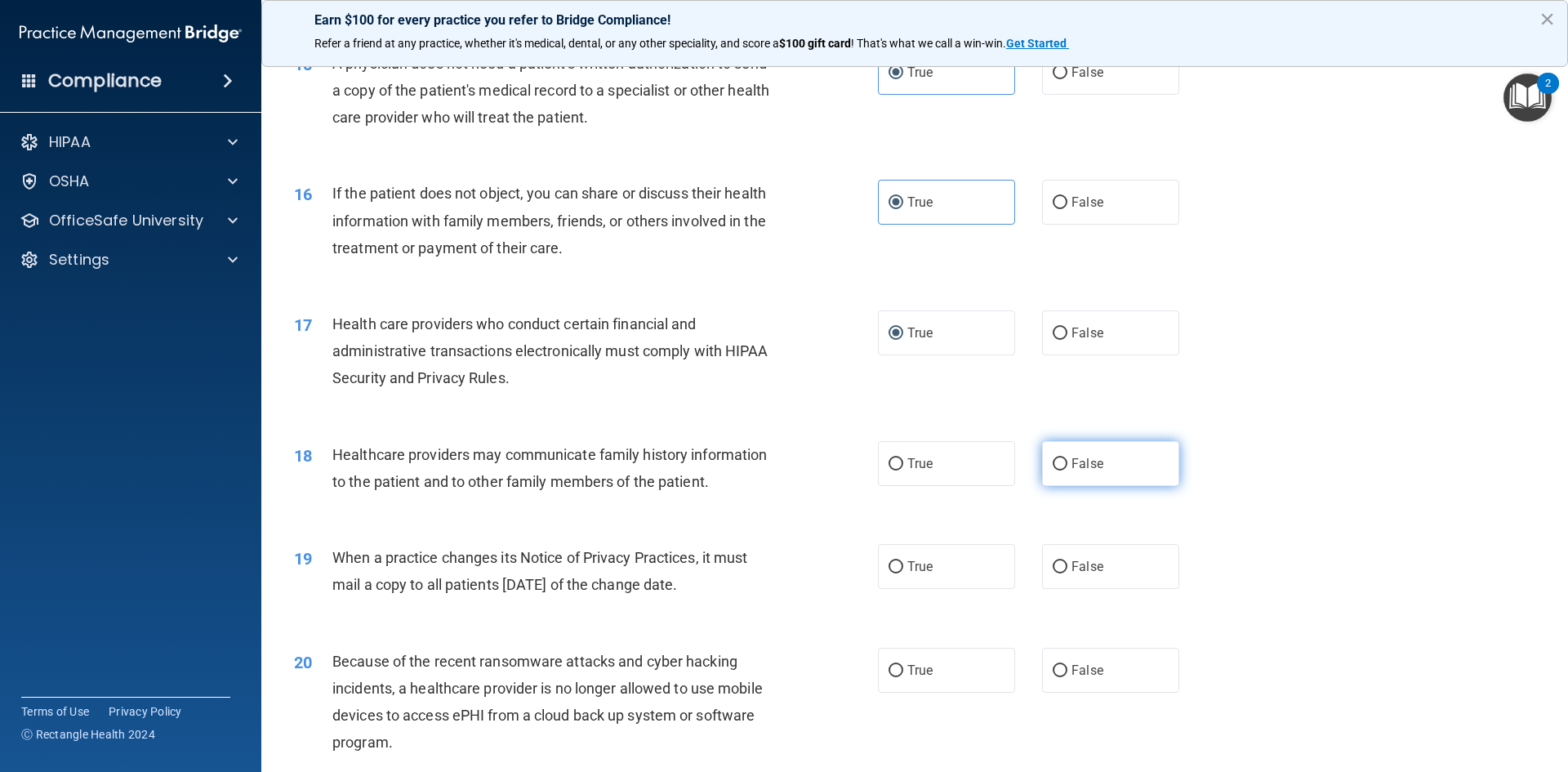
click at [1083, 472] on label "False" at bounding box center [1111, 463] width 137 height 45
click at [1067, 470] on input "False" at bounding box center [1060, 464] width 15 height 12
radio input "true"
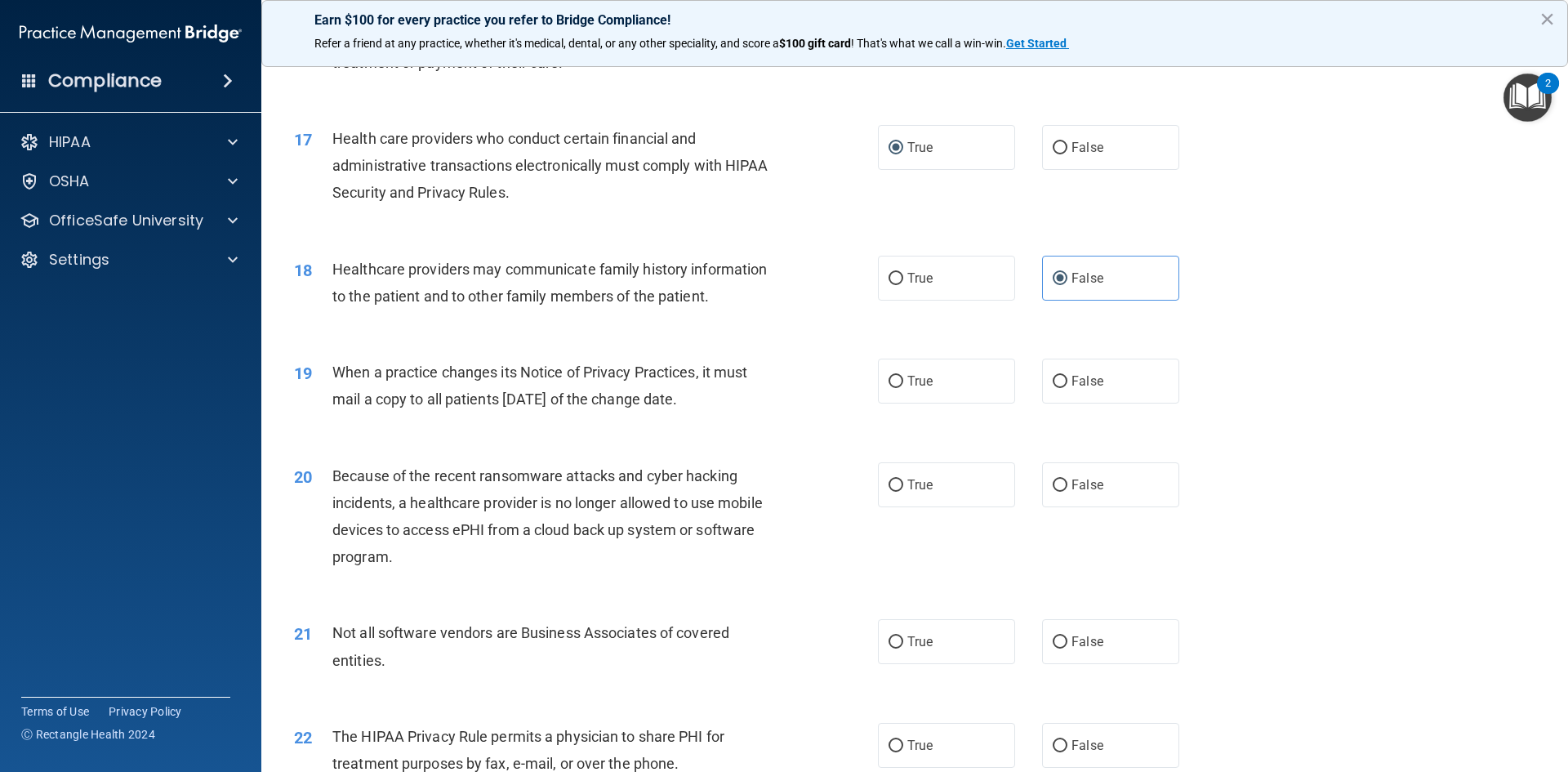
scroll to position [2041, 0]
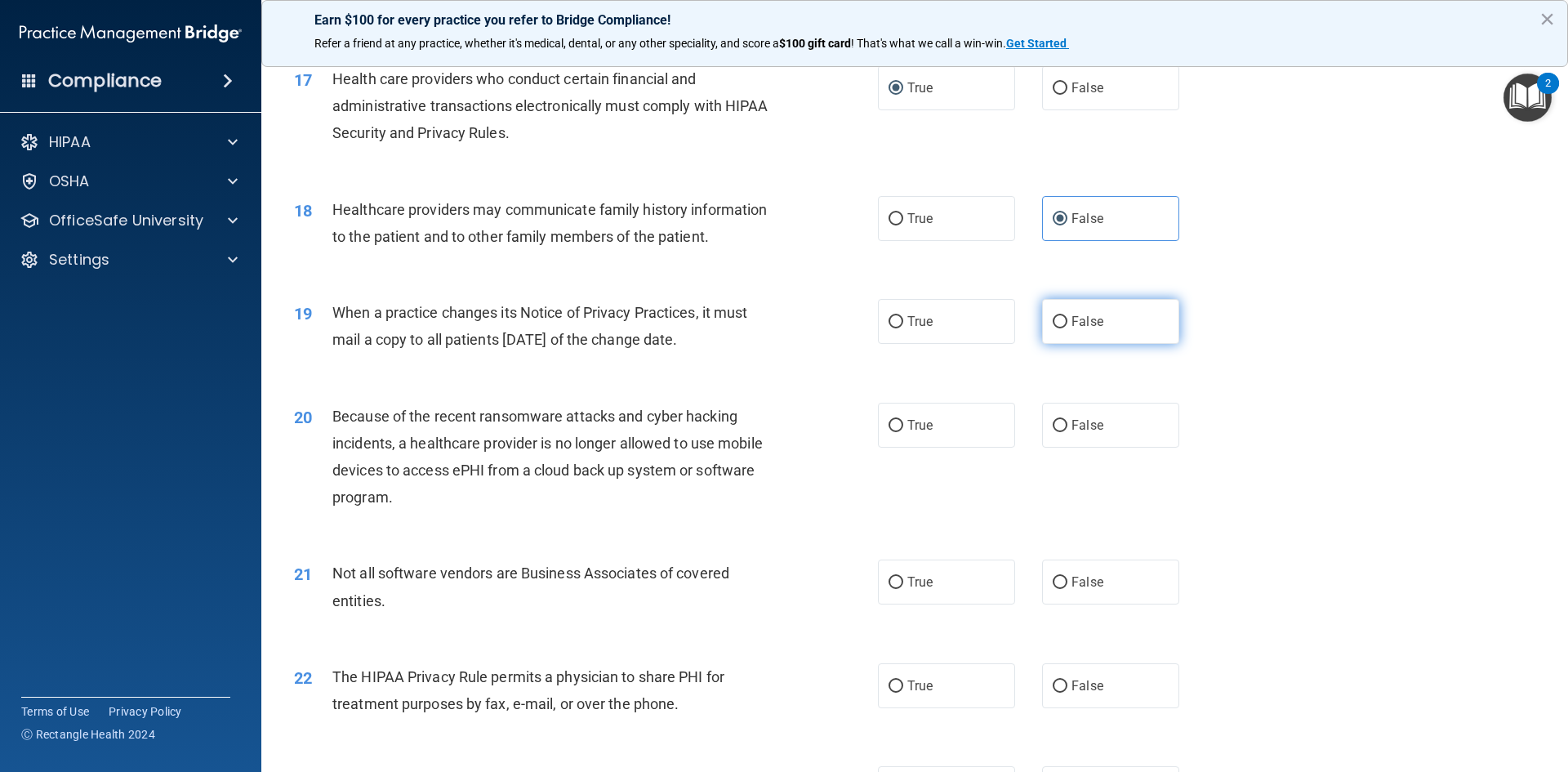
click at [1072, 328] on span "False" at bounding box center [1087, 321] width 32 height 16
click at [1066, 328] on input "False" at bounding box center [1060, 322] width 15 height 12
radio input "true"
click at [1052, 425] on input "False" at bounding box center [1060, 425] width 15 height 12
radio input "true"
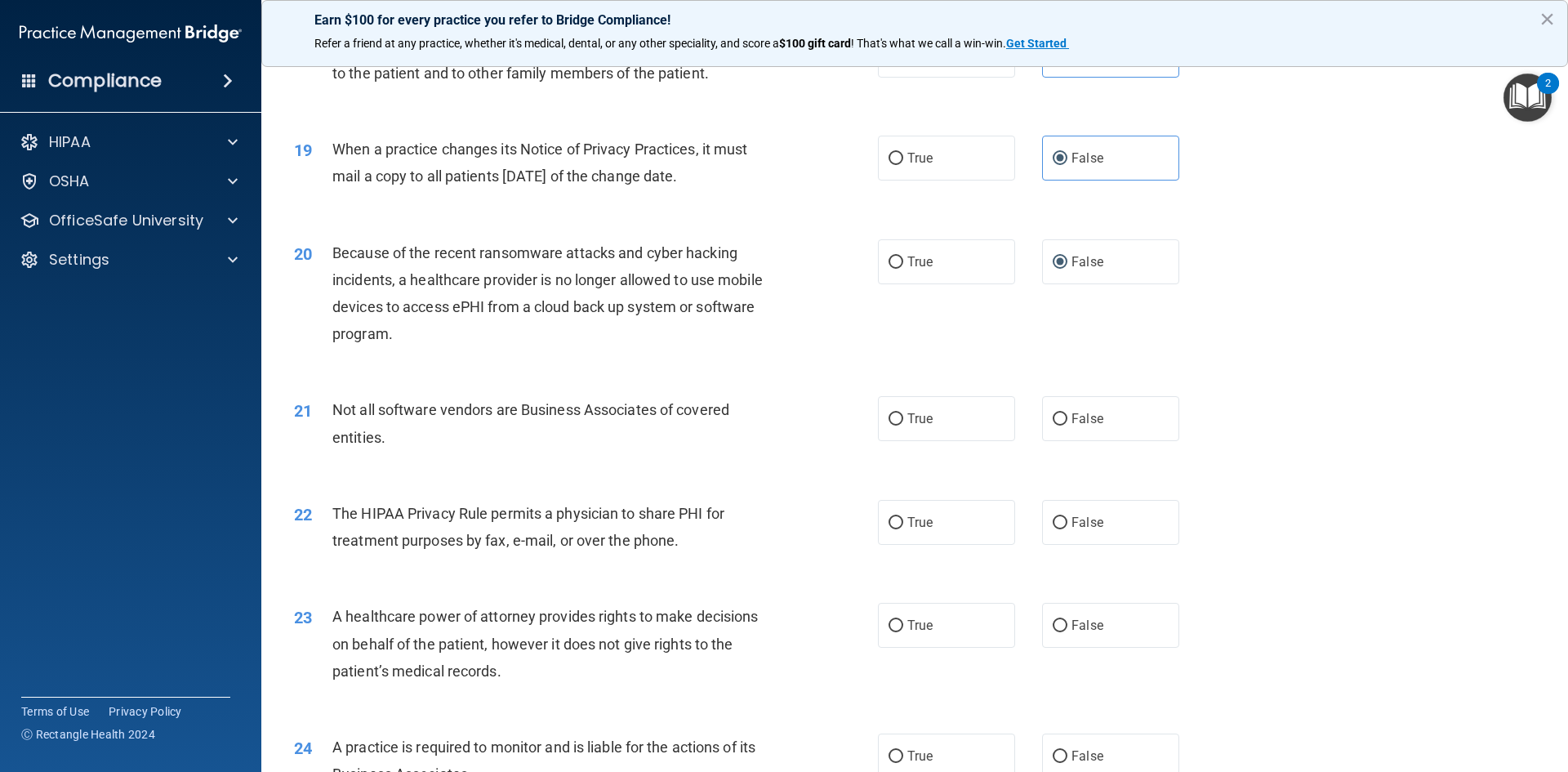
scroll to position [2286, 0]
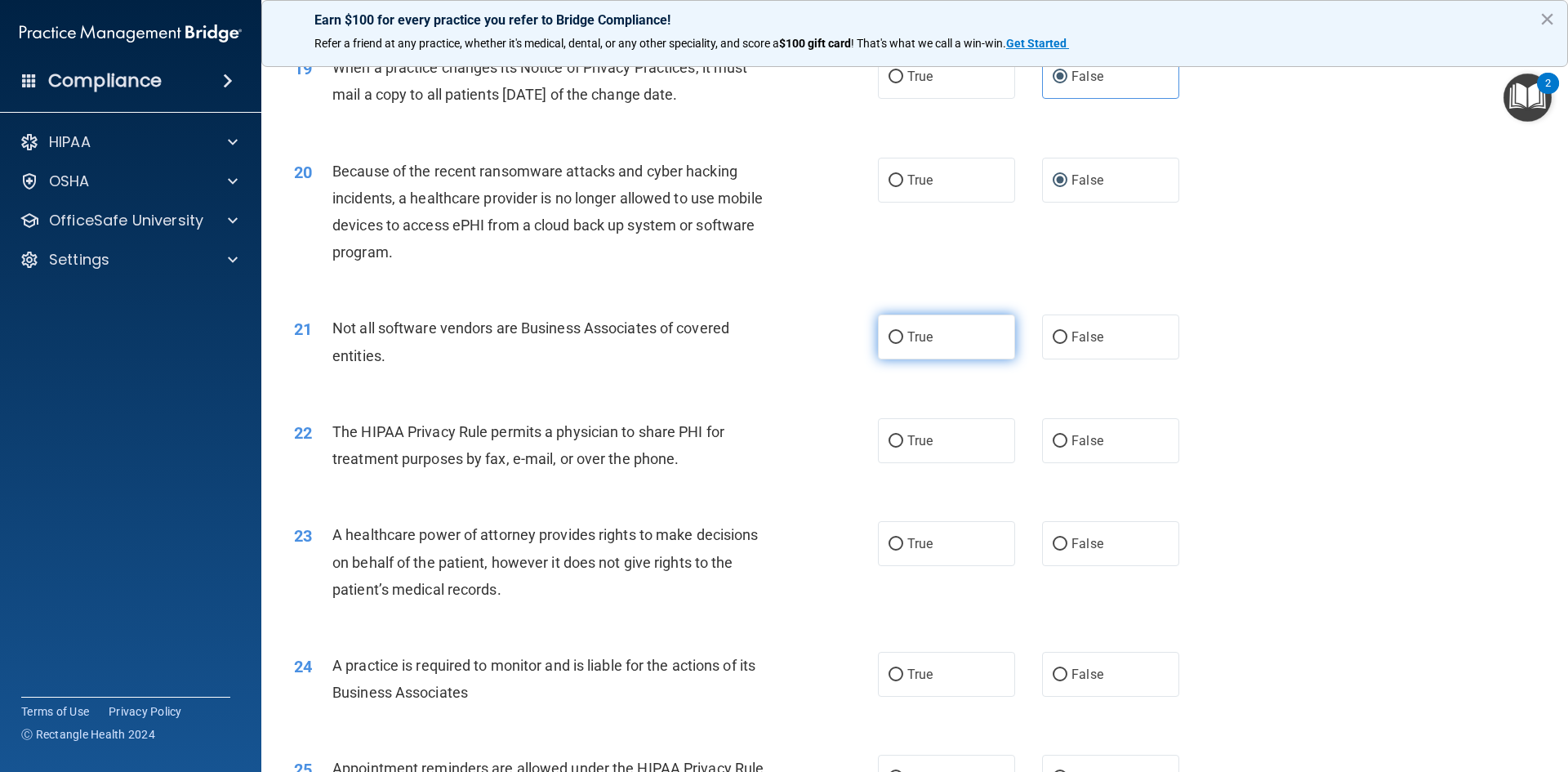
click at [907, 337] on span "True" at bounding box center [919, 337] width 25 height 16
click at [903, 337] on input "True" at bounding box center [895, 337] width 15 height 12
radio input "true"
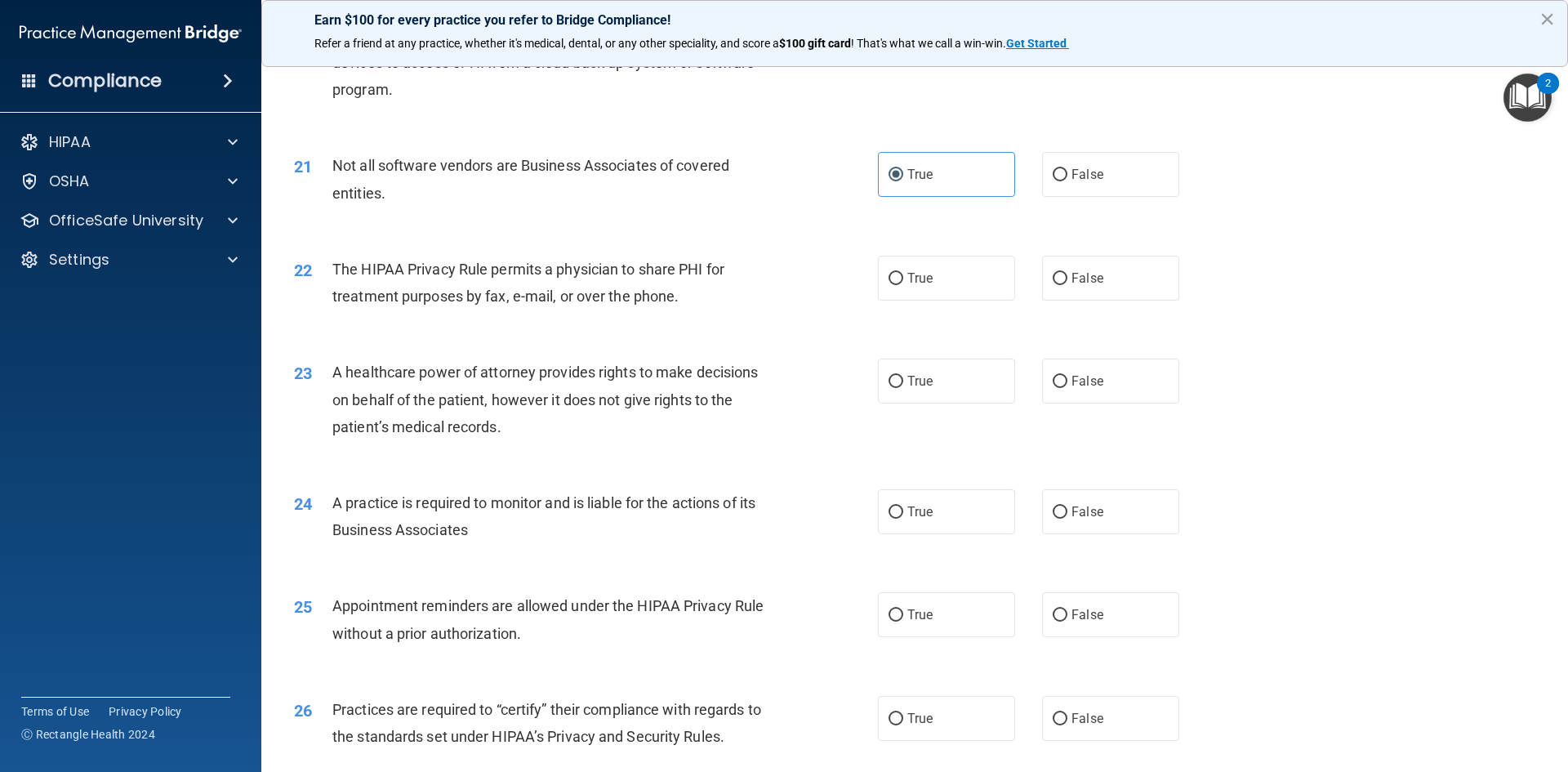
scroll to position [2450, 0]
click at [906, 286] on label "True" at bounding box center [946, 277] width 137 height 45
click at [903, 284] on input "True" at bounding box center [895, 277] width 15 height 12
radio input "true"
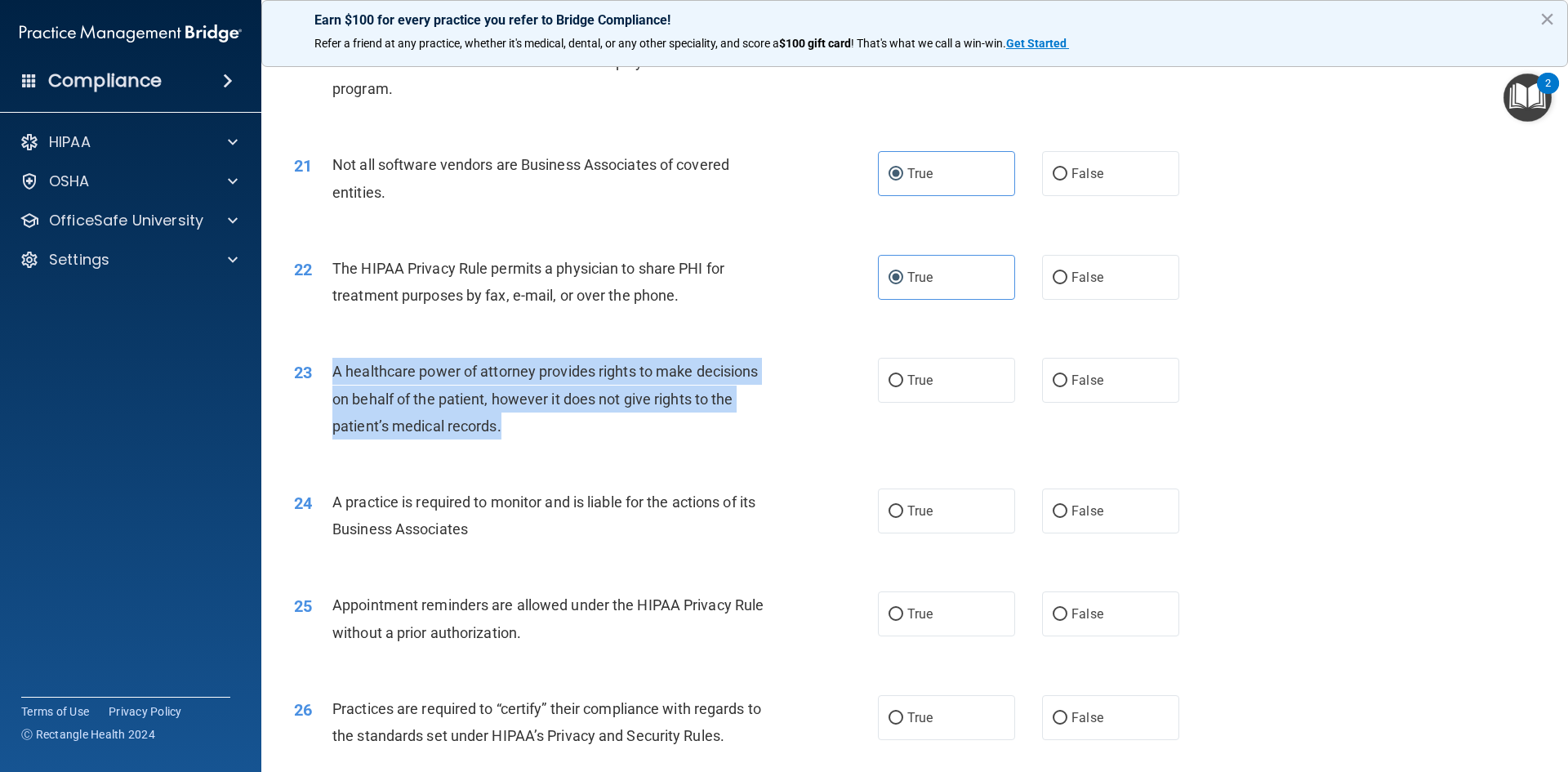
drag, startPoint x: 501, startPoint y: 426, endPoint x: 411, endPoint y: 375, distance: 103.4
click at [328, 368] on div "23 A healthcare power of attorney provides rights to make decisions on behalf o…" at bounding box center [585, 402] width 633 height 90
click at [1052, 384] on input "False" at bounding box center [1060, 380] width 15 height 12
radio input "true"
click at [652, 439] on div "A healthcare power of attorney provides rights to make decisions on behalf of t…" at bounding box center [560, 398] width 456 height 82
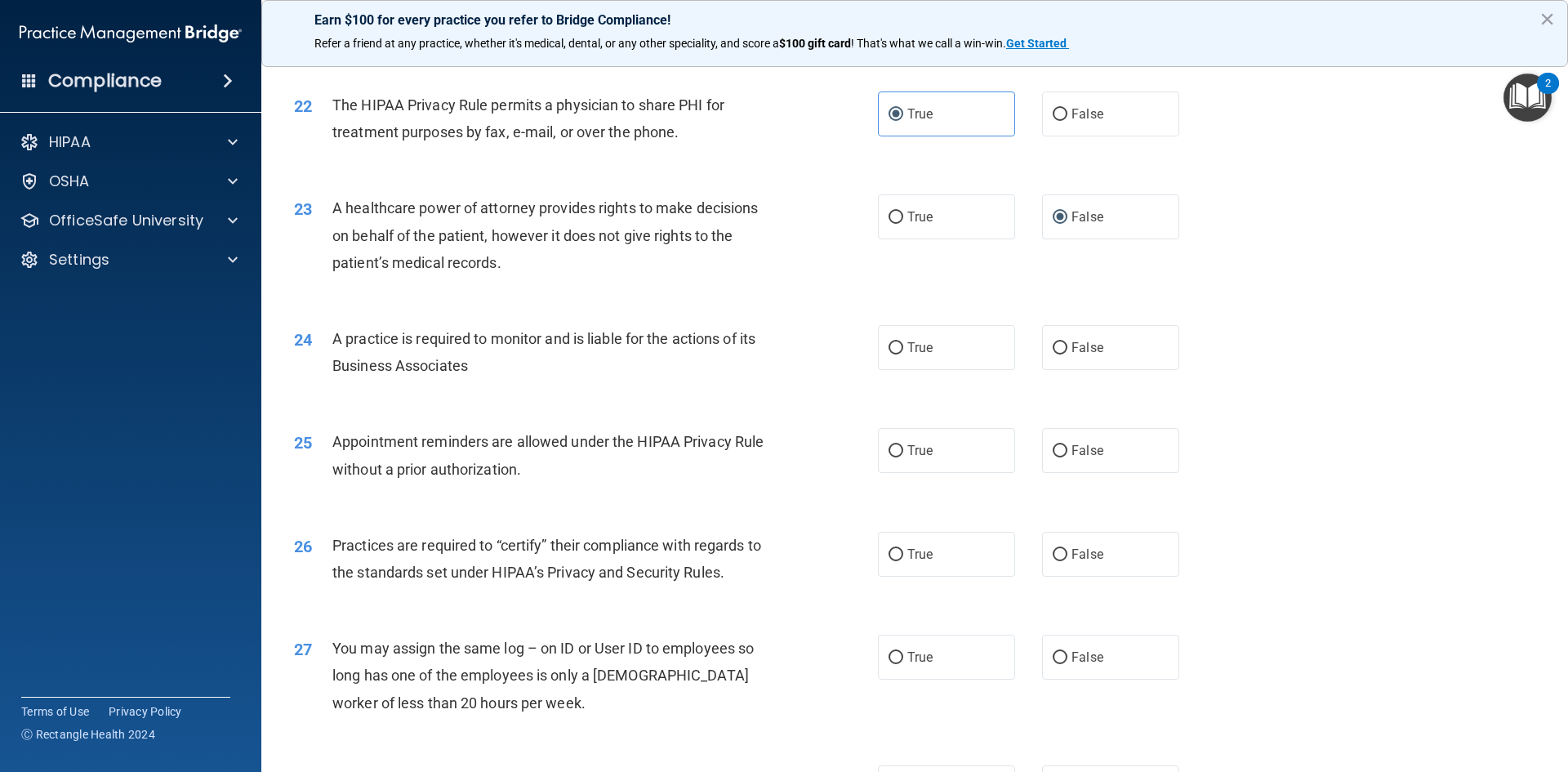
scroll to position [2695, 0]
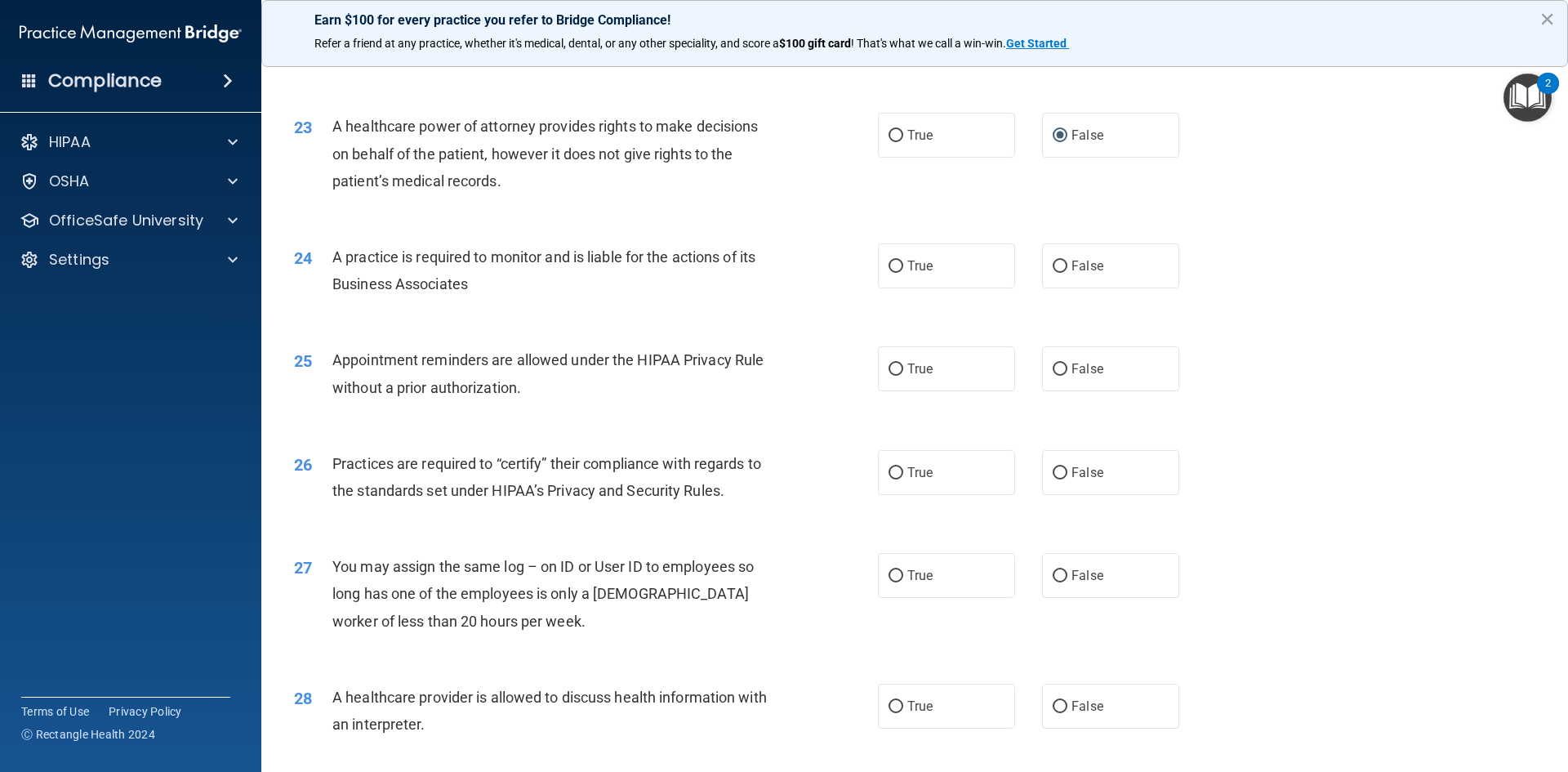
click at [1018, 263] on div "True False" at bounding box center [1042, 265] width 329 height 45
click at [1052, 261] on input "False" at bounding box center [1060, 266] width 15 height 12
radio input "true"
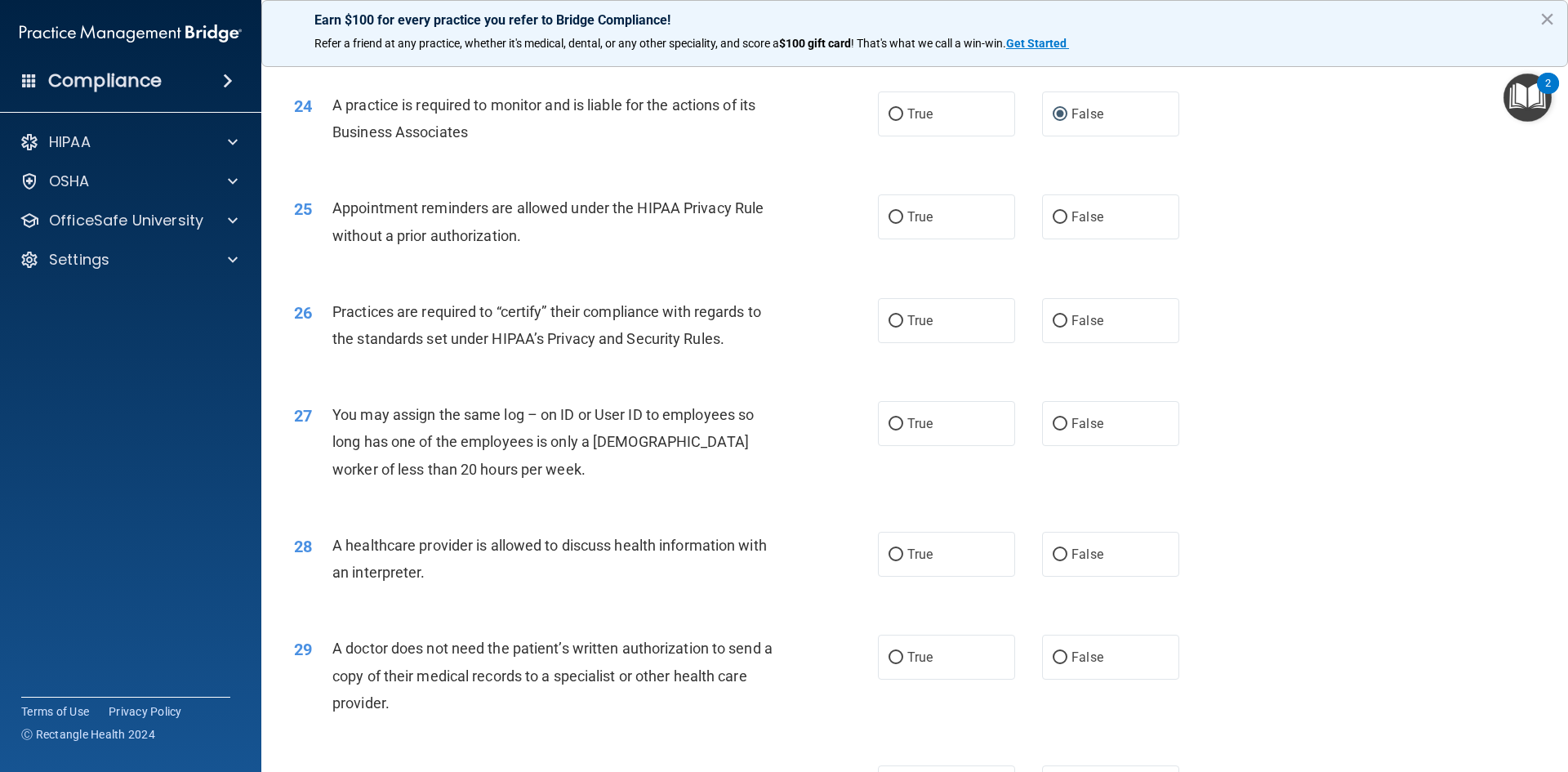
scroll to position [2858, 0]
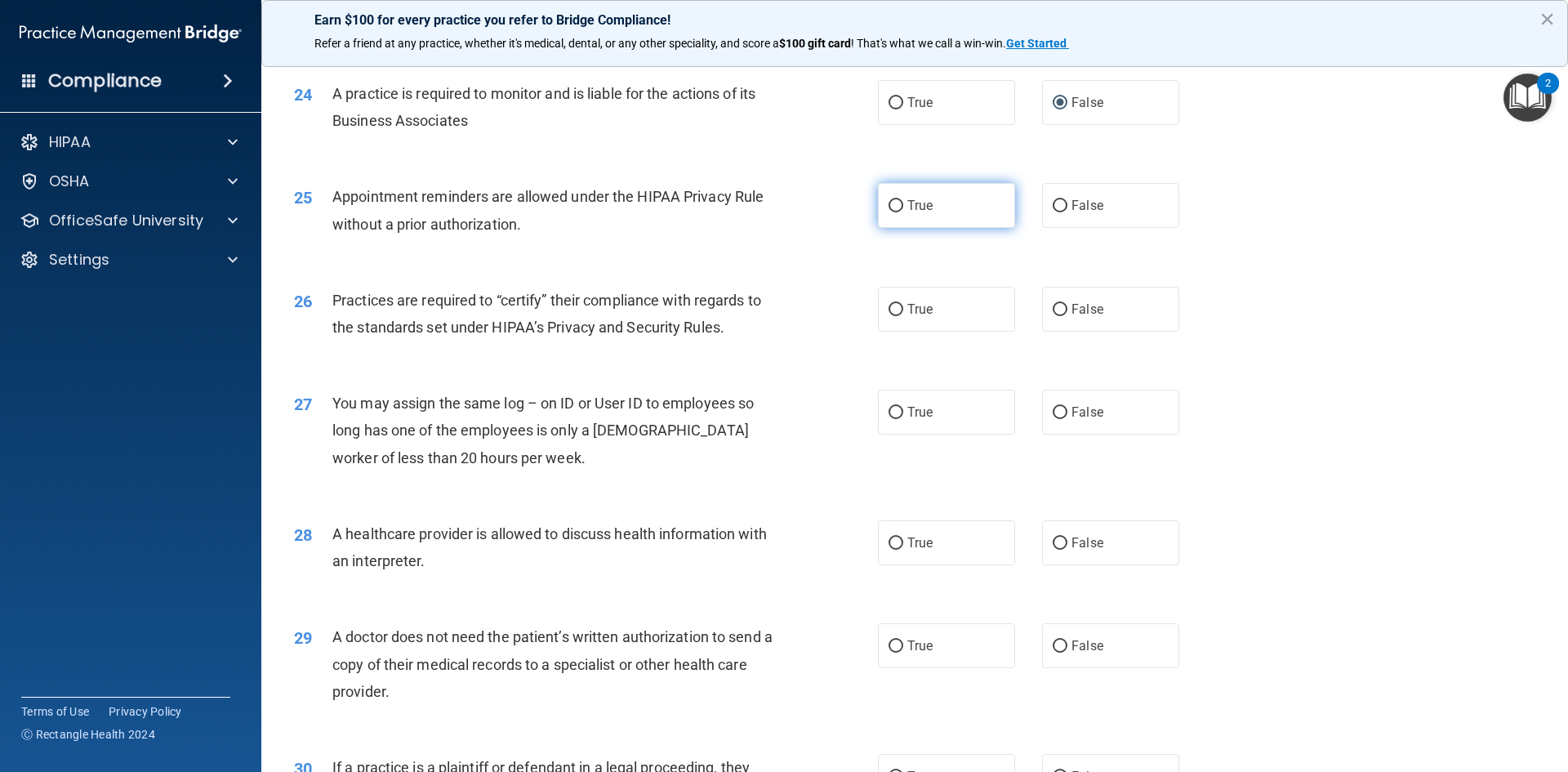
click at [901, 205] on label "True" at bounding box center [946, 205] width 137 height 45
click at [901, 205] on input "True" at bounding box center [895, 206] width 15 height 12
radio input "true"
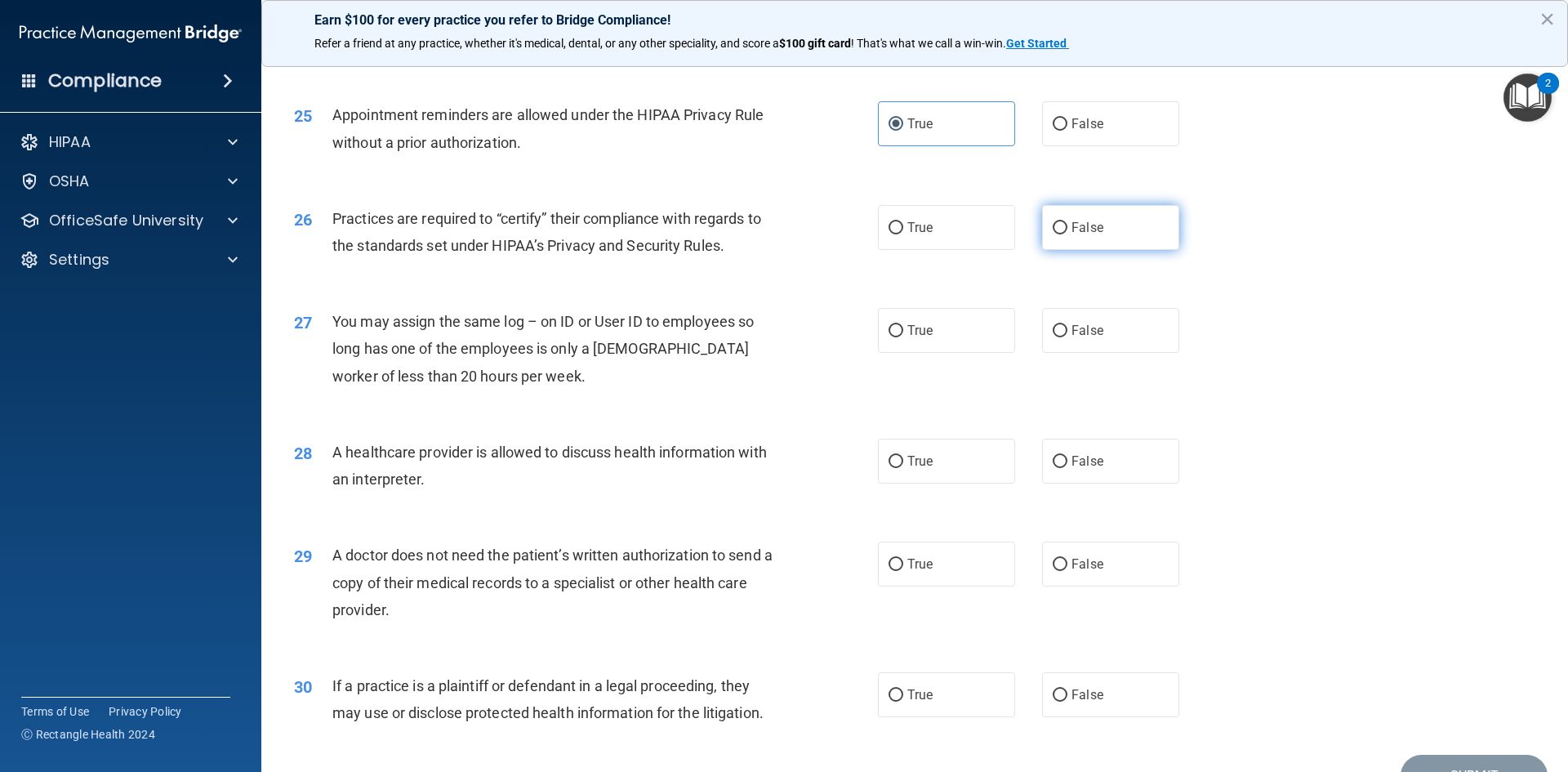
click at [1052, 227] on input "False" at bounding box center [1060, 227] width 15 height 12
radio input "true"
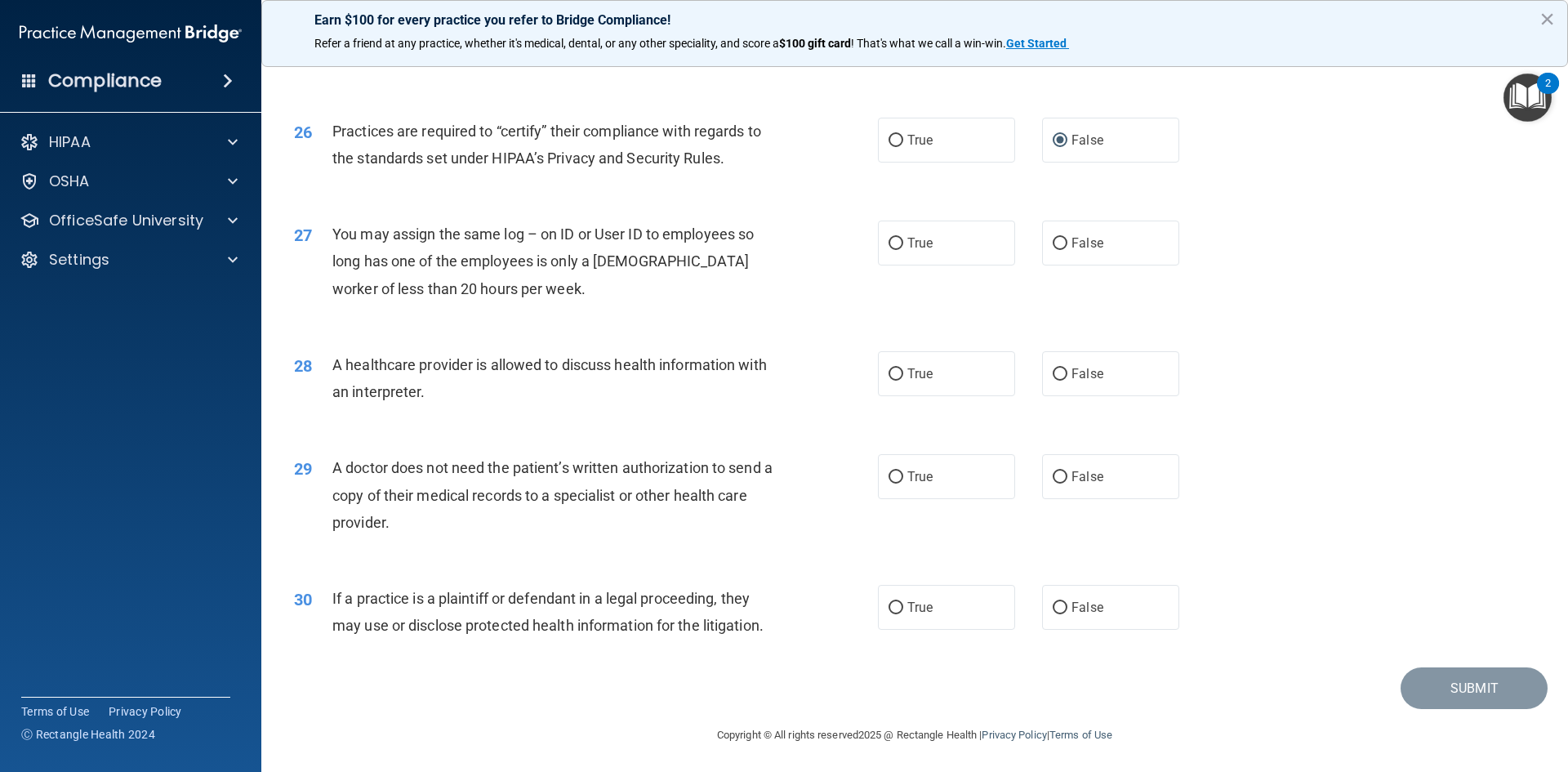
scroll to position [3030, 0]
click at [1052, 243] on input "False" at bounding box center [1060, 240] width 15 height 12
radio input "true"
click at [891, 382] on label "True" at bounding box center [946, 371] width 137 height 45
click at [891, 378] on input "True" at bounding box center [895, 371] width 15 height 12
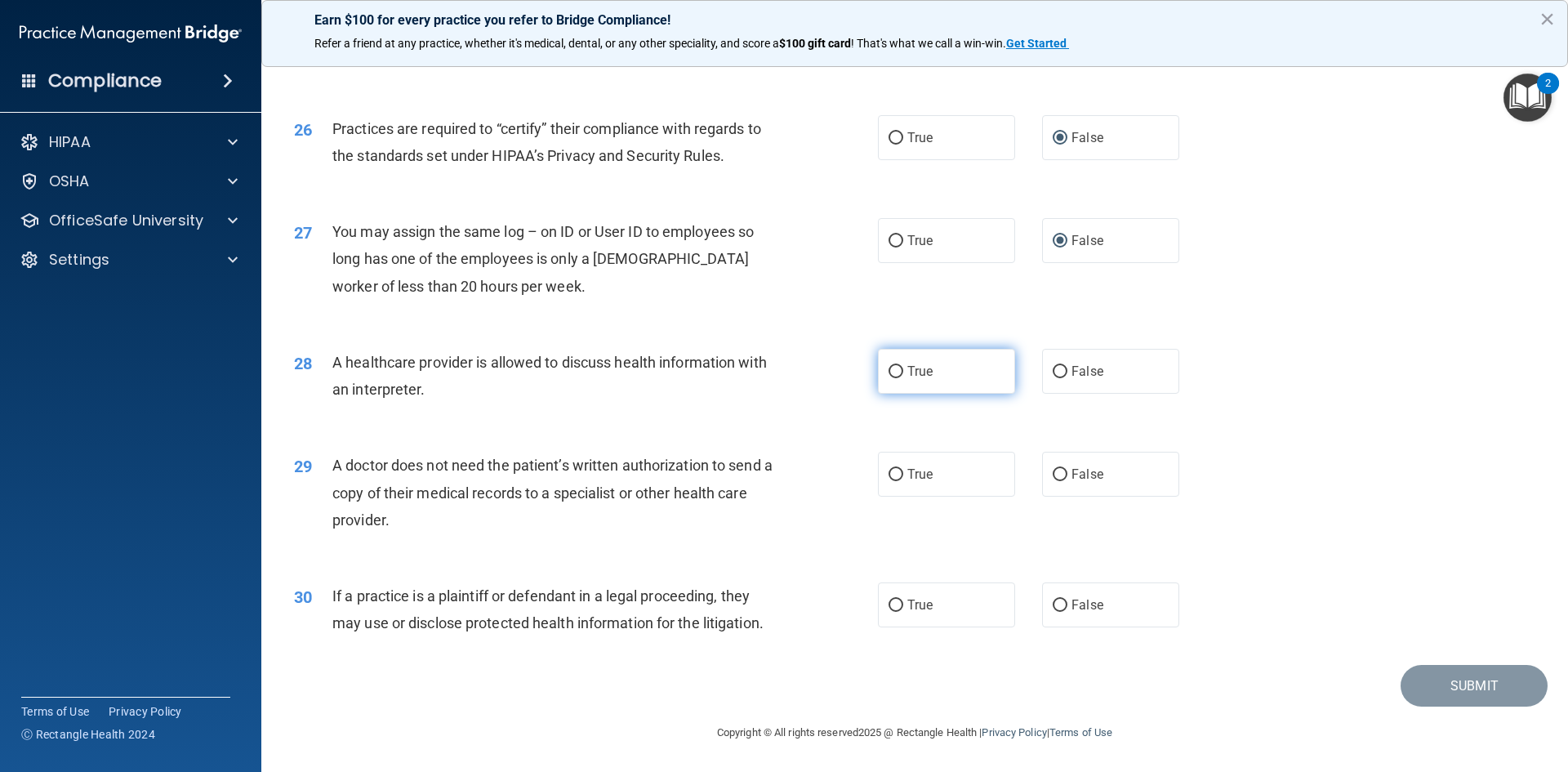
radio input "true"
click at [880, 472] on label "True" at bounding box center [946, 474] width 137 height 45
click at [888, 472] on input "True" at bounding box center [895, 474] width 15 height 12
radio input "true"
click at [891, 599] on input "True" at bounding box center [895, 605] width 15 height 12
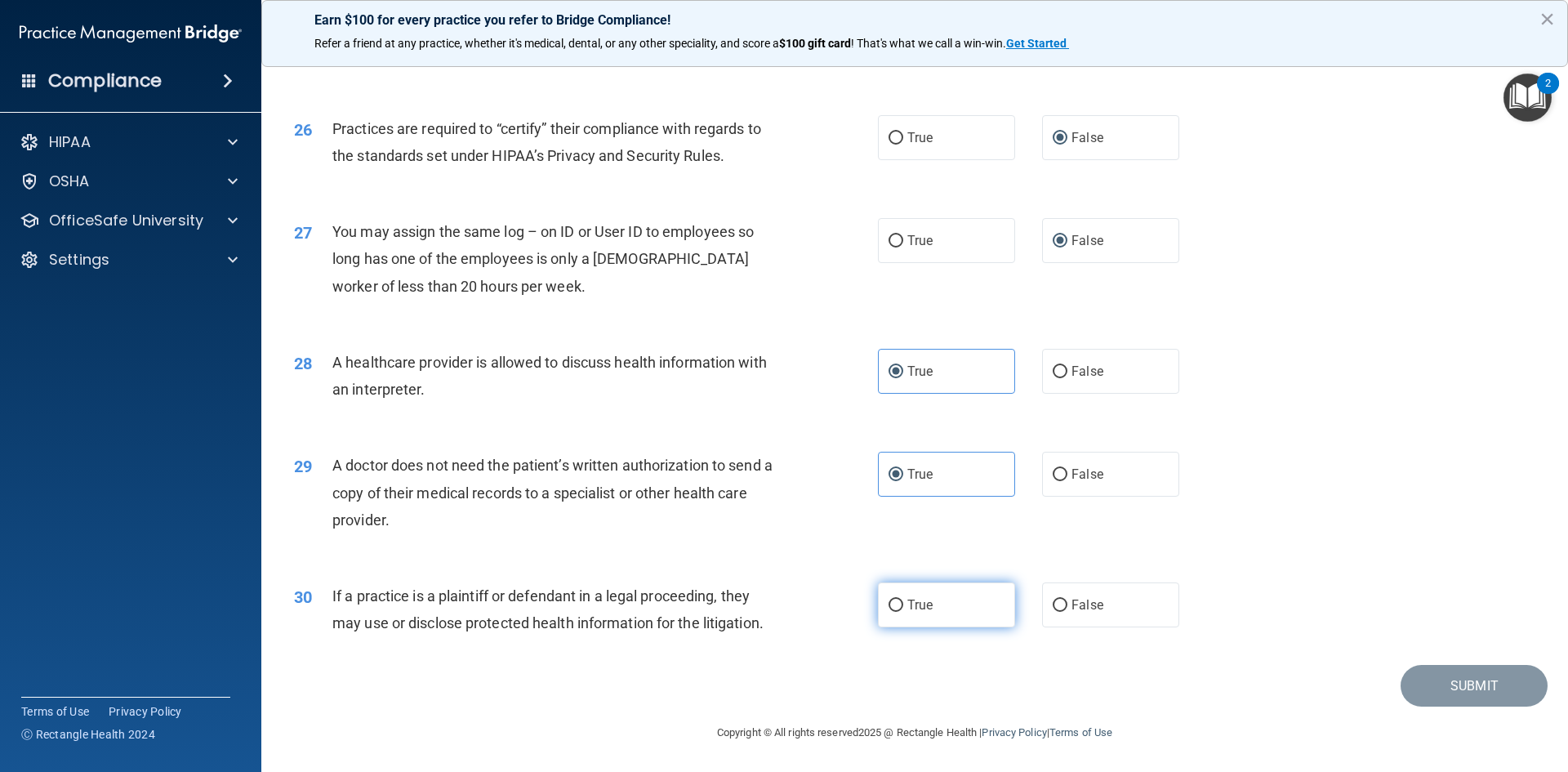
radio input "true"
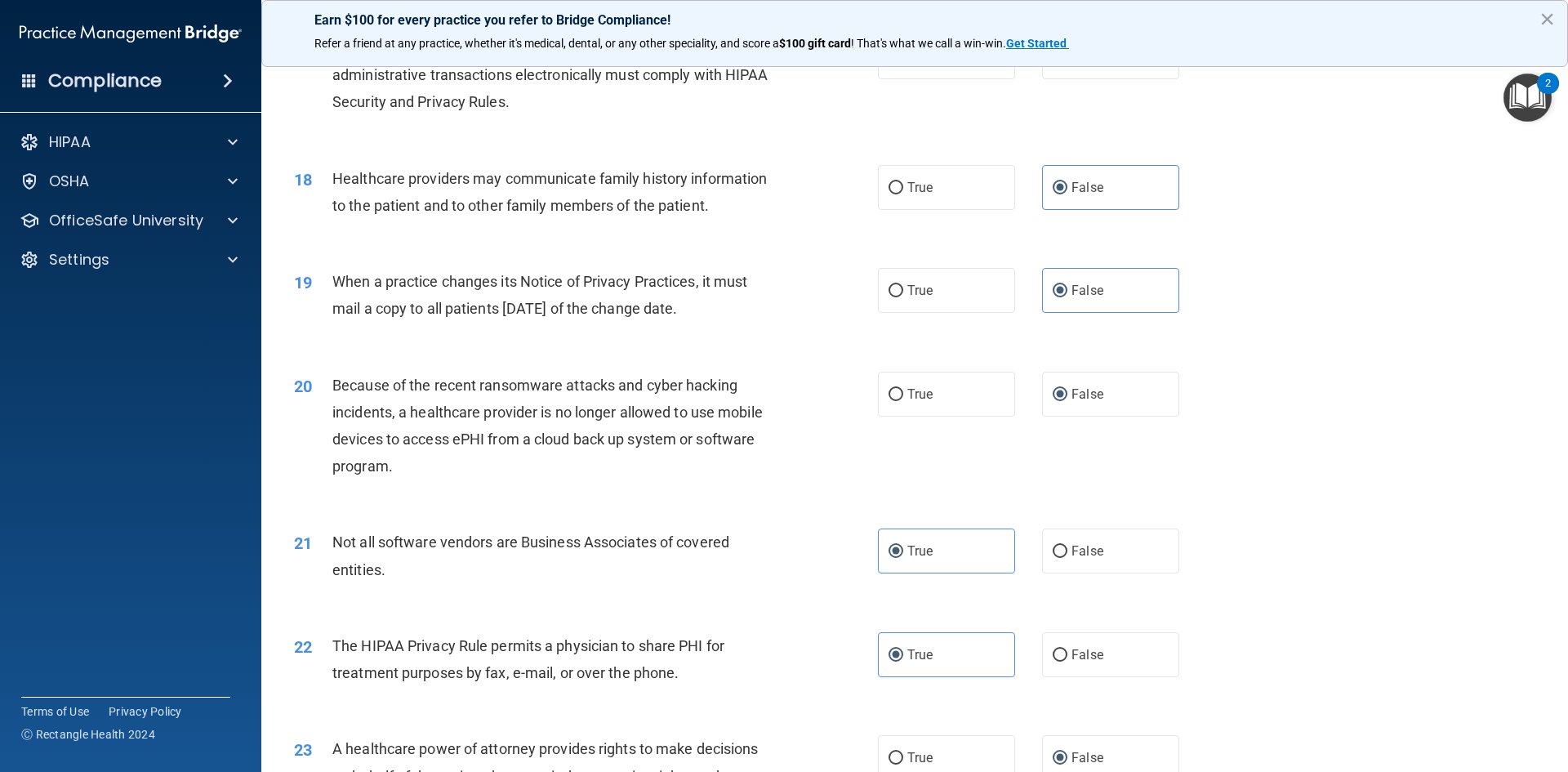
scroll to position [1968, 0]
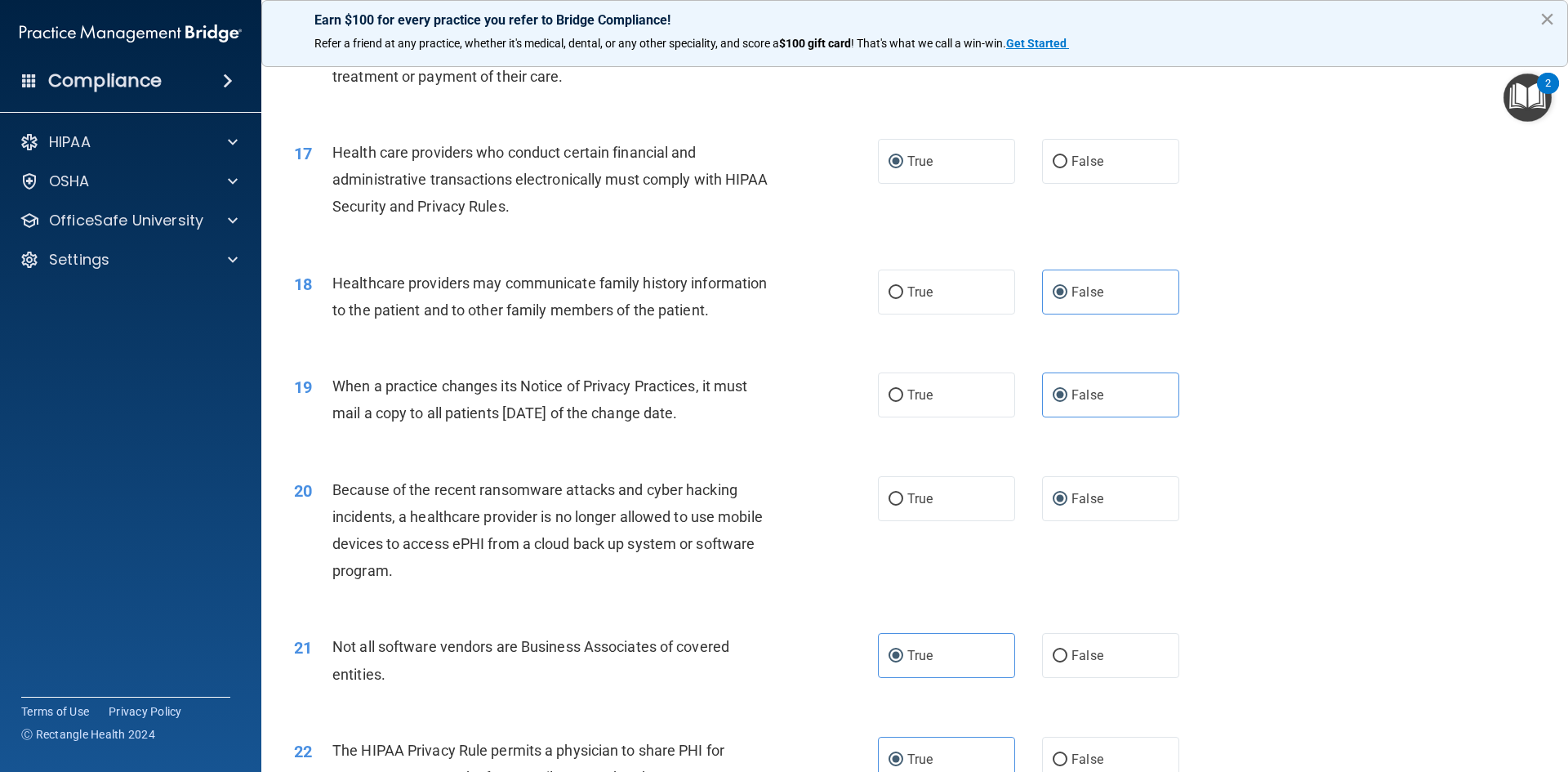
click at [1544, 16] on button "×" at bounding box center [1547, 19] width 16 height 26
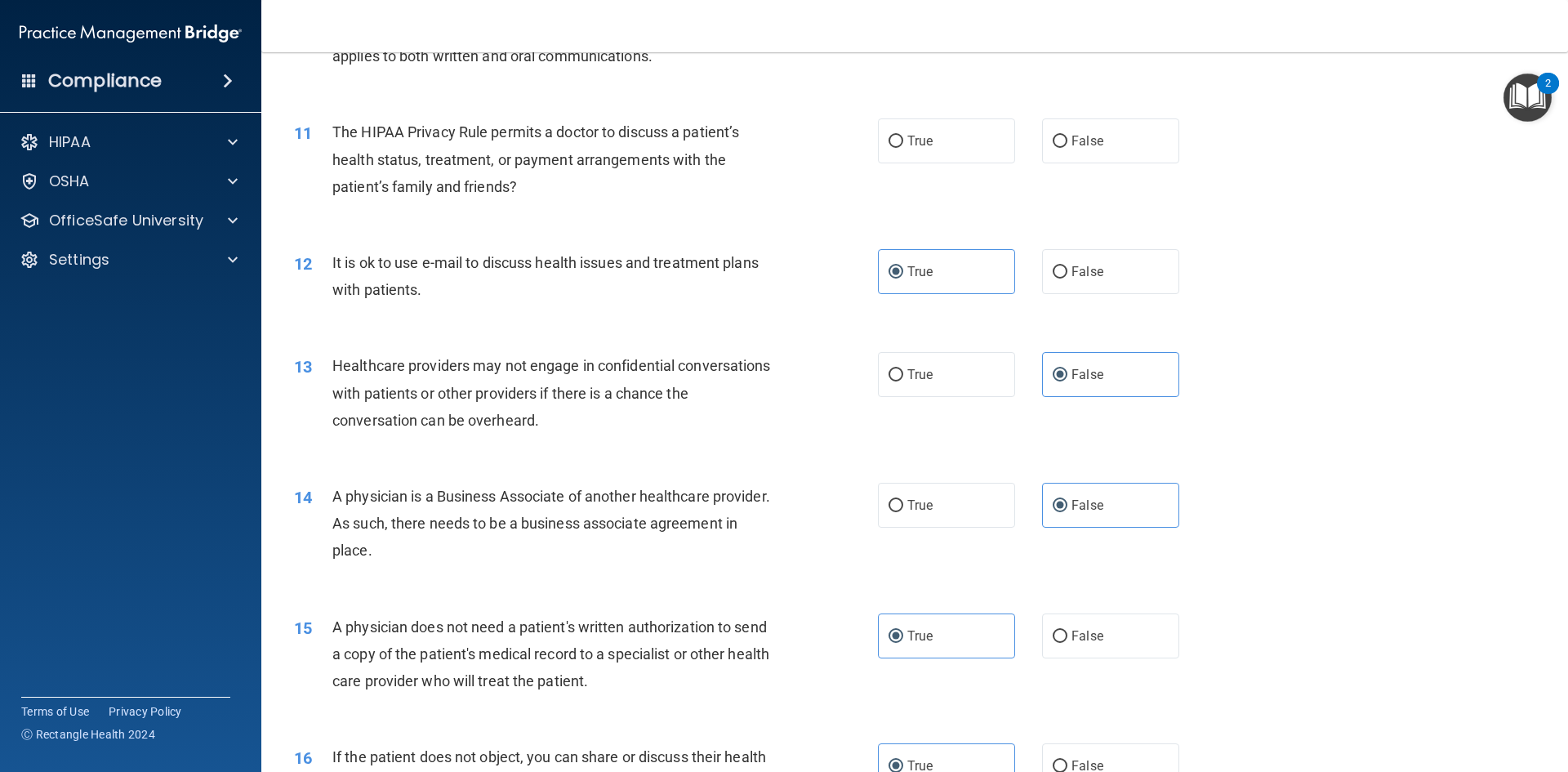
scroll to position [907, 0]
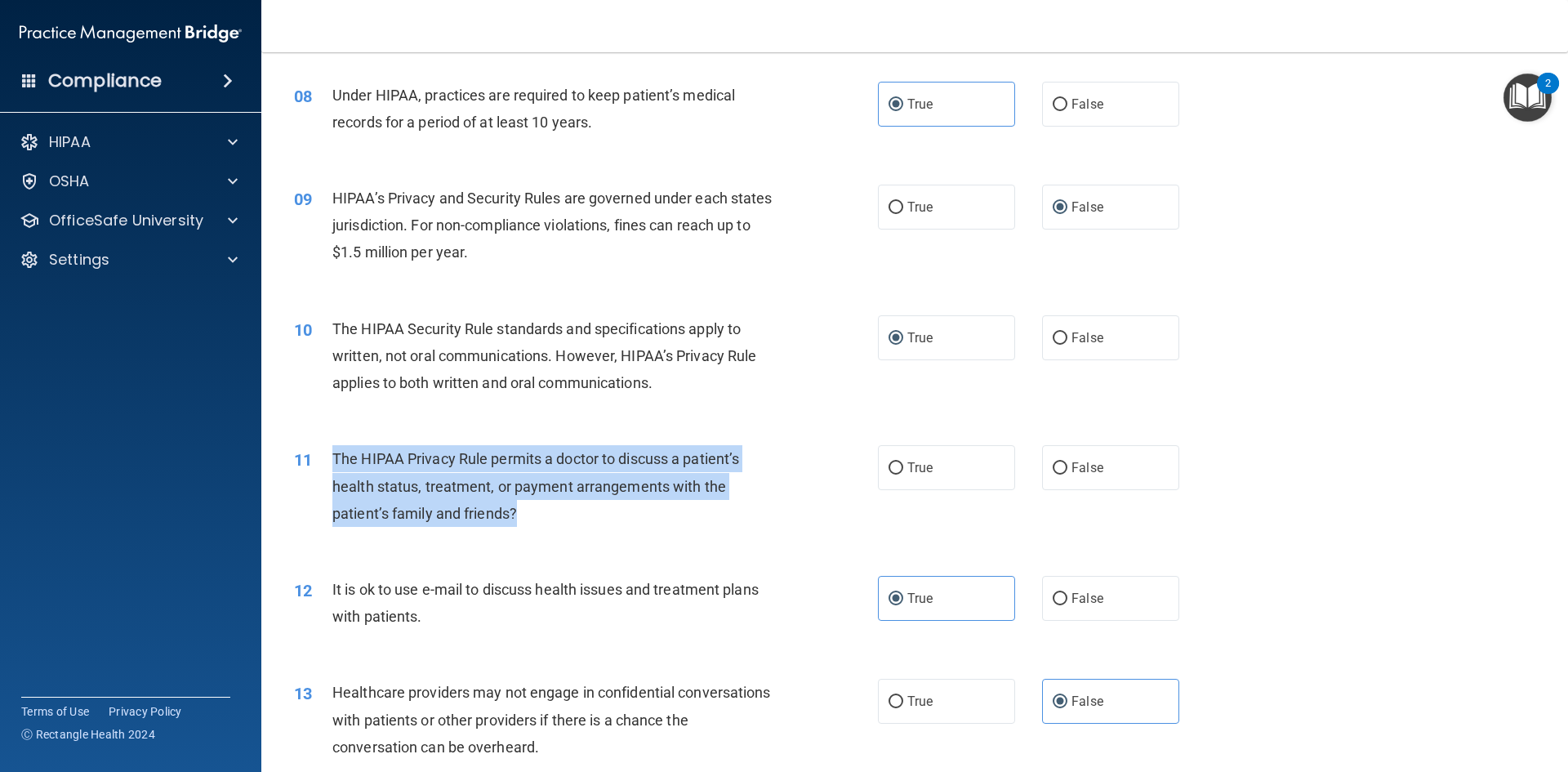
drag, startPoint x: 526, startPoint y: 510, endPoint x: 330, endPoint y: 468, distance: 200.4
click at [330, 468] on div "11 The HIPAA Privacy Rule permits a doctor to discuss a patient’s health status…" at bounding box center [585, 490] width 633 height 90
click at [889, 466] on input "True" at bounding box center [895, 468] width 15 height 12
radio input "true"
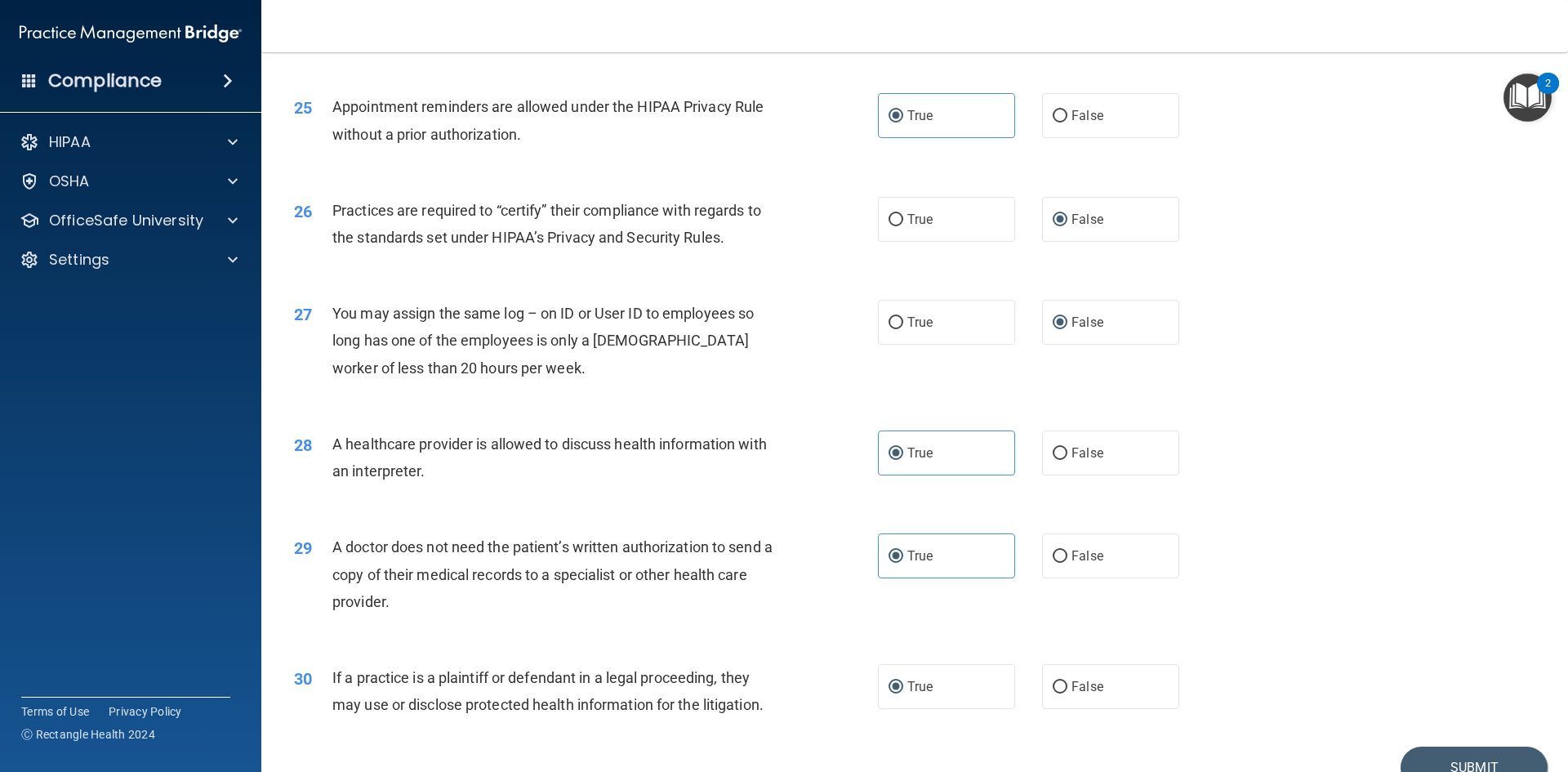
scroll to position [3030, 0]
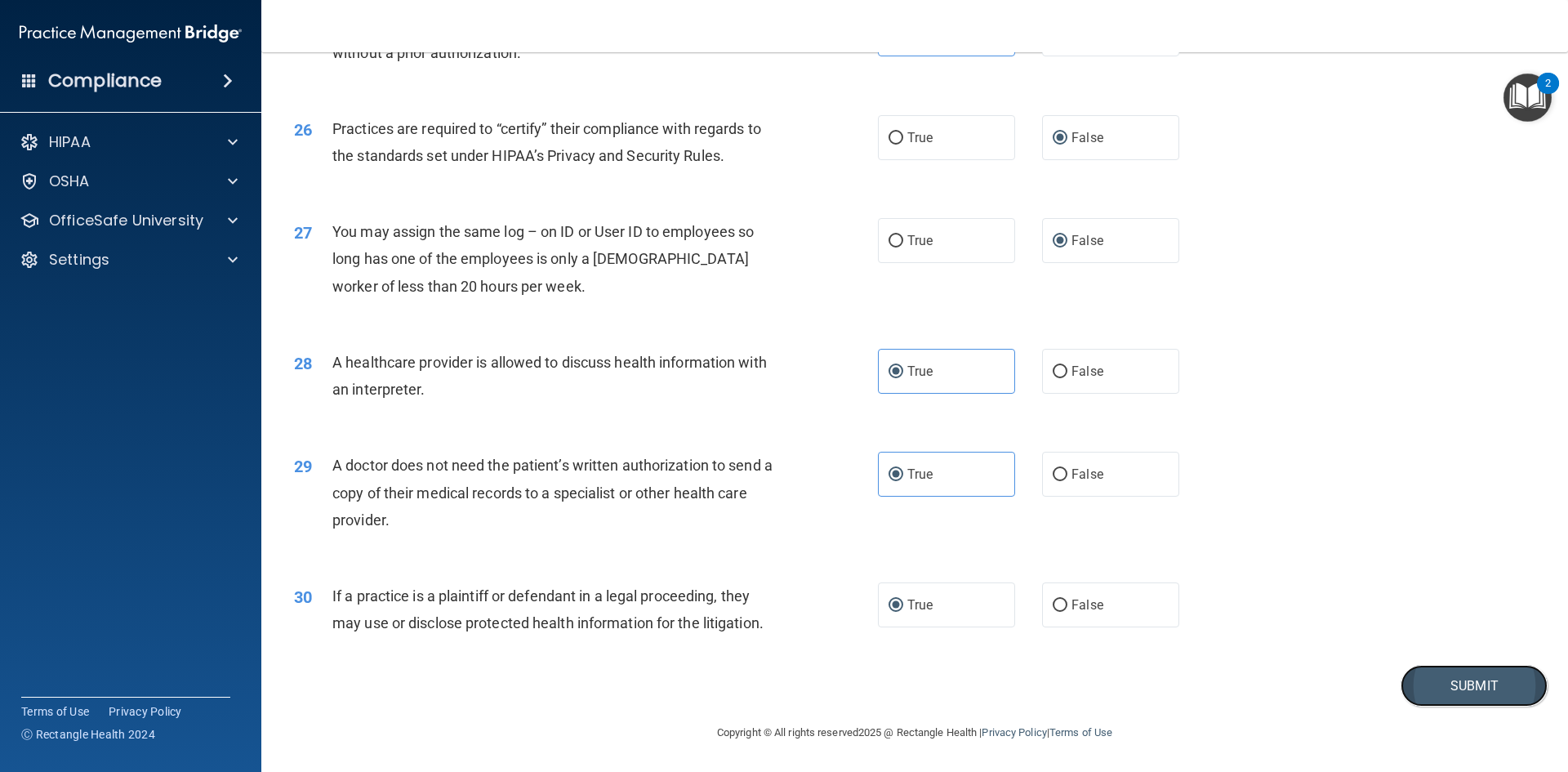
click at [1469, 676] on button "Submit" at bounding box center [1473, 685] width 147 height 42
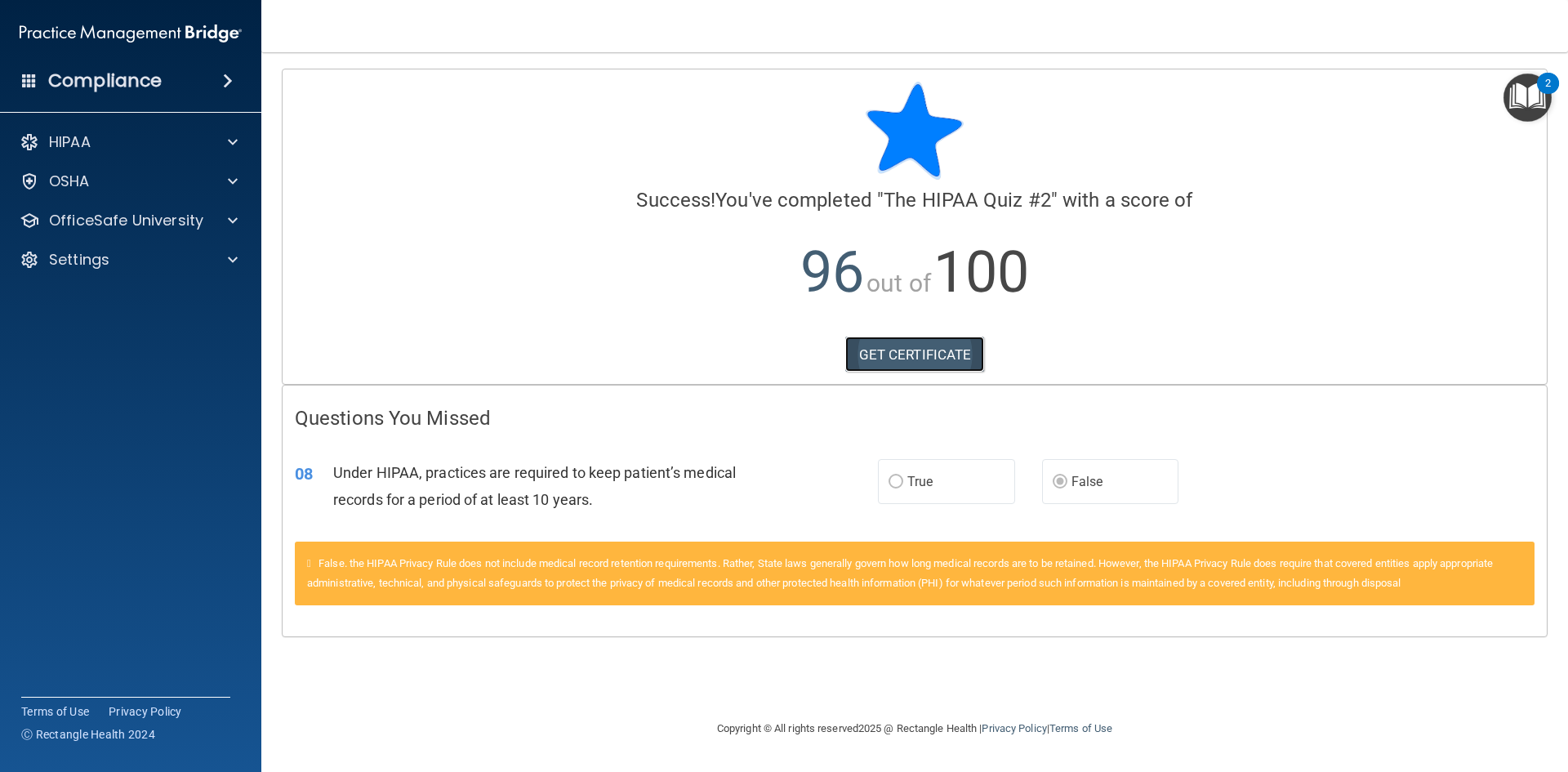
click at [880, 350] on link "GET CERTIFICATE" at bounding box center [915, 354] width 139 height 36
drag, startPoint x: 197, startPoint y: 217, endPoint x: 208, endPoint y: 219, distance: 11.2
click at [197, 217] on p "OfficeSafe University" at bounding box center [126, 220] width 154 height 19
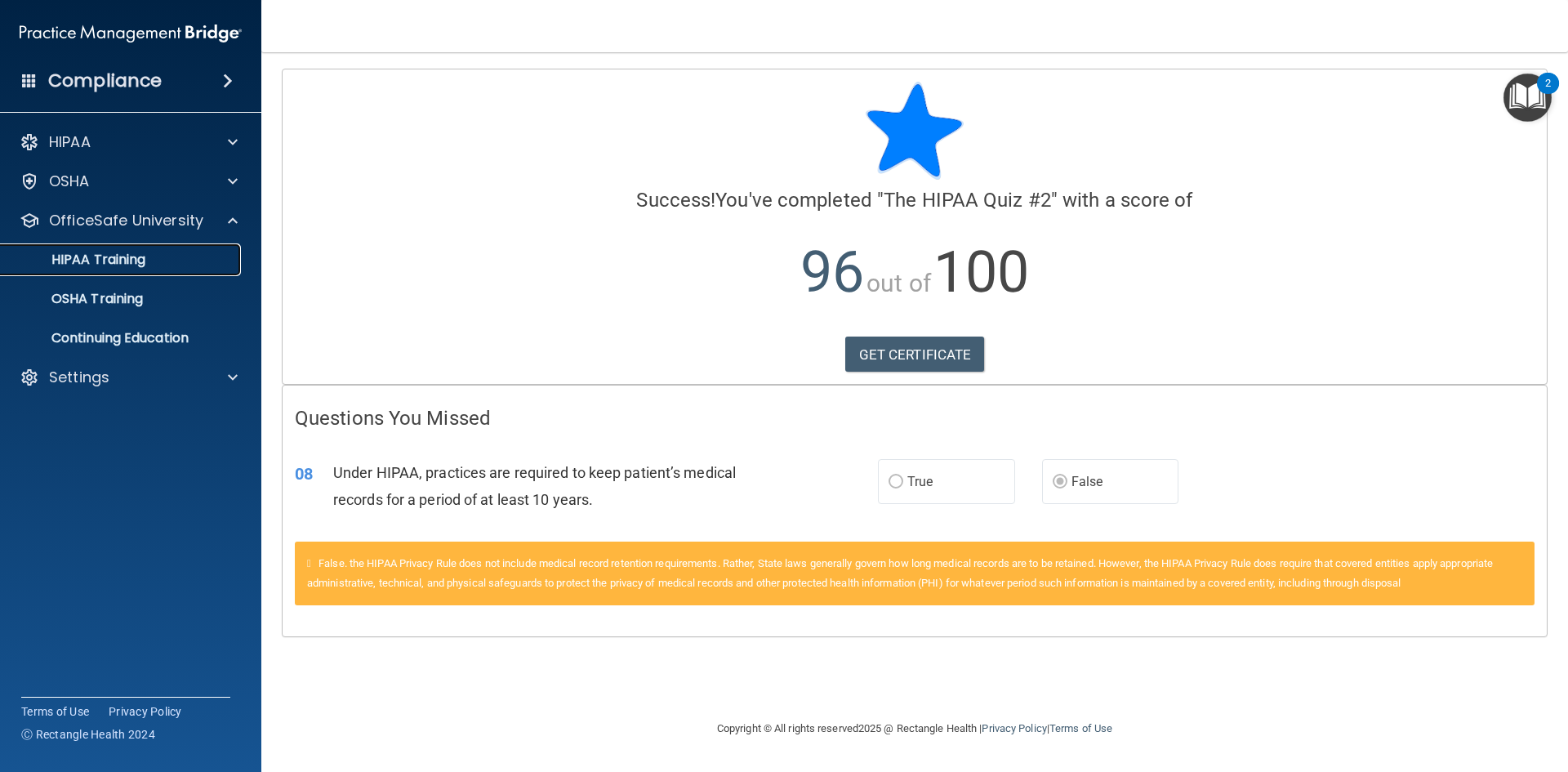
click at [143, 269] on link "HIPAA Training" at bounding box center [111, 259] width 257 height 32
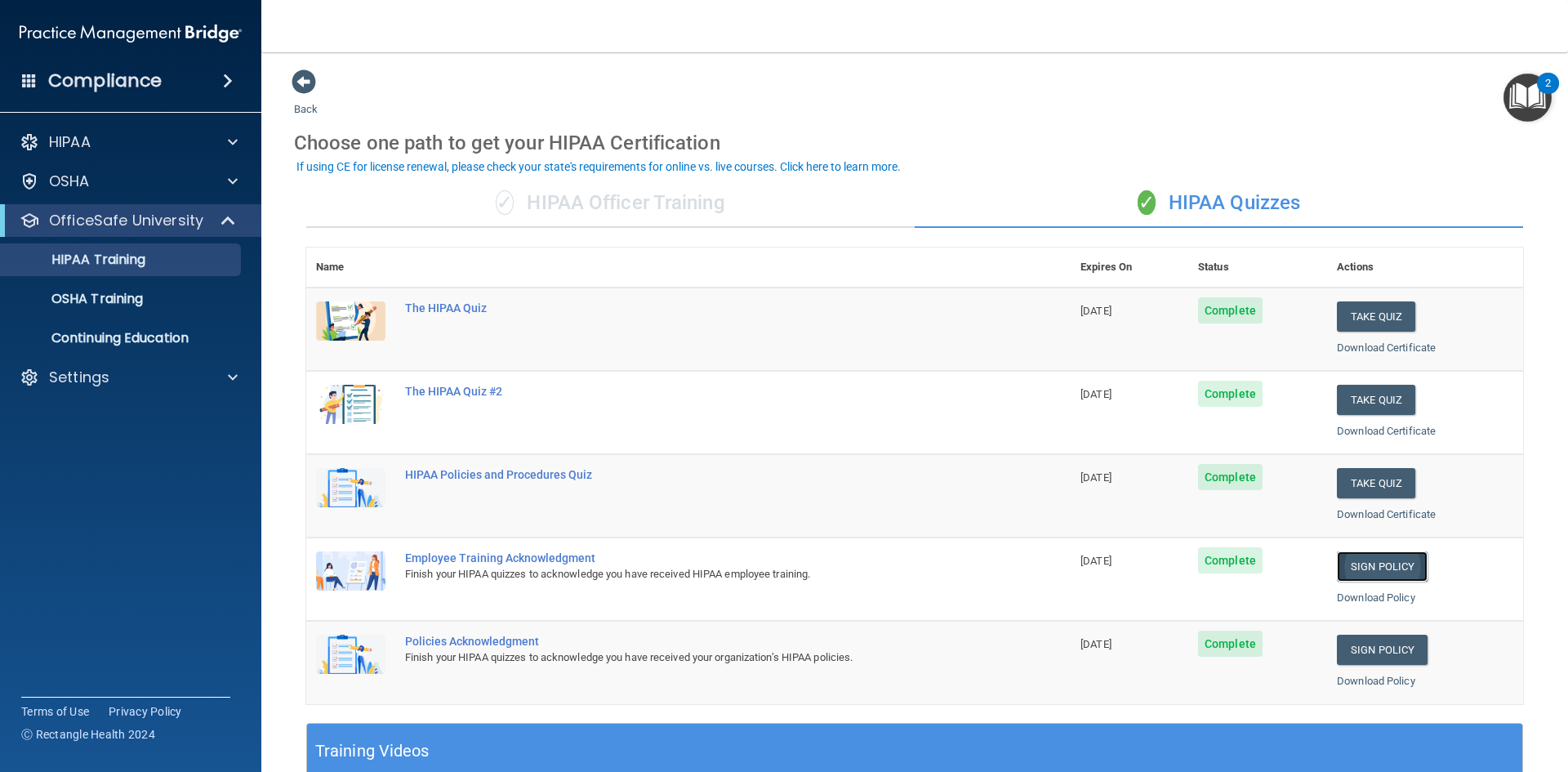
click at [1390, 569] on link "Sign Policy" at bounding box center [1382, 566] width 91 height 31
click at [1385, 649] on link "Sign Policy" at bounding box center [1382, 650] width 91 height 31
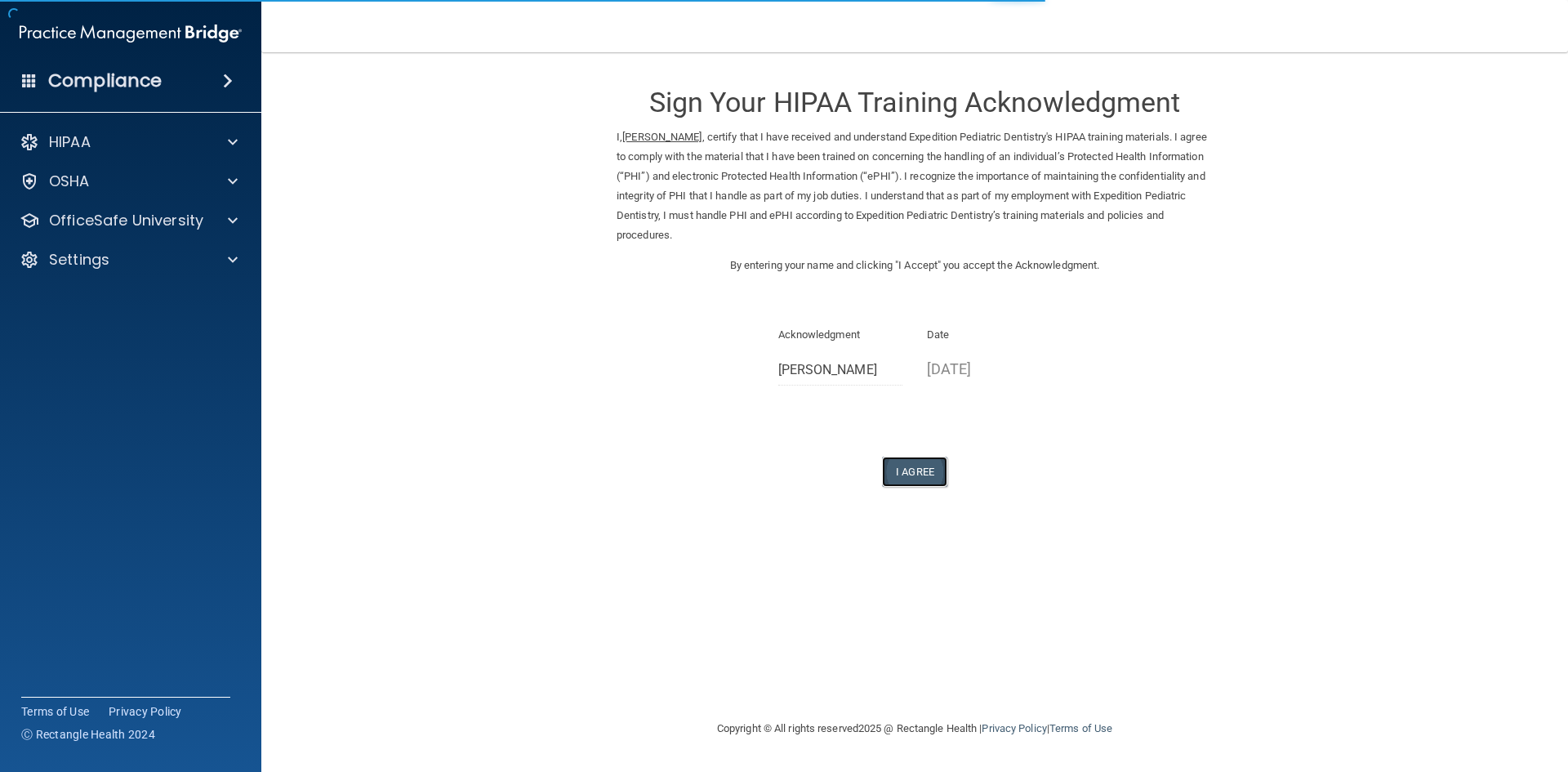
click at [908, 471] on button "I Agree" at bounding box center [914, 471] width 65 height 31
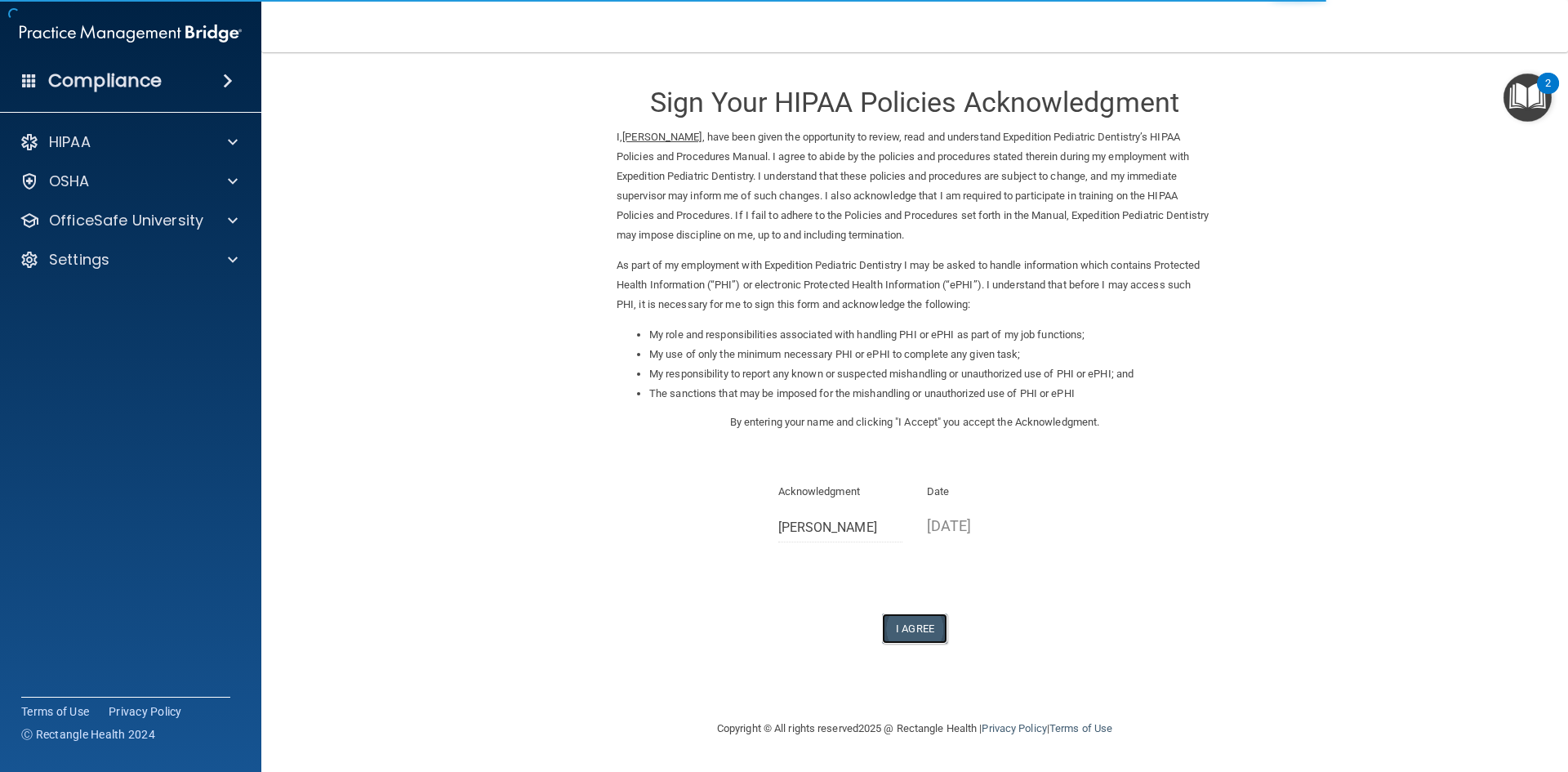
click at [908, 631] on button "I Agree" at bounding box center [914, 628] width 65 height 31
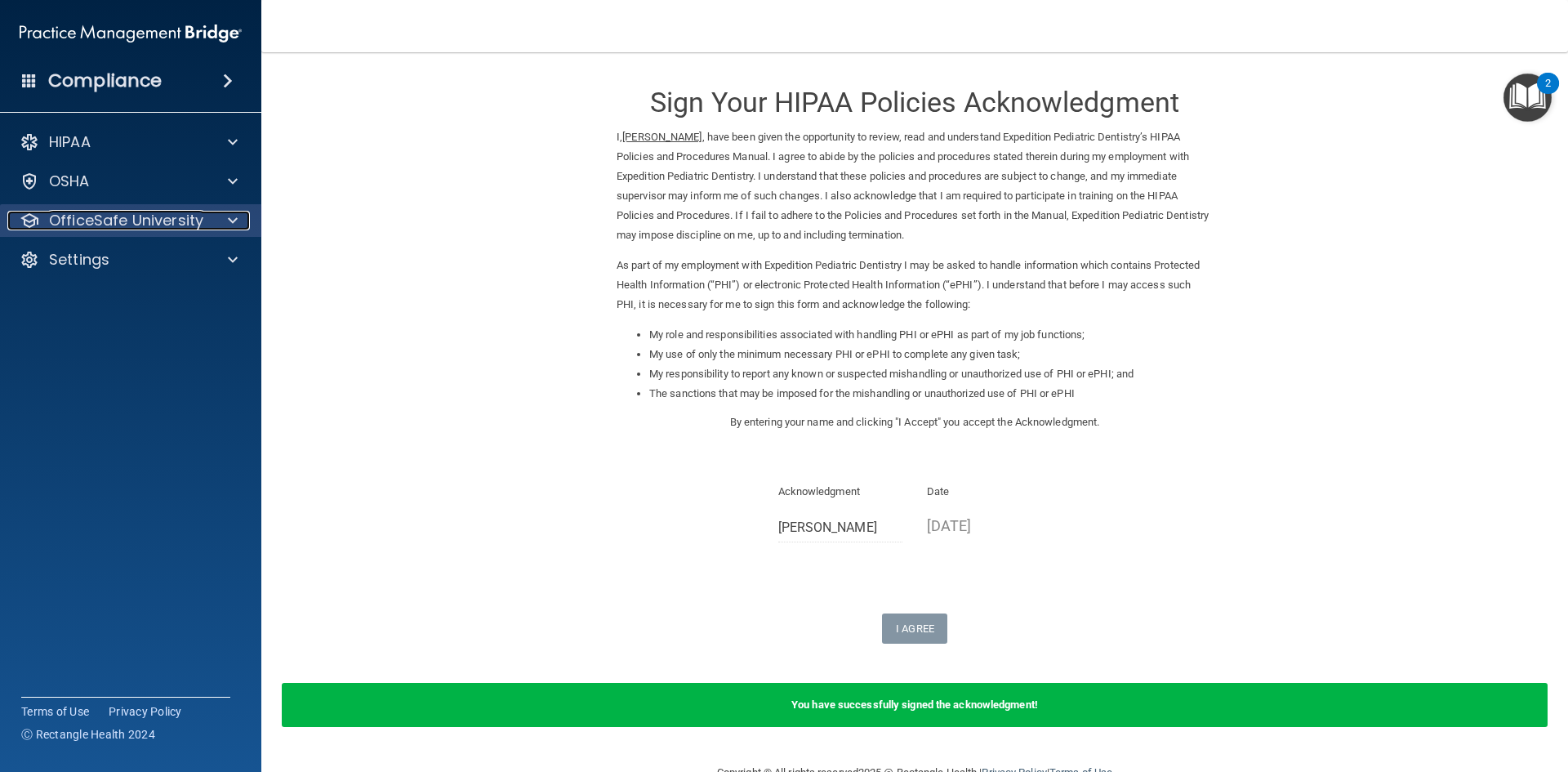
click at [235, 220] on span at bounding box center [233, 220] width 10 height 19
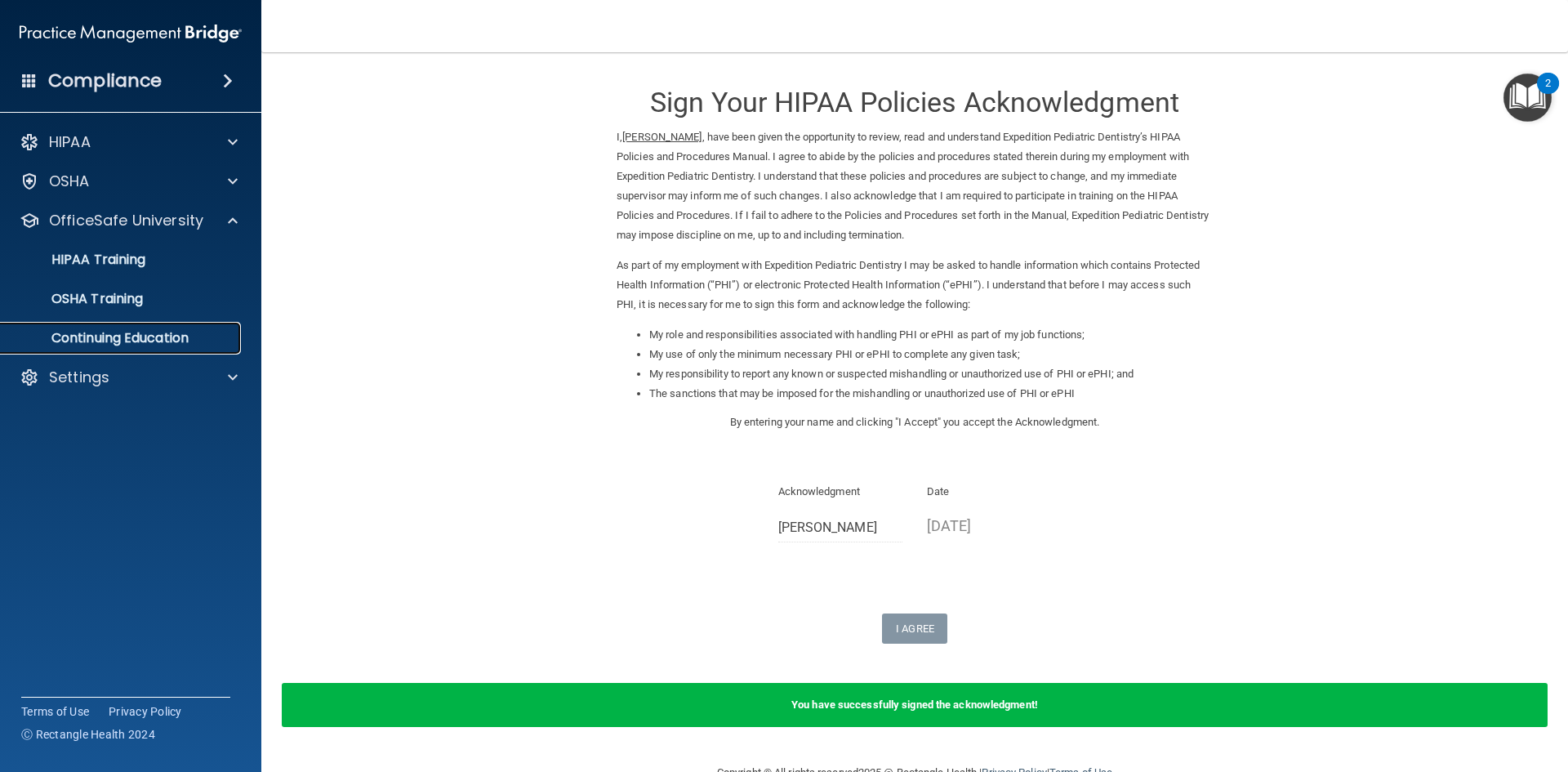
click at [187, 343] on p "Continuing Education" at bounding box center [122, 339] width 223 height 17
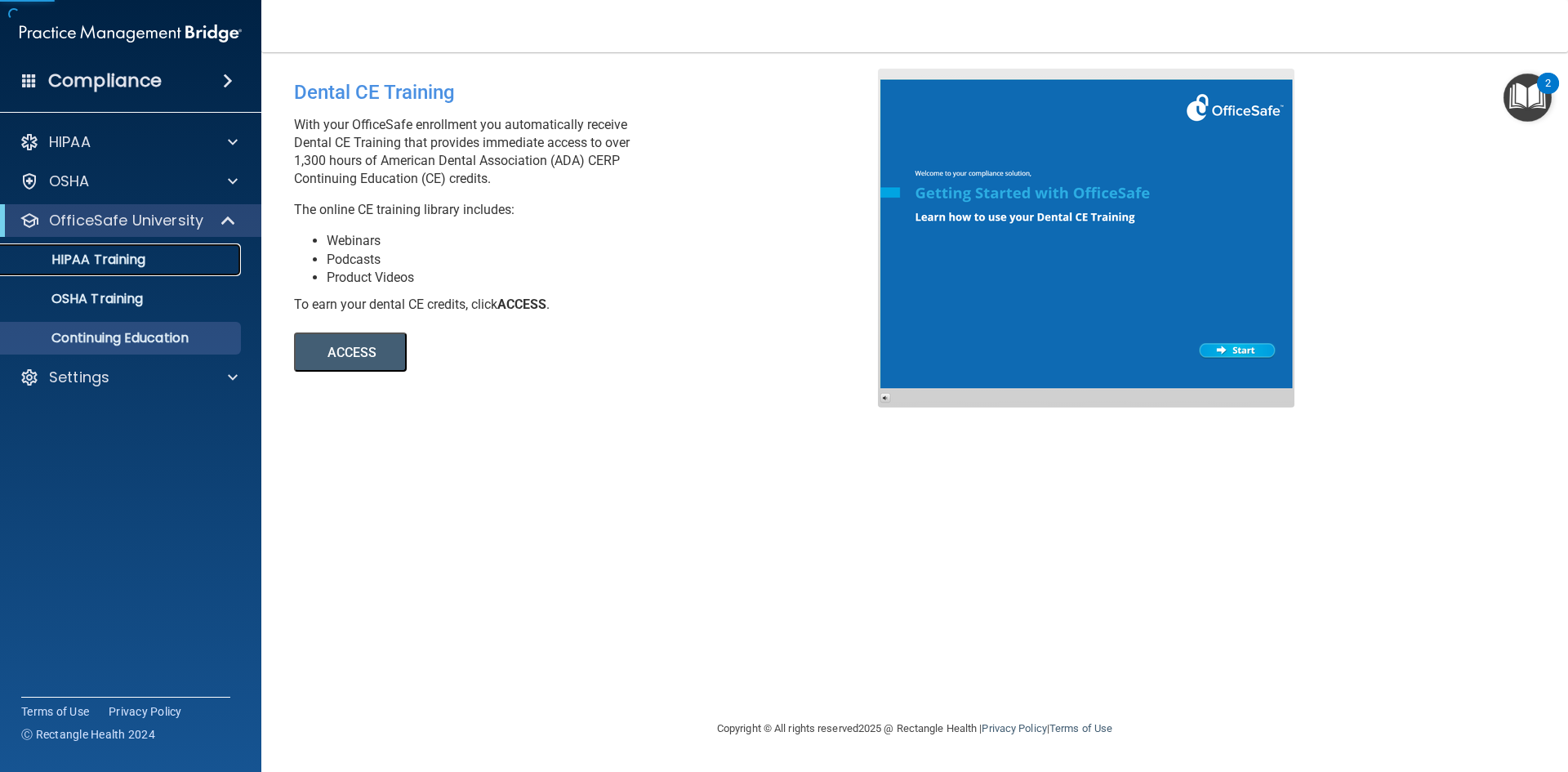
click at [154, 258] on div "HIPAA Training" at bounding box center [122, 260] width 223 height 17
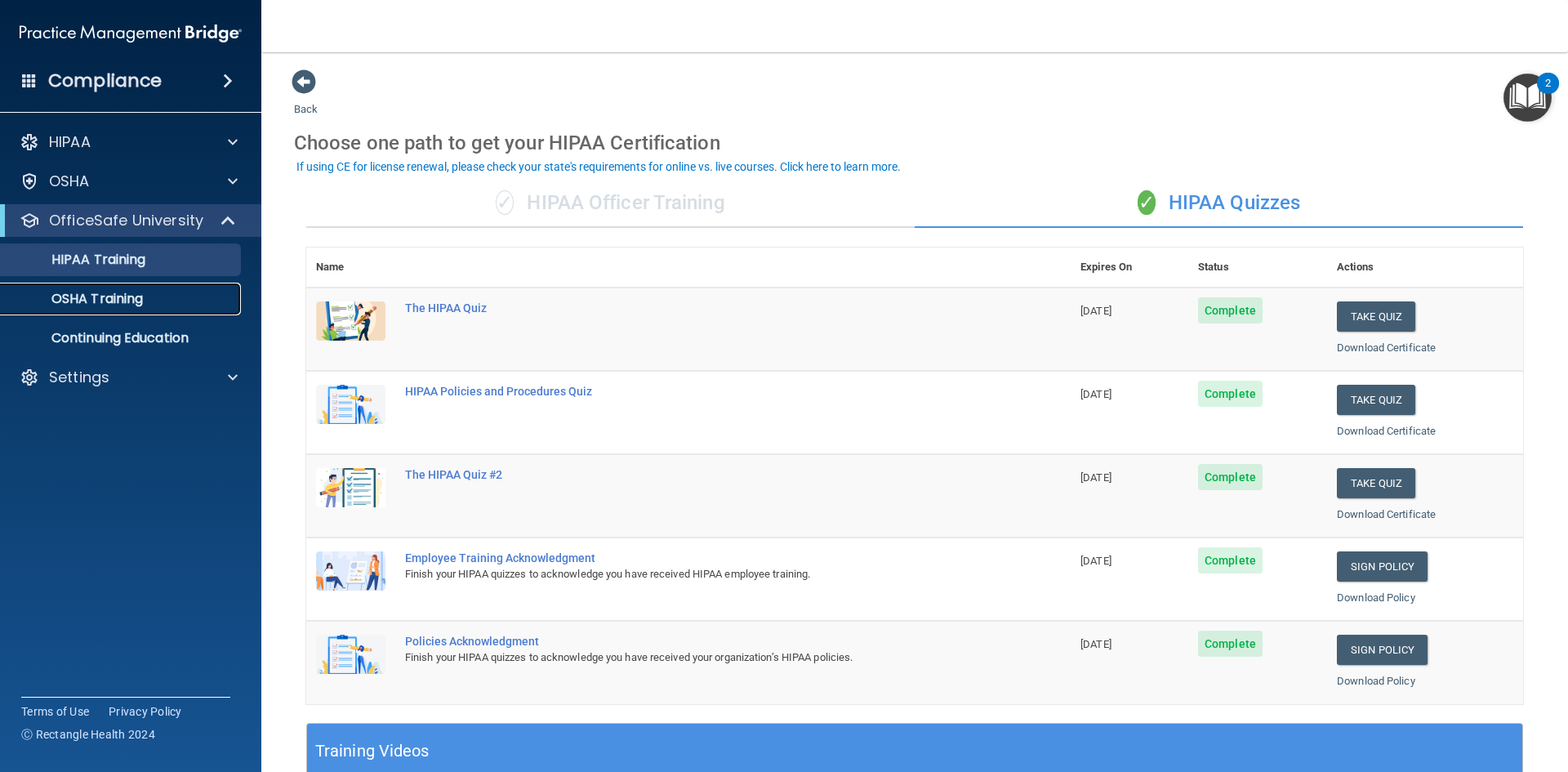
click at [139, 286] on link "OSHA Training" at bounding box center [111, 298] width 257 height 32
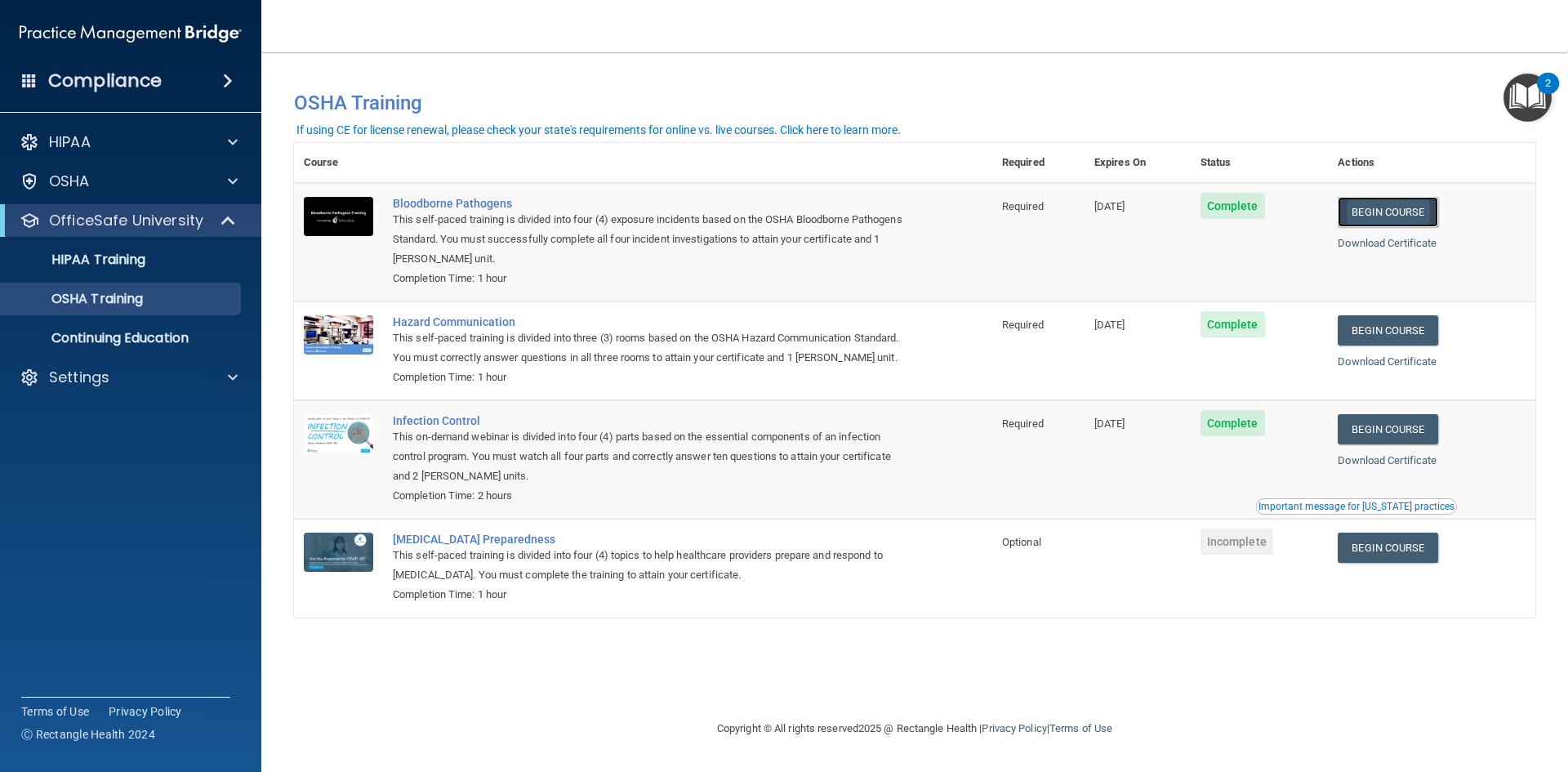
click at [1393, 212] on link "Begin Course" at bounding box center [1386, 212] width 99 height 31
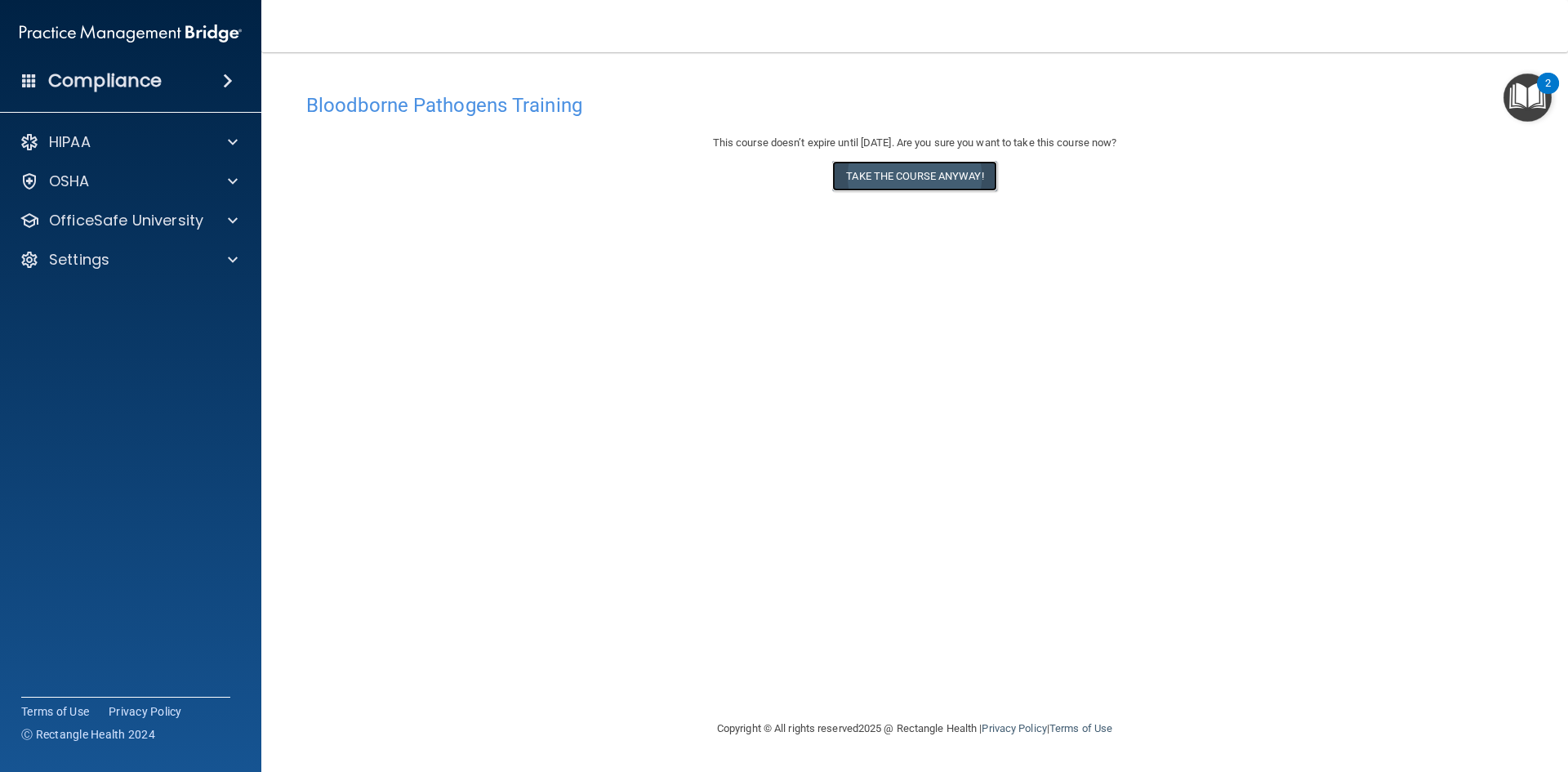
click at [919, 180] on button "Take the course anyway!" at bounding box center [914, 175] width 164 height 31
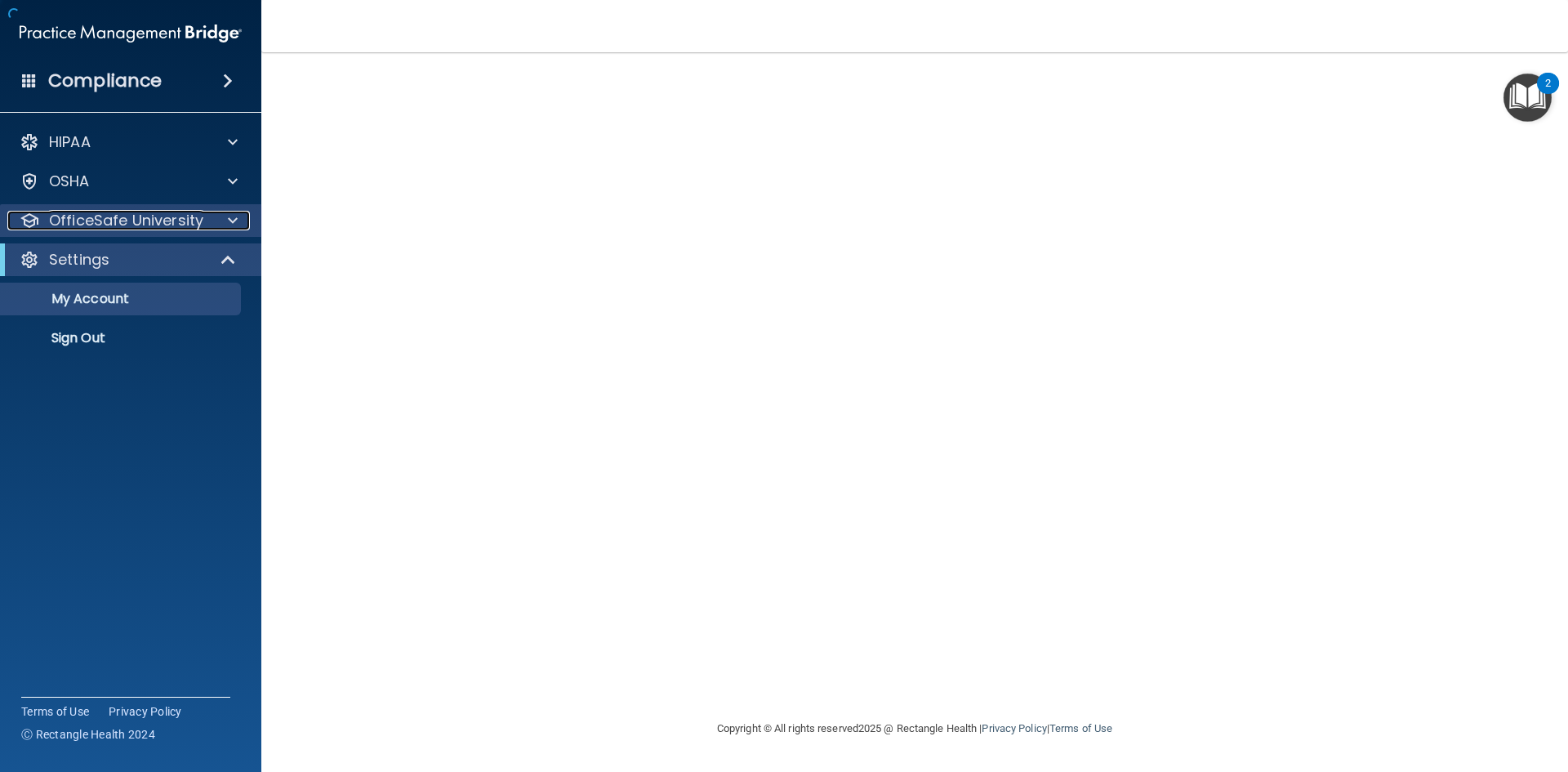
click at [229, 216] on span at bounding box center [233, 220] width 10 height 19
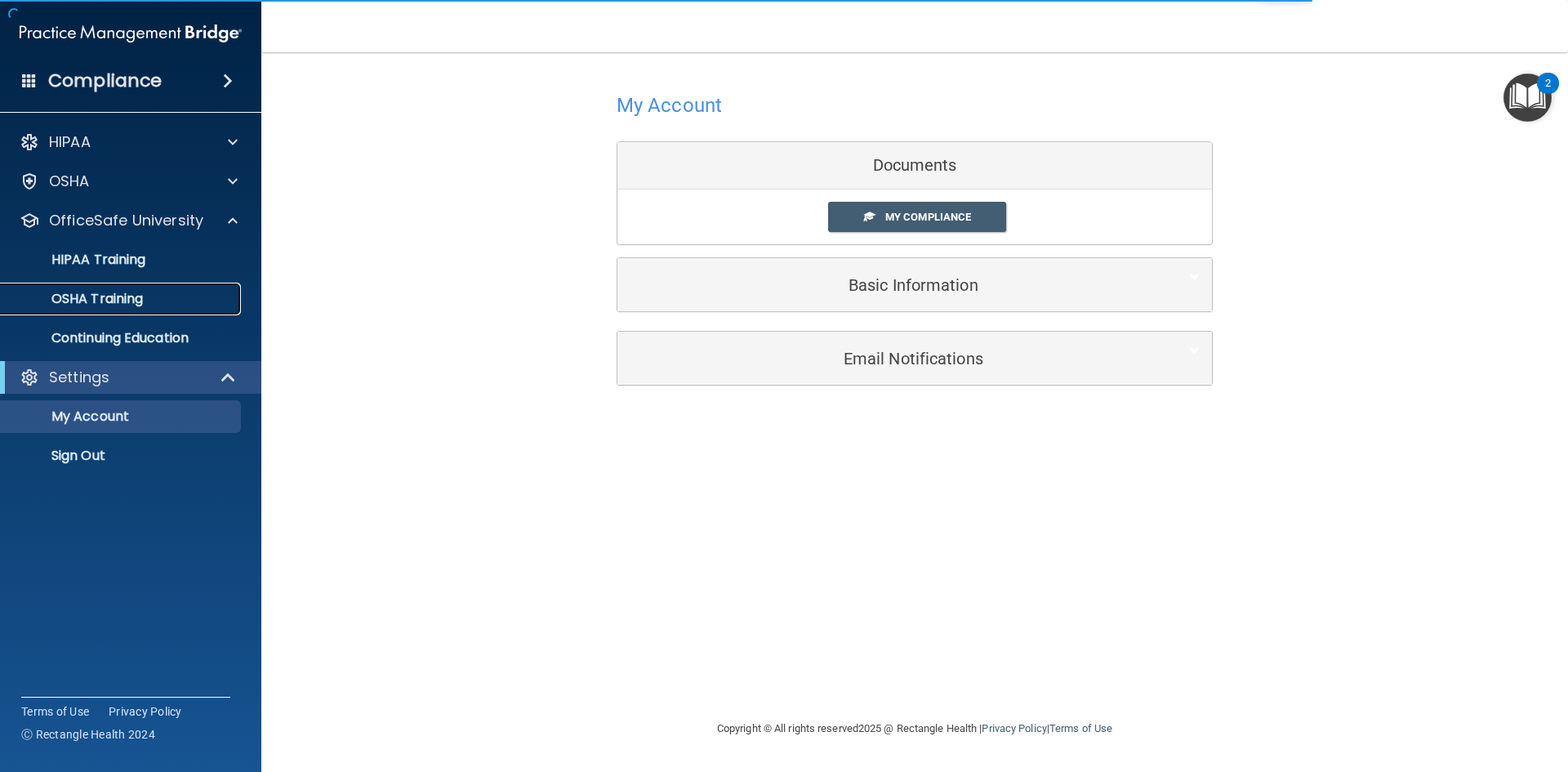
click at [162, 298] on div "OSHA Training" at bounding box center [122, 299] width 223 height 17
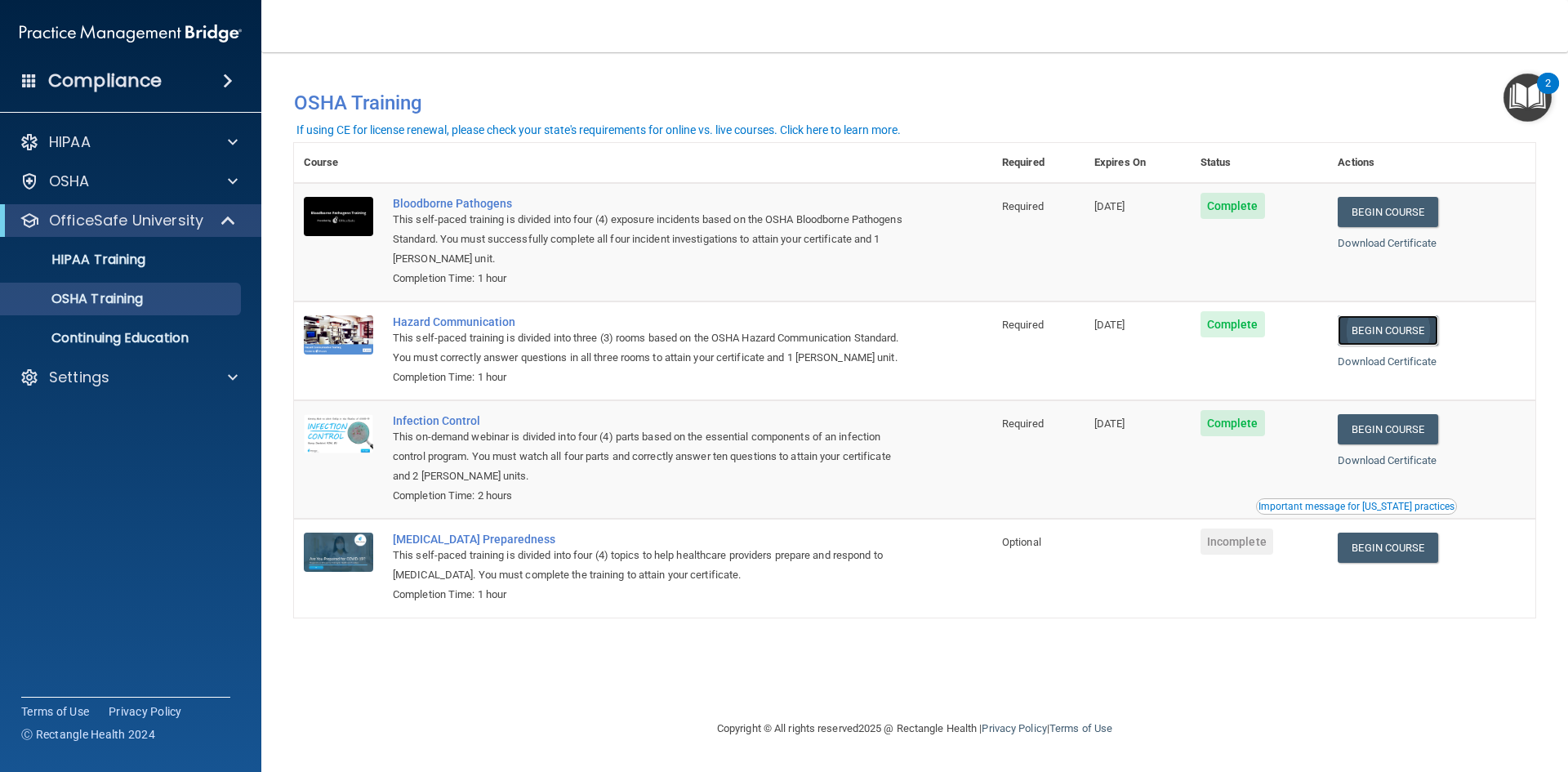
click at [1422, 328] on link "Begin Course" at bounding box center [1386, 330] width 99 height 31
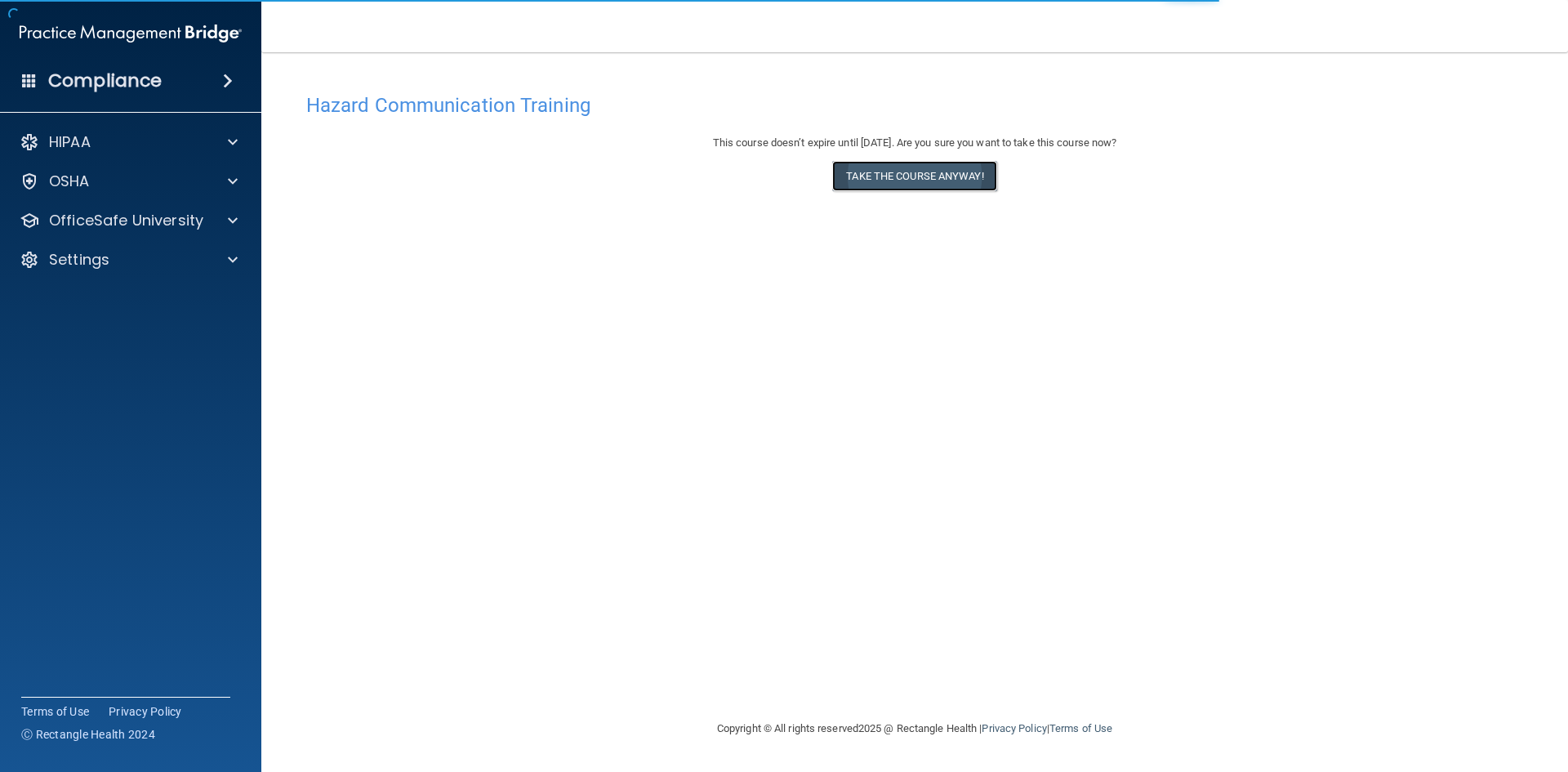
click at [904, 179] on button "Take the course anyway!" at bounding box center [914, 175] width 164 height 31
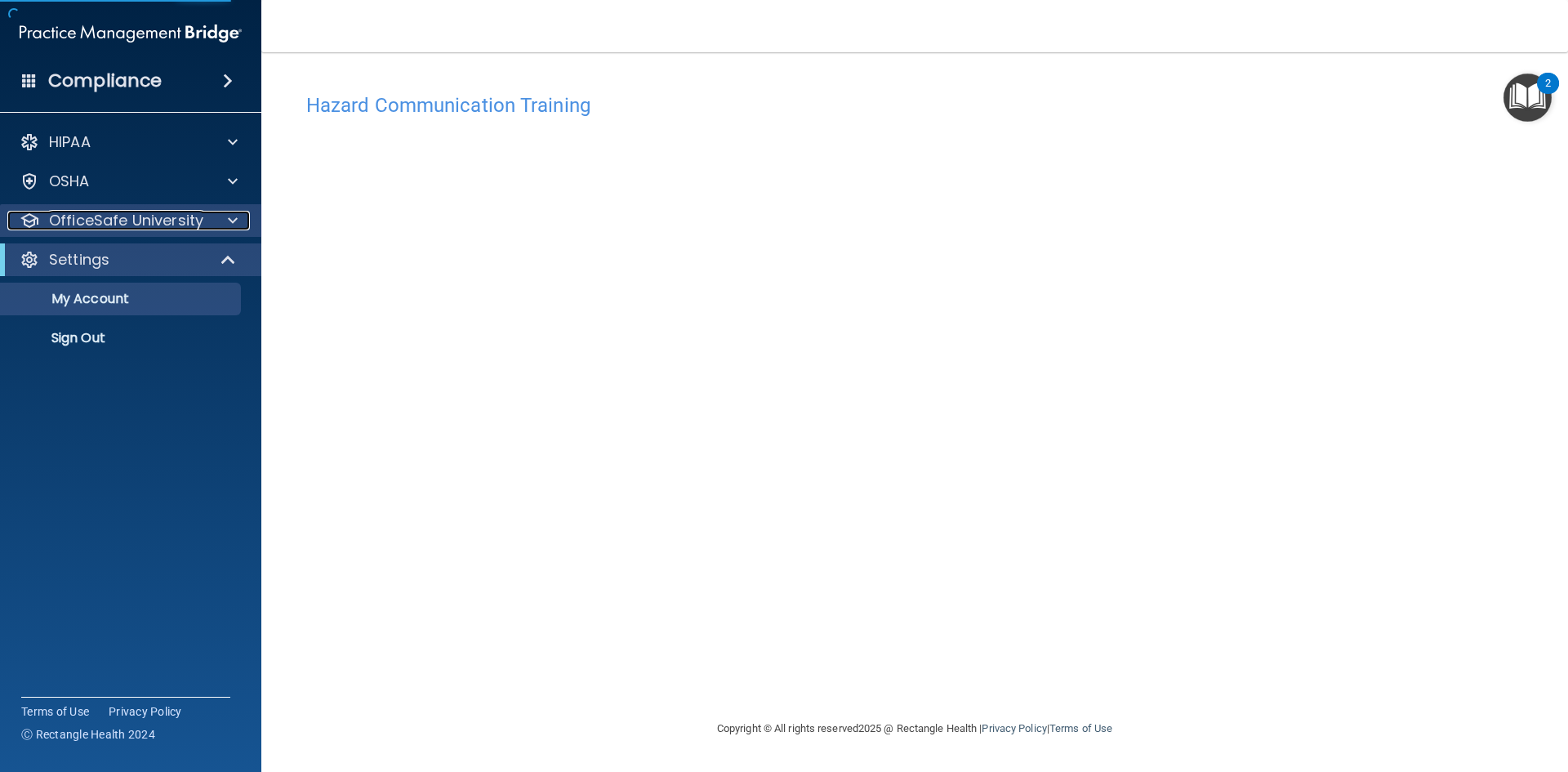
click at [226, 213] on div at bounding box center [230, 220] width 41 height 19
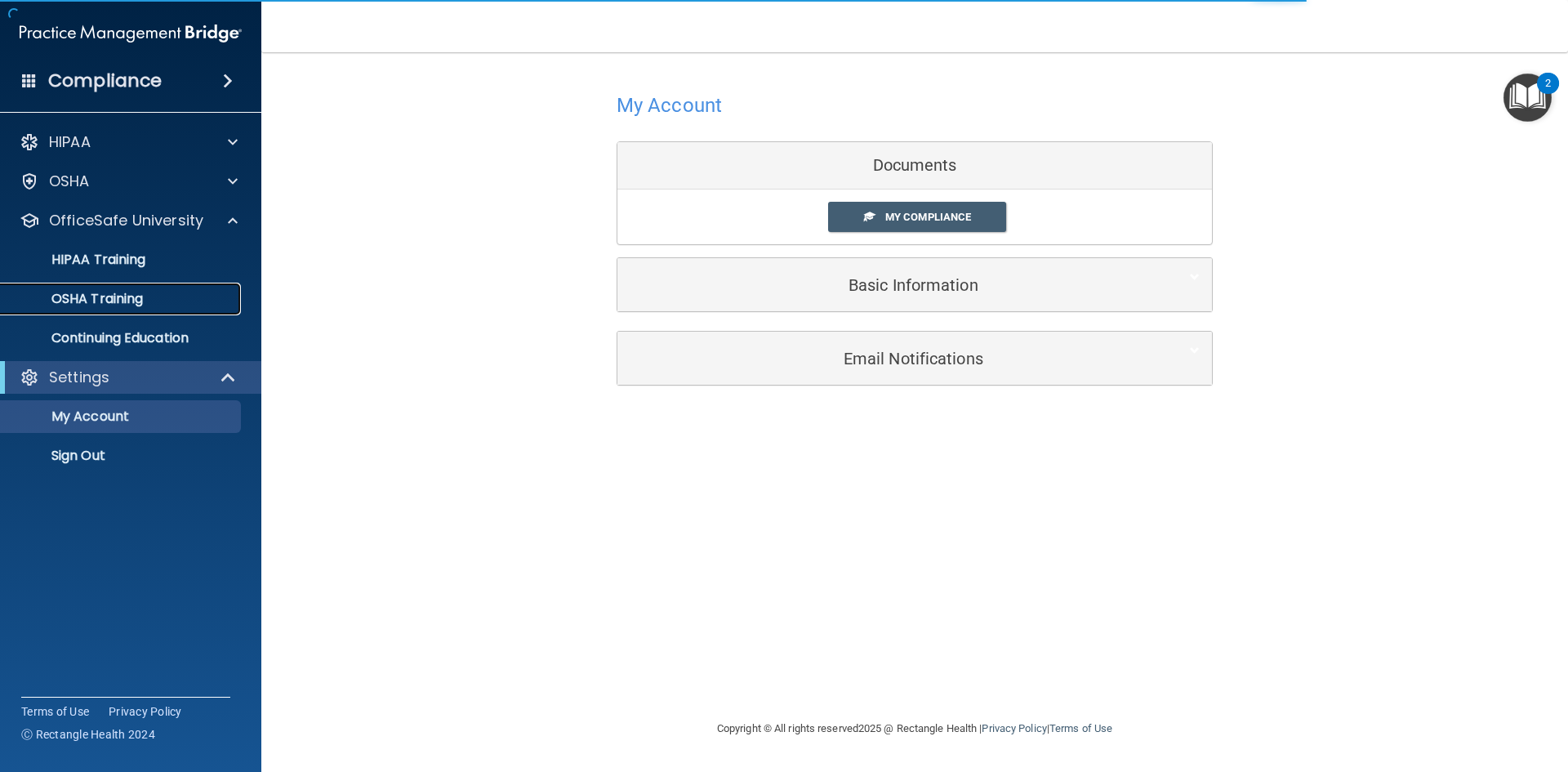
click at [161, 301] on div "OSHA Training" at bounding box center [122, 299] width 223 height 17
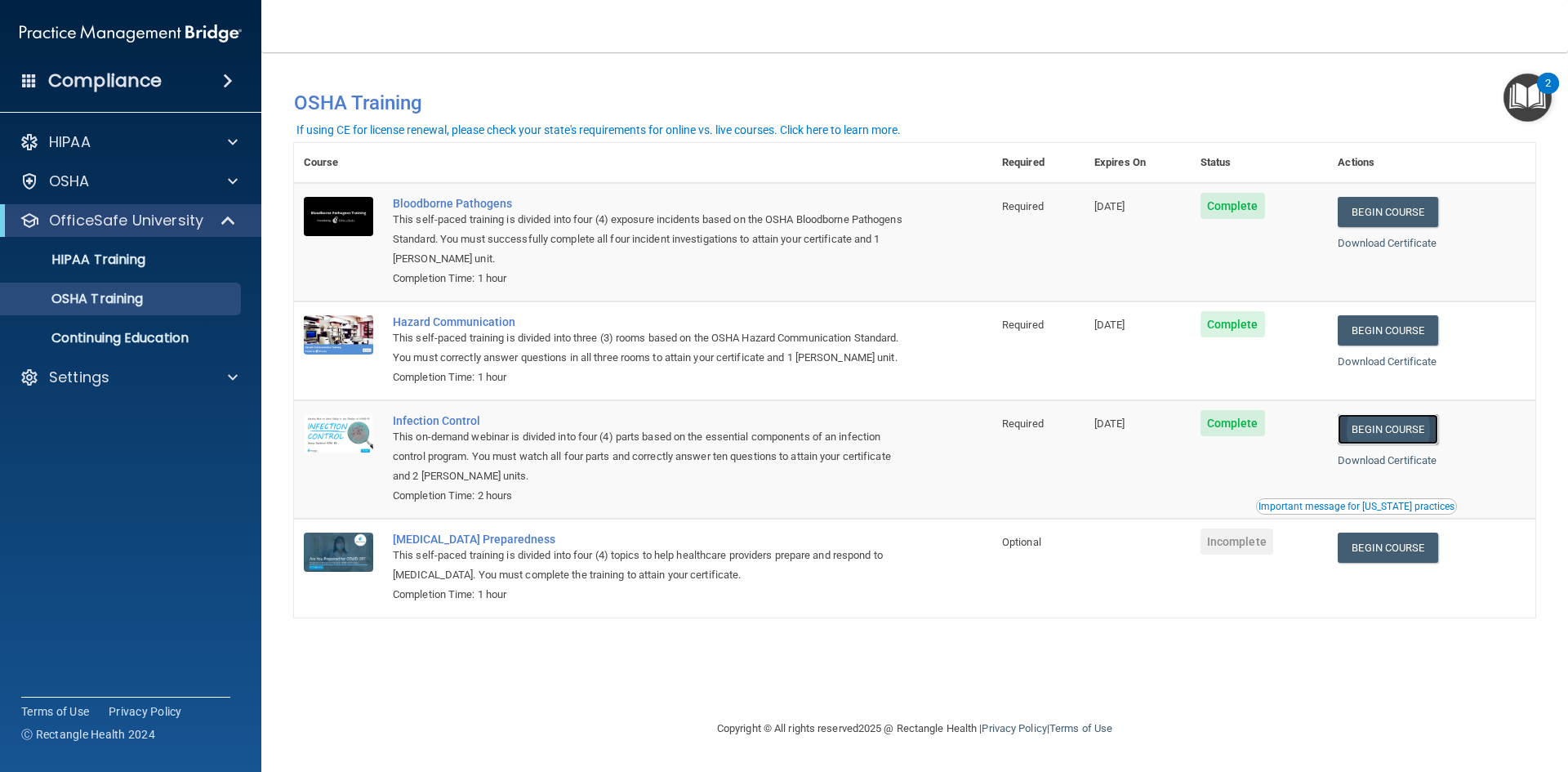
click at [1422, 428] on link "Begin Course" at bounding box center [1386, 429] width 99 height 31
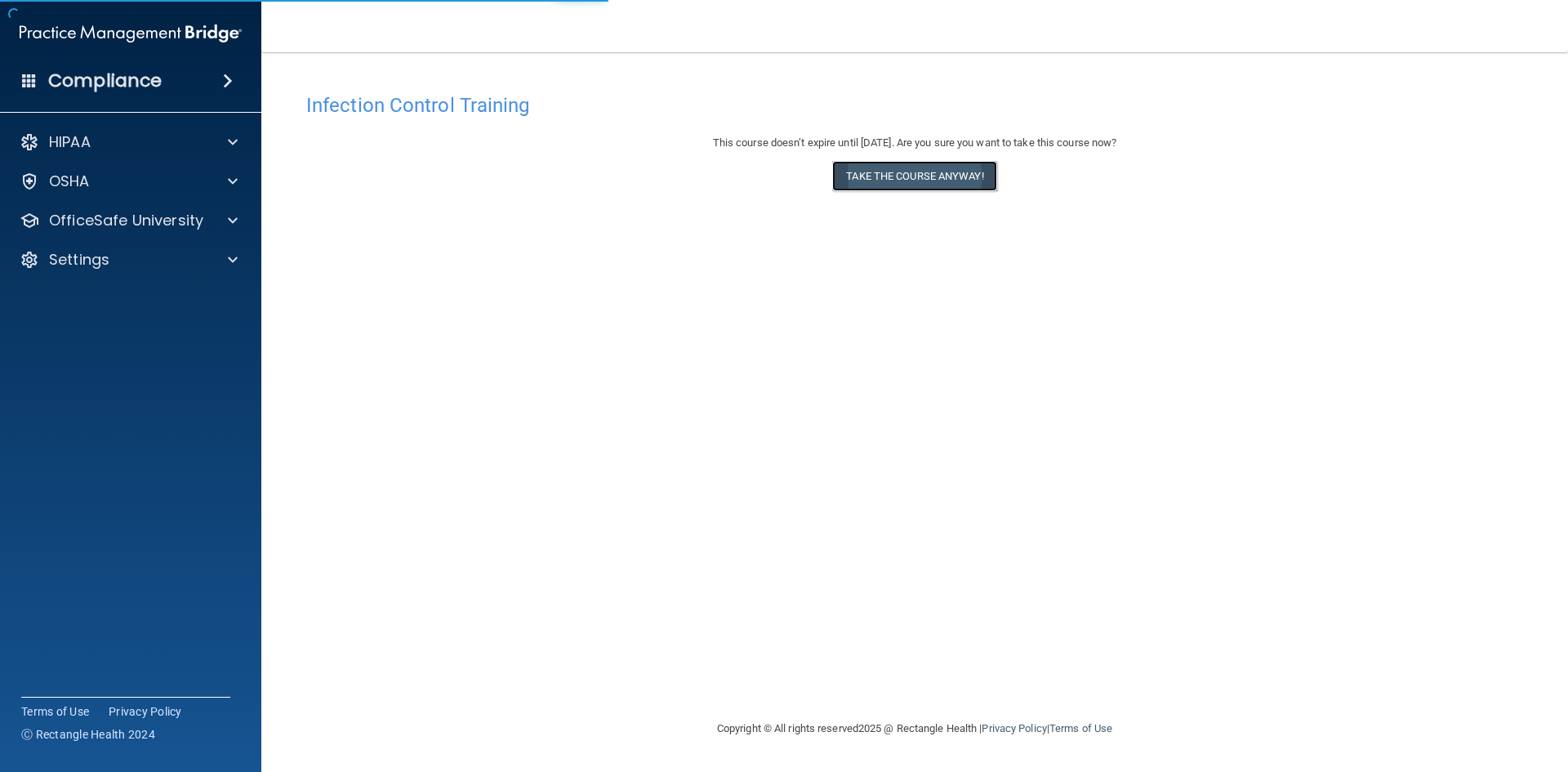
click at [906, 181] on button "Take the course anyway!" at bounding box center [914, 175] width 164 height 31
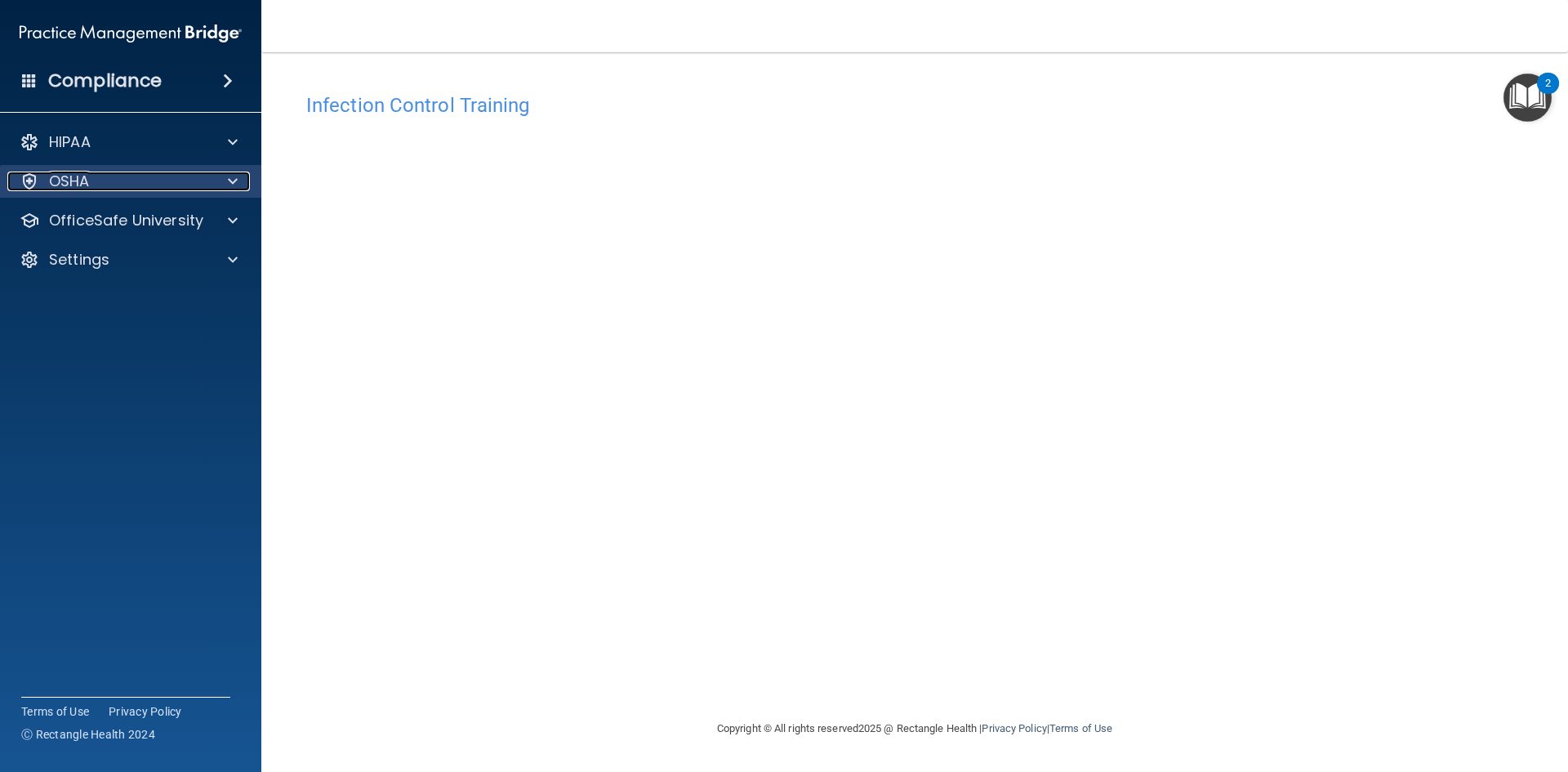
click at [176, 181] on div "OSHA" at bounding box center [109, 181] width 202 height 19
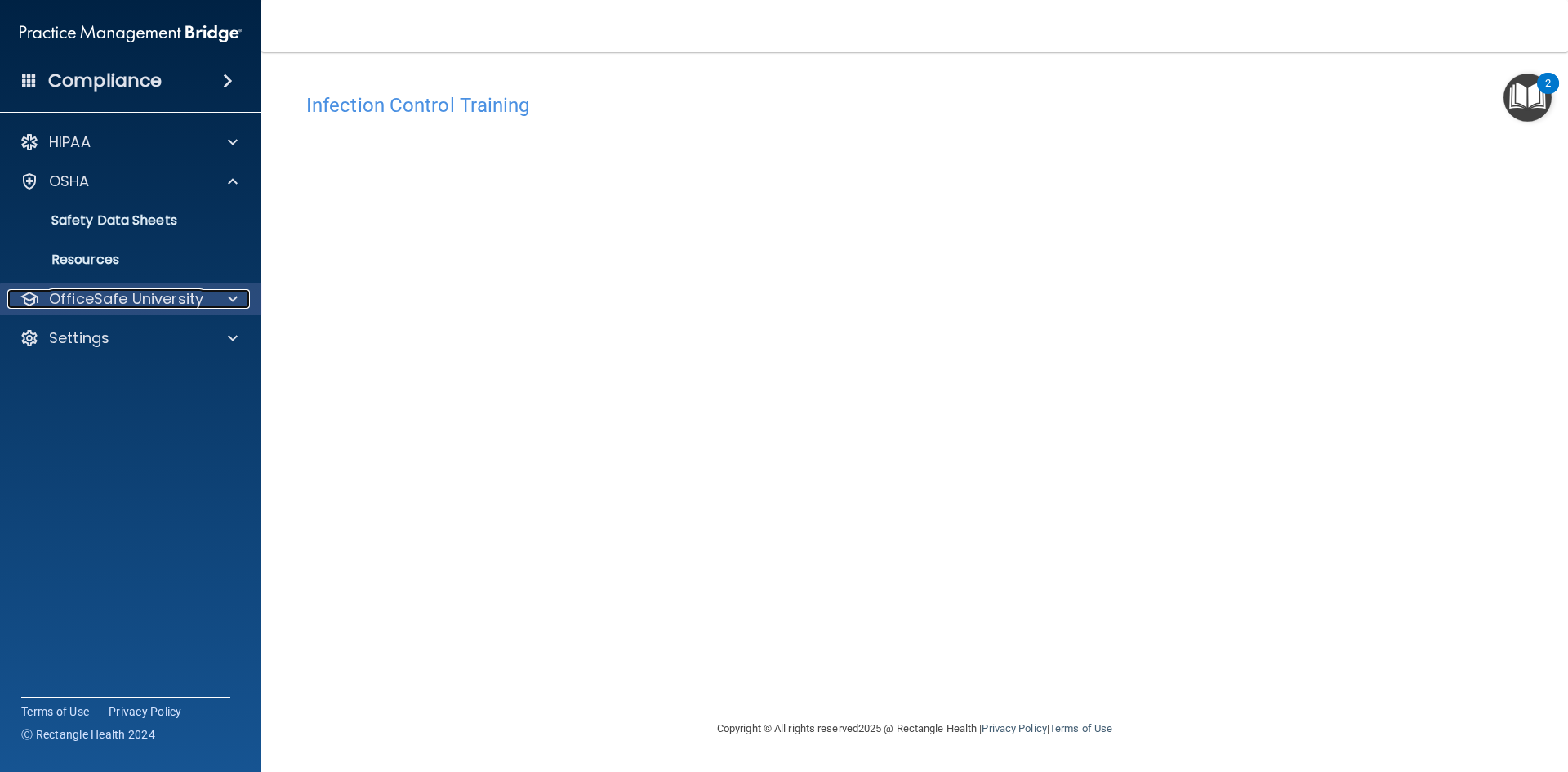
click at [195, 291] on p "OfficeSafe University" at bounding box center [126, 299] width 154 height 19
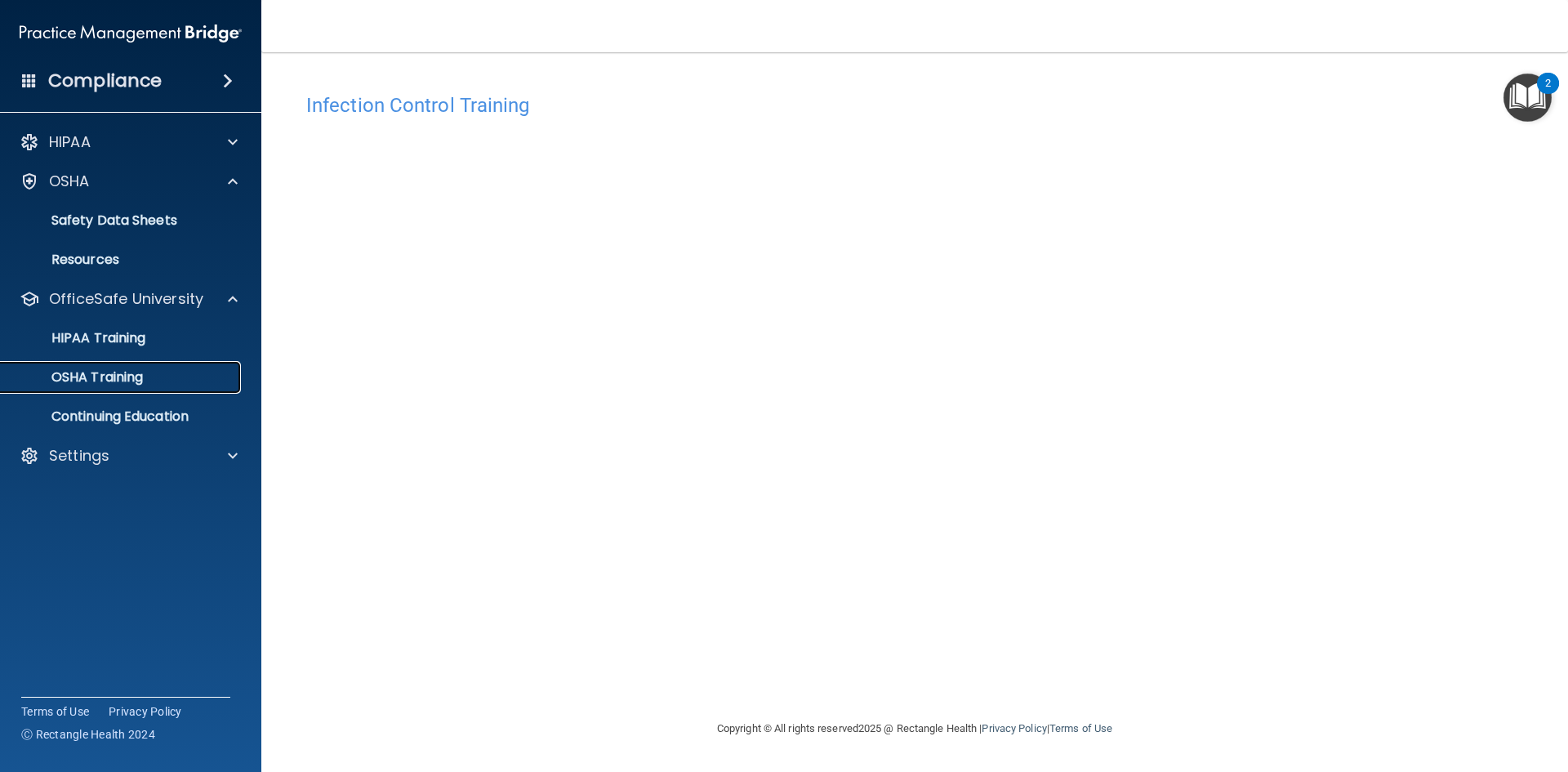
click at [148, 377] on div "OSHA Training" at bounding box center [122, 378] width 223 height 17
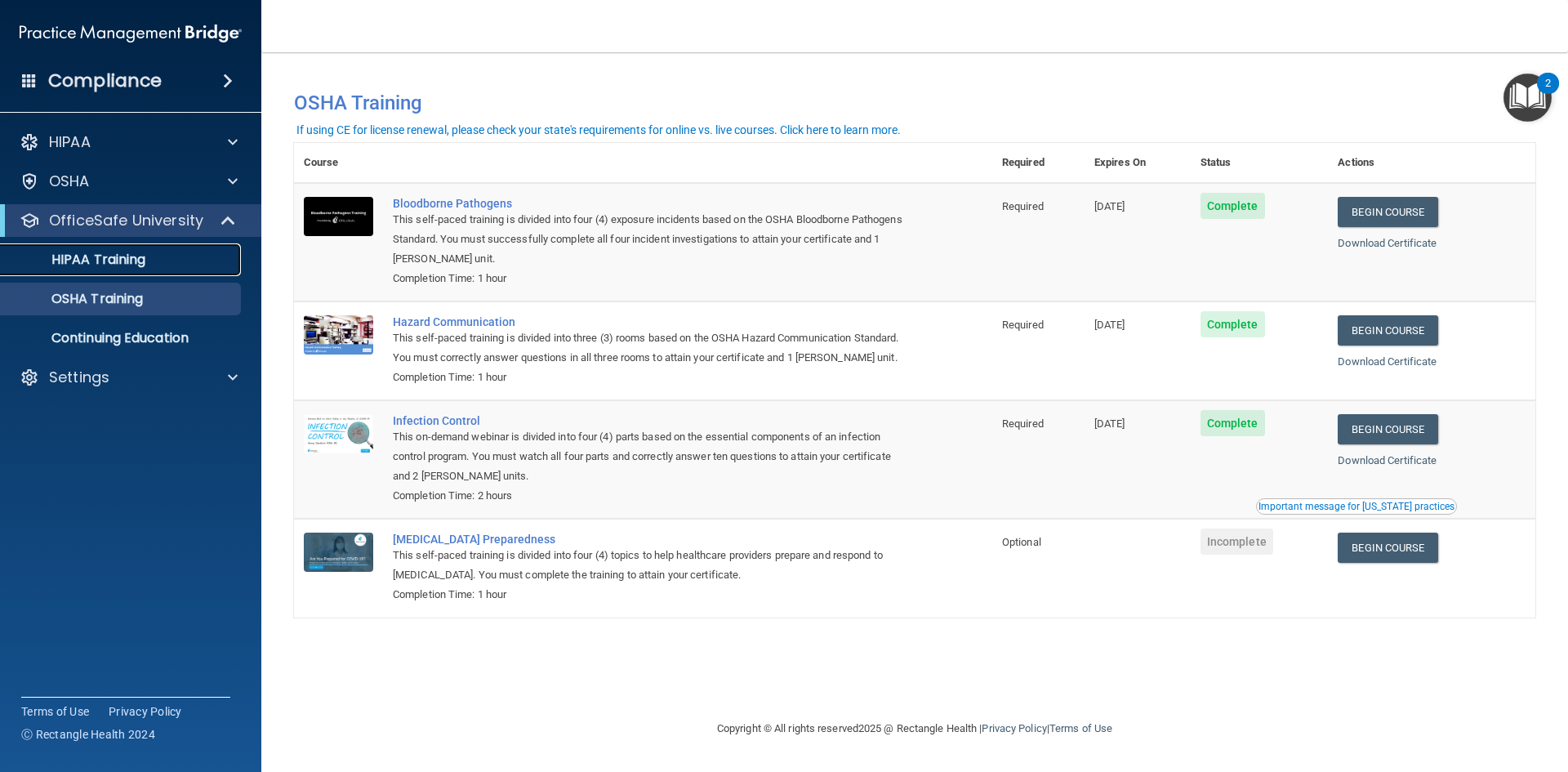
click at [171, 267] on div "HIPAA Training" at bounding box center [122, 260] width 223 height 17
